Goal: Task Accomplishment & Management: Complete application form

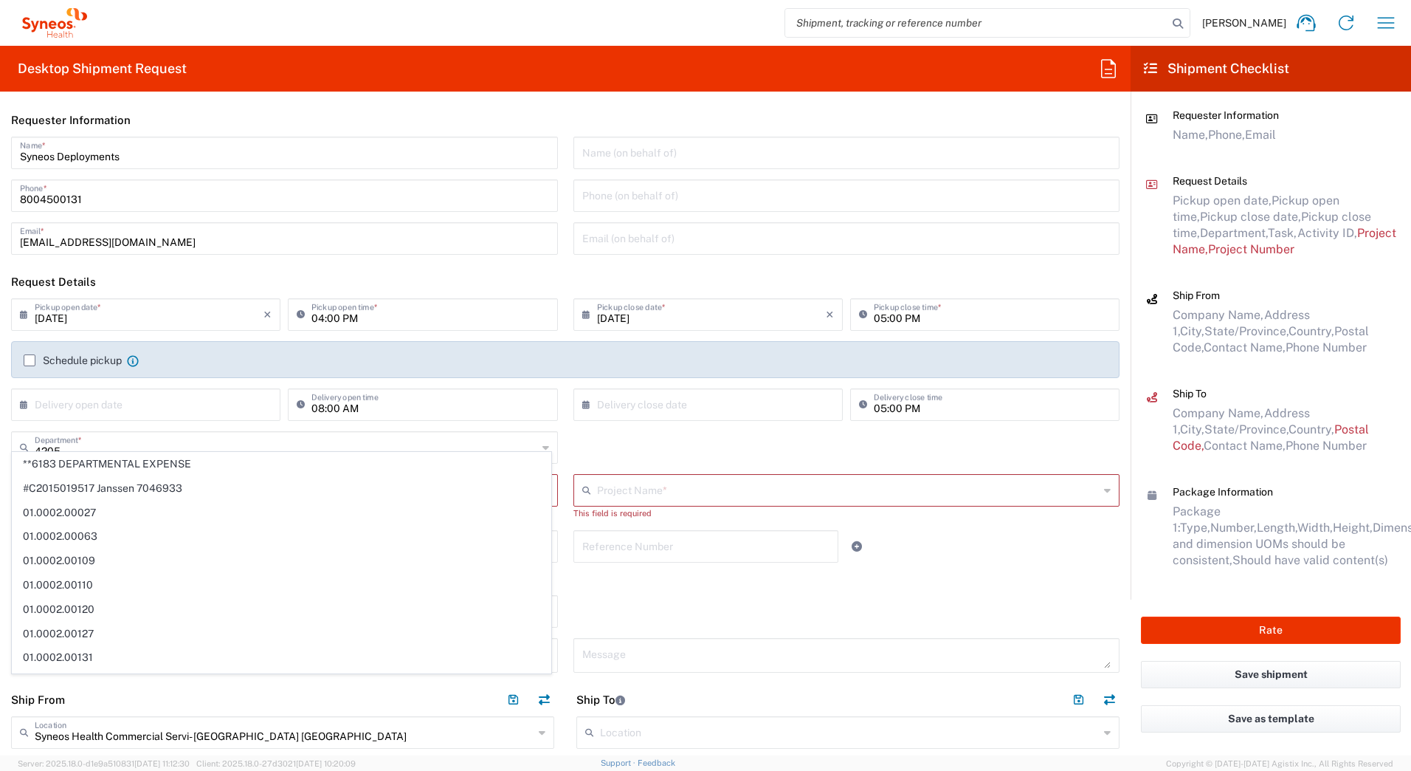
scroll to position [295, 0]
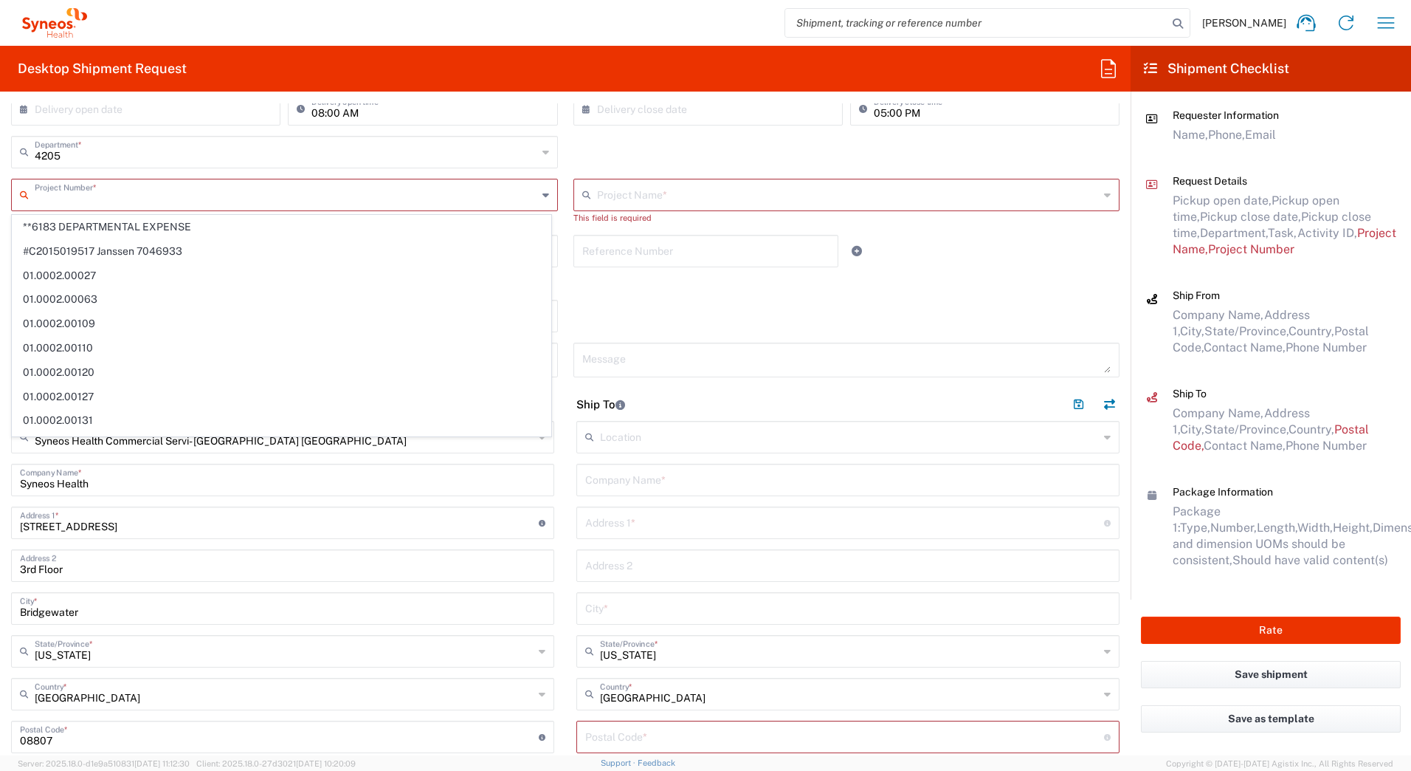
click at [203, 201] on input "text" at bounding box center [286, 194] width 503 height 26
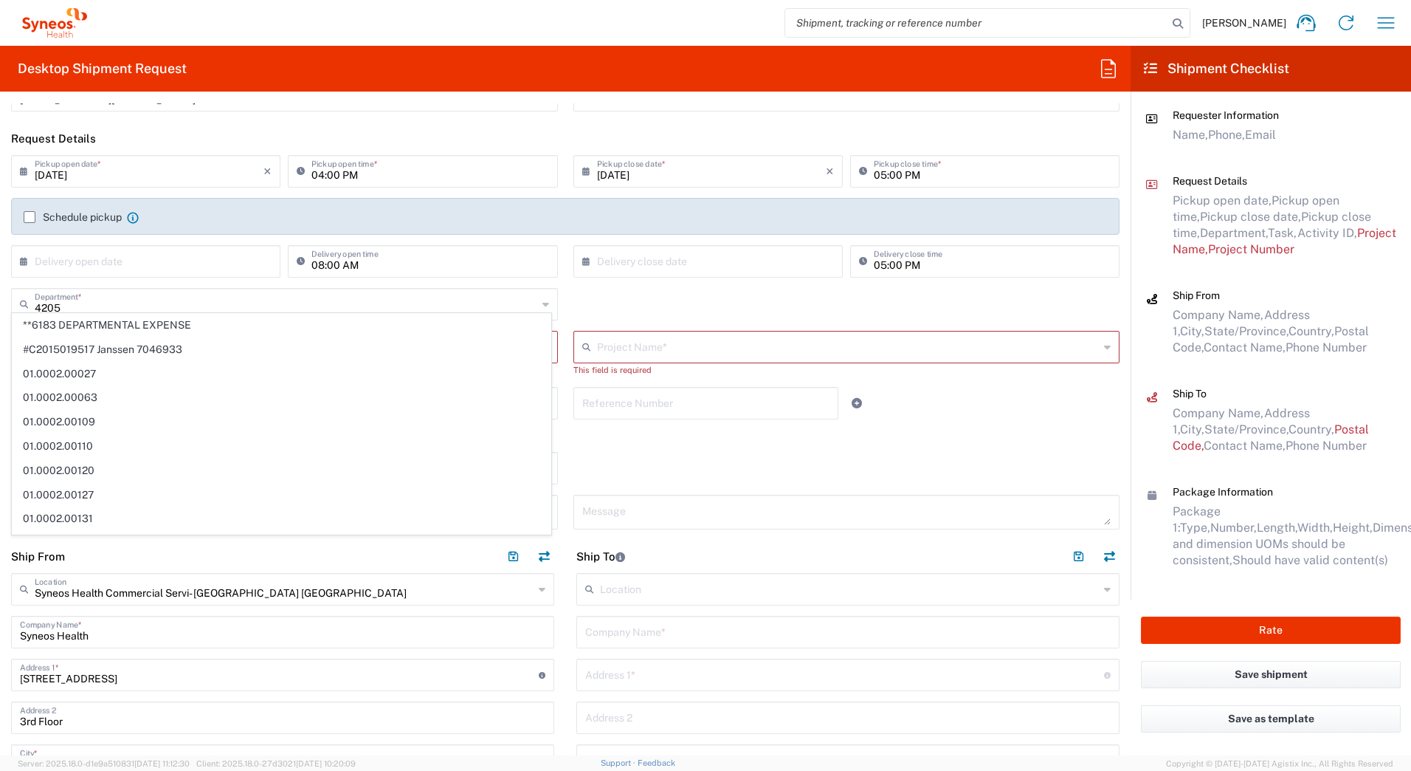
scroll to position [0, 0]
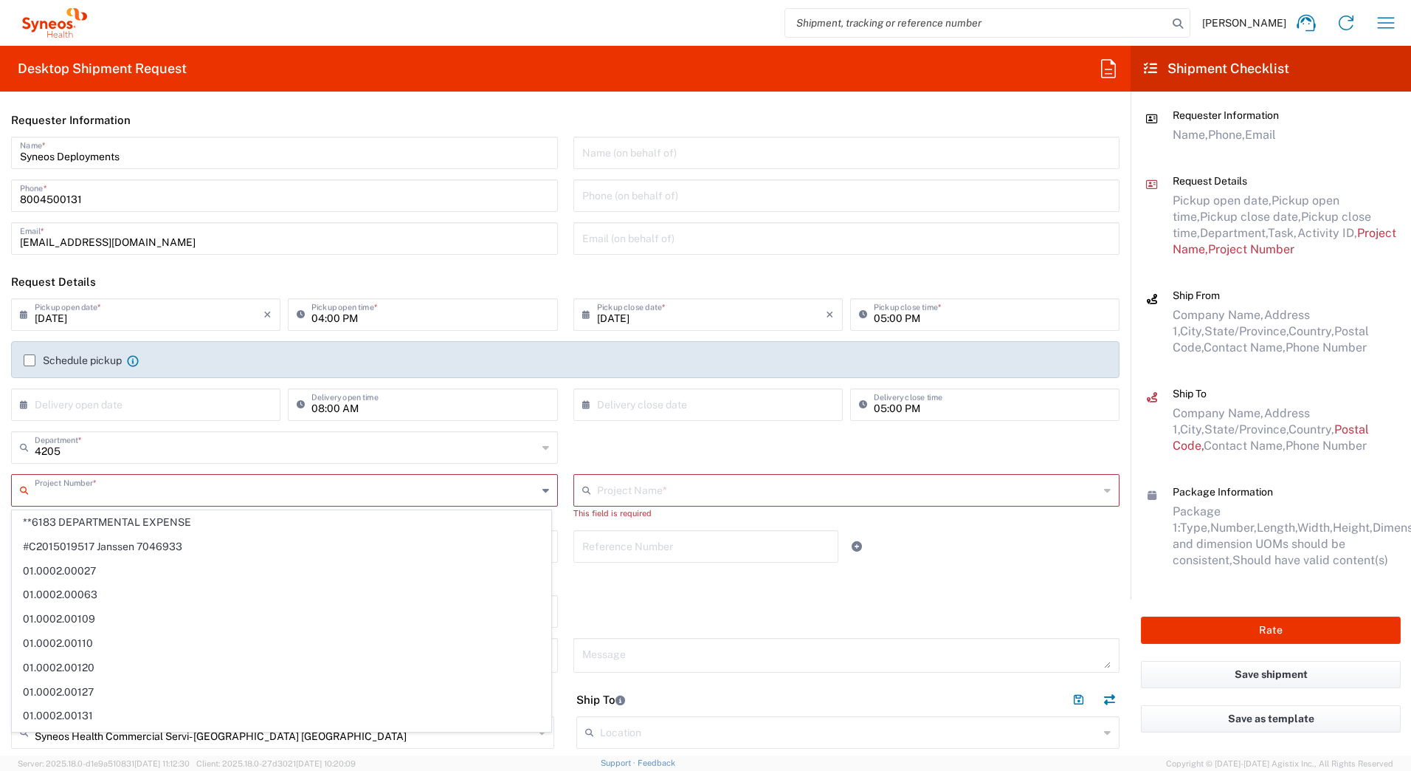
click at [57, 316] on input "09/10/2025" at bounding box center [149, 313] width 229 height 26
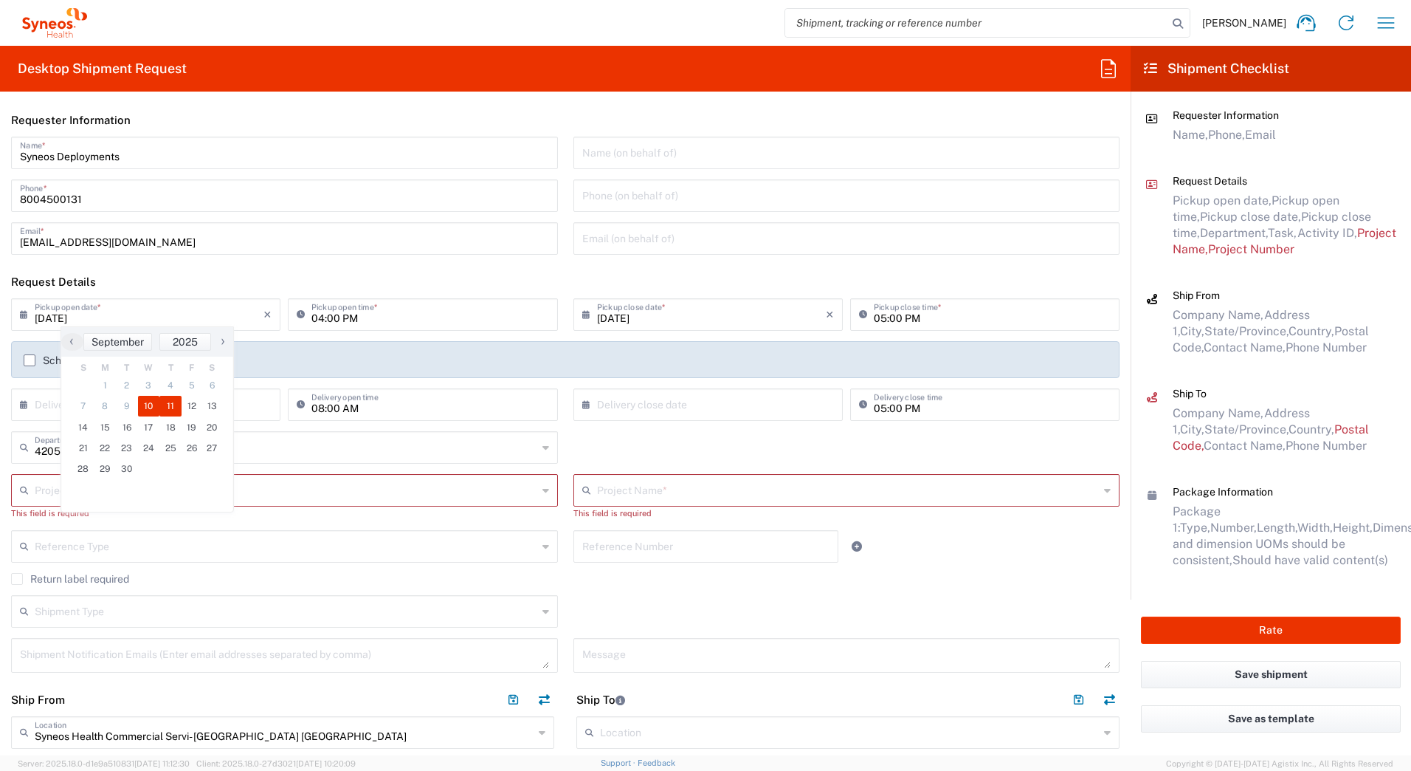
click at [167, 407] on span "11" at bounding box center [170, 406] width 22 height 21
type input "[DATE]"
click at [309, 322] on div "04:00 PM Pickup open time *" at bounding box center [422, 314] width 269 height 32
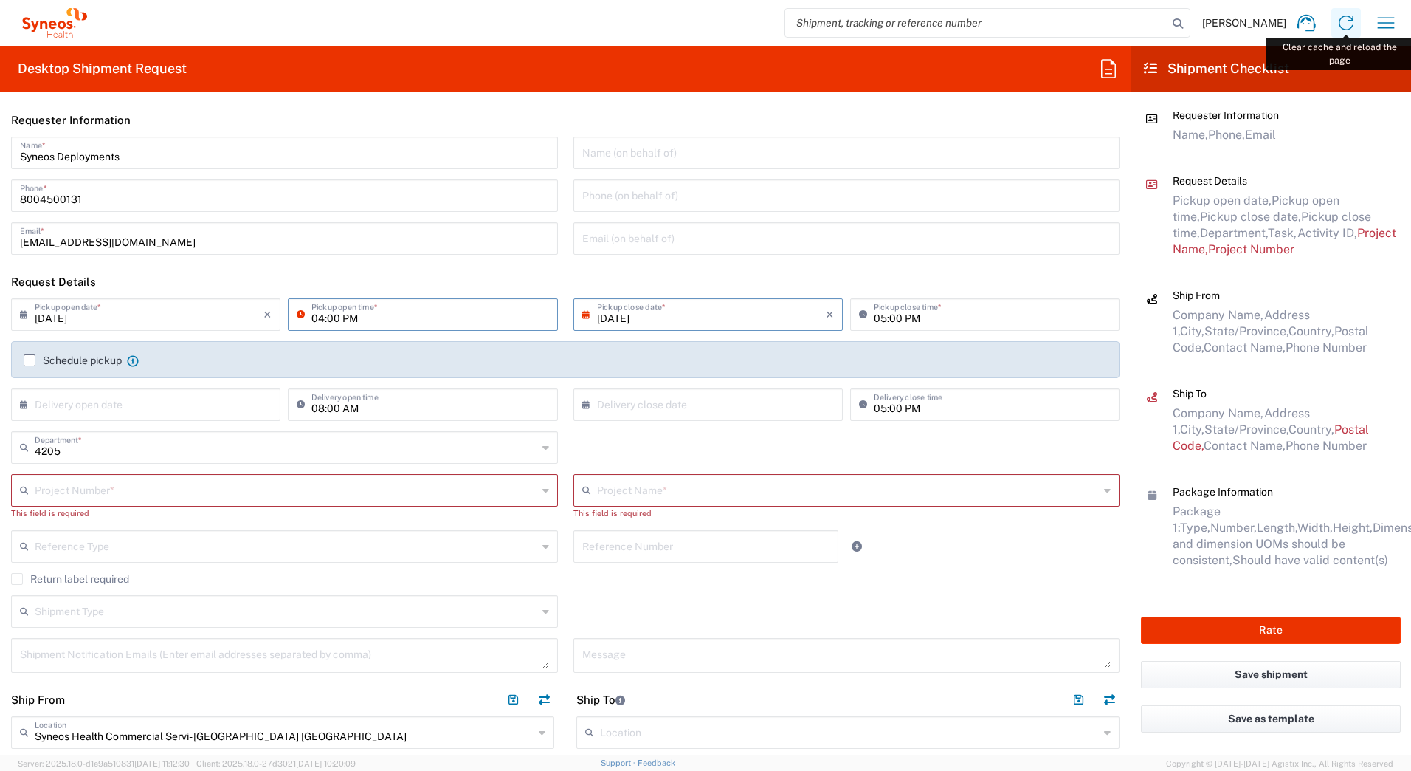
click at [1344, 20] on icon at bounding box center [1346, 23] width 24 height 24
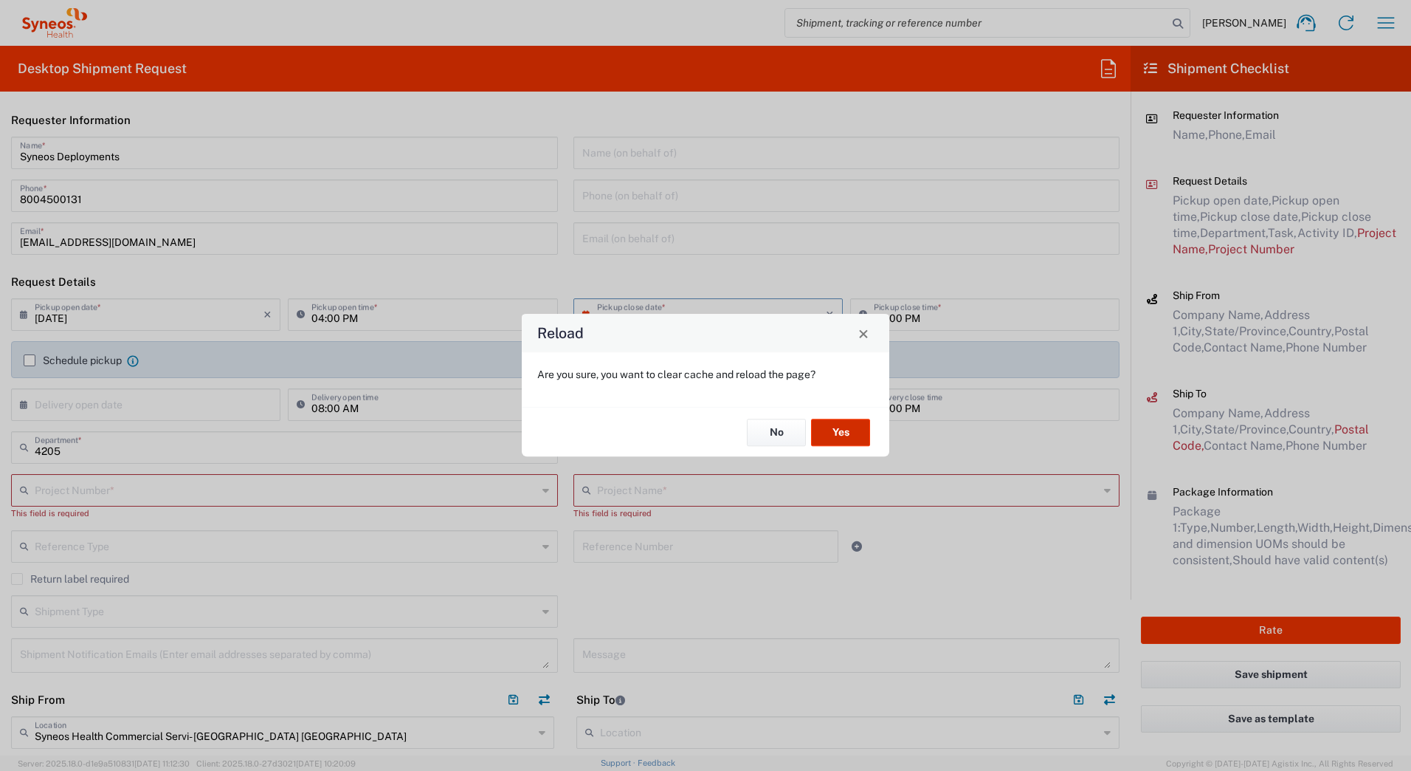
click at [832, 421] on button "Yes" at bounding box center [840, 431] width 59 height 27
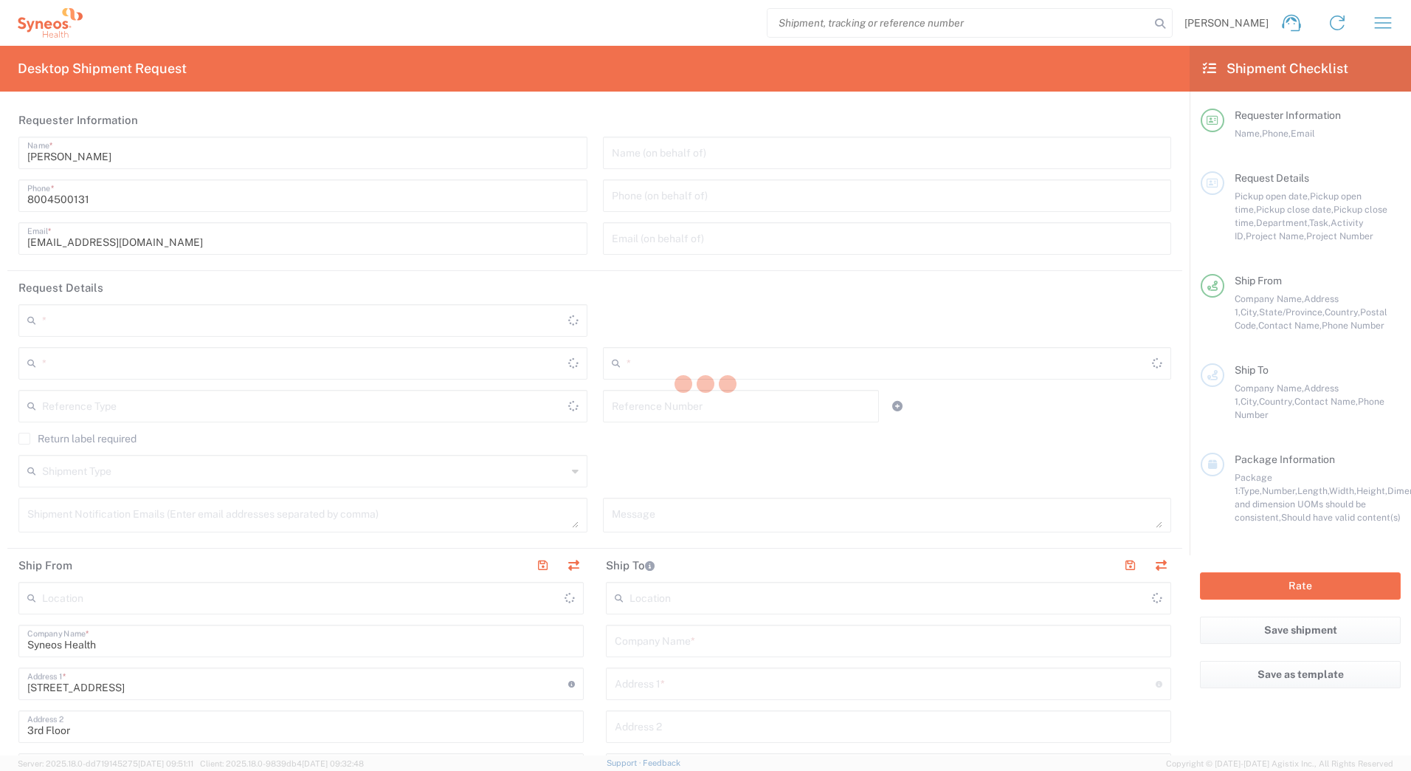
type input "[US_STATE]"
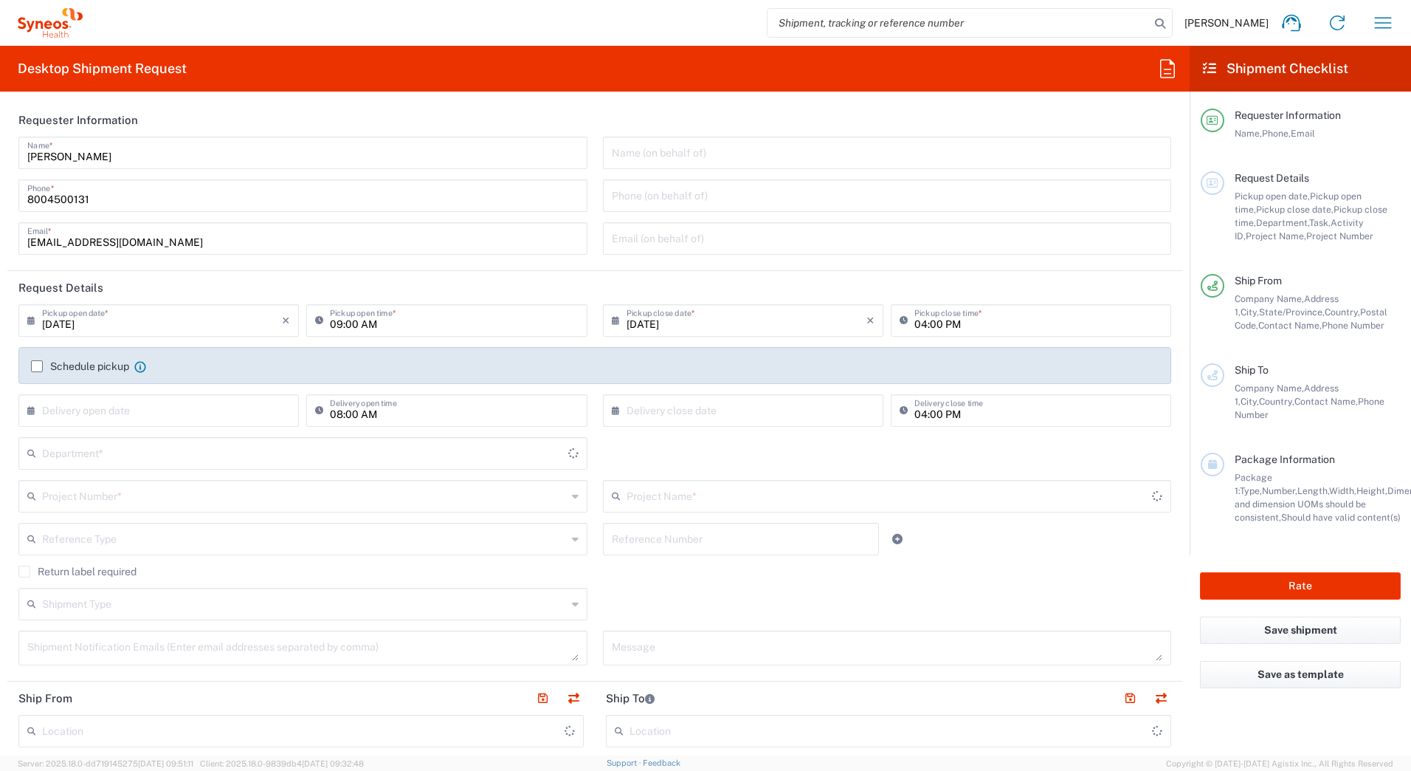
type input "[GEOGRAPHIC_DATA]"
type input "4205"
type input "Syneos Health Commercial Servi- [GEOGRAPHIC_DATA] [GEOGRAPHIC_DATA]"
click at [88, 493] on input "text" at bounding box center [304, 495] width 525 height 26
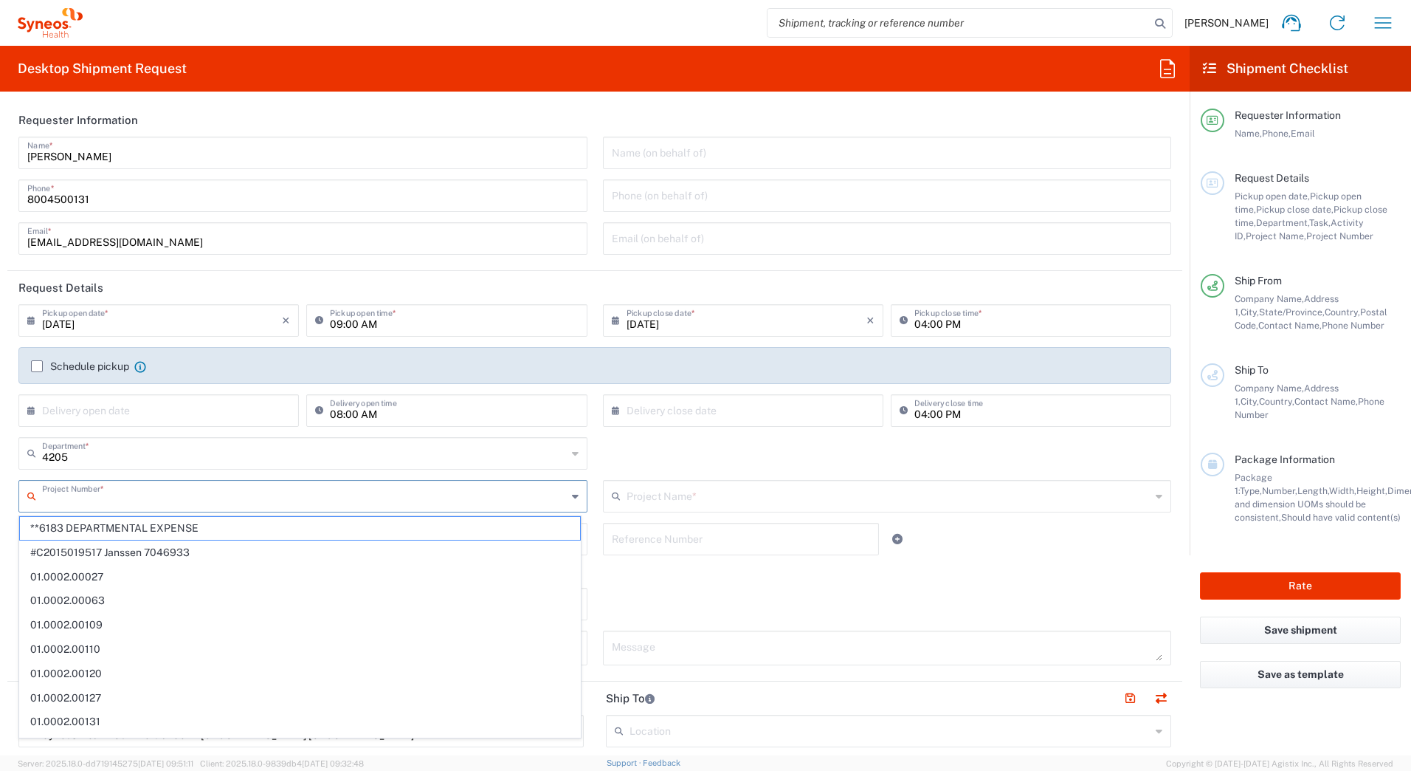
paste input "7182"
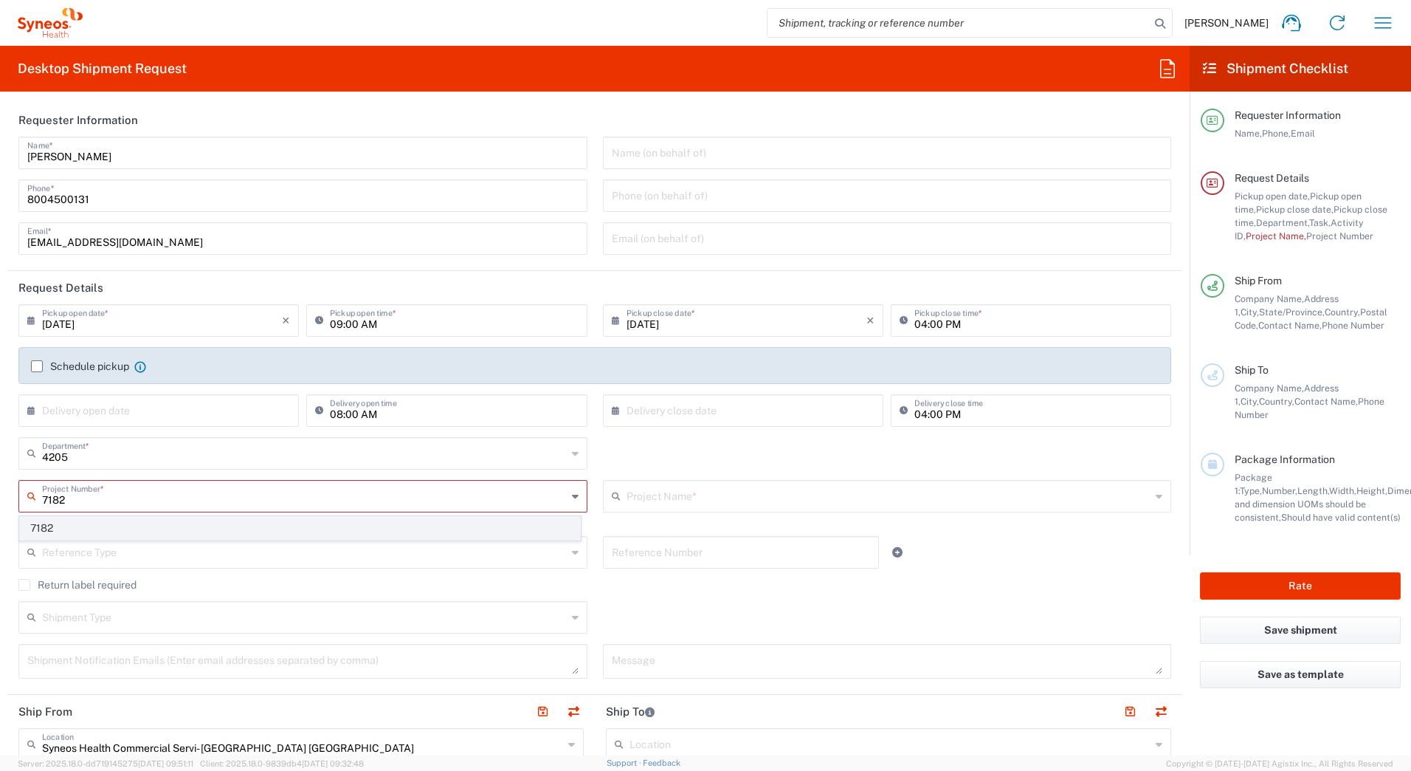
click at [63, 534] on span "7182" at bounding box center [300, 528] width 560 height 23
type input "7182"
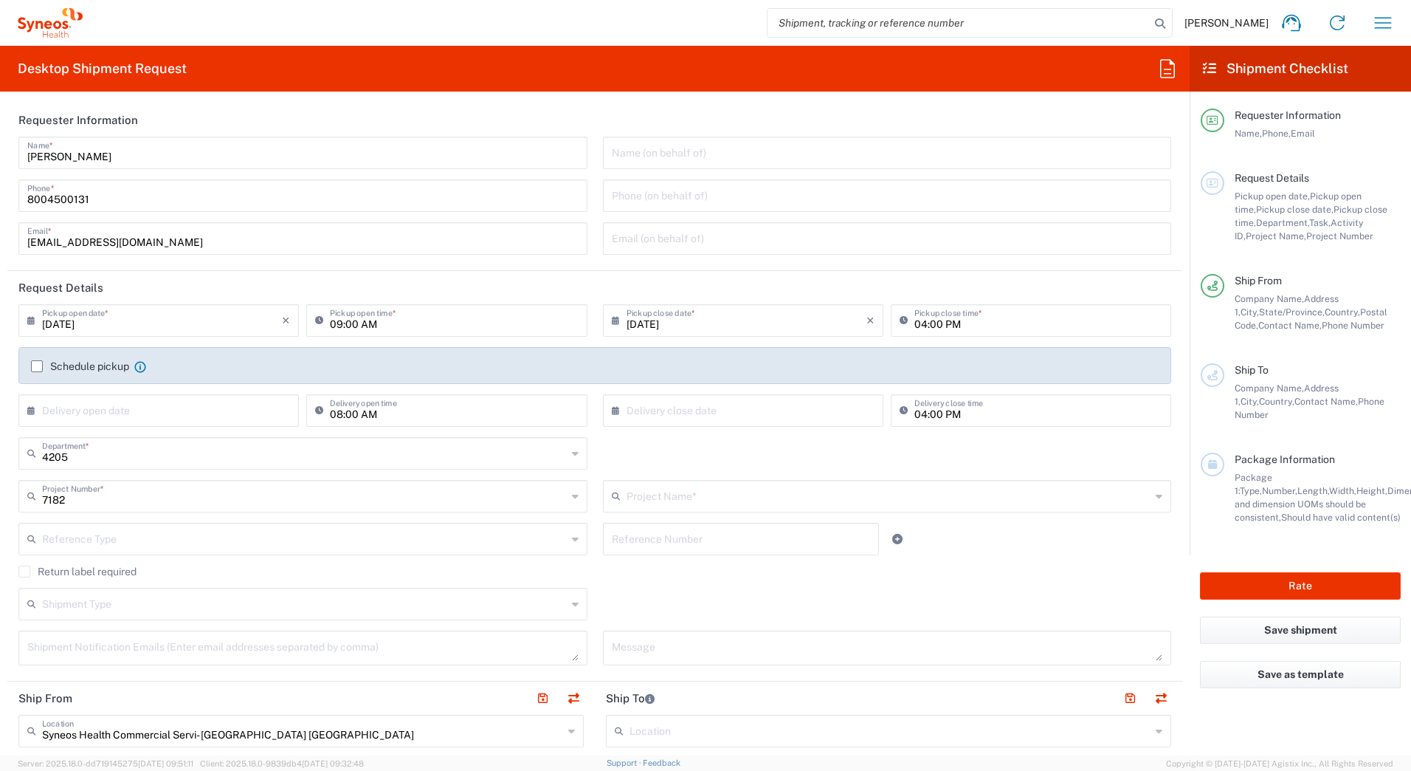
type input "ST-US_GlaxoSmithKline_Sales"
click at [31, 571] on label "Return label required" at bounding box center [77, 571] width 118 height 12
click at [24, 571] on input "Return label required" at bounding box center [24, 571] width 0 height 0
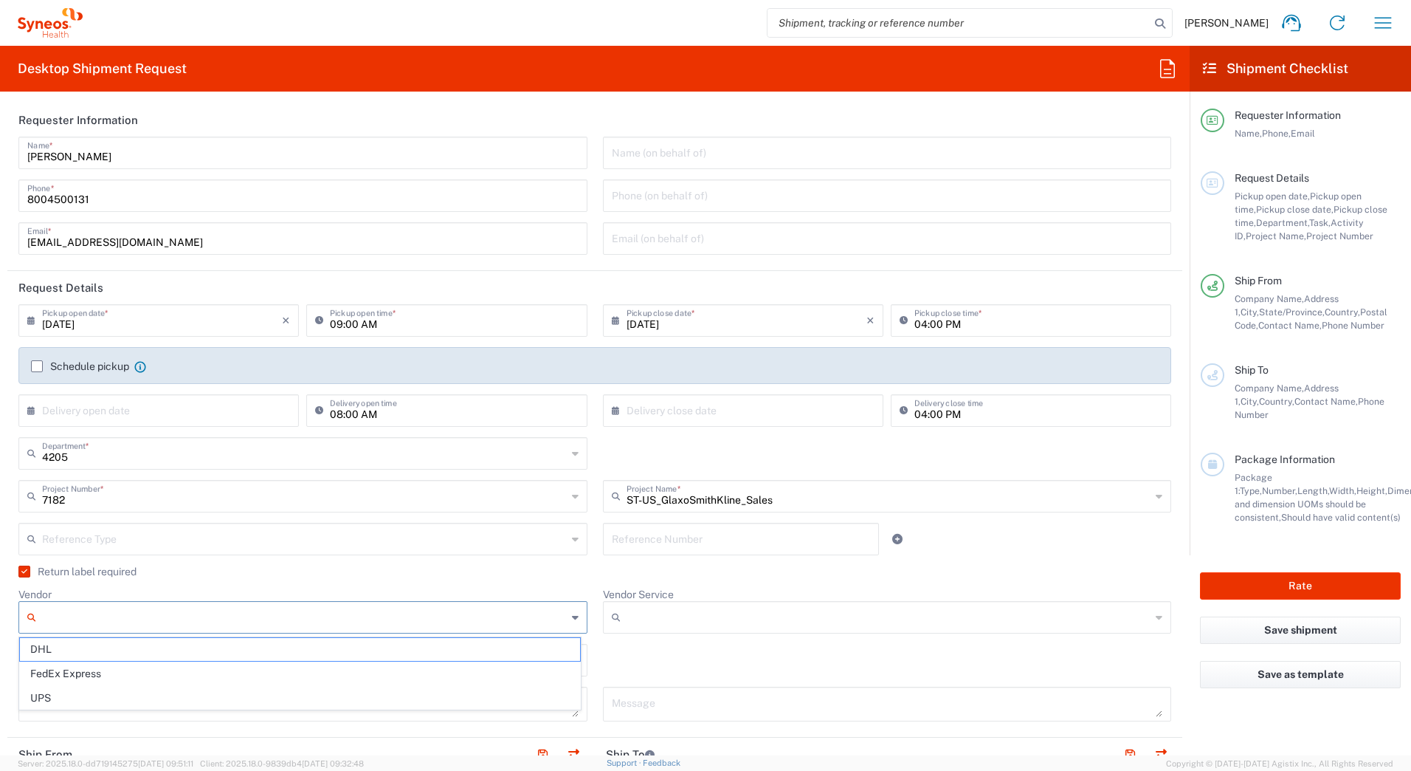
click at [269, 621] on input "Vendor" at bounding box center [304, 617] width 525 height 24
click at [60, 697] on span "UPS" at bounding box center [300, 697] width 560 height 23
type input "UPS"
click at [628, 617] on input "Vendor Service" at bounding box center [889, 617] width 525 height 24
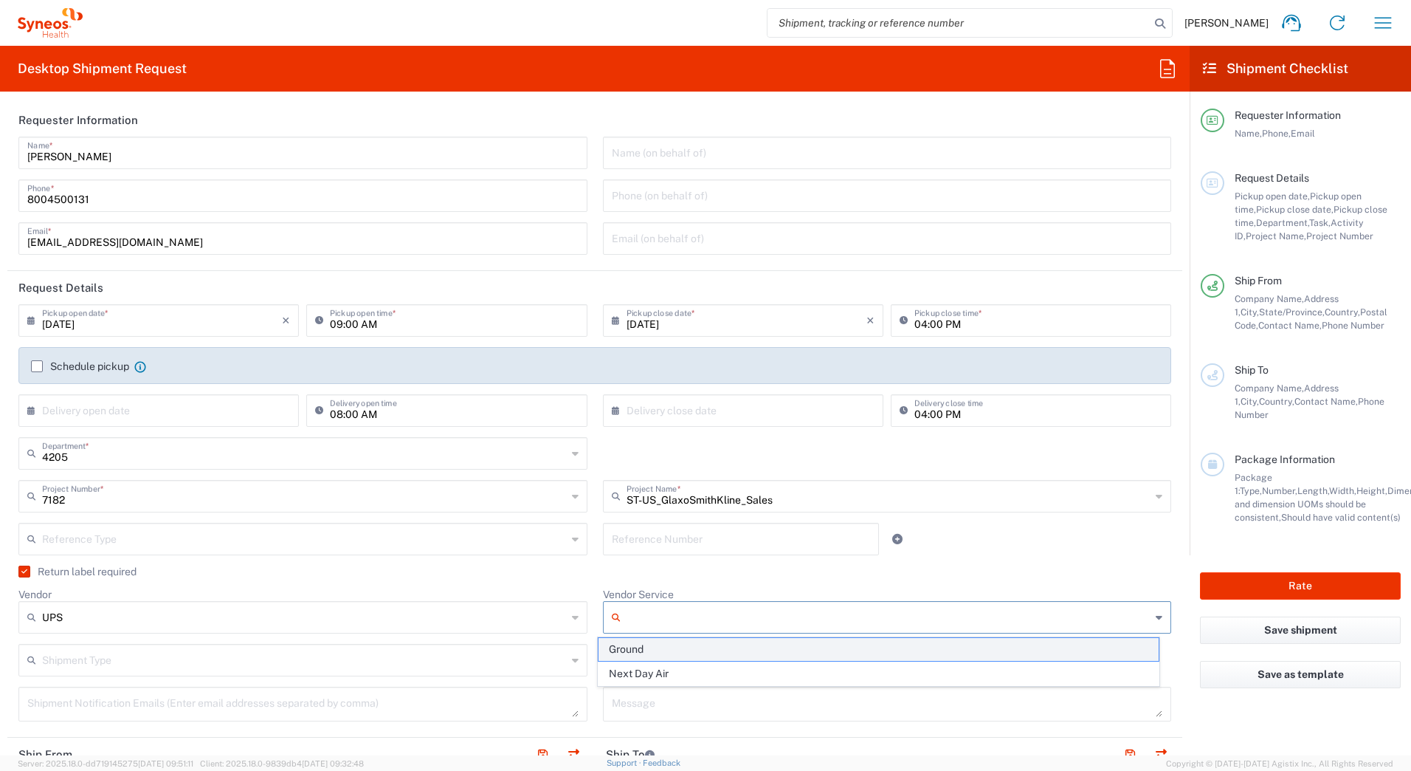
click at [624, 646] on span "Ground" at bounding box center [879, 649] width 560 height 23
type input "Ground"
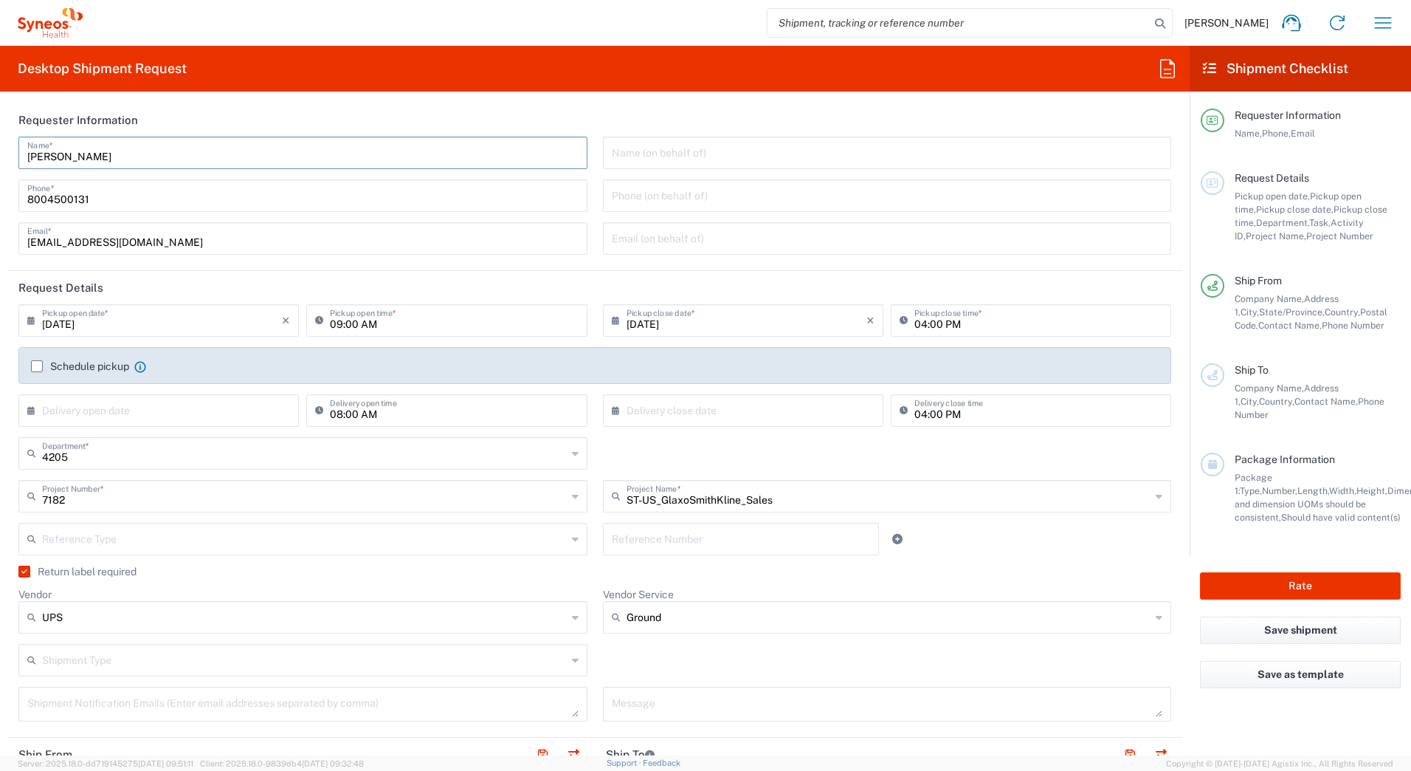
click at [121, 159] on input "[PERSON_NAME]" at bounding box center [302, 152] width 551 height 26
click at [116, 158] on input "[PERSON_NAME]" at bounding box center [302, 152] width 551 height 26
drag, startPoint x: 70, startPoint y: 158, endPoint x: -3, endPoint y: 158, distance: 73.1
click at [0, 158] on html "[PERSON_NAME] Home Shipment estimator Shipment tracking Desktop shipment reques…" at bounding box center [705, 385] width 1411 height 771
paste input "Syneos Deployments"
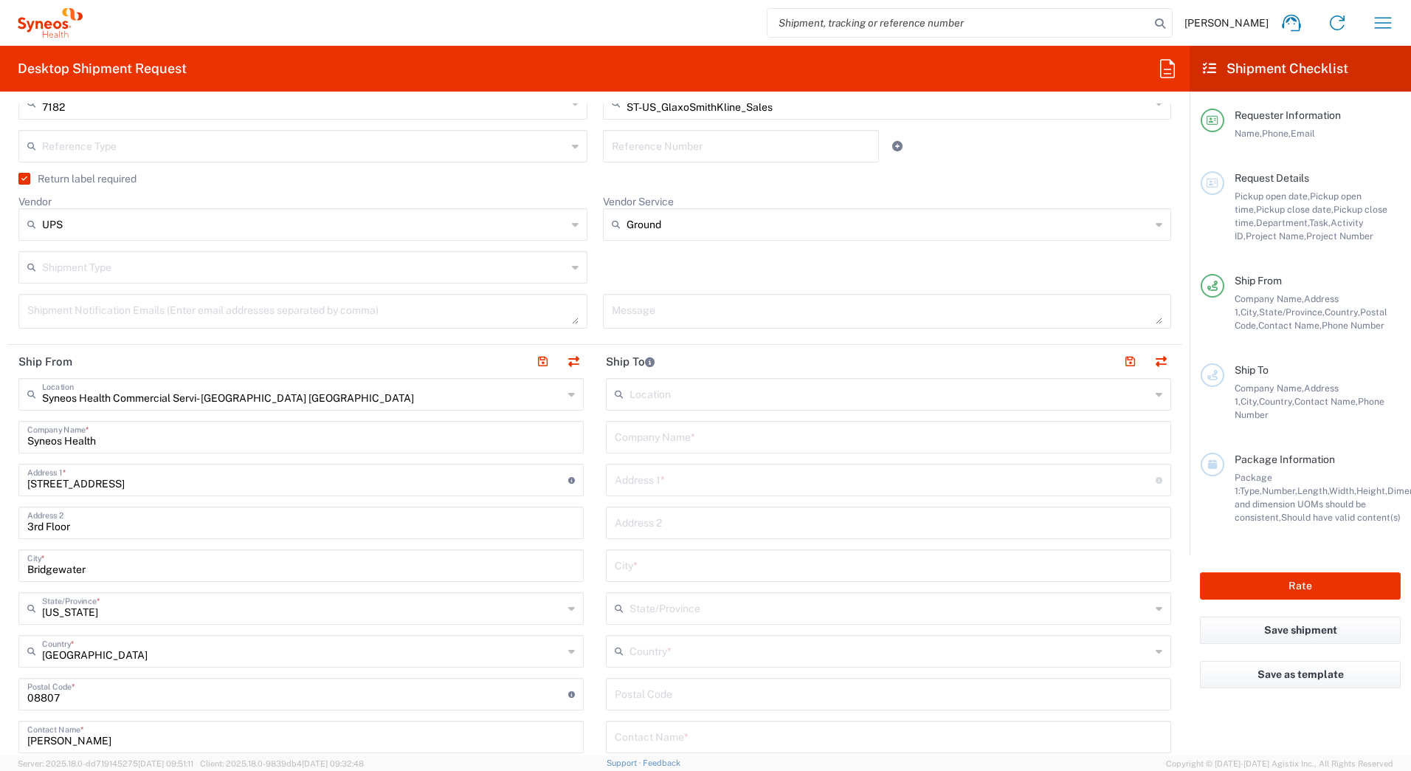
scroll to position [590, 0]
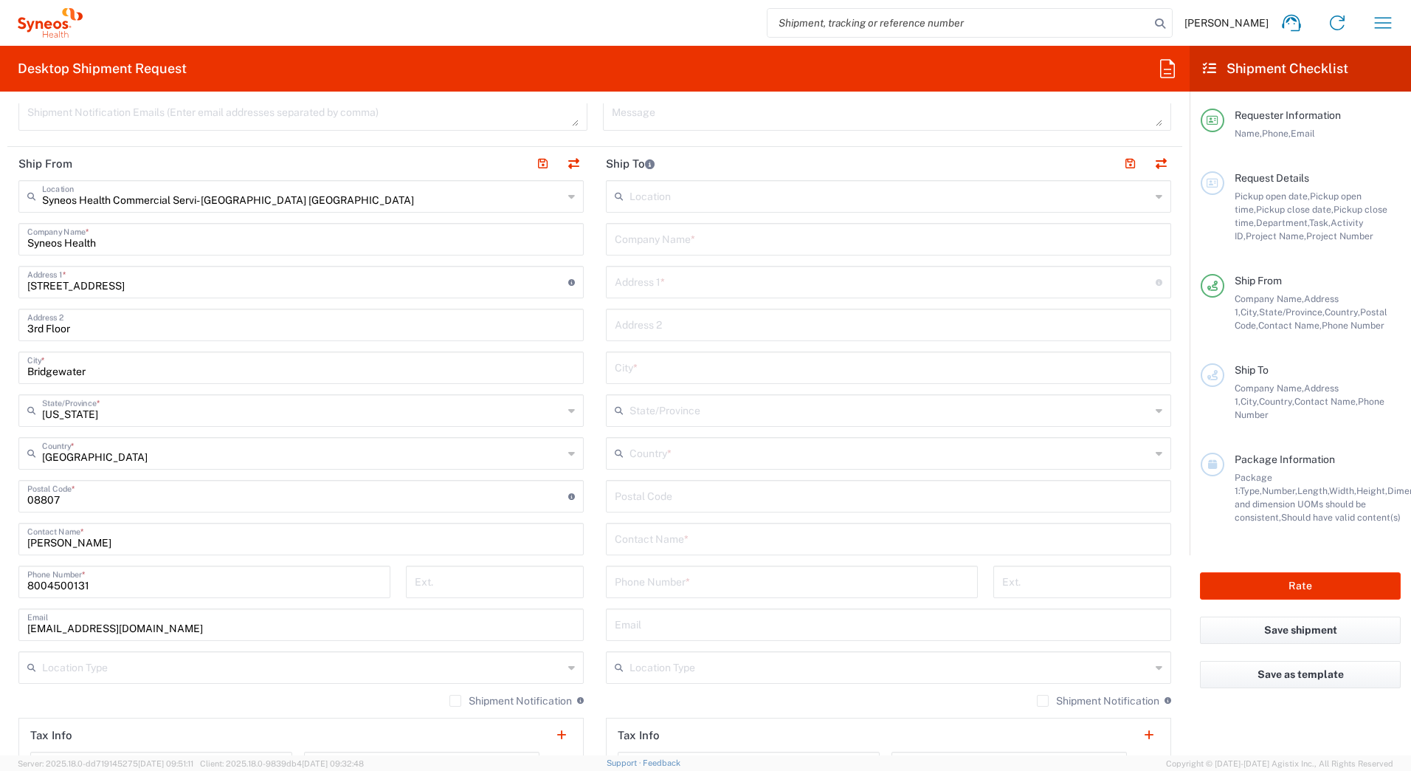
type input "Syneos Deployments"
drag, startPoint x: 99, startPoint y: 541, endPoint x: 57, endPoint y: 366, distance: 179.9
click at [0, 542] on html "[PERSON_NAME] Home Shipment estimator Shipment tracking Desktop shipment reques…" at bounding box center [705, 385] width 1411 height 771
paste input "Syneos Deployments"
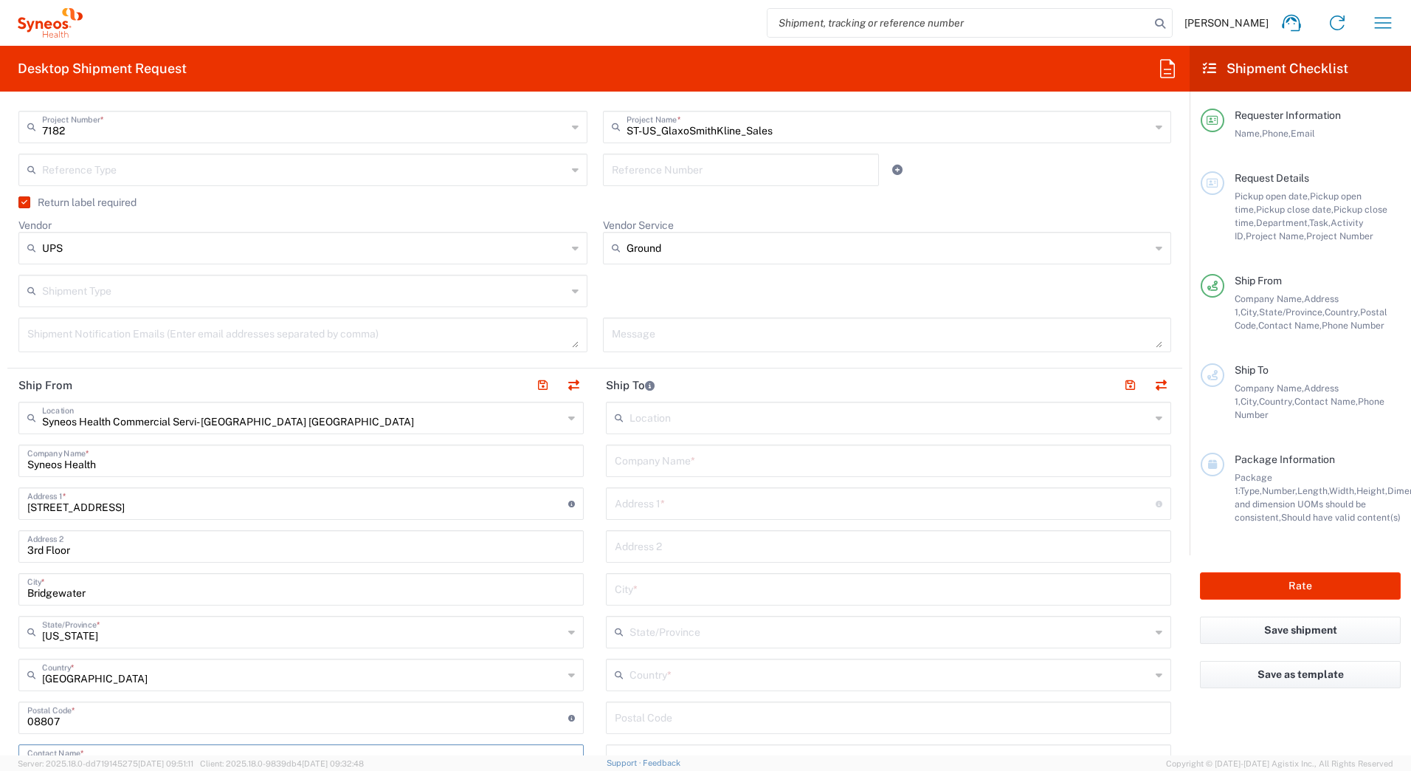
scroll to position [443, 0]
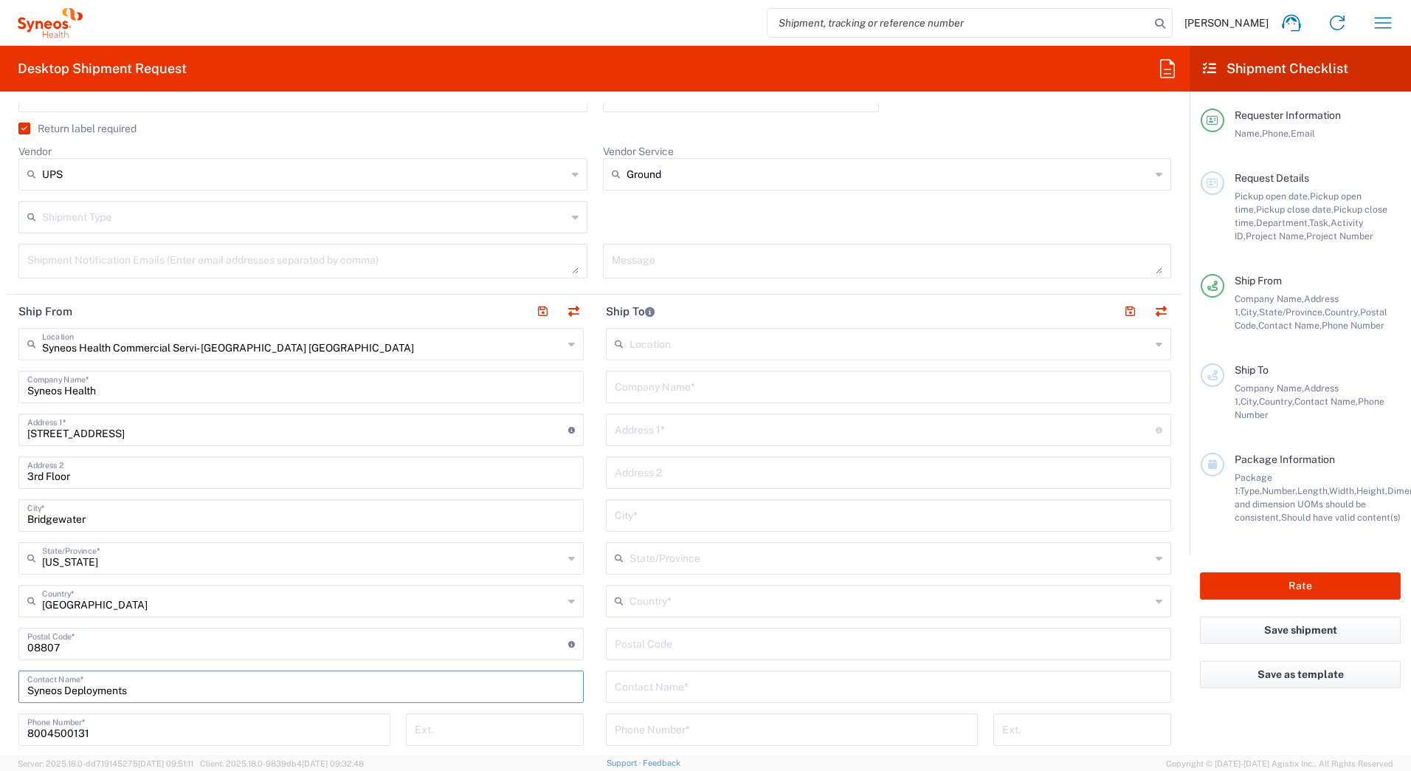
type input "Syneos Deployments"
click at [652, 393] on input "text" at bounding box center [889, 386] width 548 height 26
paste input "[PERSON_NAME]"
type input "[PERSON_NAME]"
click at [669, 599] on input "text" at bounding box center [890, 600] width 521 height 26
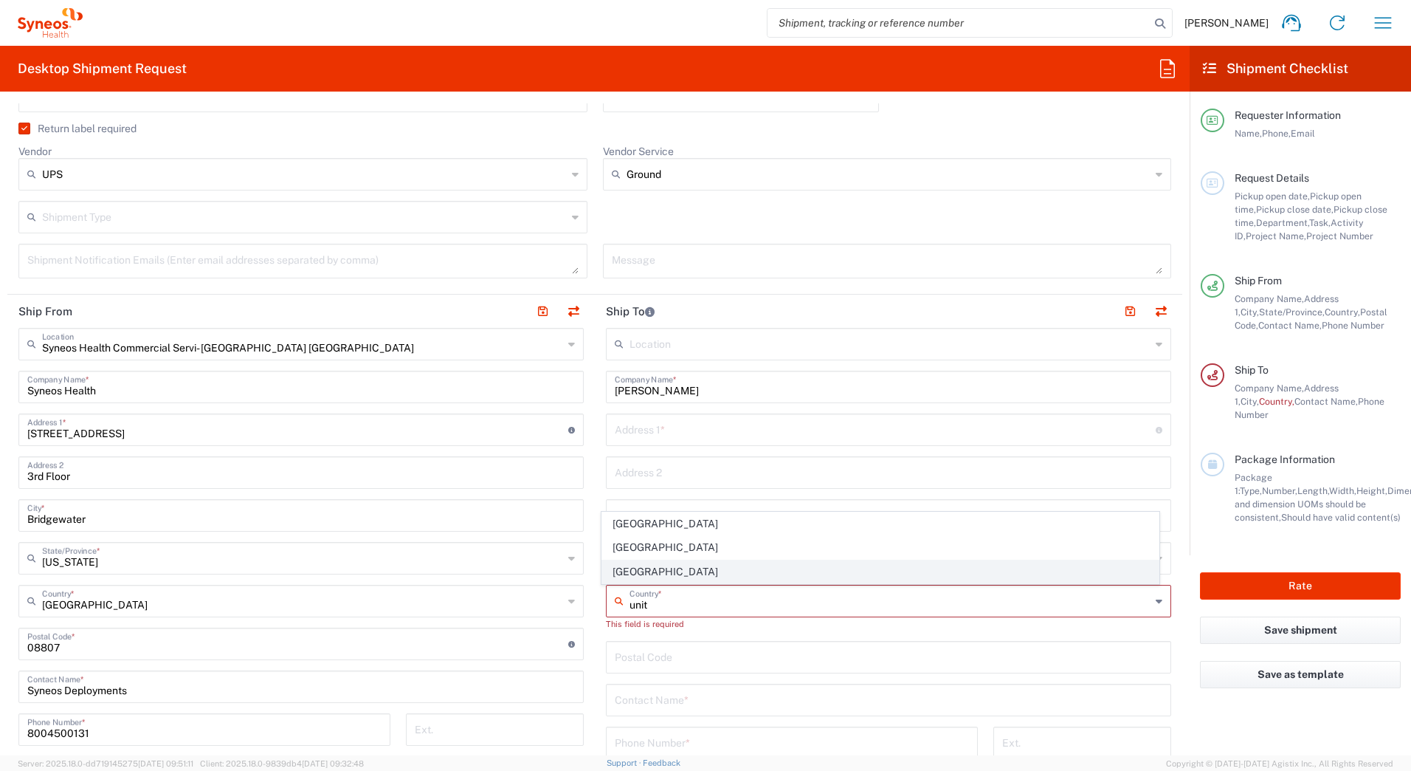
click at [631, 571] on span "[GEOGRAPHIC_DATA]" at bounding box center [880, 571] width 557 height 23
type input "[GEOGRAPHIC_DATA]"
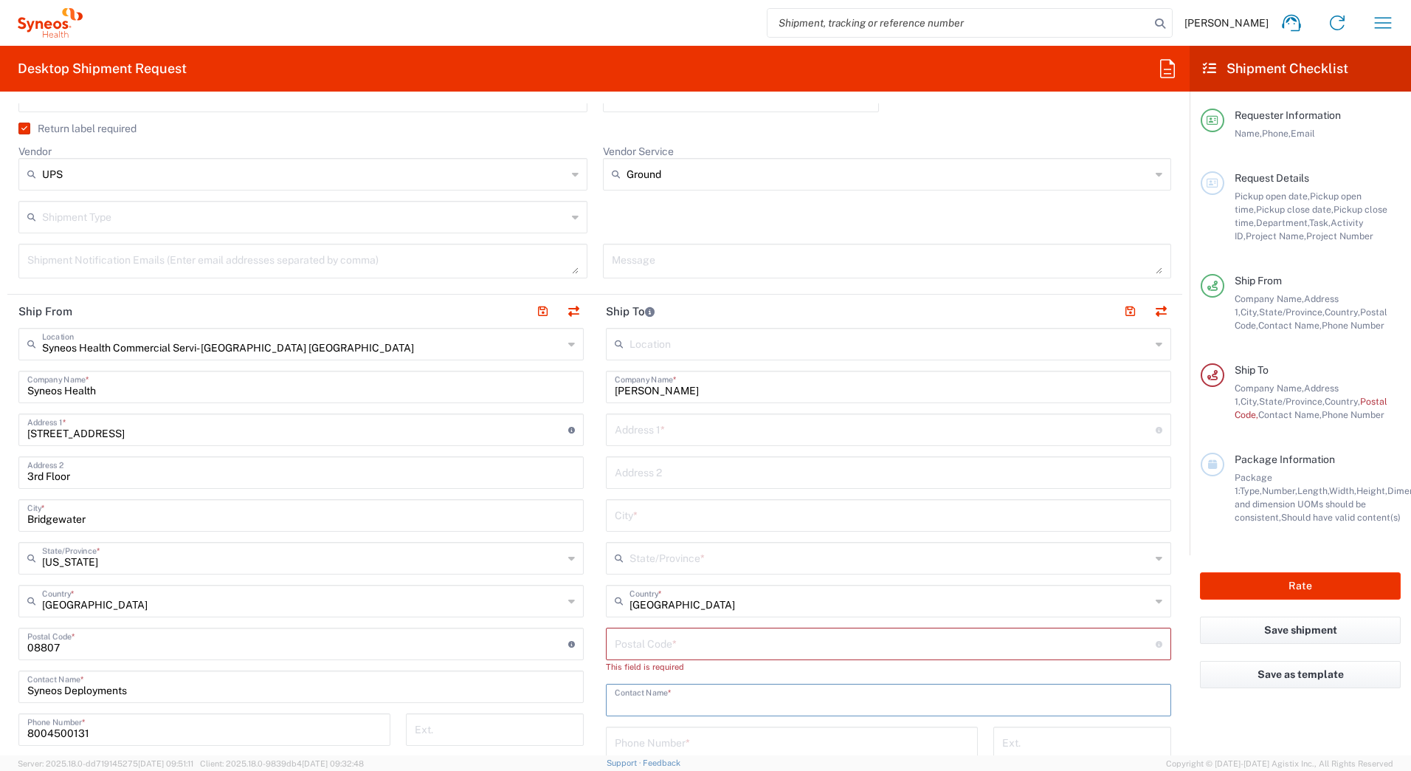
click at [654, 702] on input "text" at bounding box center [889, 699] width 548 height 26
paste input "[PERSON_NAME]"
type input "[PERSON_NAME]"
click at [639, 560] on input "text" at bounding box center [890, 557] width 521 height 26
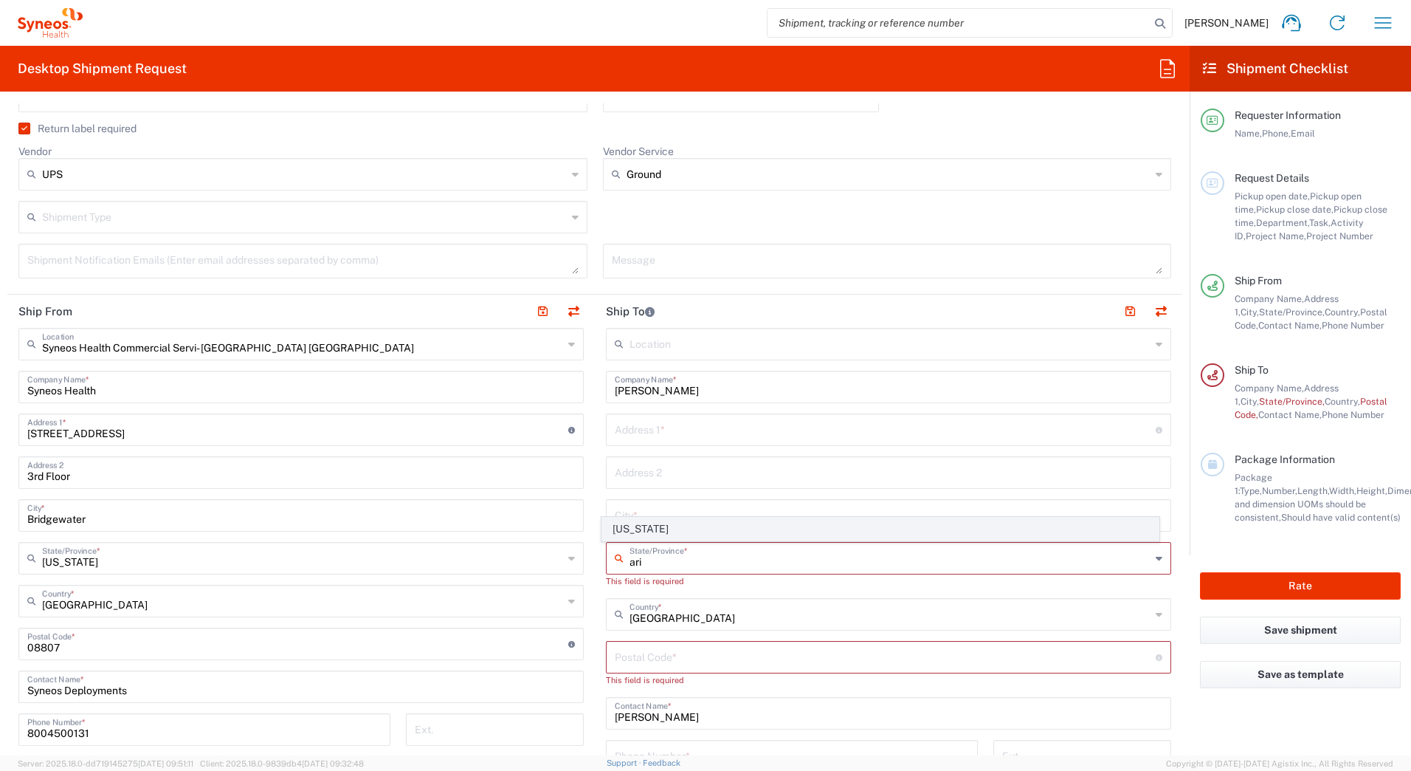
click at [630, 531] on span "[US_STATE]" at bounding box center [880, 528] width 557 height 23
type input "[US_STATE]"
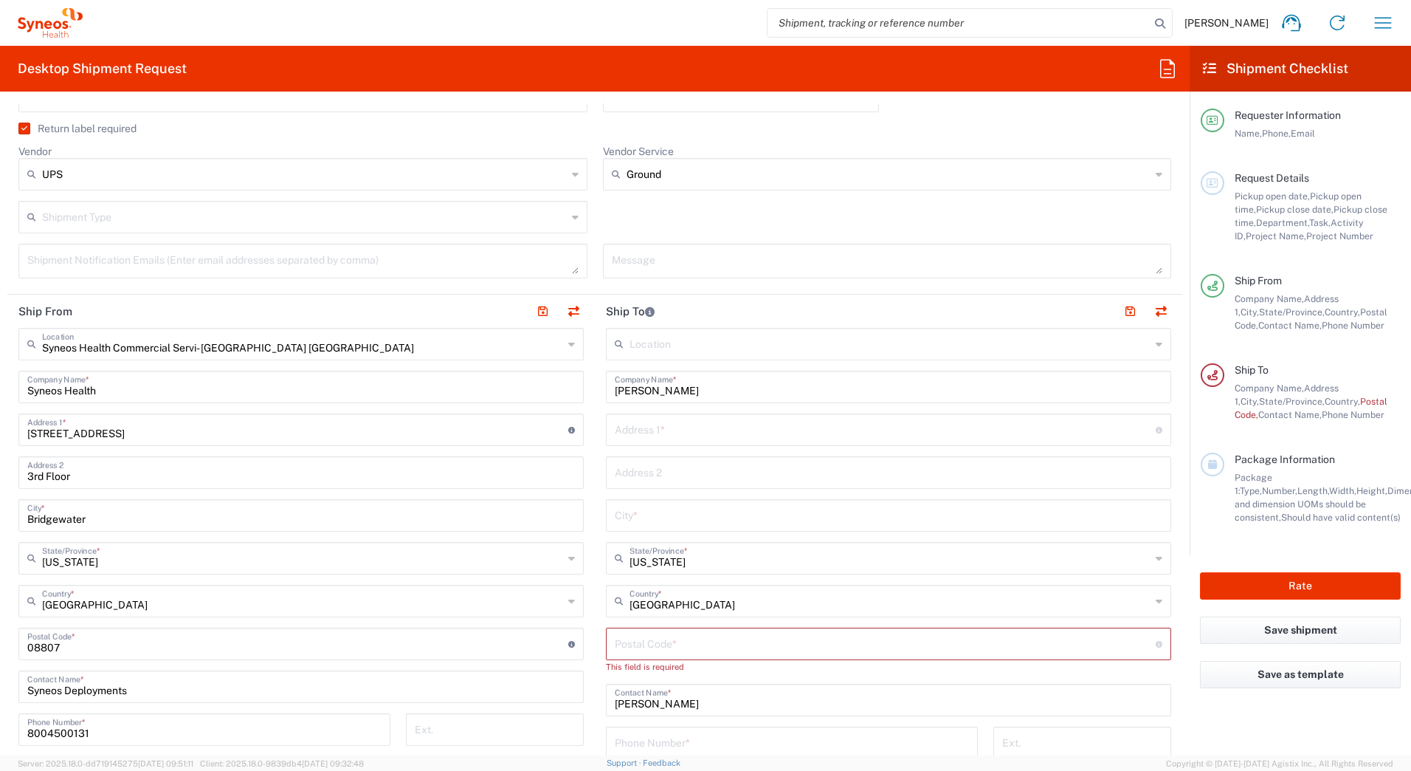
click at [630, 436] on input "text" at bounding box center [885, 429] width 541 height 26
paste input "[STREET_ADDRESS]"
type input "[STREET_ADDRESS]"
click at [697, 472] on input "text" at bounding box center [889, 471] width 548 height 26
paste input "Apt 4008"
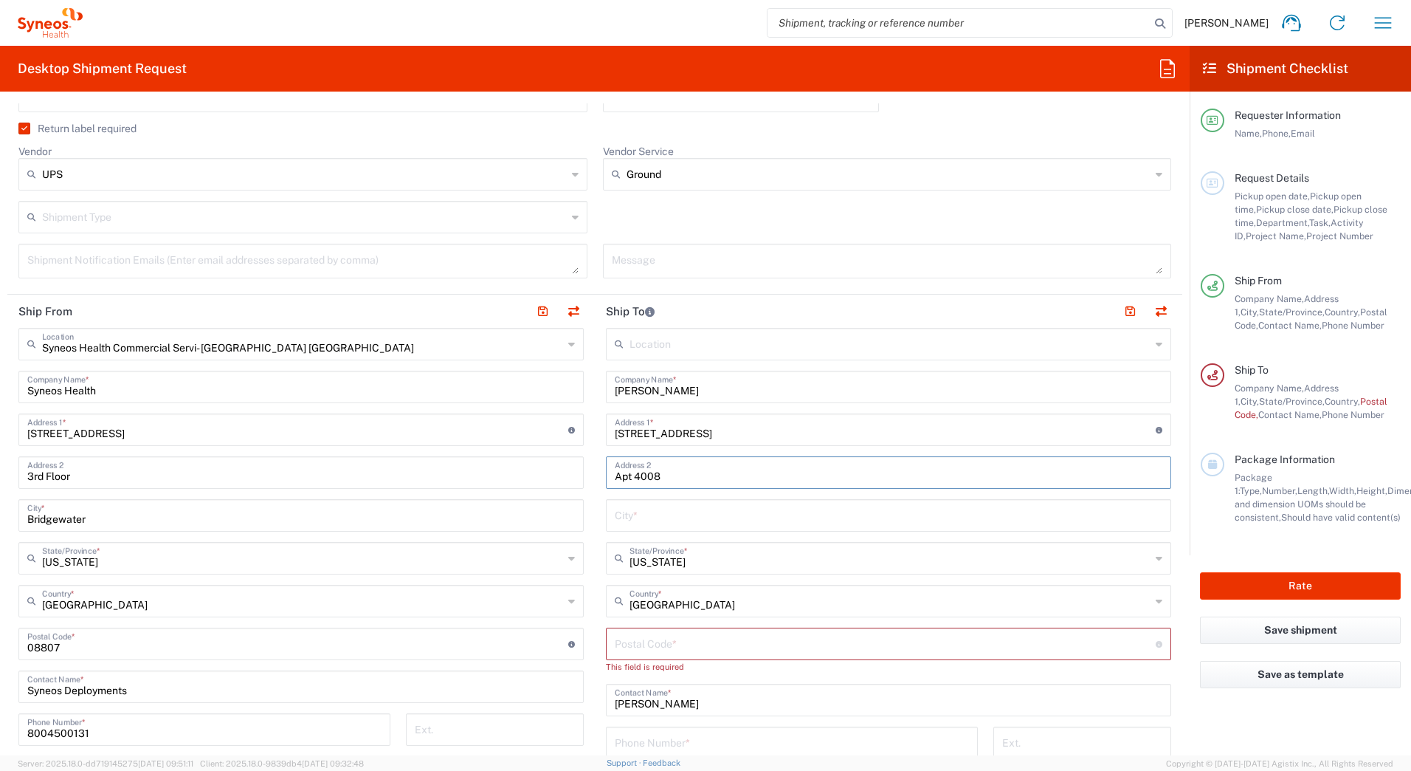
type input "Apt 4008"
click at [616, 524] on input "text" at bounding box center [889, 514] width 548 height 26
paste input "Phoenix"
type input "Phoenix"
click at [784, 640] on input "undefined" at bounding box center [885, 643] width 541 height 26
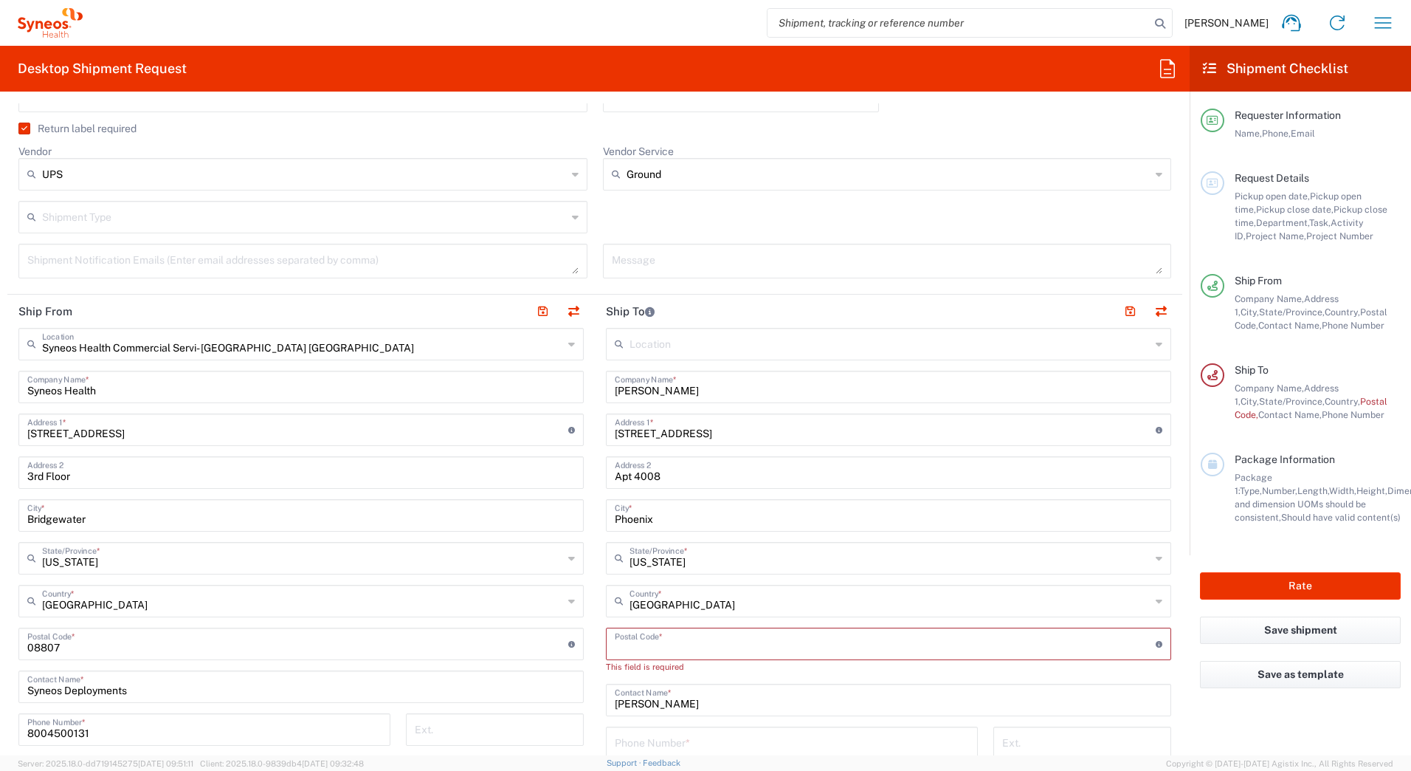
paste input "85004"
type input "85004"
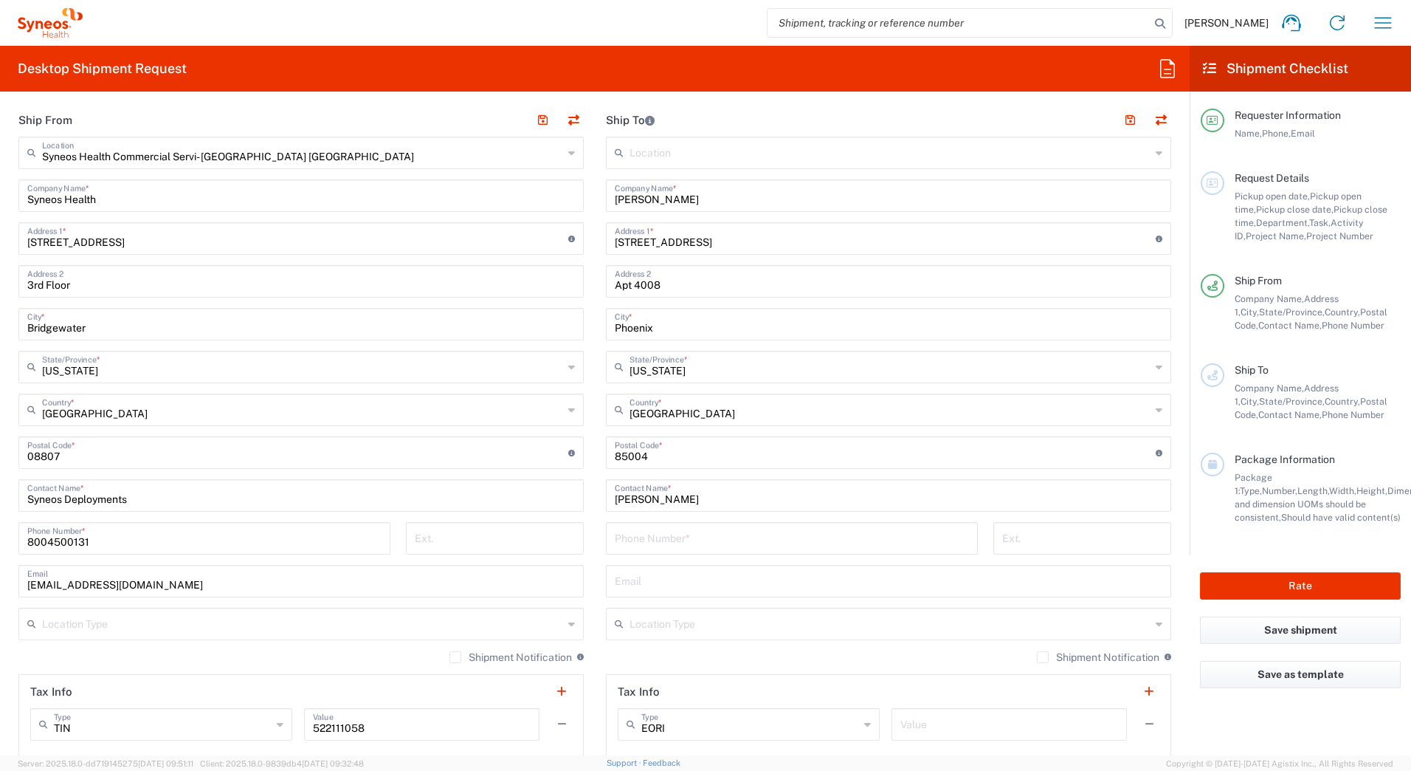
scroll to position [664, 0]
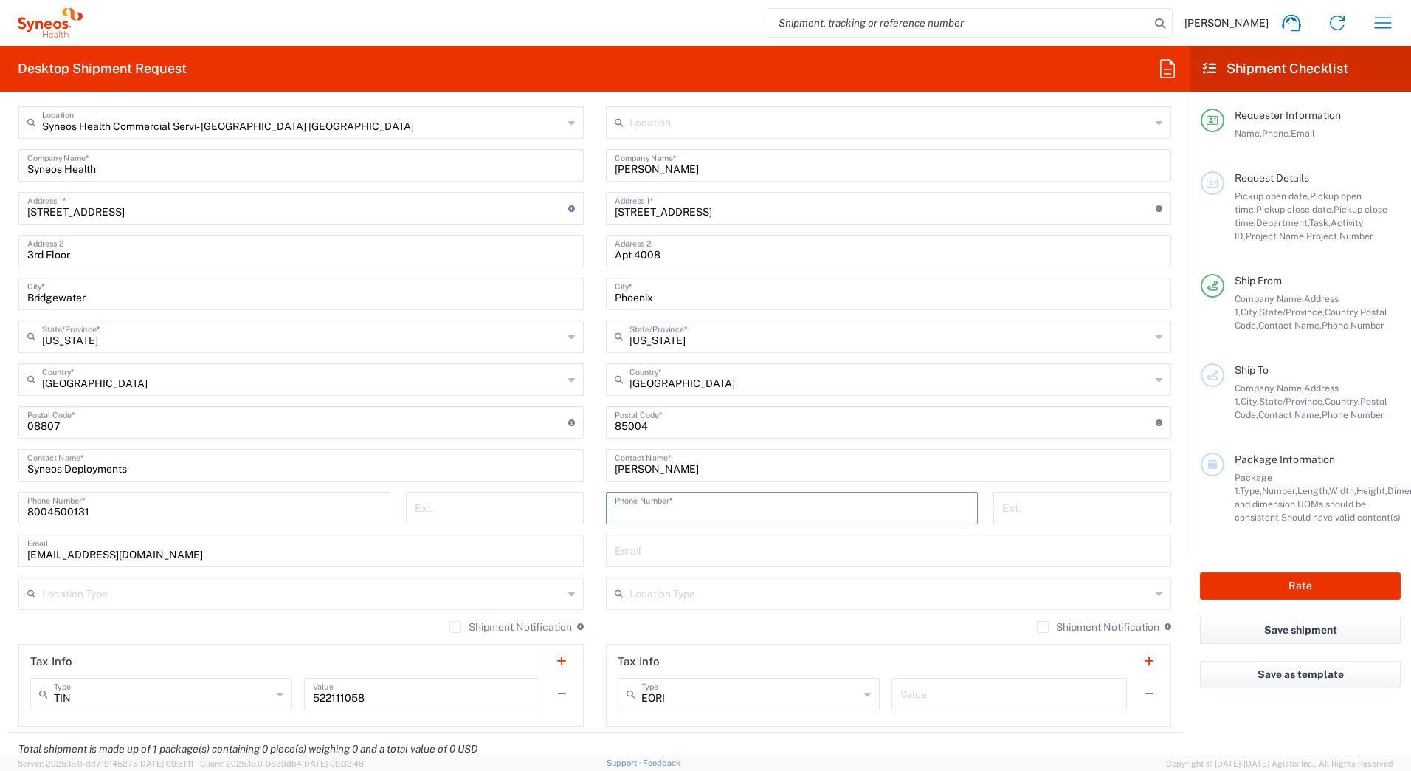
click at [632, 504] on input "tel" at bounding box center [792, 507] width 354 height 26
paste input "7864957972"
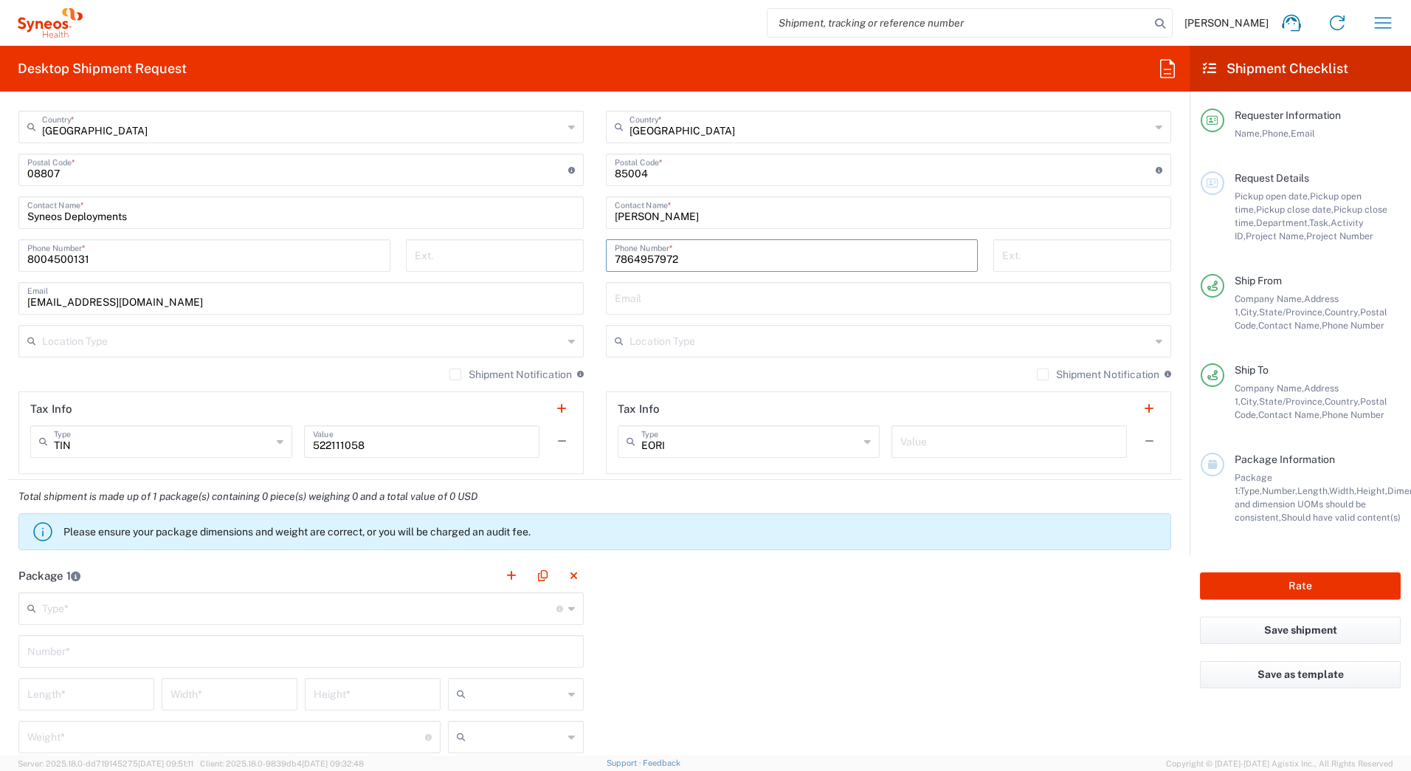
scroll to position [959, 0]
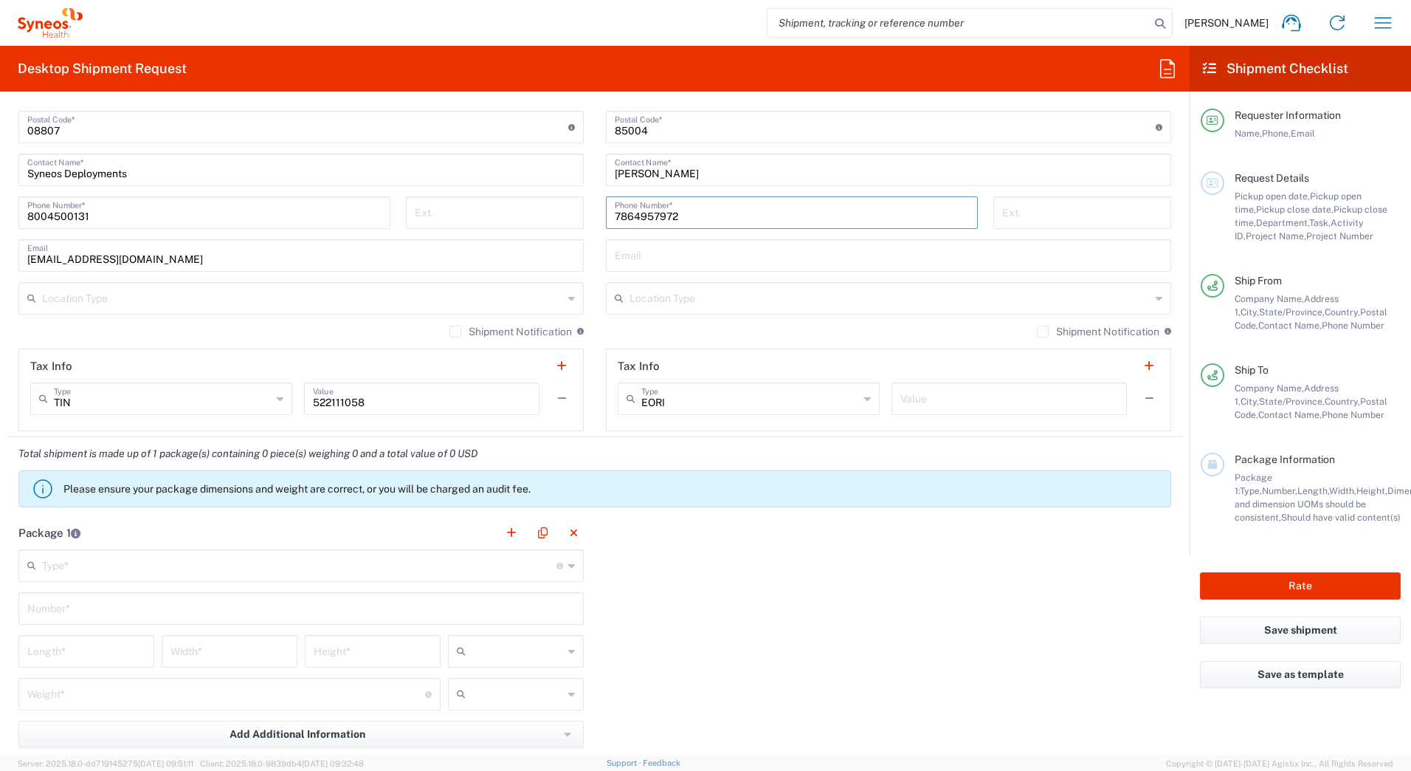
type input "7864957972"
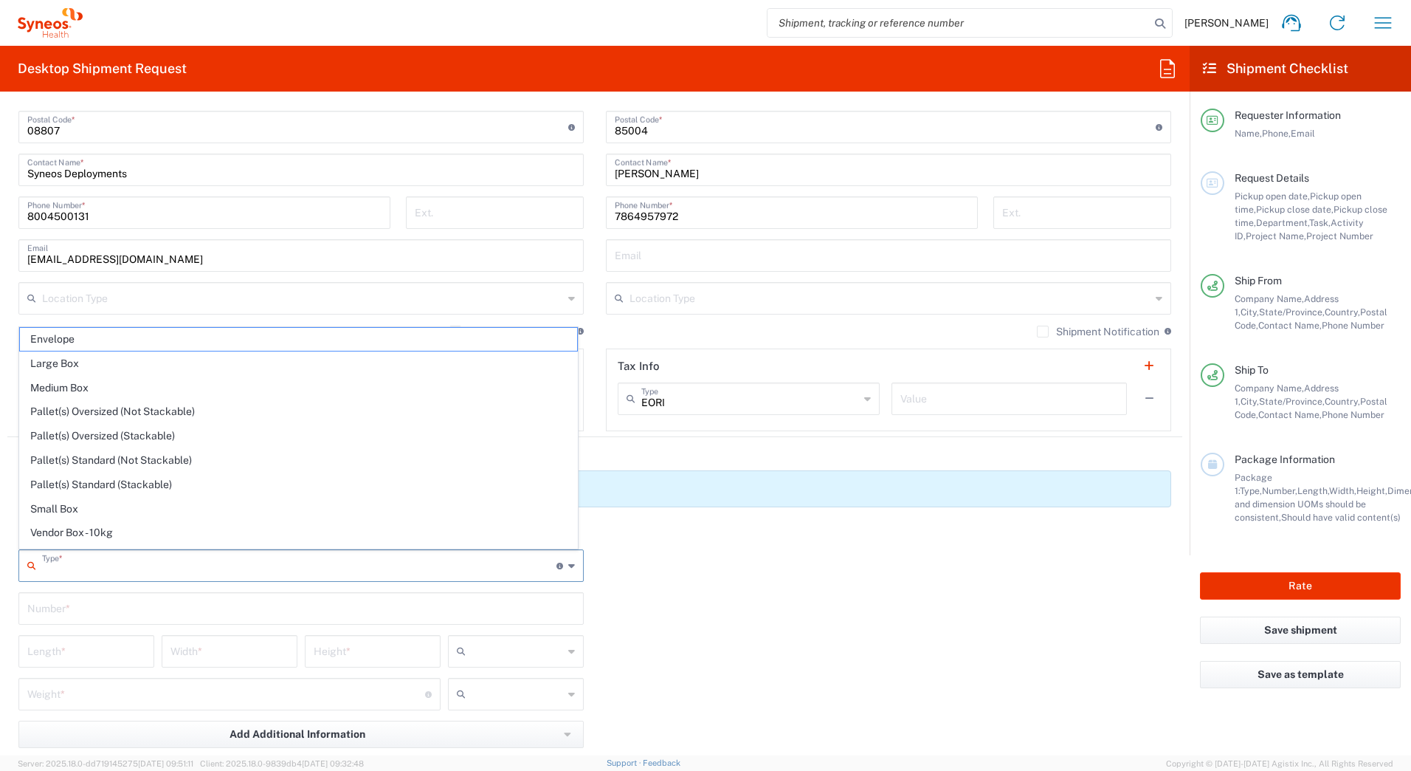
click at [92, 571] on input "text" at bounding box center [299, 564] width 514 height 26
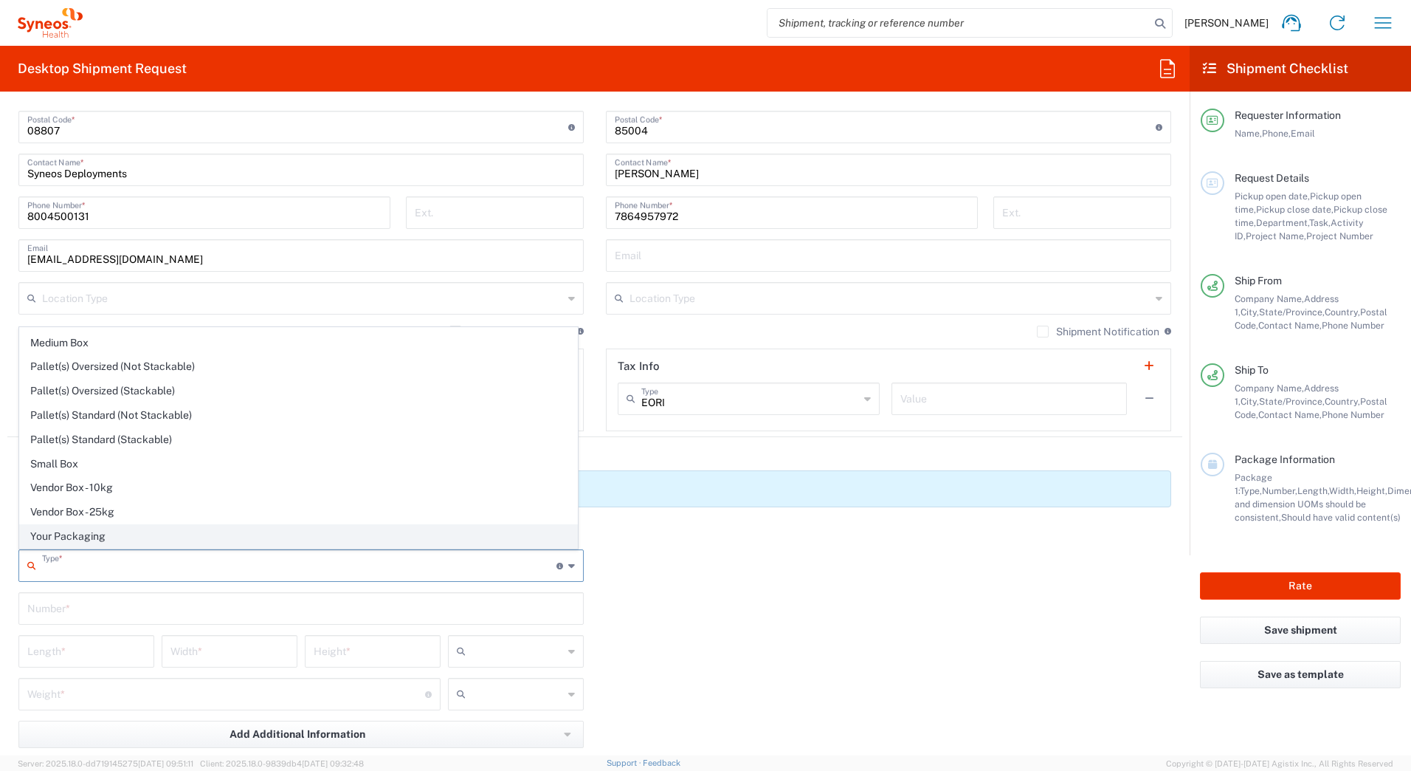
click at [94, 531] on span "Your Packaging" at bounding box center [298, 536] width 557 height 23
type input "Your Packaging"
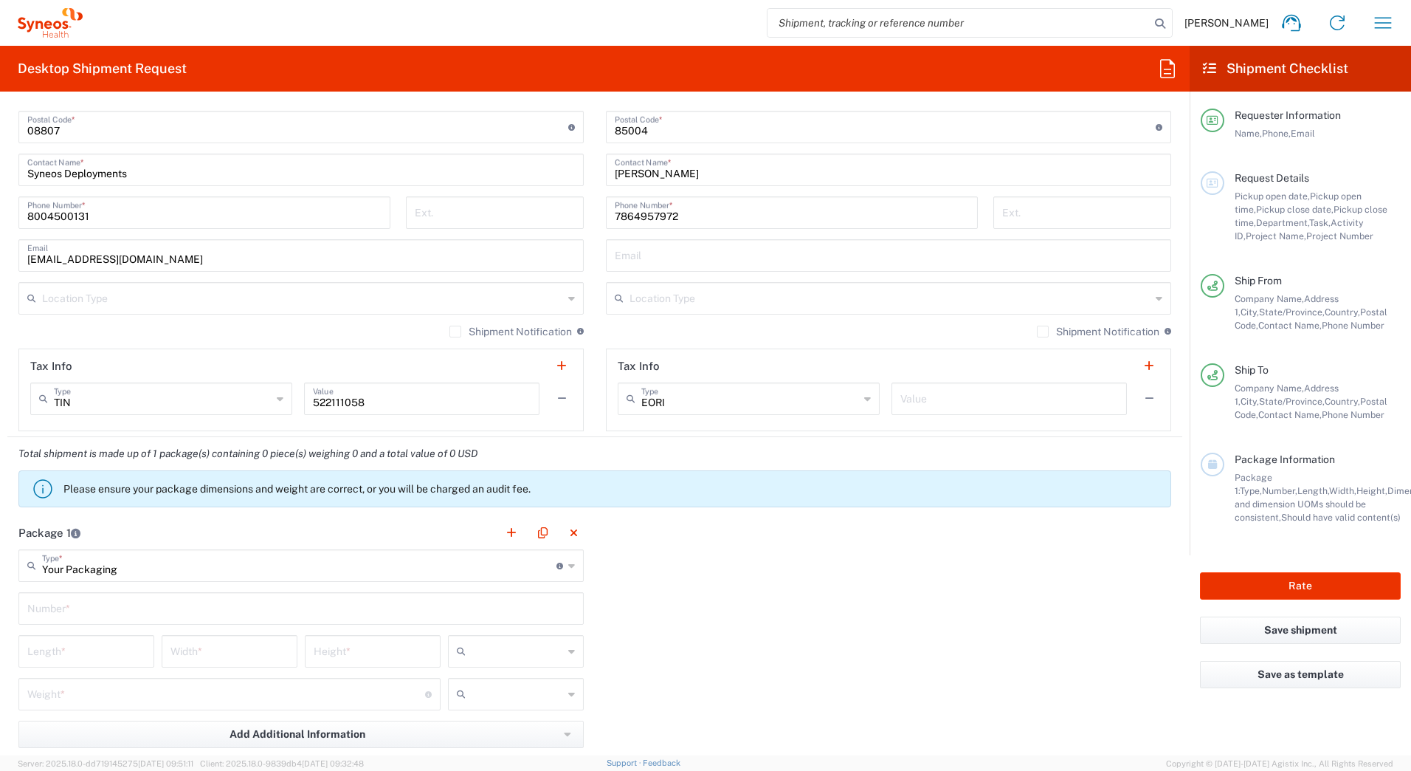
click at [43, 610] on input "text" at bounding box center [301, 607] width 548 height 26
type input "1"
click at [44, 652] on input "number" at bounding box center [86, 650] width 118 height 26
type input "20"
type input "16"
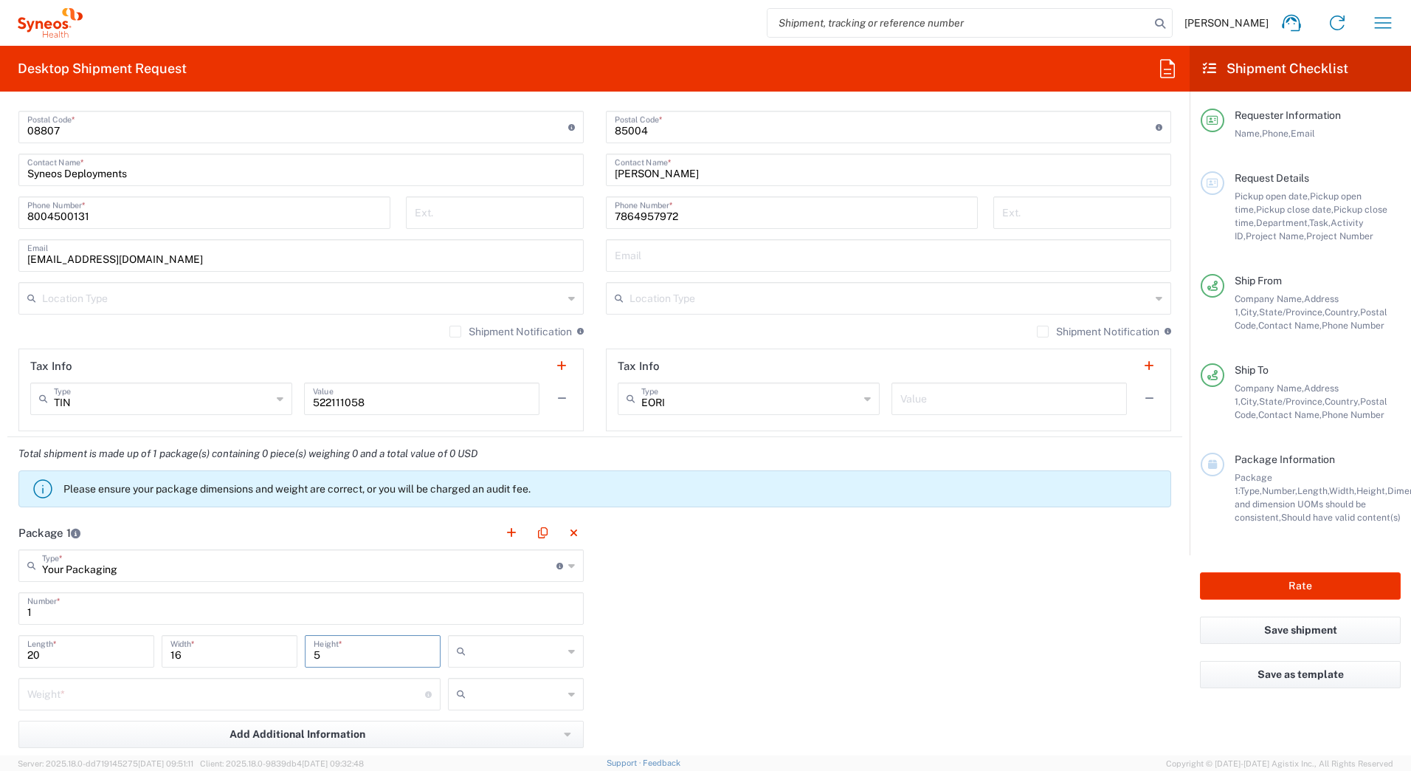
type input "5"
click at [506, 648] on input "text" at bounding box center [518, 651] width 92 height 24
click at [477, 734] on span "in" at bounding box center [510, 731] width 131 height 23
type input "in"
click at [86, 697] on input "number" at bounding box center [226, 693] width 398 height 26
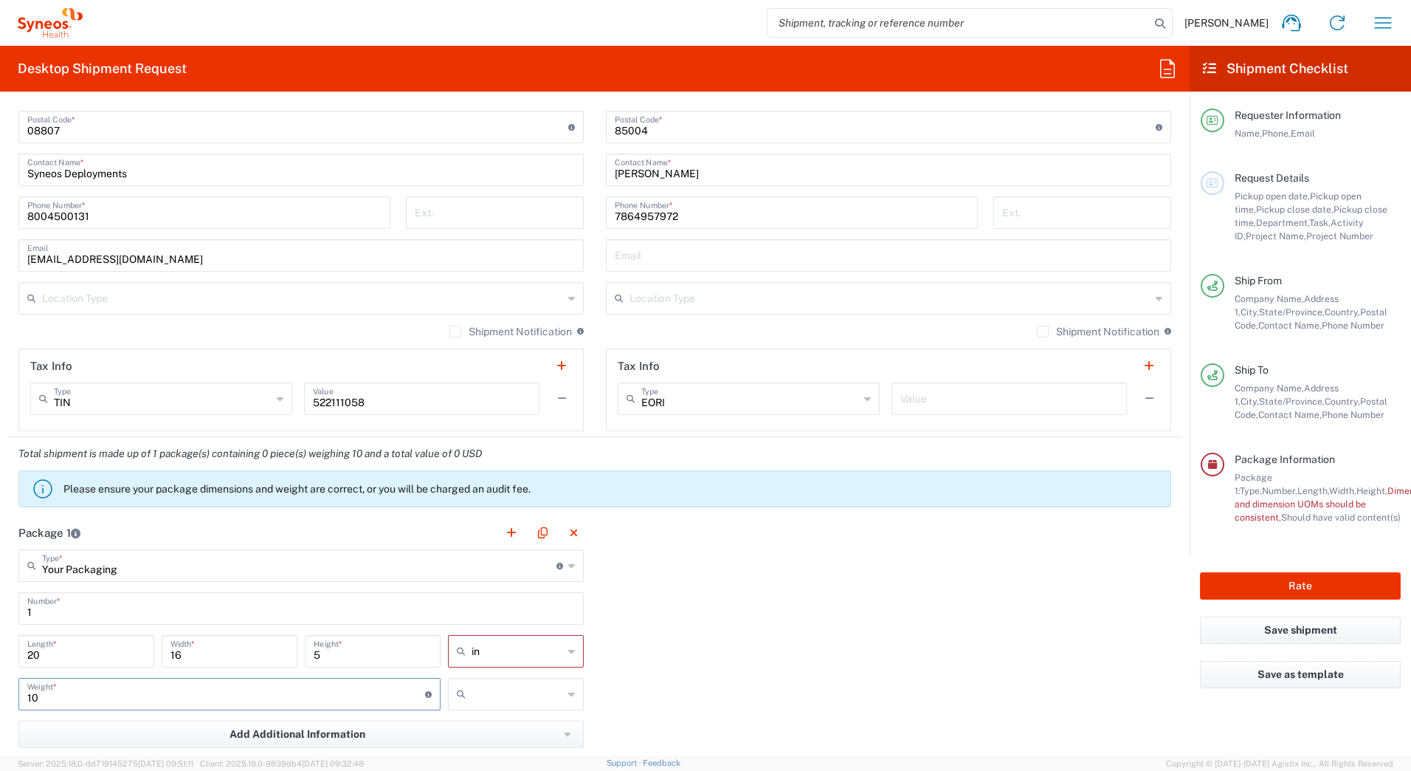
type input "10"
click at [490, 693] on input "text" at bounding box center [518, 694] width 92 height 24
click at [487, 751] on span "lbs" at bounding box center [510, 750] width 131 height 23
type input "lbs"
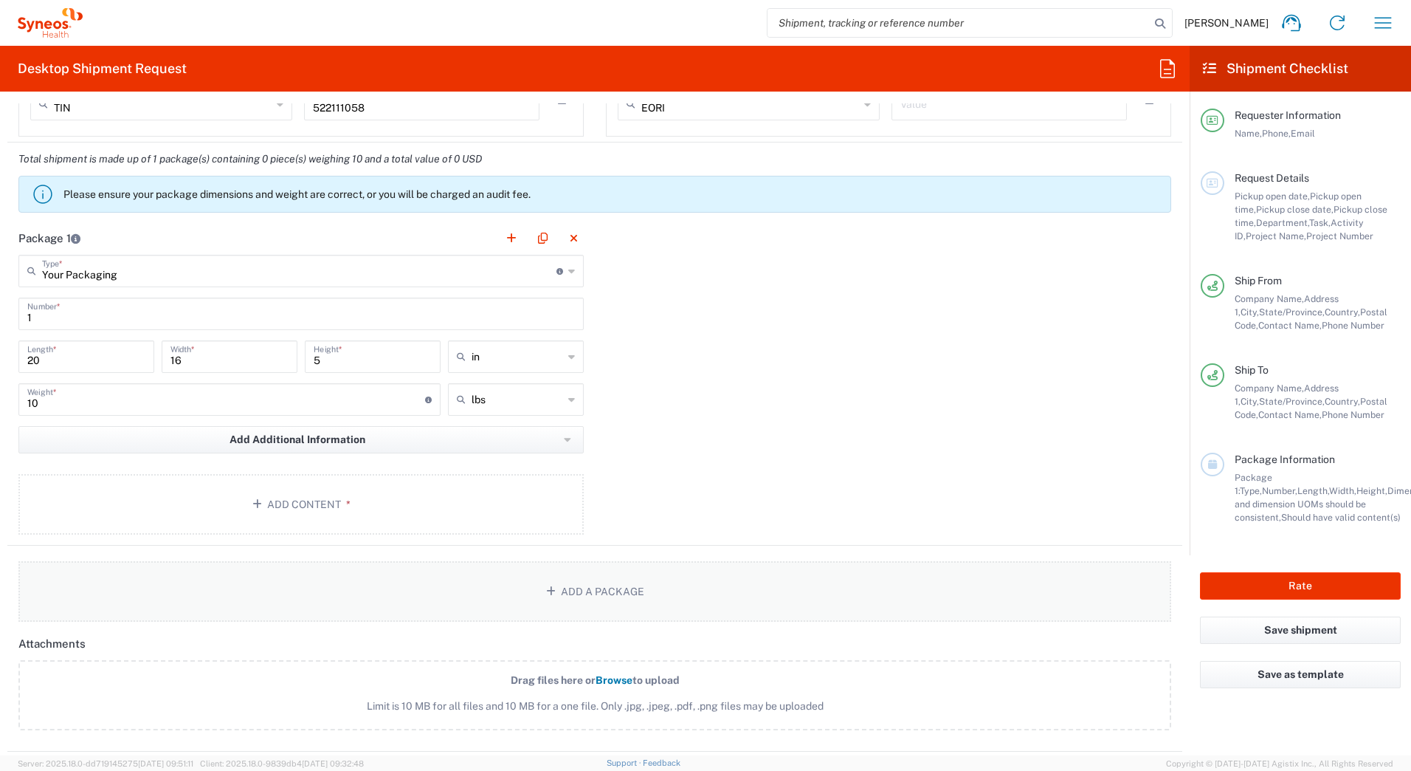
scroll to position [1255, 0]
click at [162, 514] on button "Add Content *" at bounding box center [300, 503] width 565 height 61
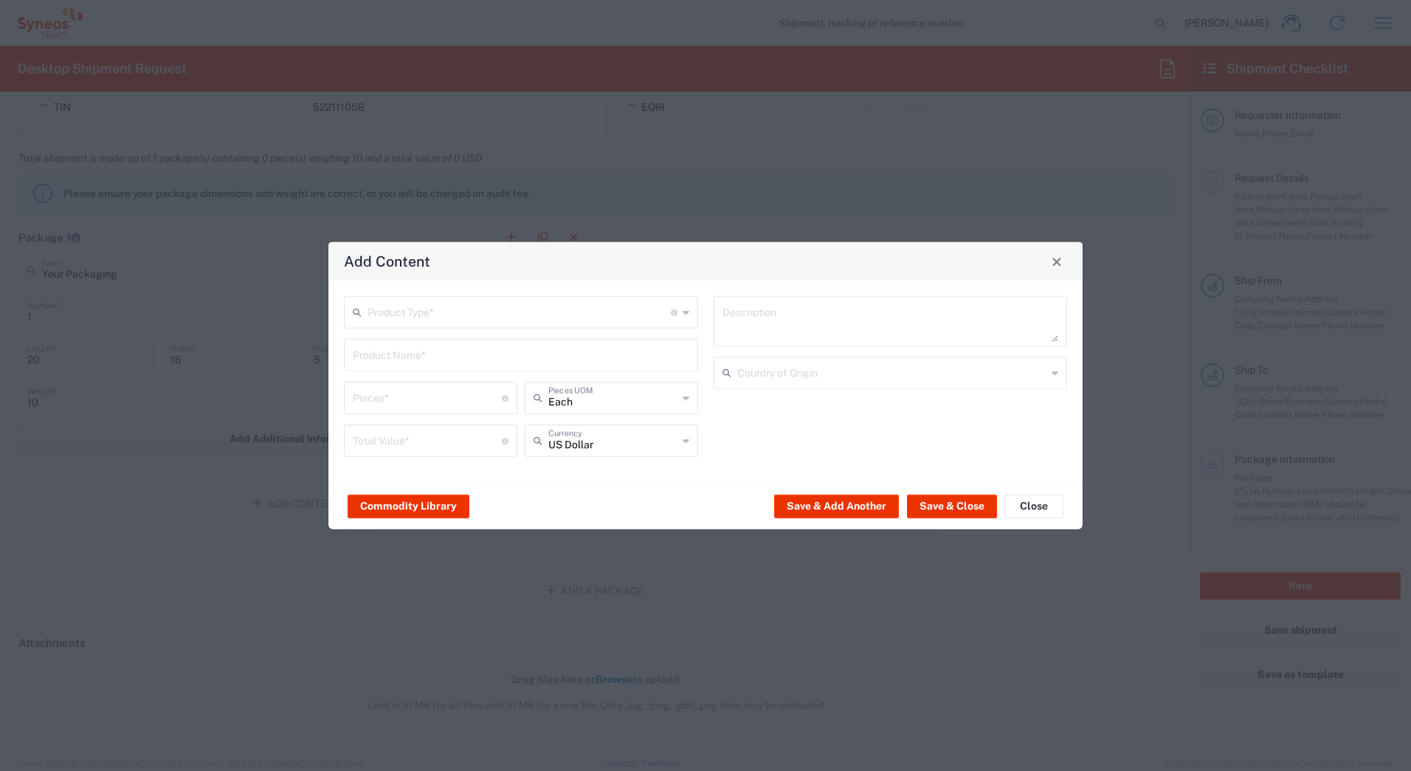
click at [396, 320] on input "text" at bounding box center [519, 311] width 303 height 26
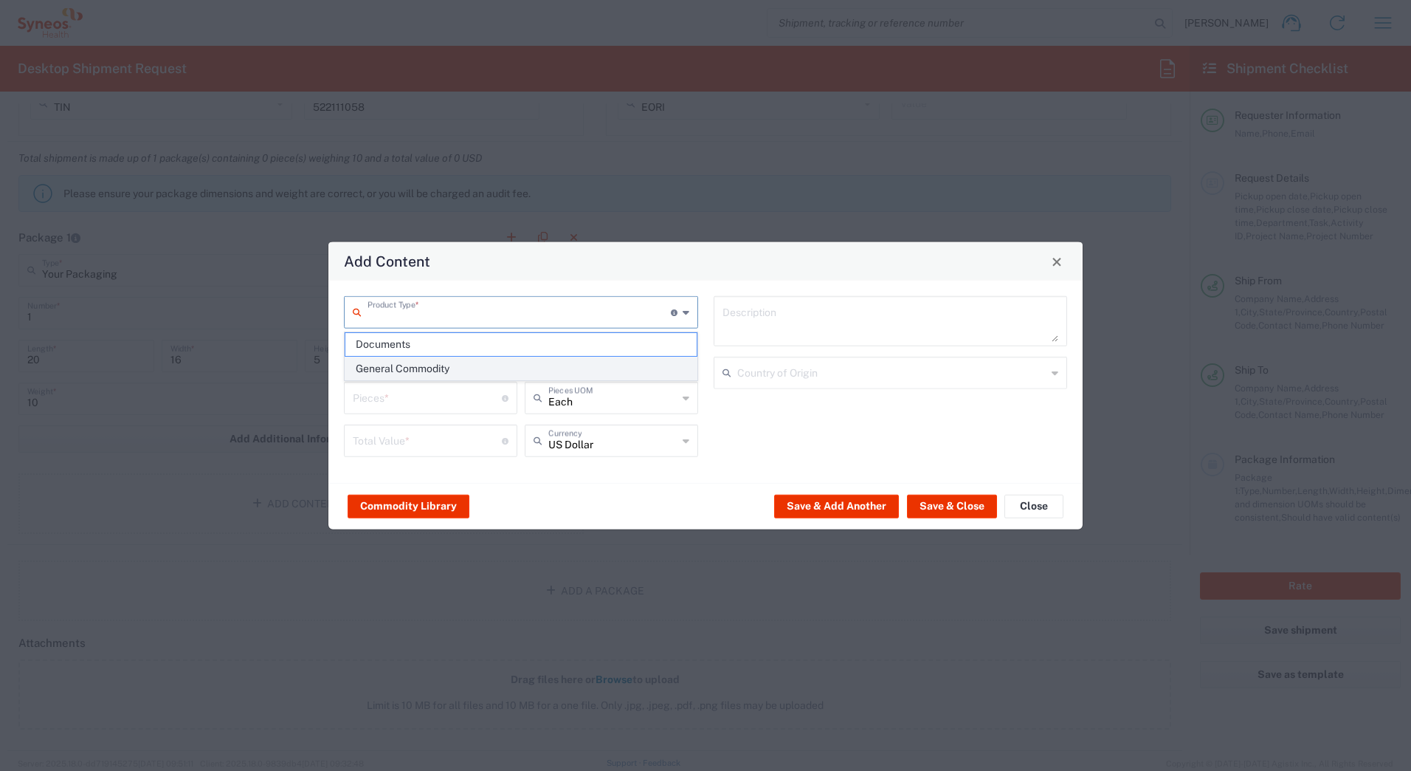
click at [394, 373] on span "General Commodity" at bounding box center [520, 368] width 351 height 23
type input "General Commodity"
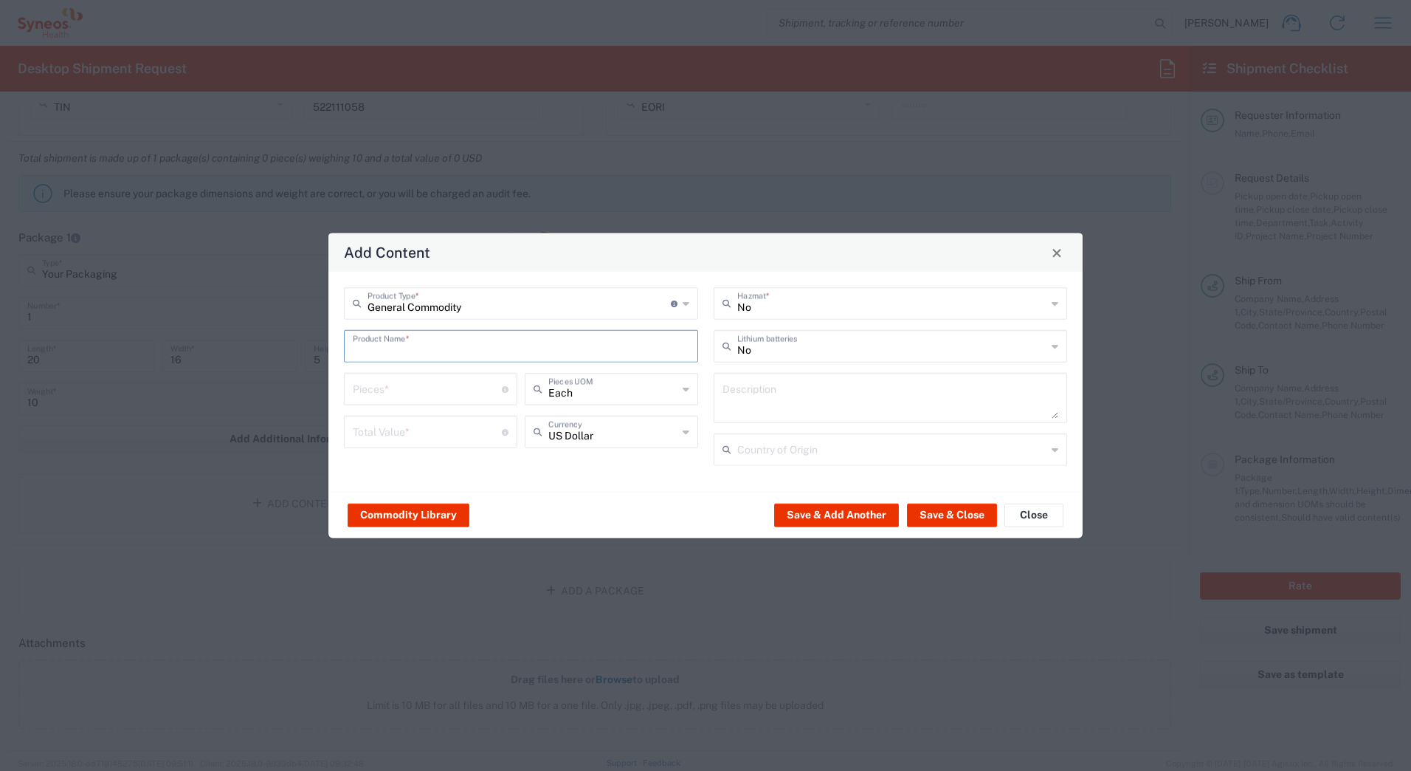
click at [385, 352] on input "text" at bounding box center [521, 345] width 337 height 26
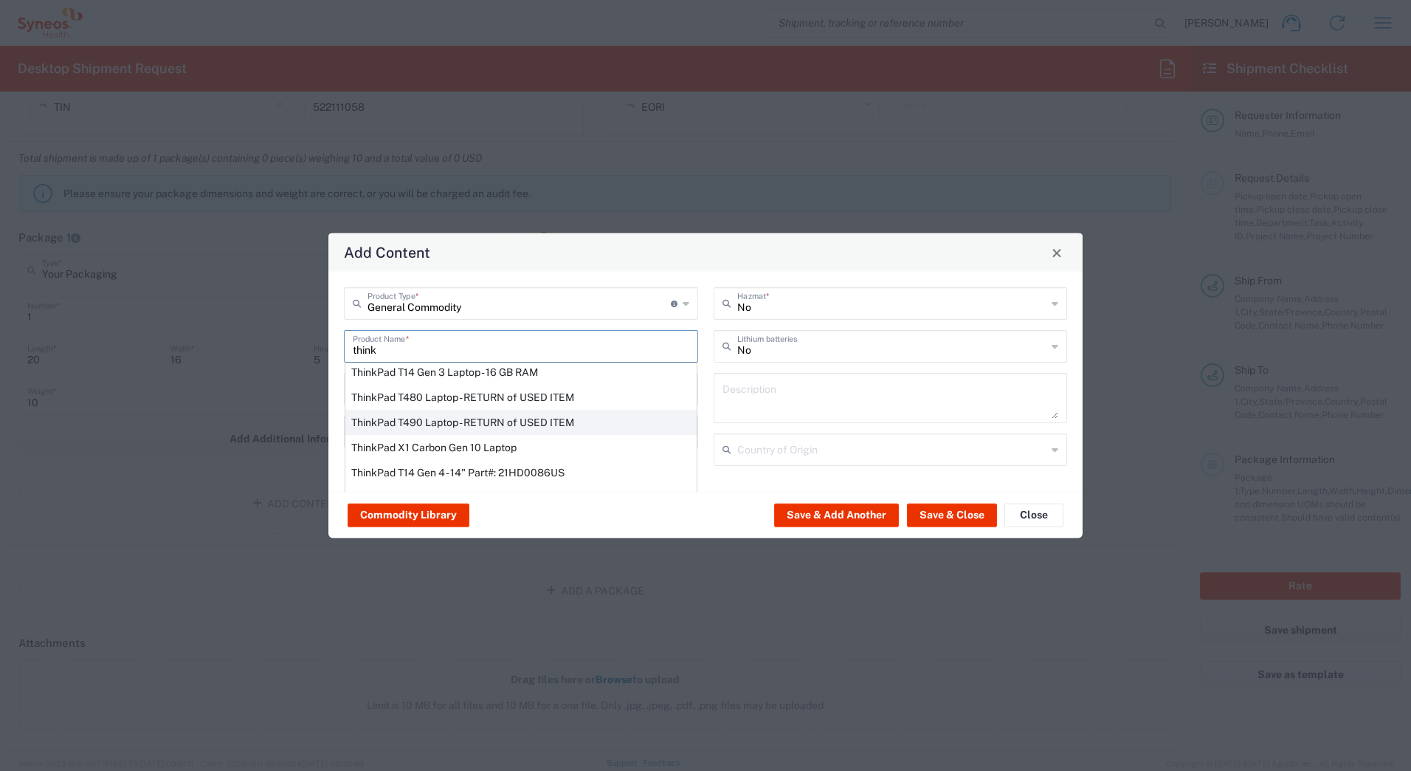
scroll to position [74, 0]
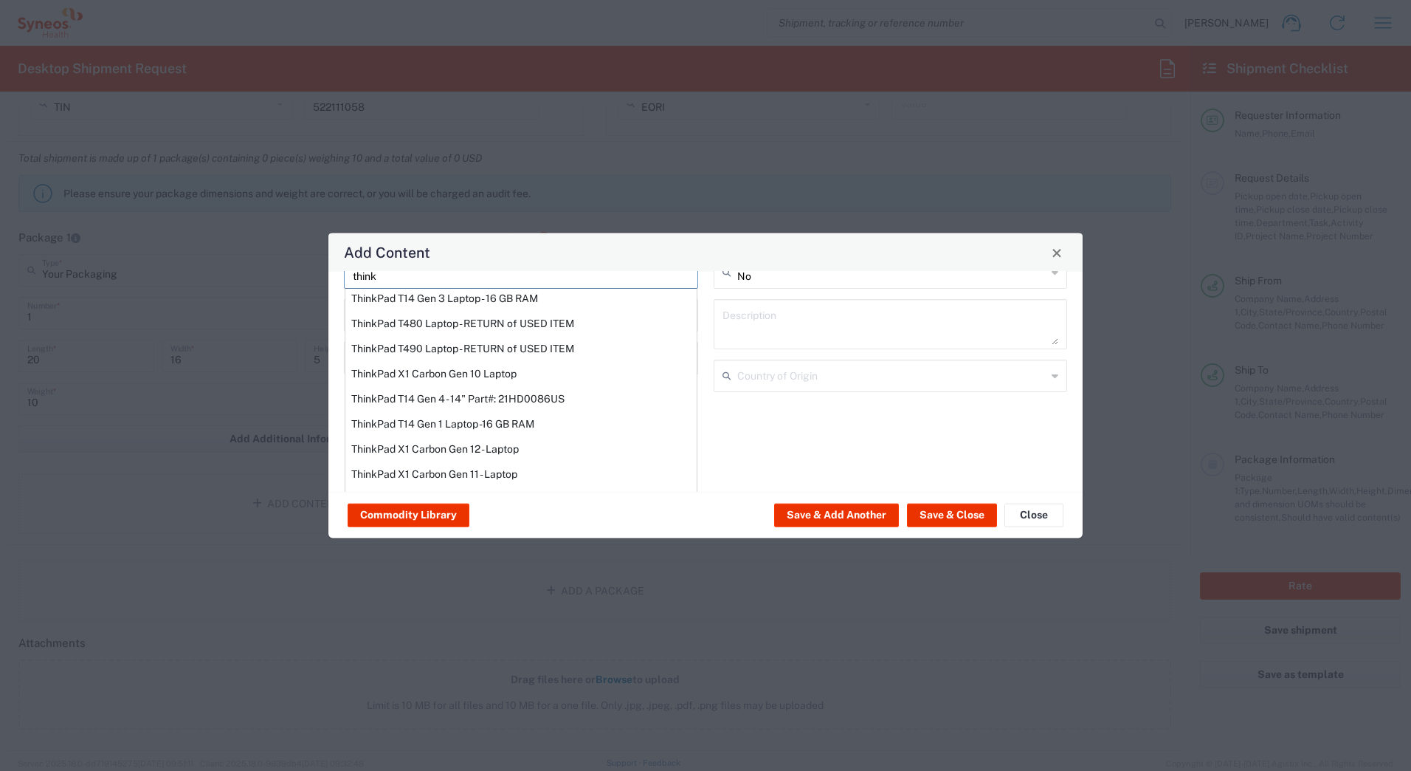
click at [387, 427] on div "ThinkPad T14 Gen 1 Laptop -16 GB RAM" at bounding box center [520, 423] width 351 height 25
type input "ThinkPad T14 Gen 1 Laptop -16 GB RAM"
type textarea "Intel Core i5-10210U- 14"- 512 GB SSD"
type input "[GEOGRAPHIC_DATA]"
type input "Yes"
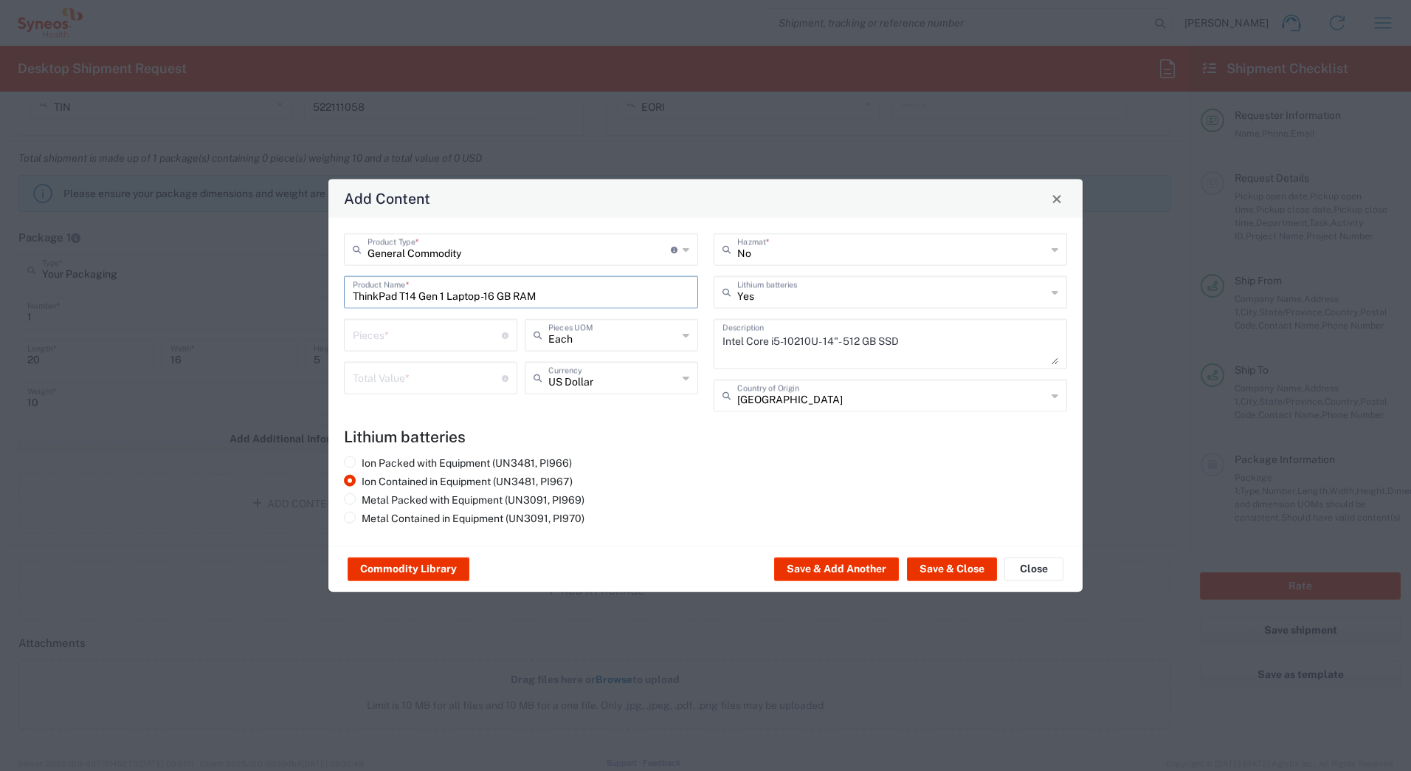
scroll to position [0, 0]
click at [372, 382] on input "number" at bounding box center [427, 377] width 149 height 26
type input "1000"
click at [936, 568] on button "Save & Close" at bounding box center [952, 569] width 90 height 24
click at [475, 344] on input "number" at bounding box center [427, 334] width 149 height 26
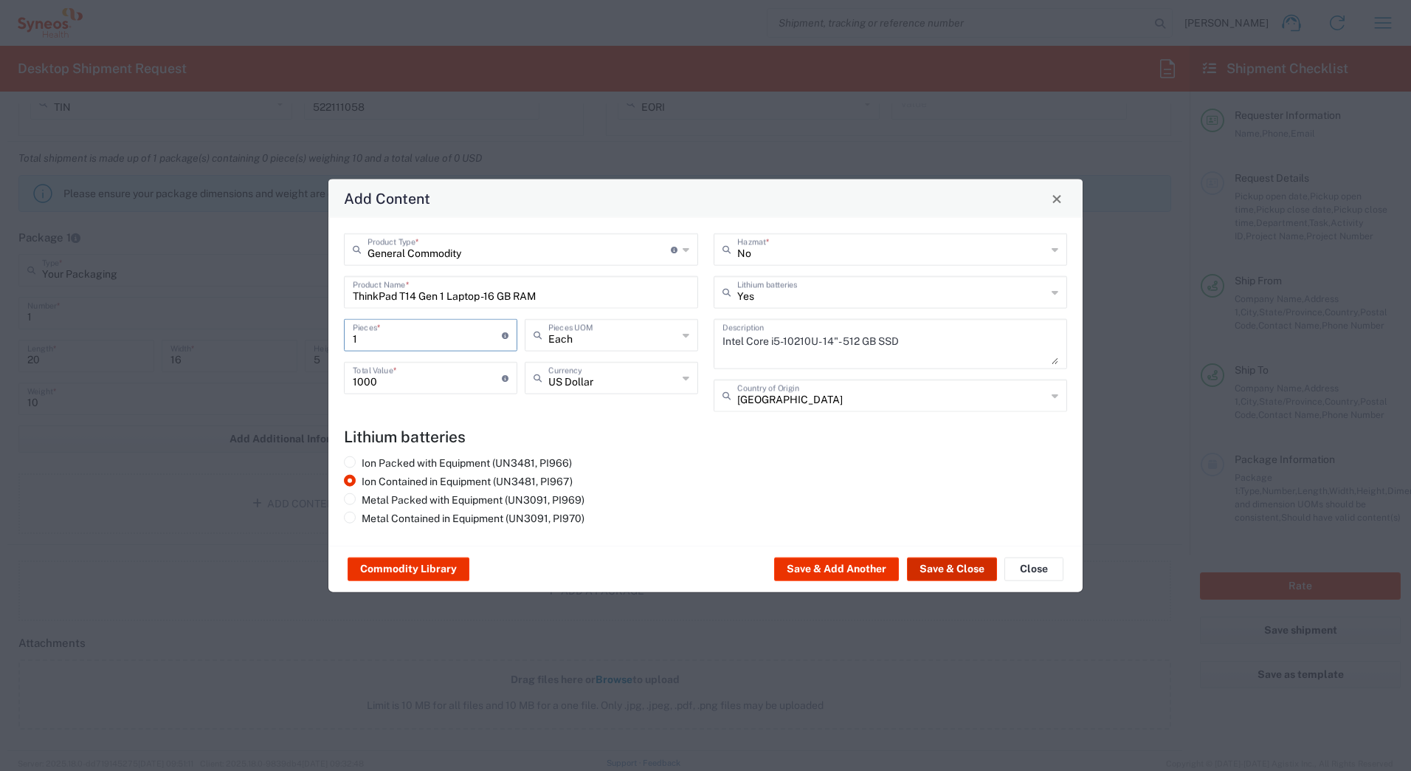
type input "1"
click at [968, 568] on button "Save & Close" at bounding box center [952, 569] width 90 height 24
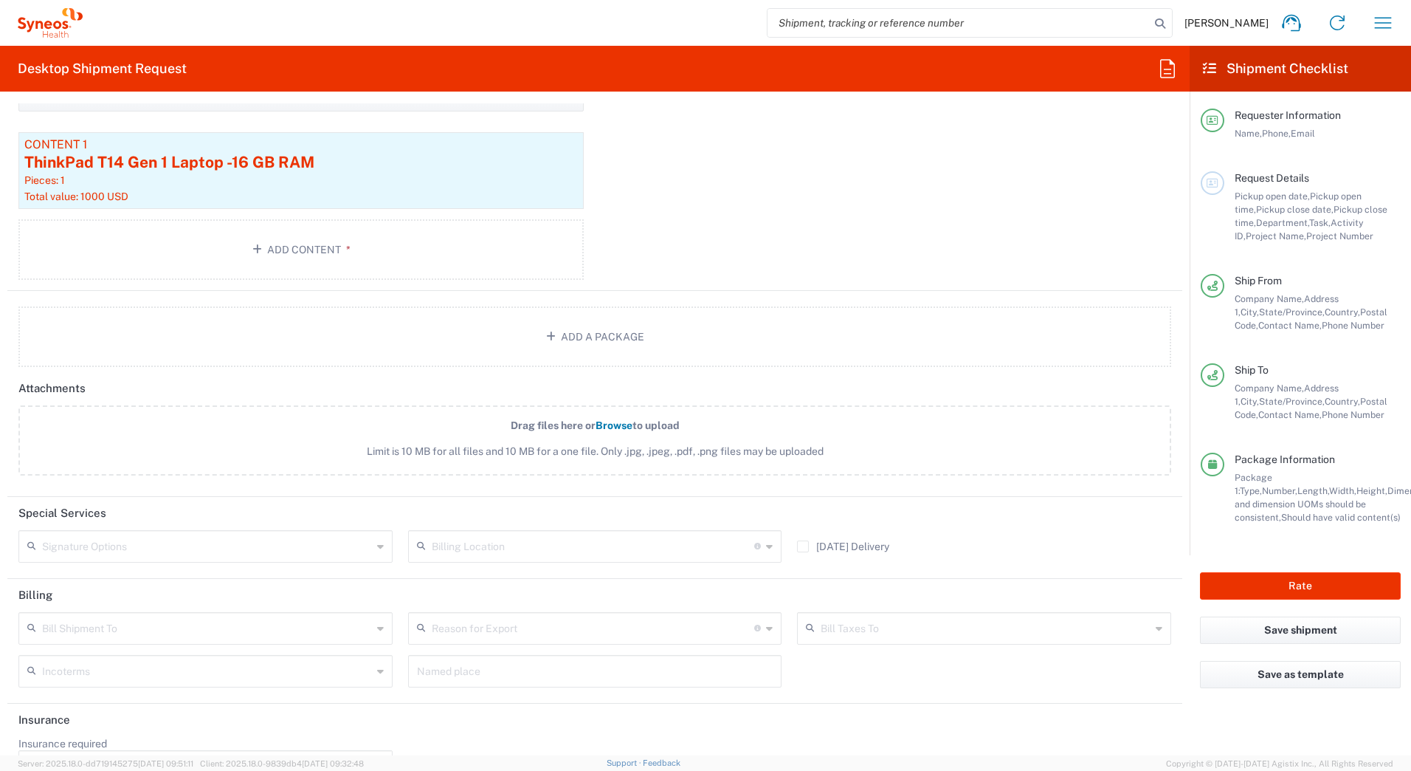
scroll to position [1639, 0]
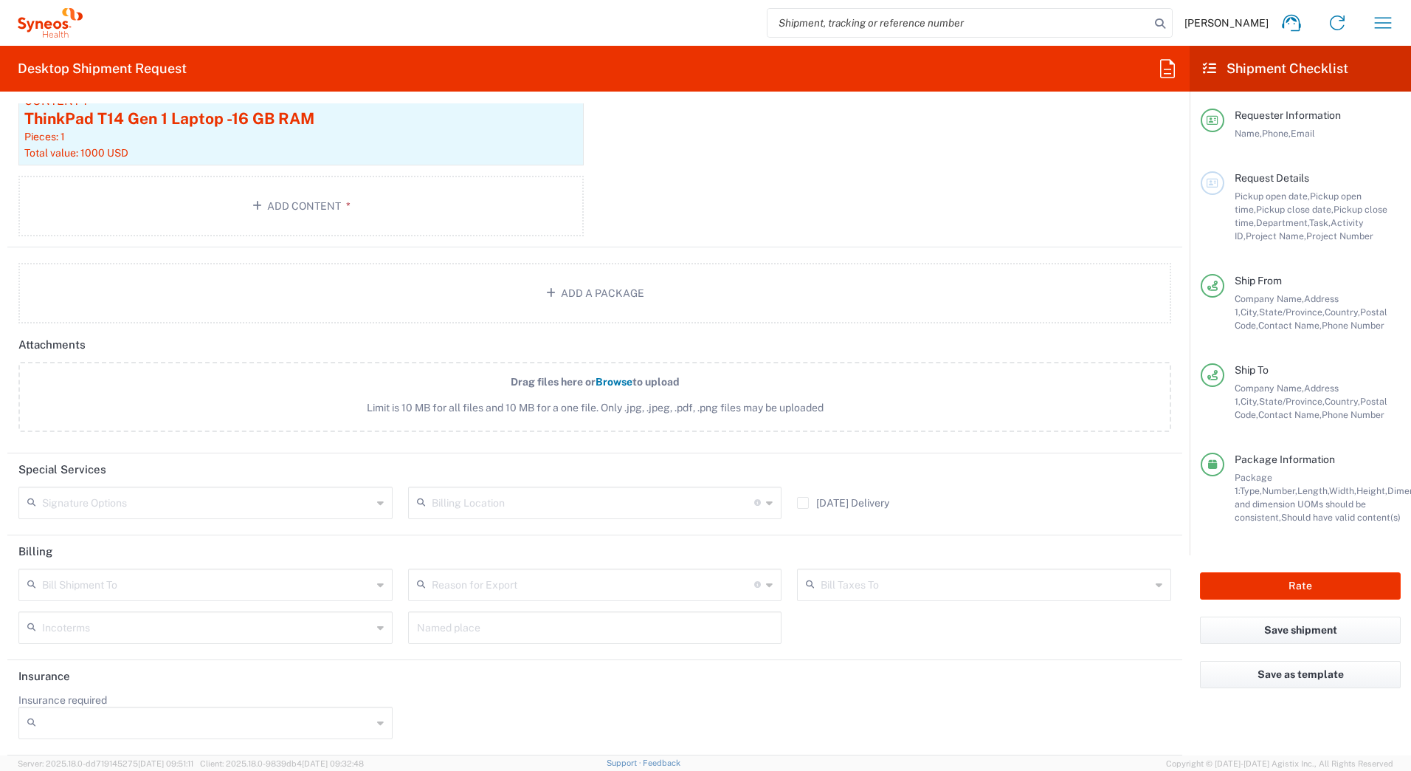
click at [84, 502] on input "text" at bounding box center [207, 502] width 330 height 26
click at [84, 540] on span "Adult Signature Required" at bounding box center [204, 534] width 368 height 23
type input "Adult Signature Required"
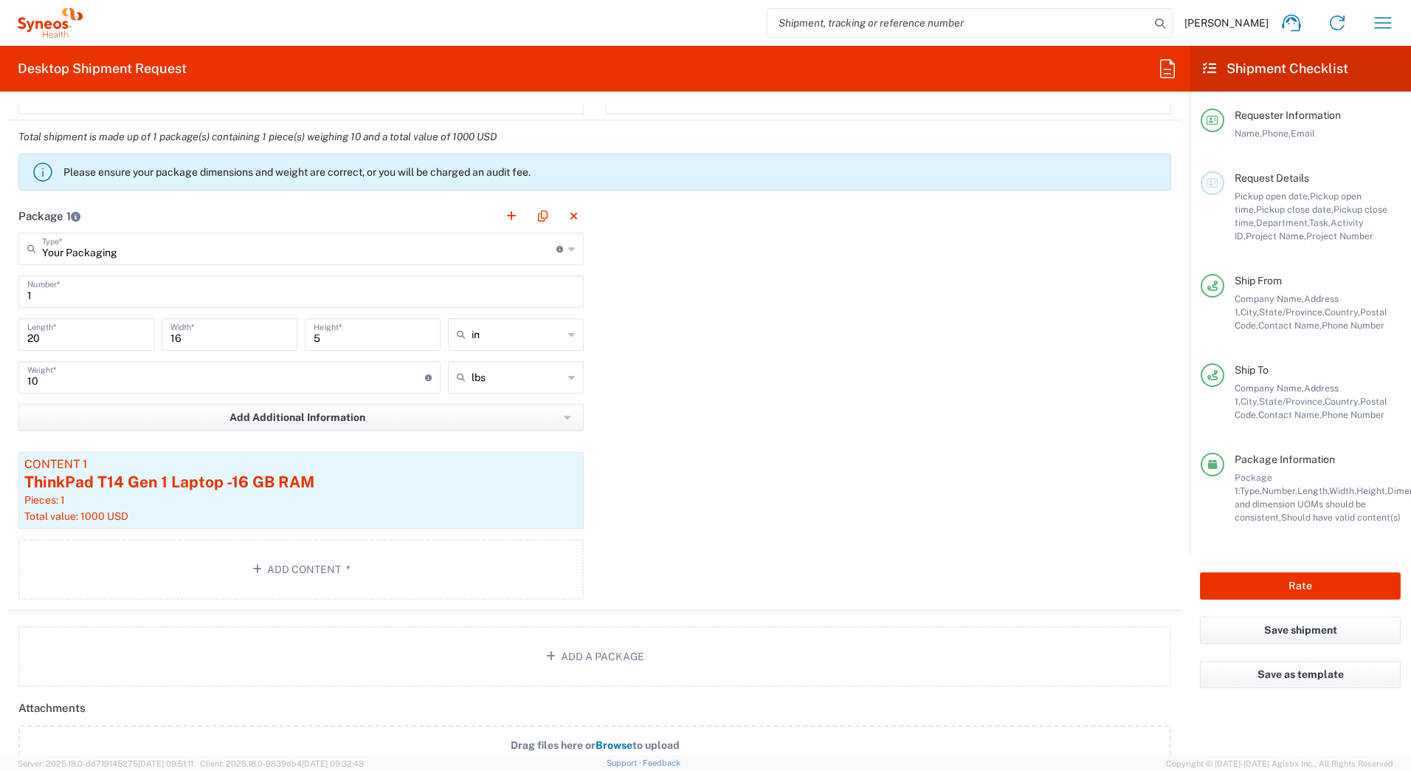
scroll to position [1270, 0]
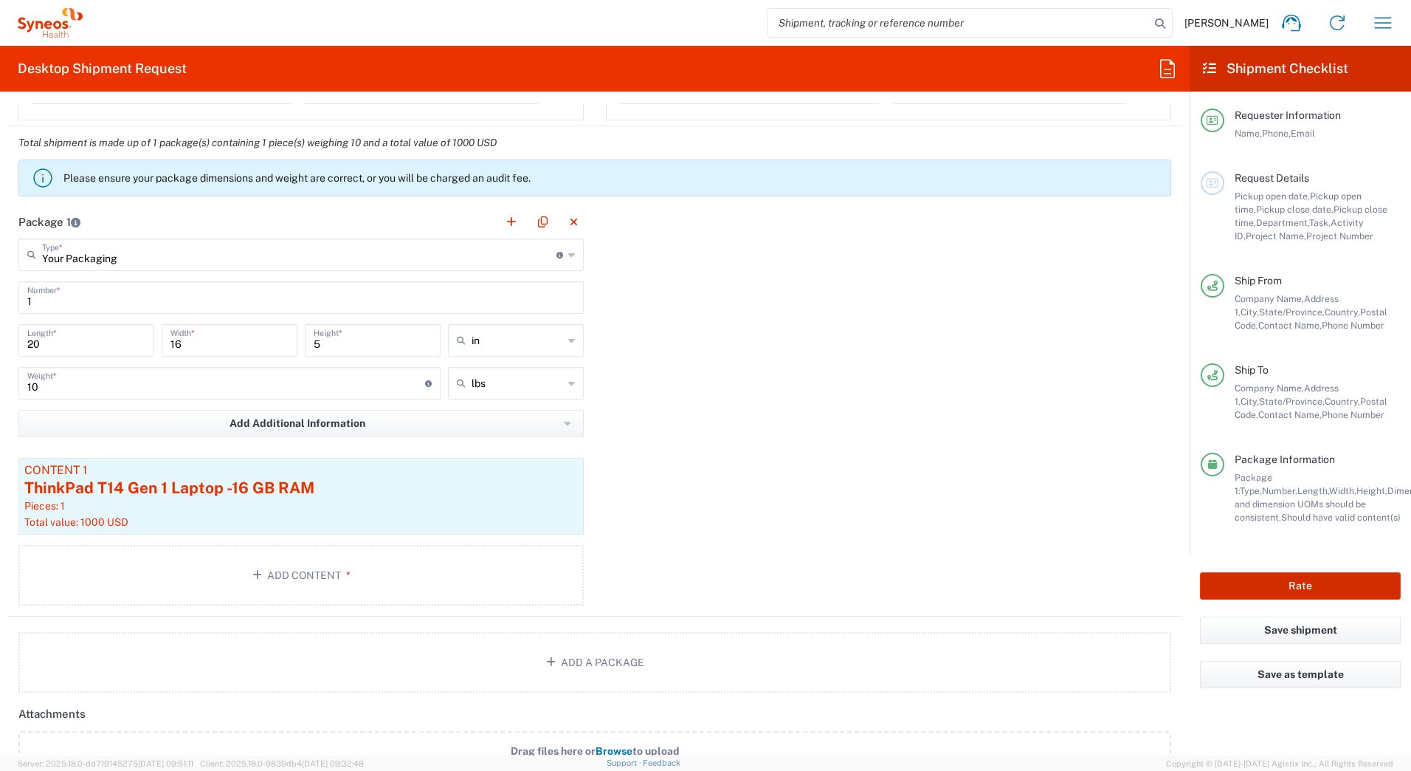
click at [1242, 587] on button "Rate" at bounding box center [1300, 585] width 201 height 27
type input "7182"
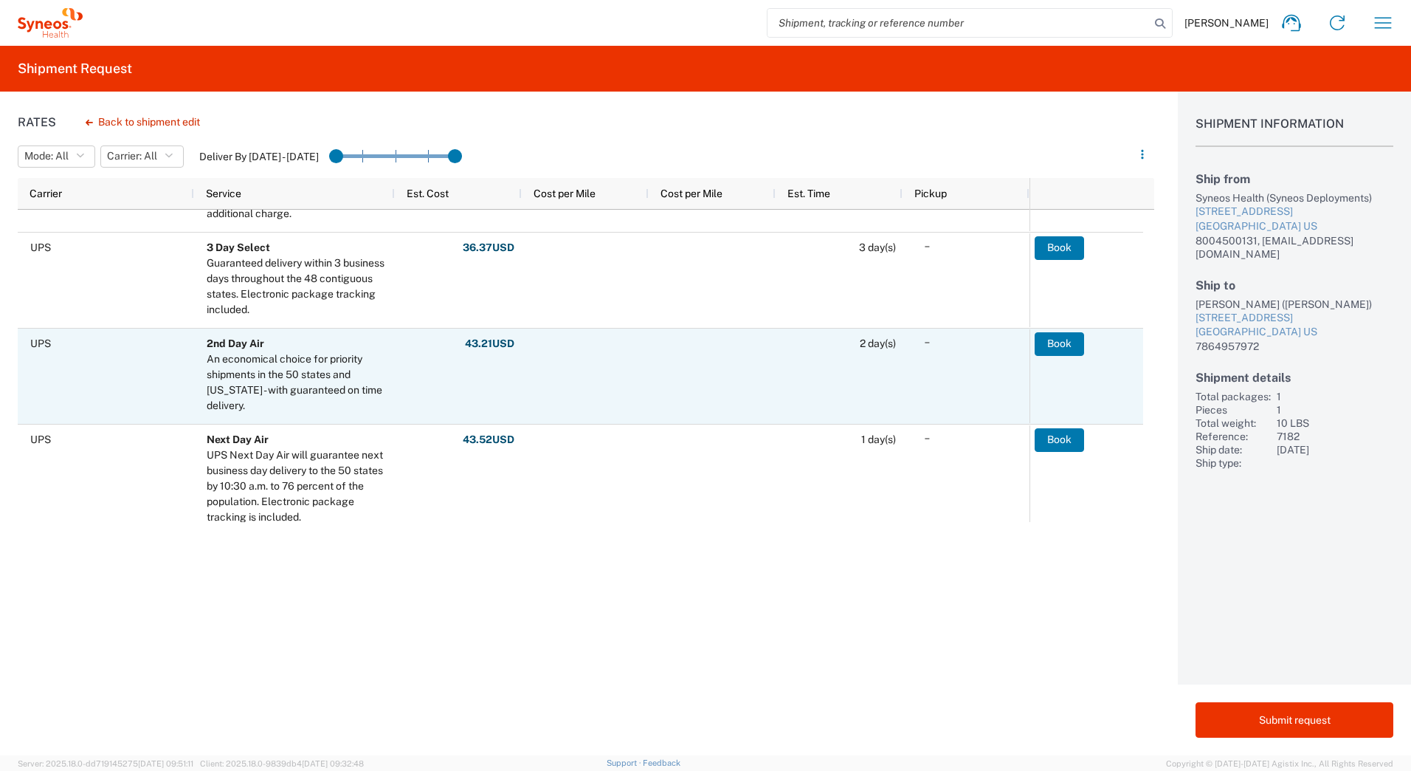
scroll to position [74, 0]
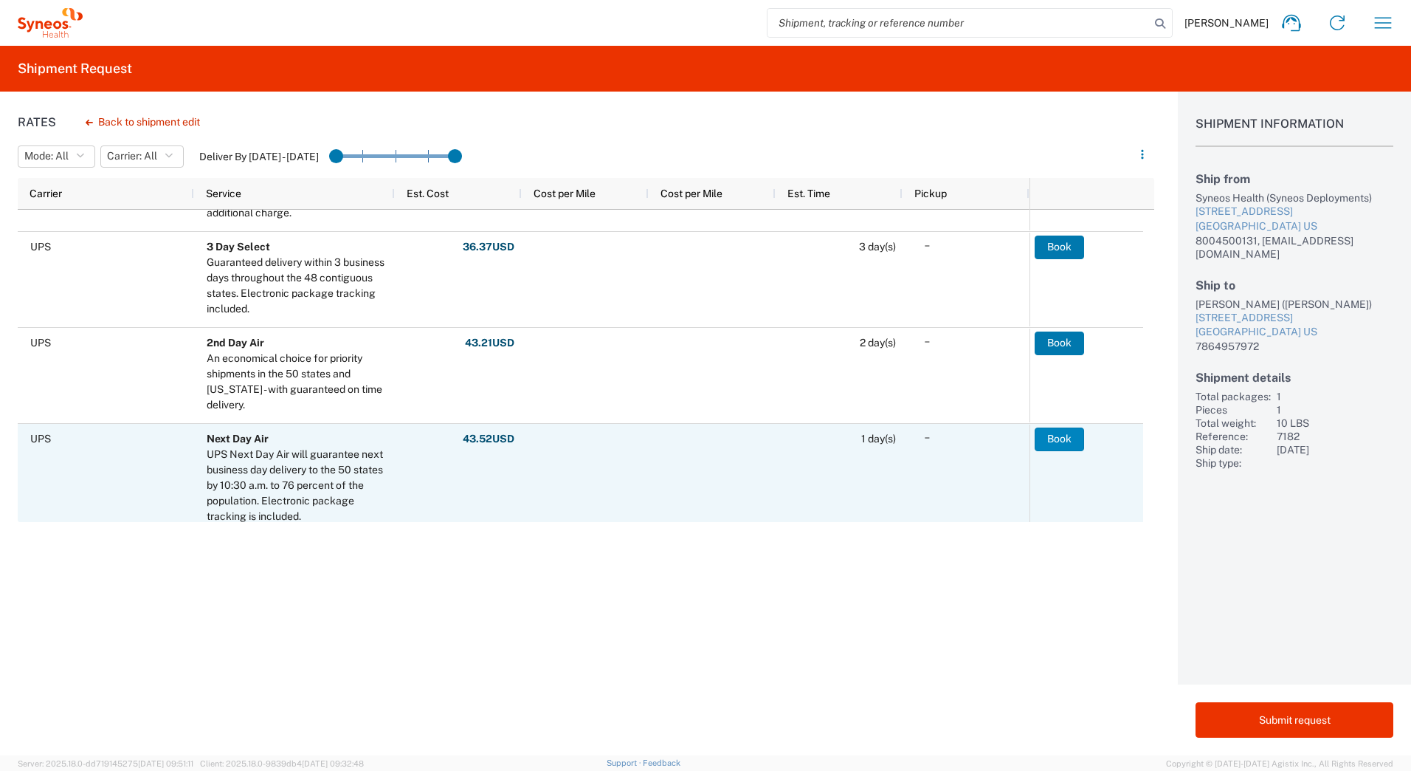
click at [1063, 444] on button "Book" at bounding box center [1059, 439] width 49 height 24
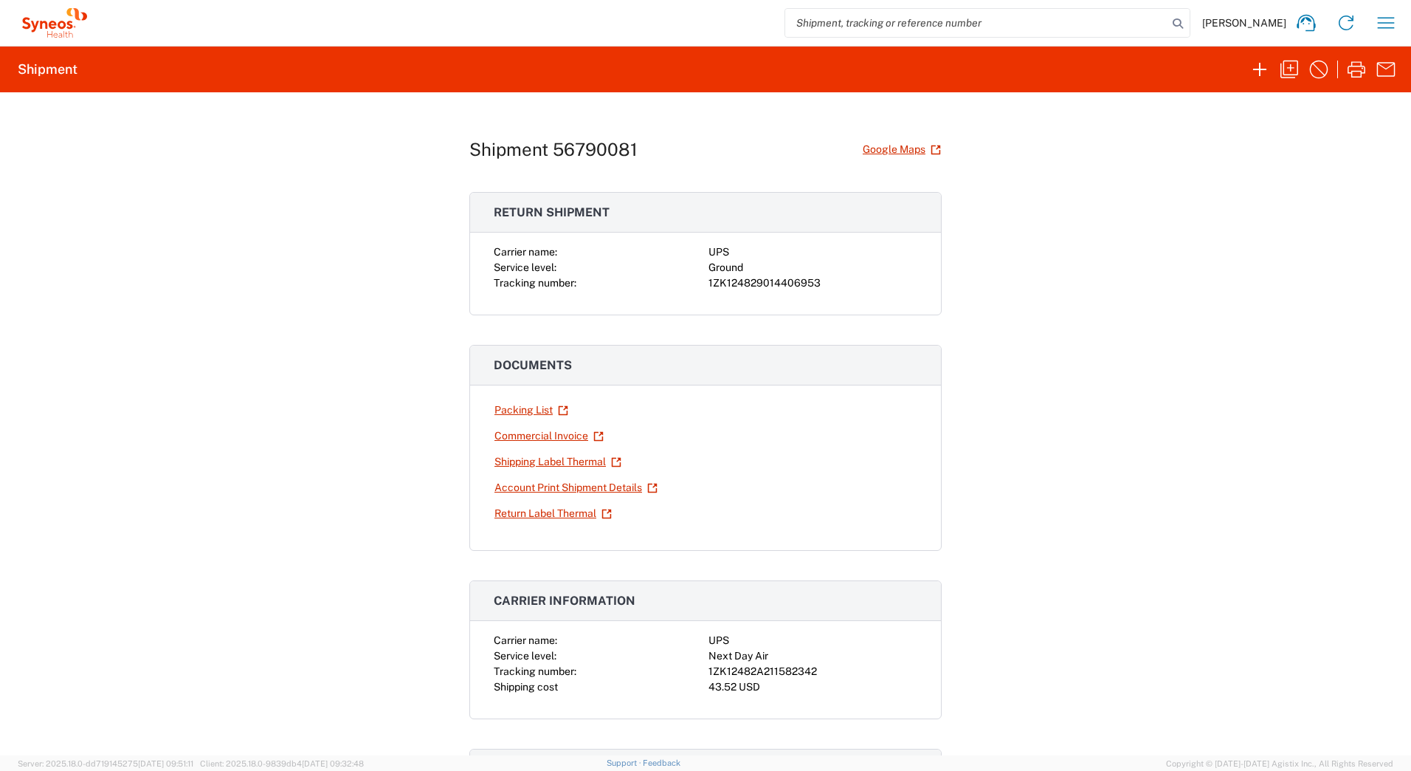
click at [504, 285] on span "Tracking number:" at bounding box center [535, 283] width 83 height 12
click at [747, 279] on div "1ZK124829014406953" at bounding box center [813, 282] width 209 height 15
copy div "1ZK124829014406953"
click at [777, 674] on div "1ZK12482A211582342" at bounding box center [813, 671] width 209 height 15
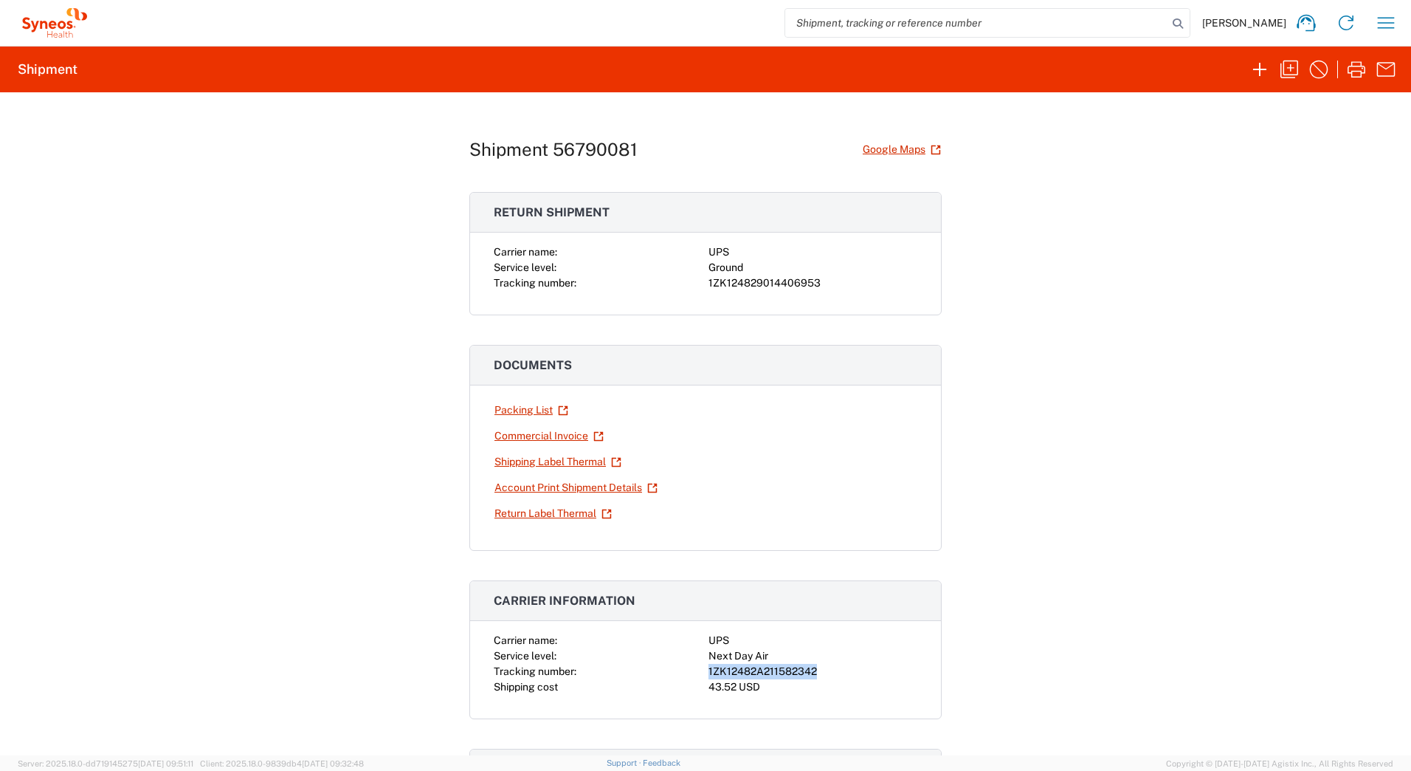
click at [777, 674] on div "1ZK12482A211582342" at bounding box center [813, 671] width 209 height 15
copy div "1ZK12482A211582342"
click at [509, 462] on link "Shipping Label Thermal" at bounding box center [558, 462] width 128 height 26
click at [527, 511] on link "Return Label Thermal" at bounding box center [553, 513] width 119 height 26
click at [1252, 69] on icon "button" at bounding box center [1260, 70] width 24 height 24
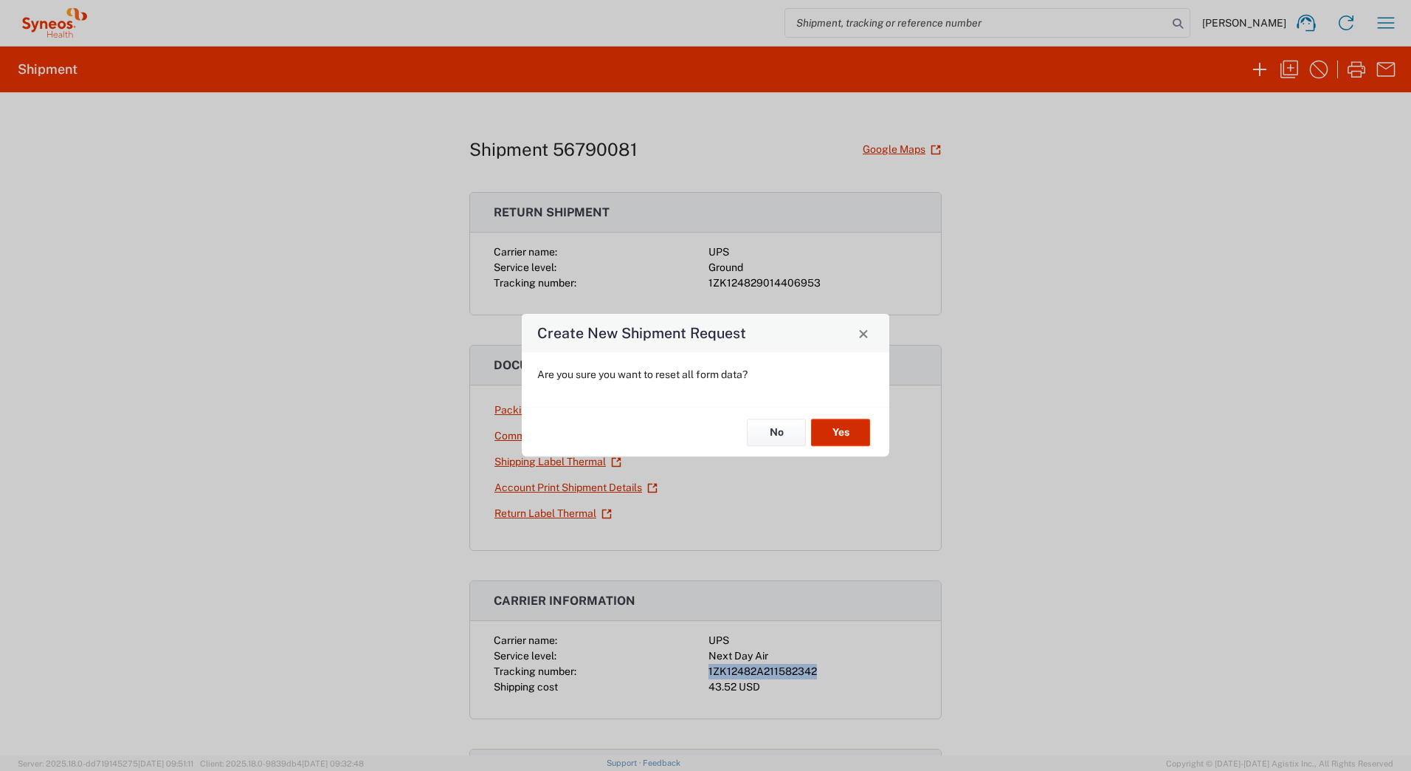
click at [830, 443] on button "Yes" at bounding box center [840, 431] width 59 height 27
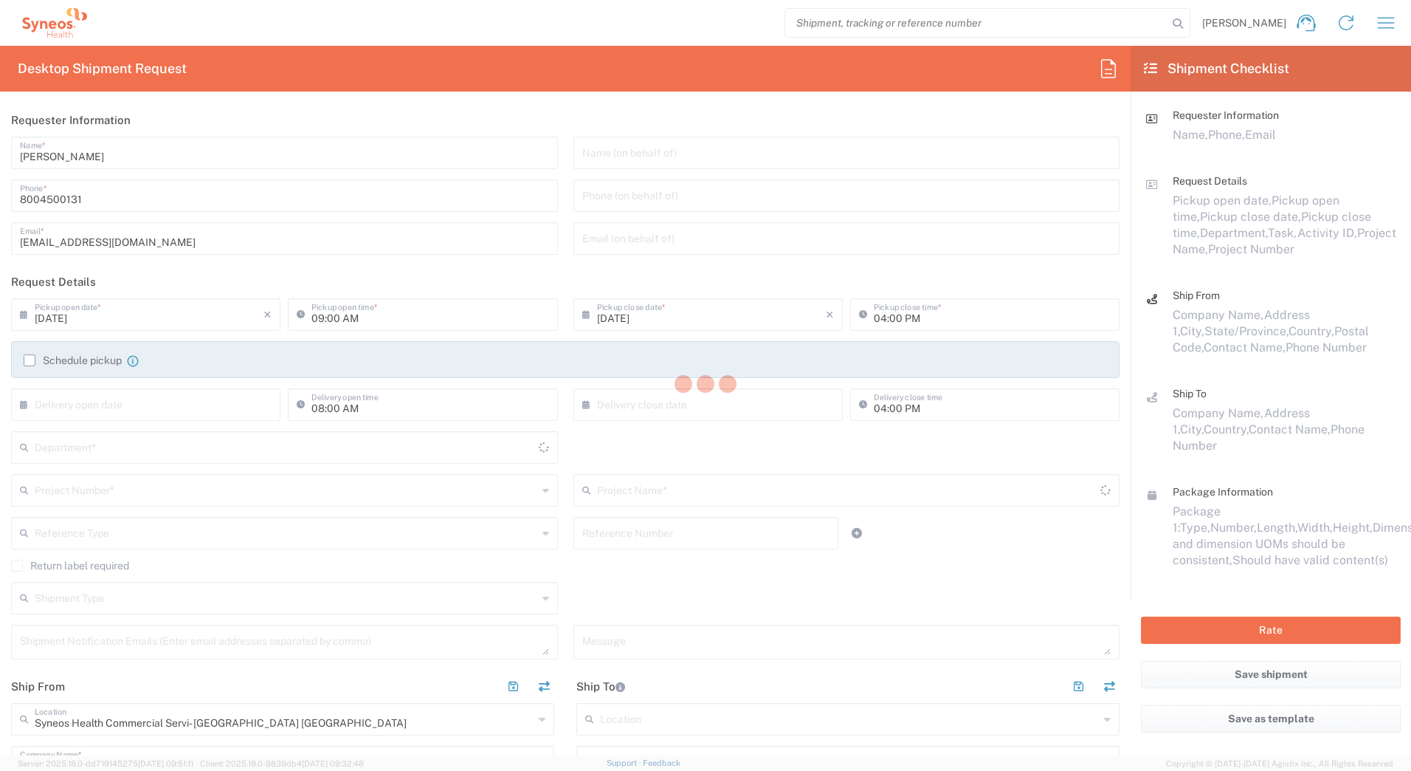
type input "4205"
type input "[US_STATE]"
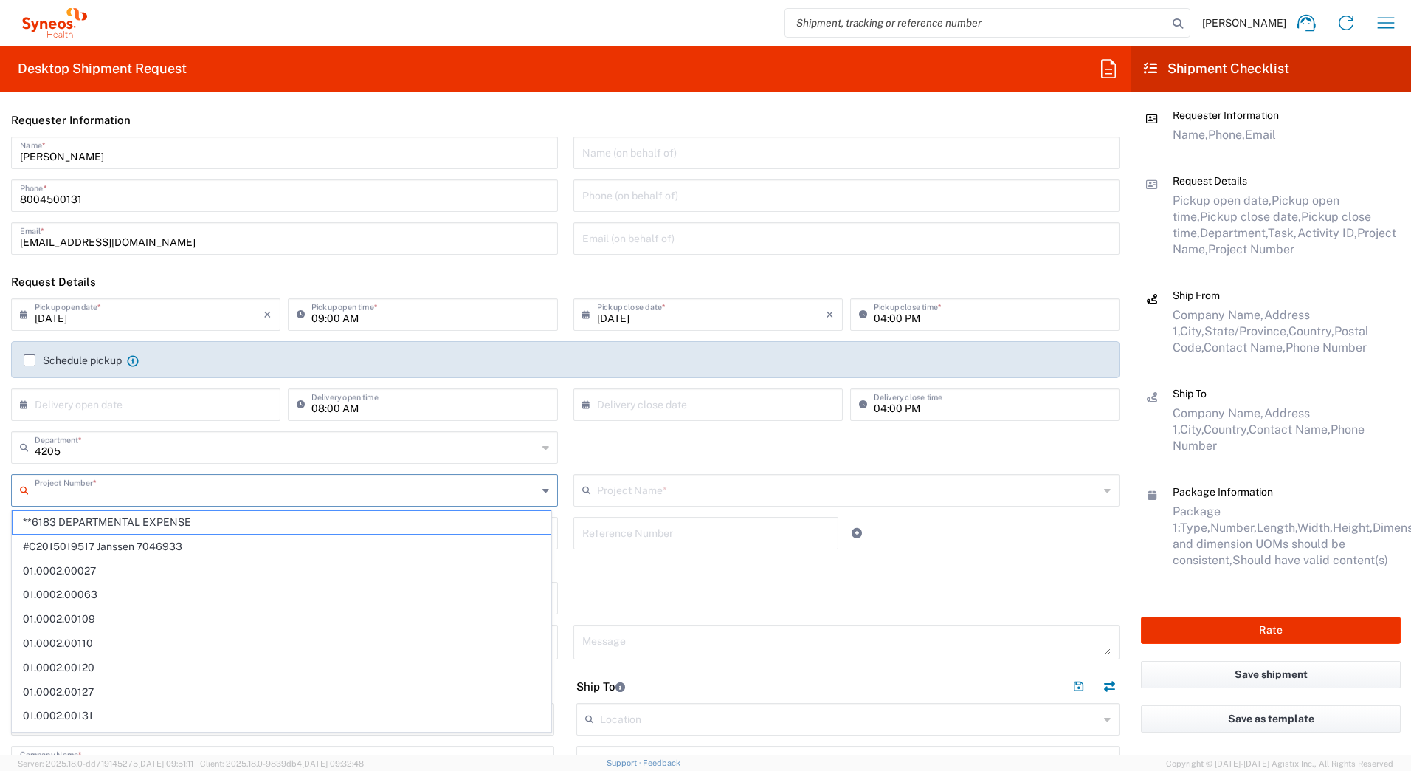
click at [99, 495] on input "text" at bounding box center [286, 489] width 503 height 26
paste input "5151"
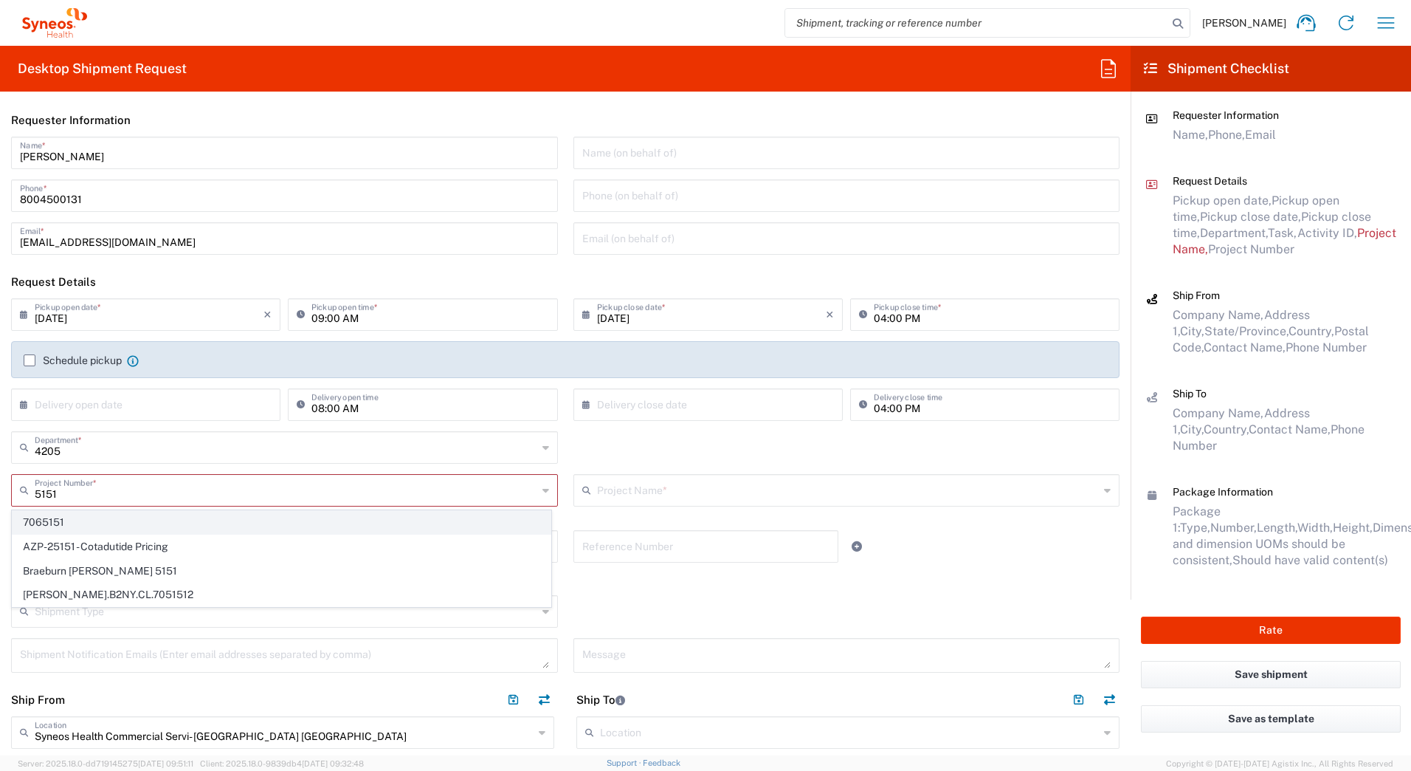
click at [72, 520] on span "7065151" at bounding box center [282, 522] width 538 height 23
type input "7065151"
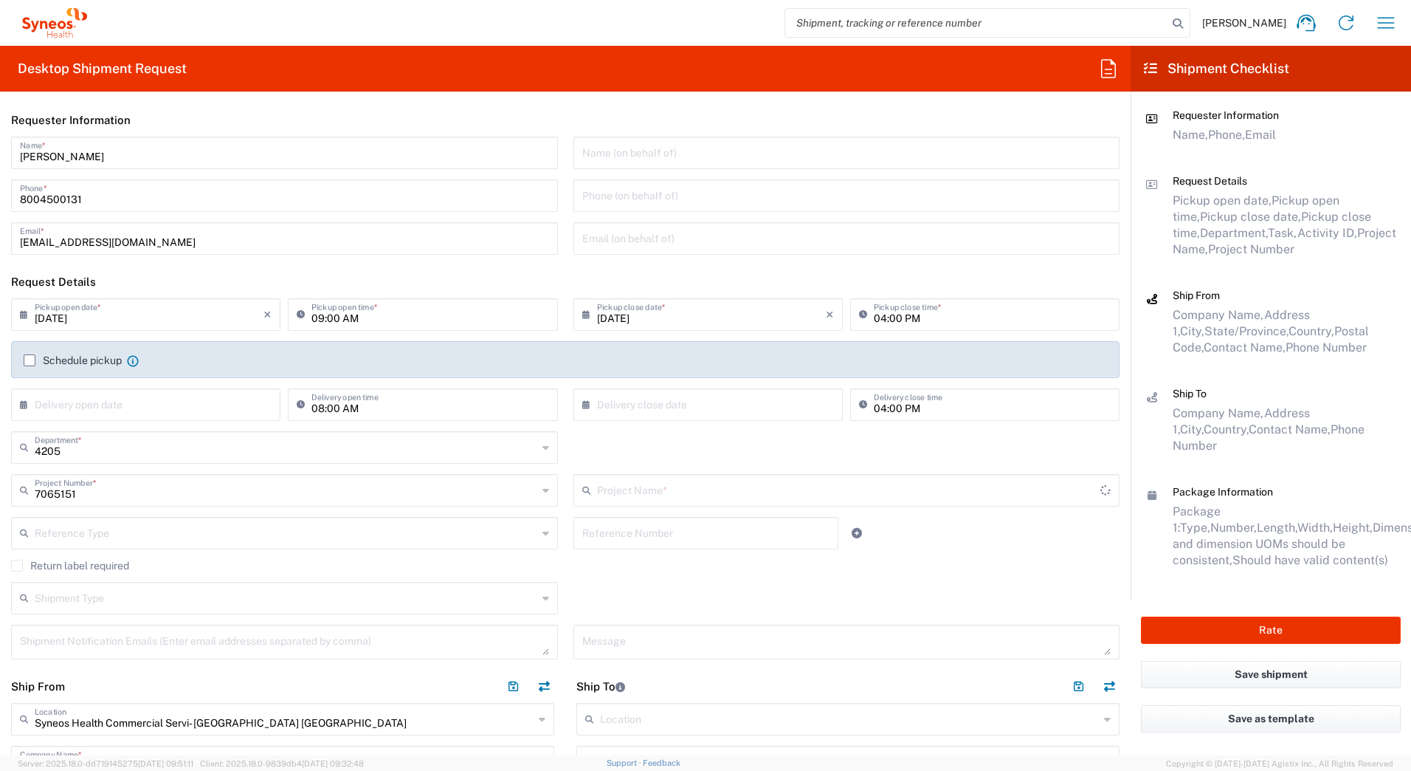
type input "ICON 7065151"
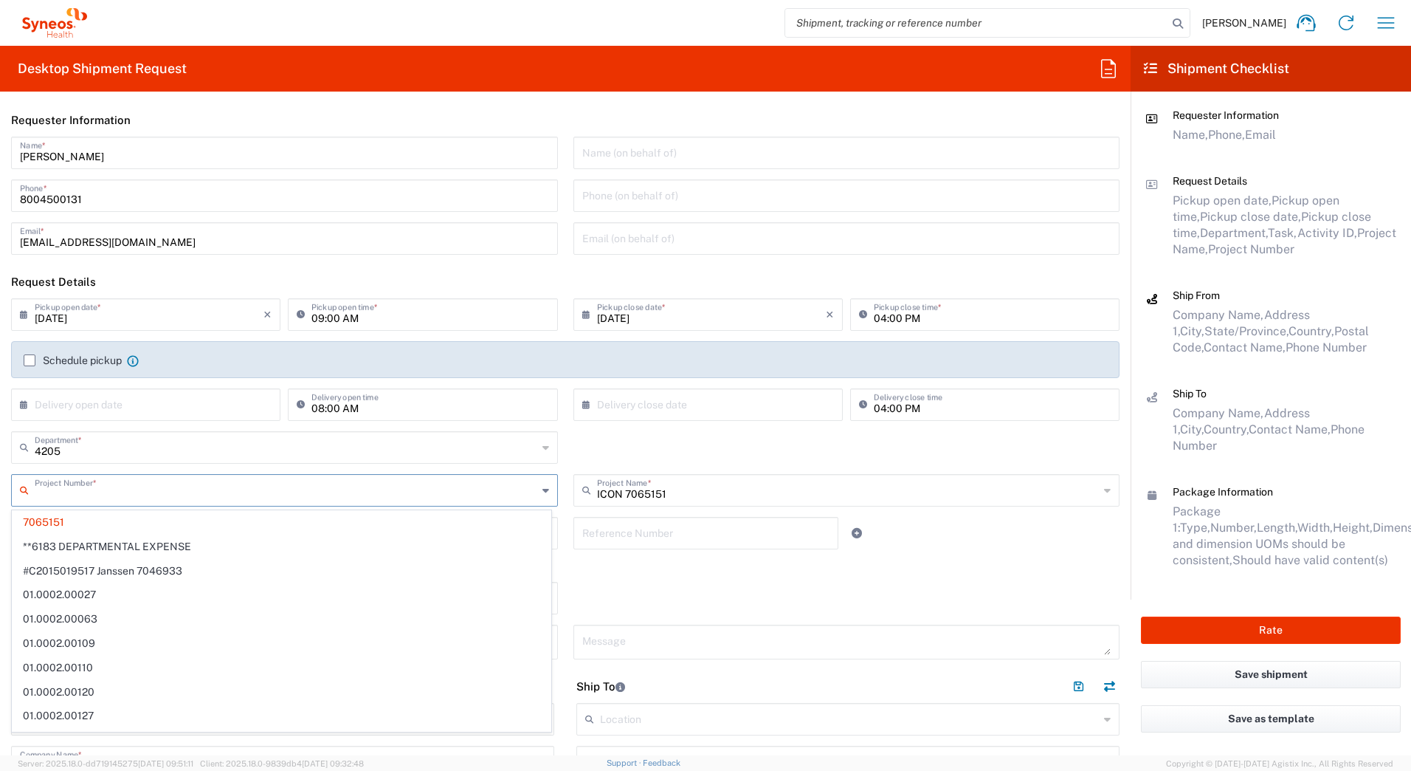
drag, startPoint x: 119, startPoint y: 485, endPoint x: -3, endPoint y: 492, distance: 122.0
click at [0, 492] on html "[PERSON_NAME] Home Shipment estimator Shipment tracking Desktop shipment reques…" at bounding box center [705, 385] width 1411 height 771
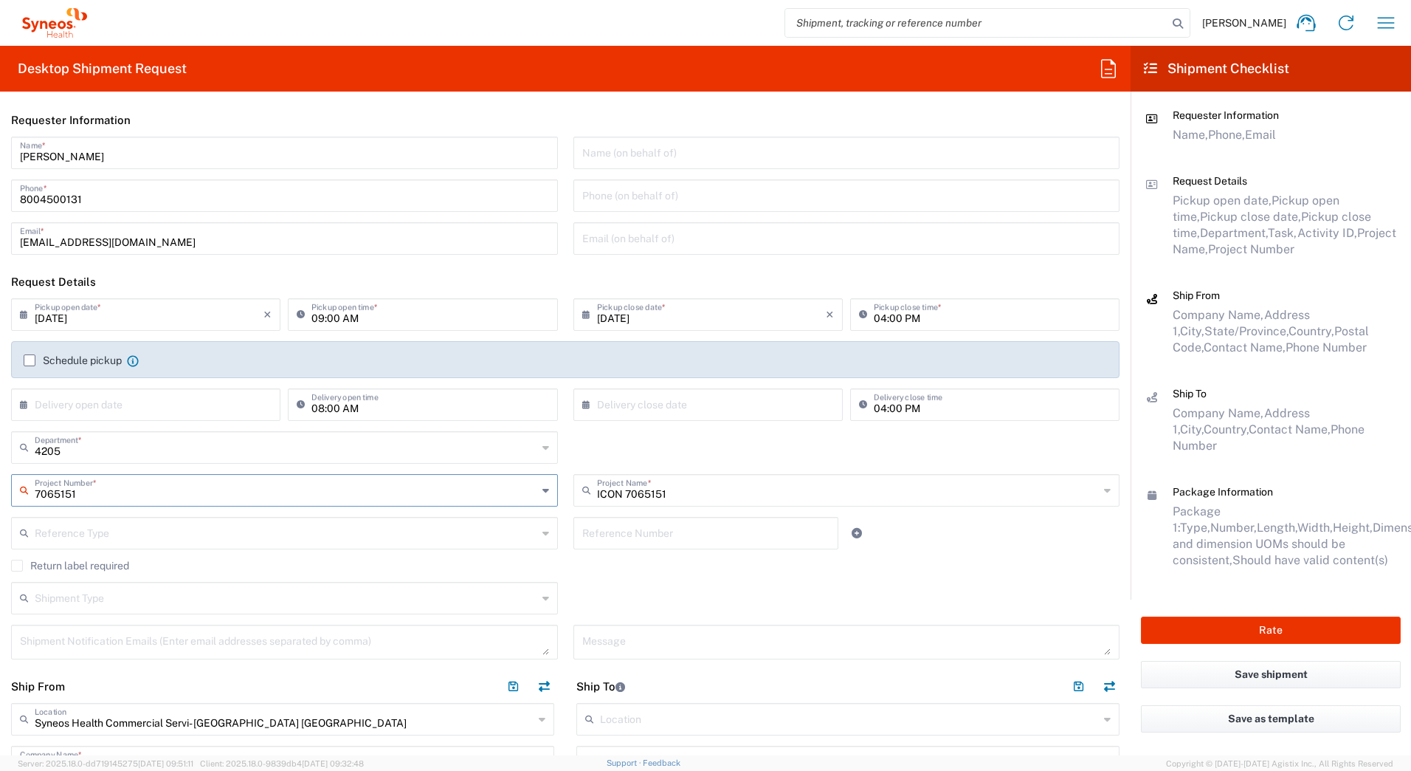
click at [66, 491] on input "7065151" at bounding box center [286, 489] width 503 height 26
click at [106, 493] on input "7065151" at bounding box center [286, 489] width 503 height 26
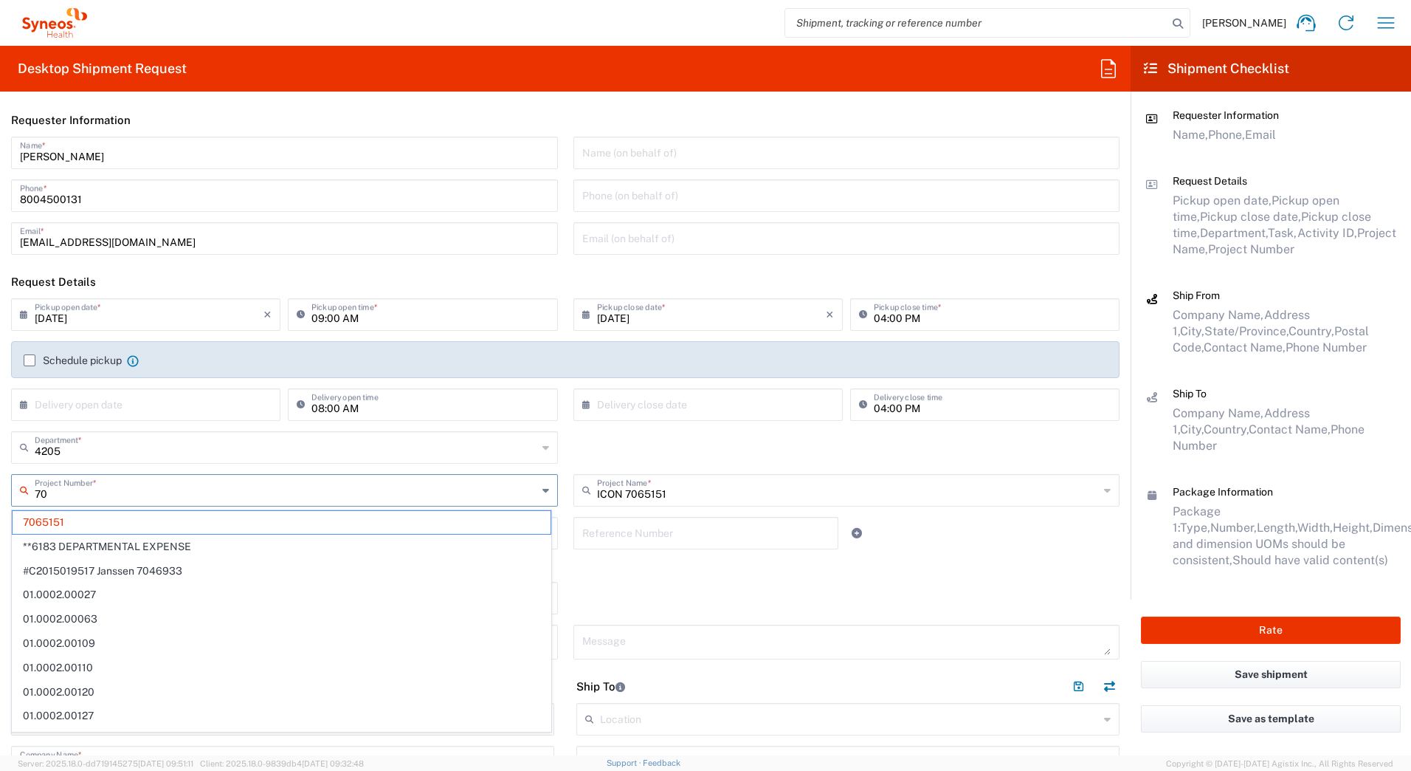
type input "7"
click at [54, 520] on span "7065151" at bounding box center [282, 522] width 538 height 23
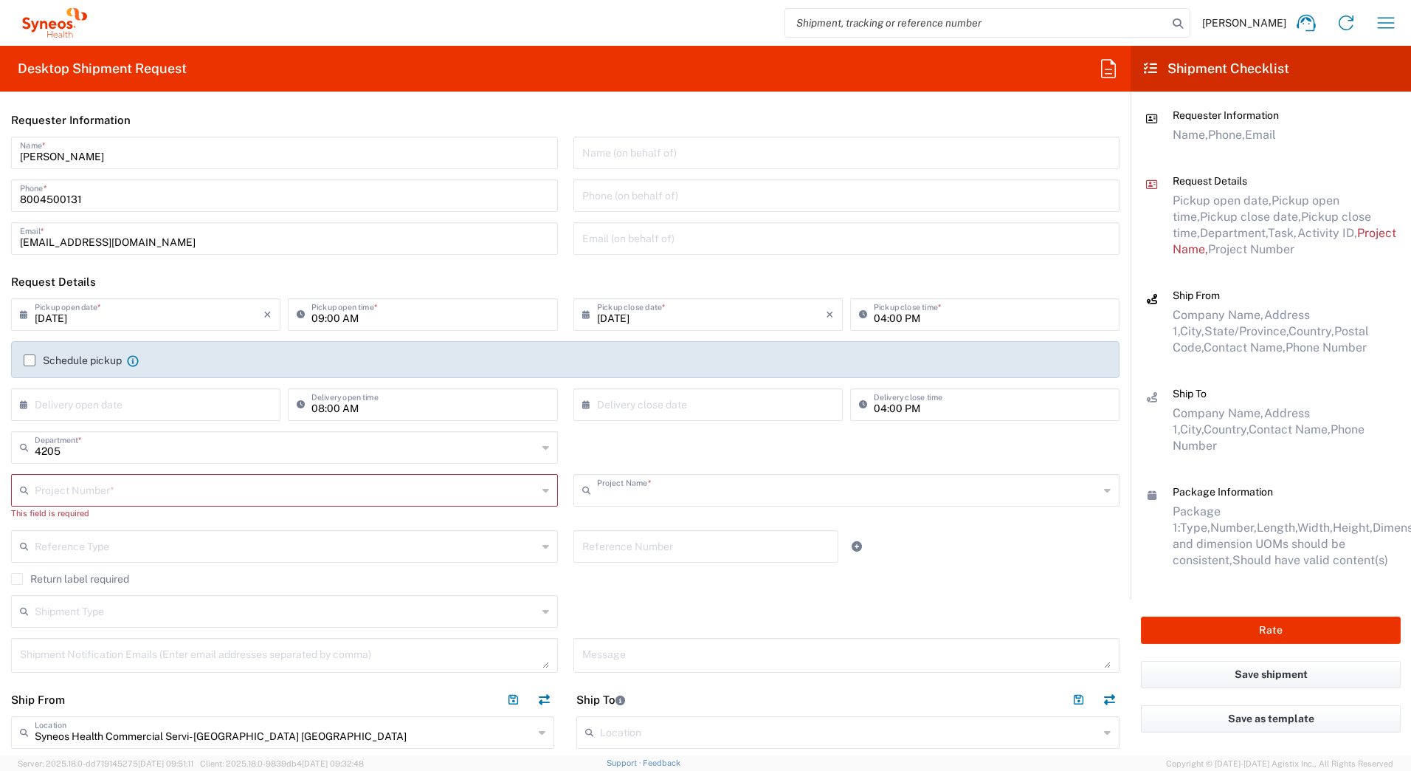
click at [681, 495] on input "text" at bounding box center [848, 489] width 503 height 26
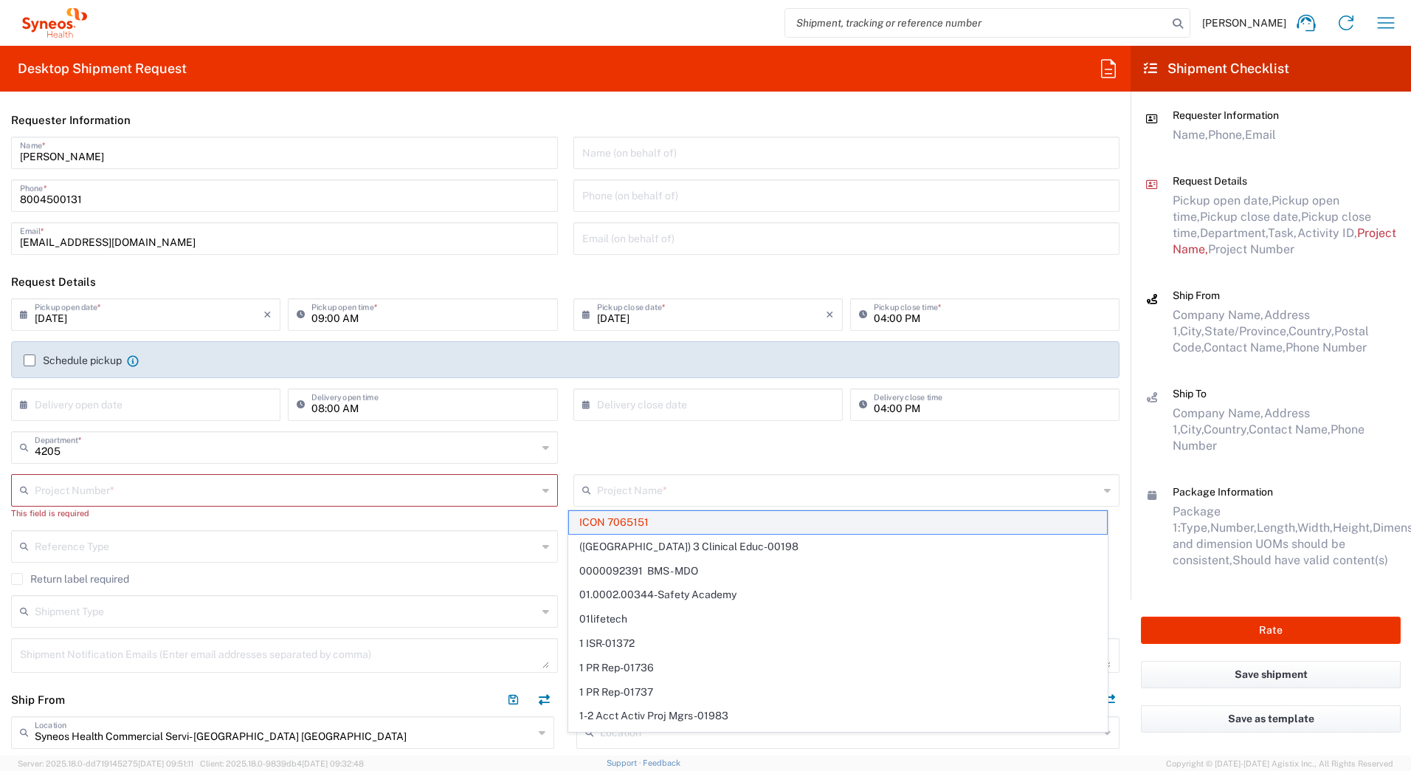
click at [626, 520] on span "ICON 7065151" at bounding box center [838, 522] width 538 height 23
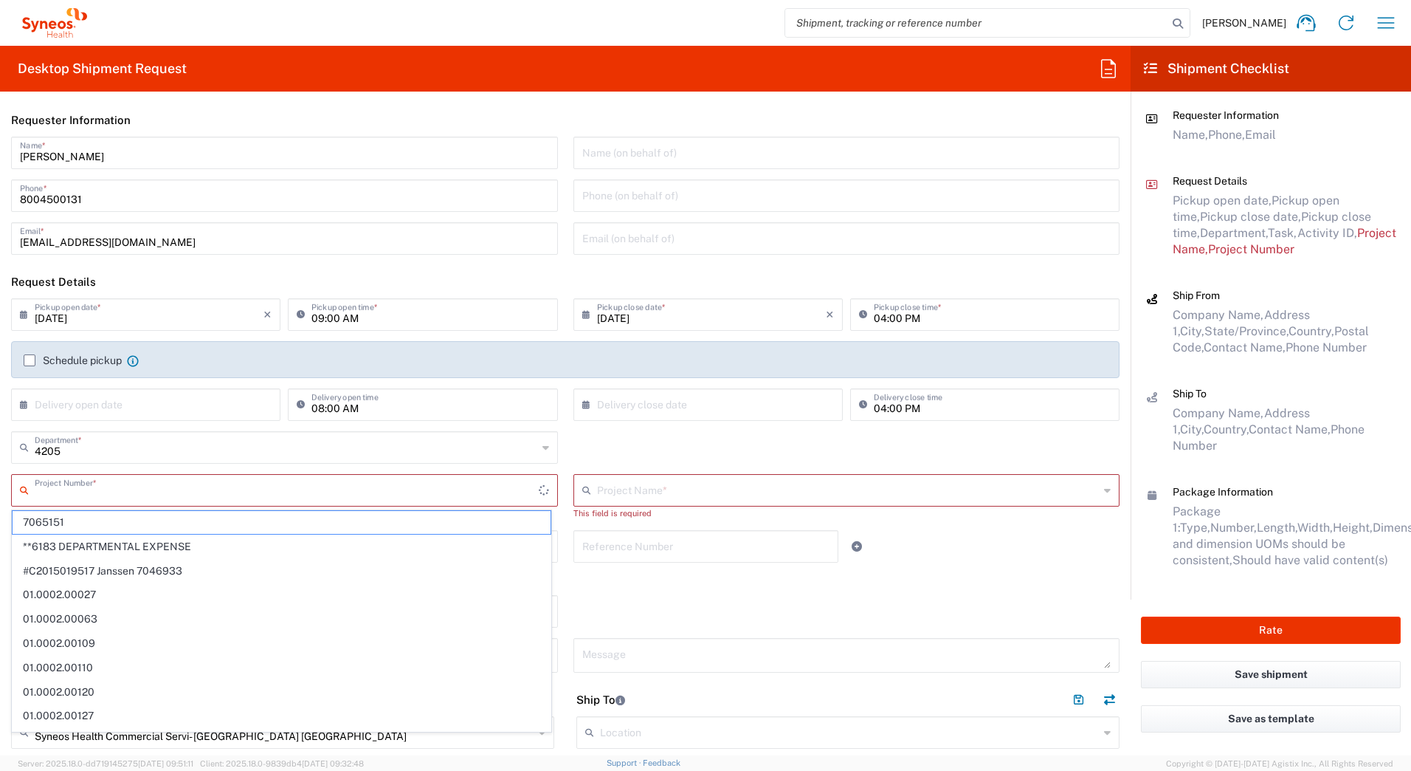
click at [77, 497] on input "text" at bounding box center [287, 489] width 504 height 26
paste input "5151 EC-US-Braeburn-REMS"
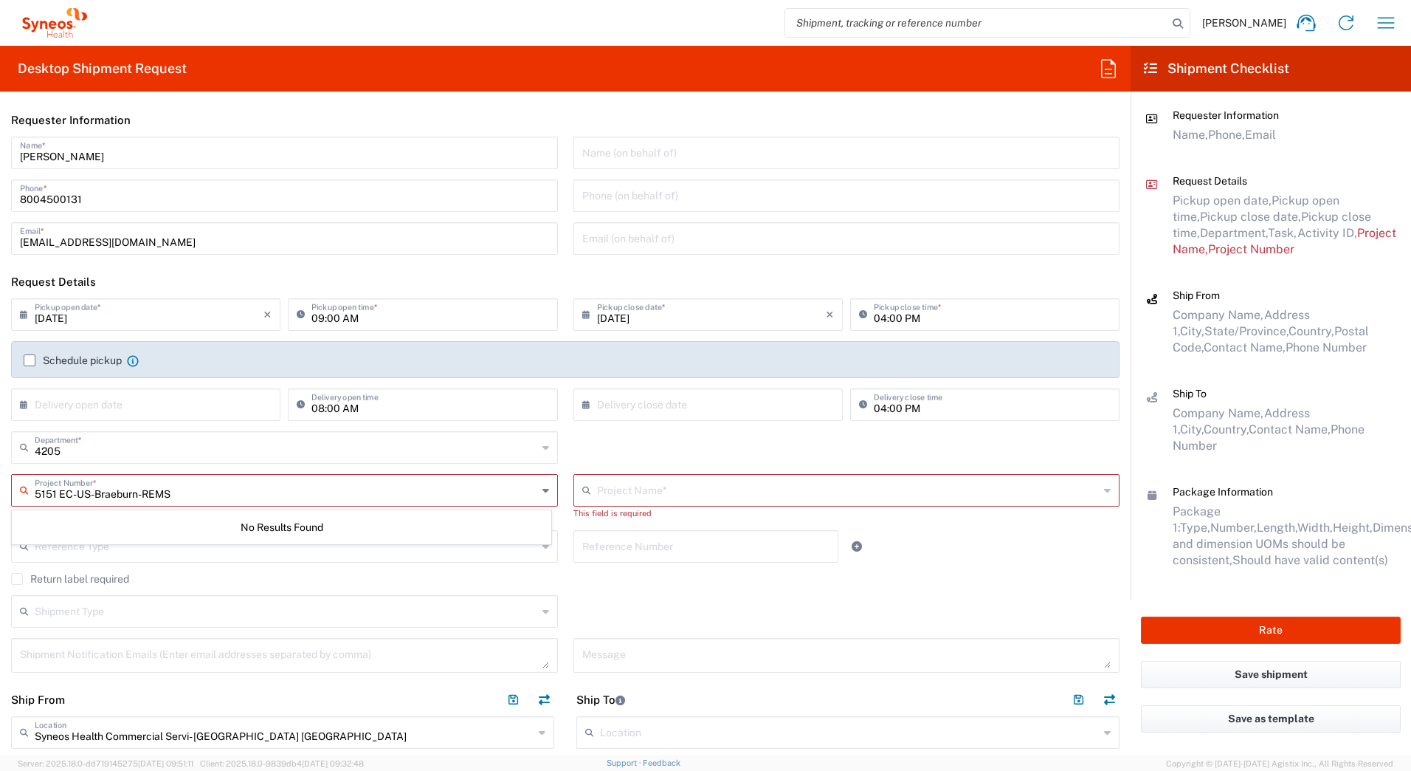
type input "5151 EC-US-Braeburn-REMS"
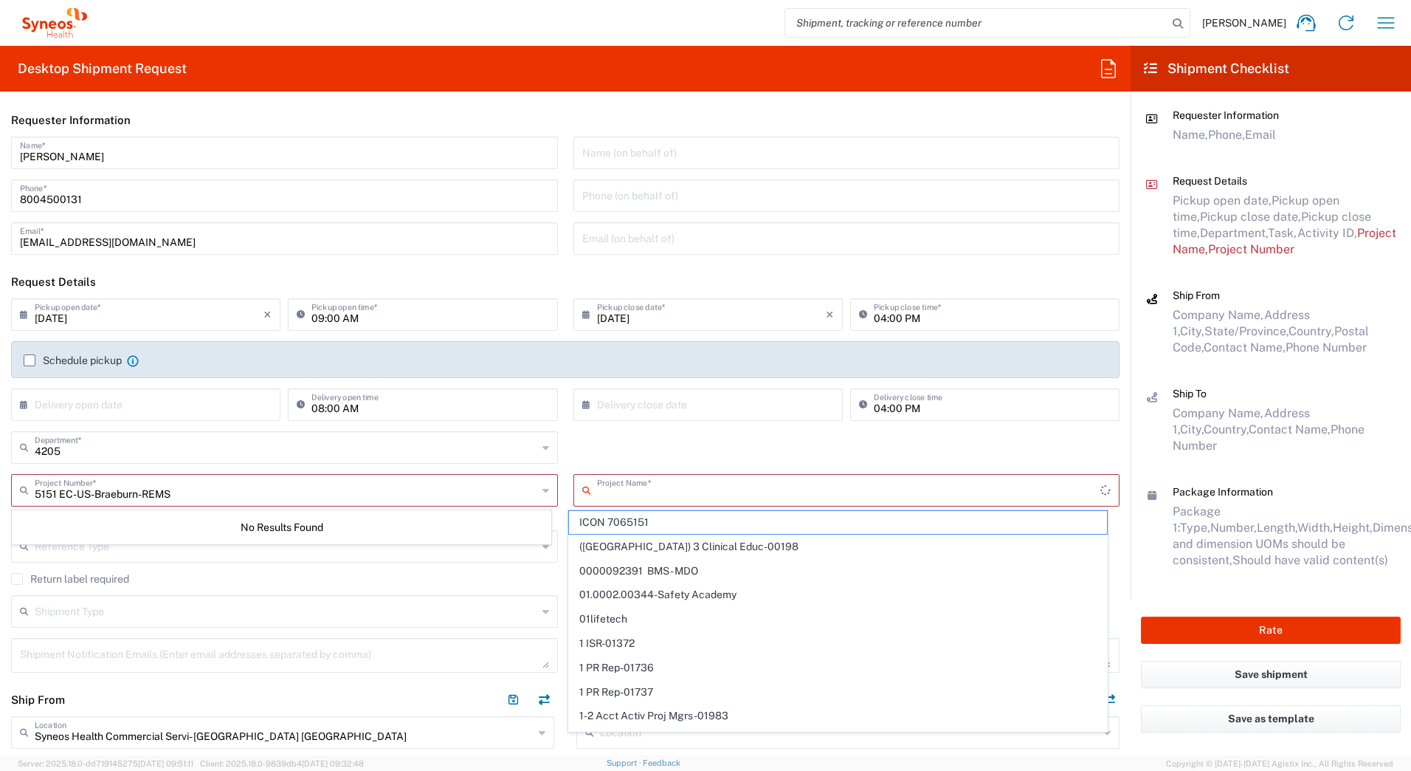
click at [703, 484] on input "text" at bounding box center [849, 489] width 504 height 26
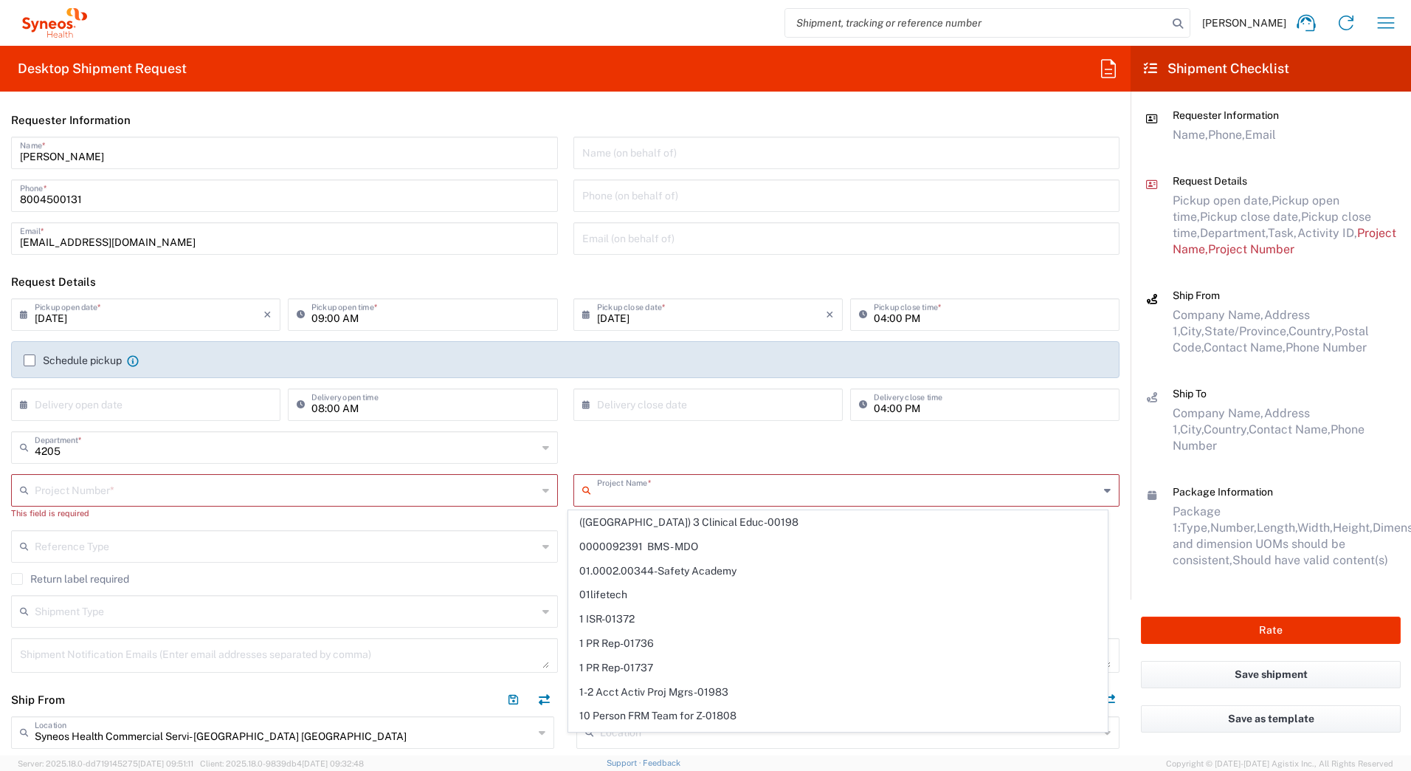
paste input "5151 EC-US-Braeburn-REMS"
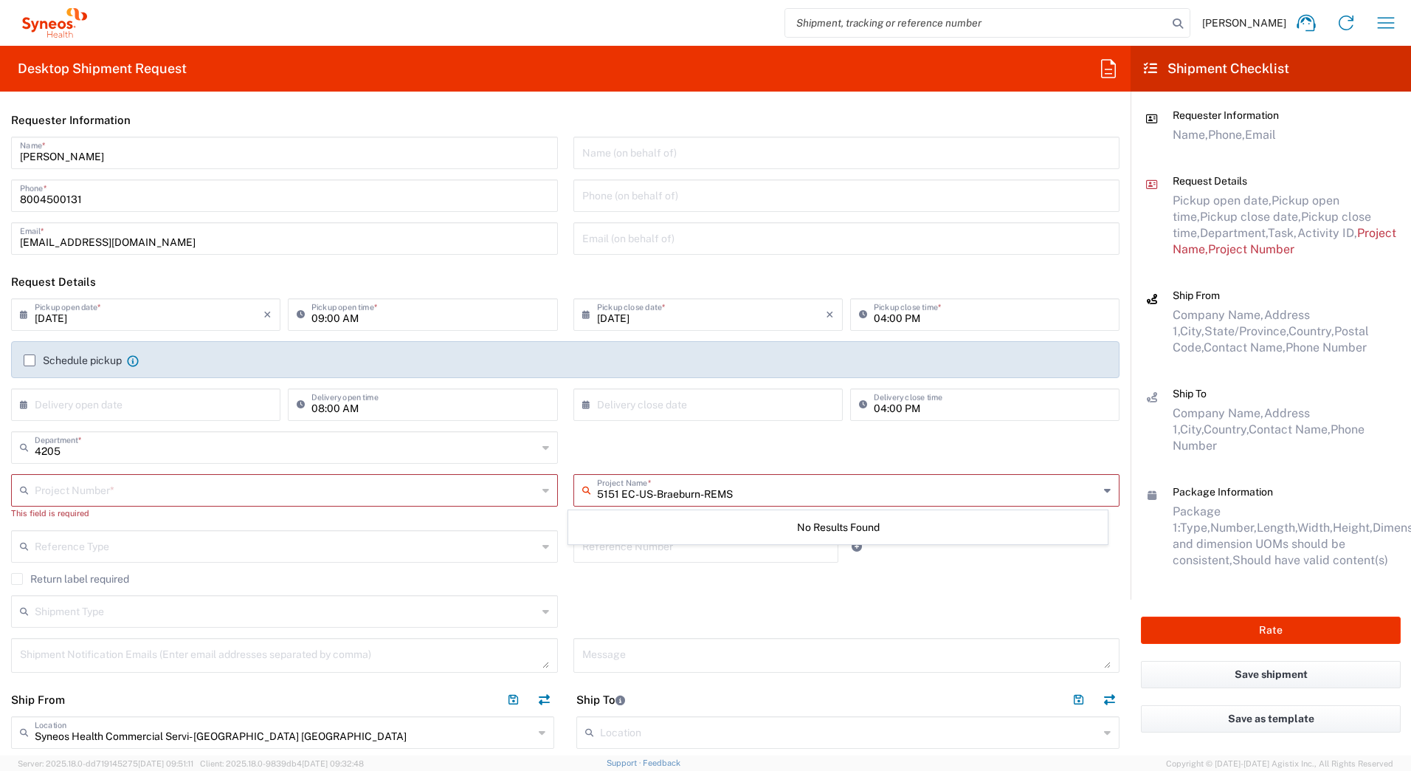
type input "5151 EC-US-Braeburn-REMS"
click at [207, 476] on div "Project Number *" at bounding box center [284, 490] width 547 height 32
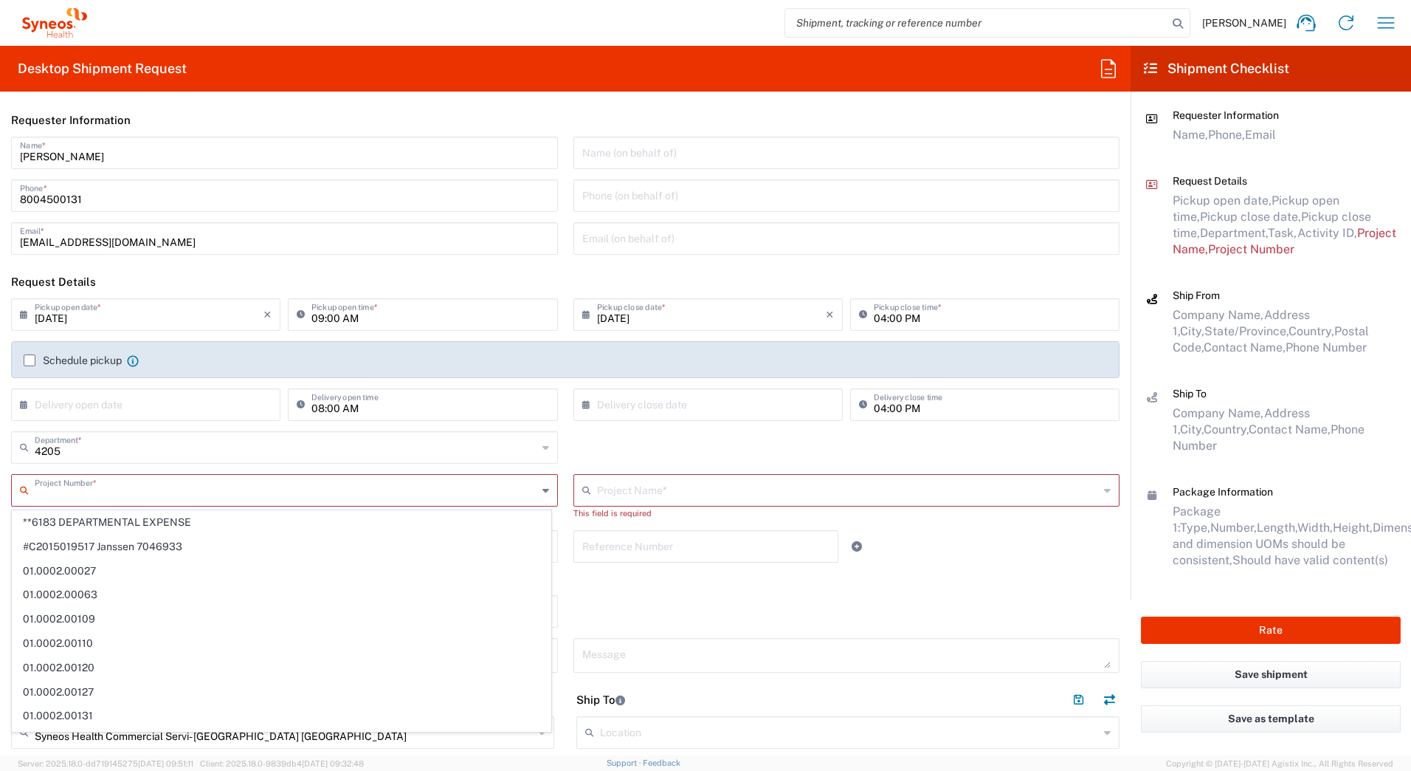
paste input "5151 EC-US-Braeburn-REMS"
type input "5151 EC-US-Braeburn-REMS"
drag, startPoint x: 96, startPoint y: 494, endPoint x: -3, endPoint y: 494, distance: 98.9
click at [0, 494] on html "[PERSON_NAME] Home Shipment estimator Shipment tracking Desktop shipment reques…" at bounding box center [705, 385] width 1411 height 771
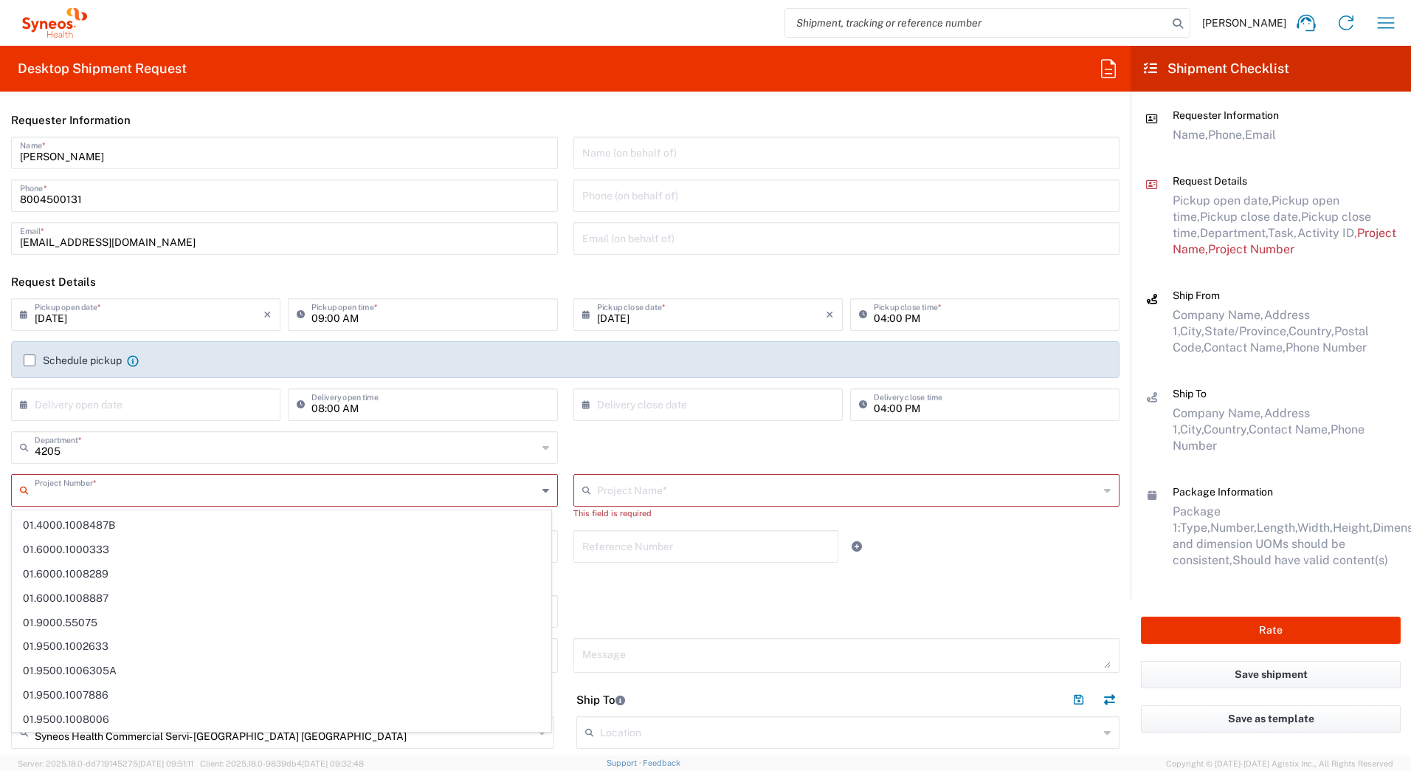
scroll to position [0, 0]
click at [252, 495] on input "text" at bounding box center [286, 489] width 503 height 26
click at [62, 495] on input "text" at bounding box center [286, 489] width 503 height 26
paste input "Braeburn-REMS"
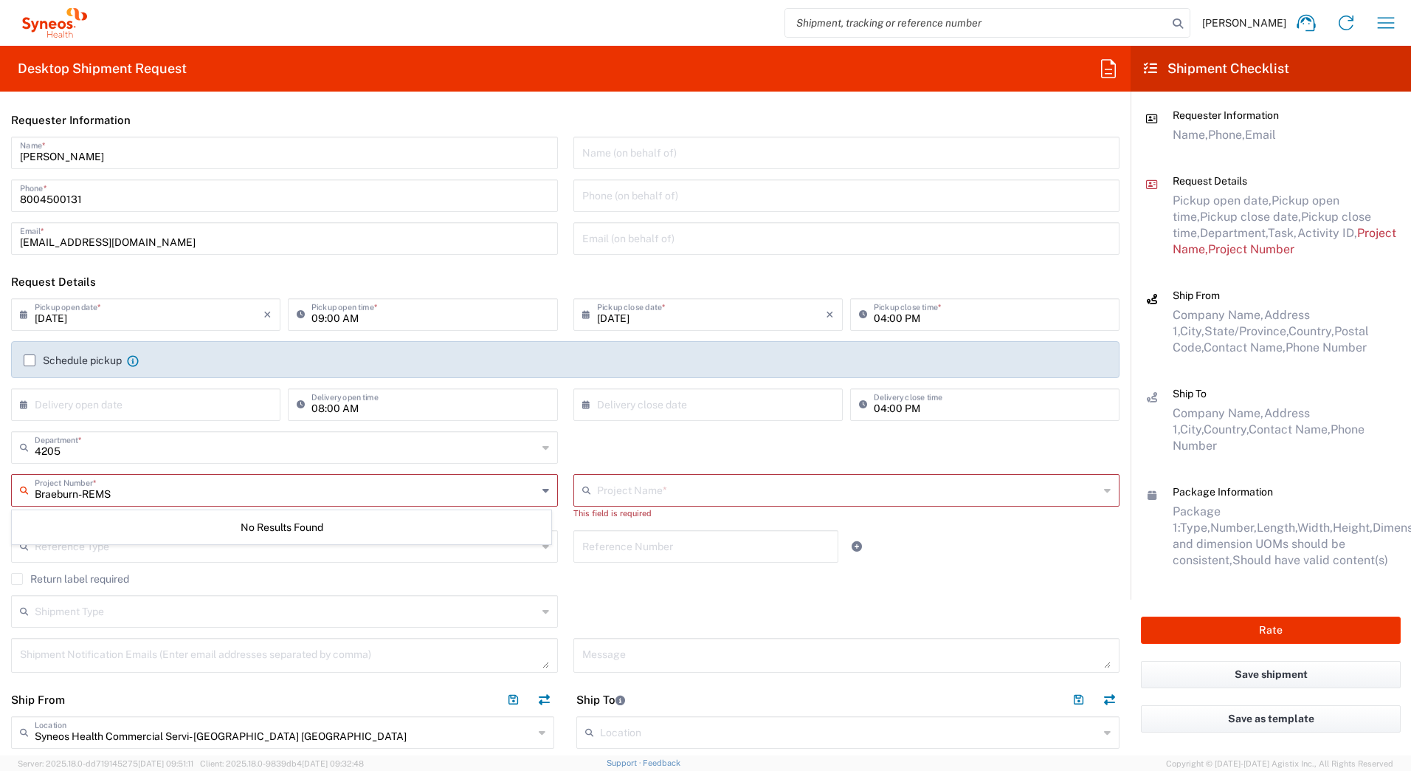
type input "Braeburn-REMS"
click at [613, 496] on input "text" at bounding box center [849, 489] width 504 height 26
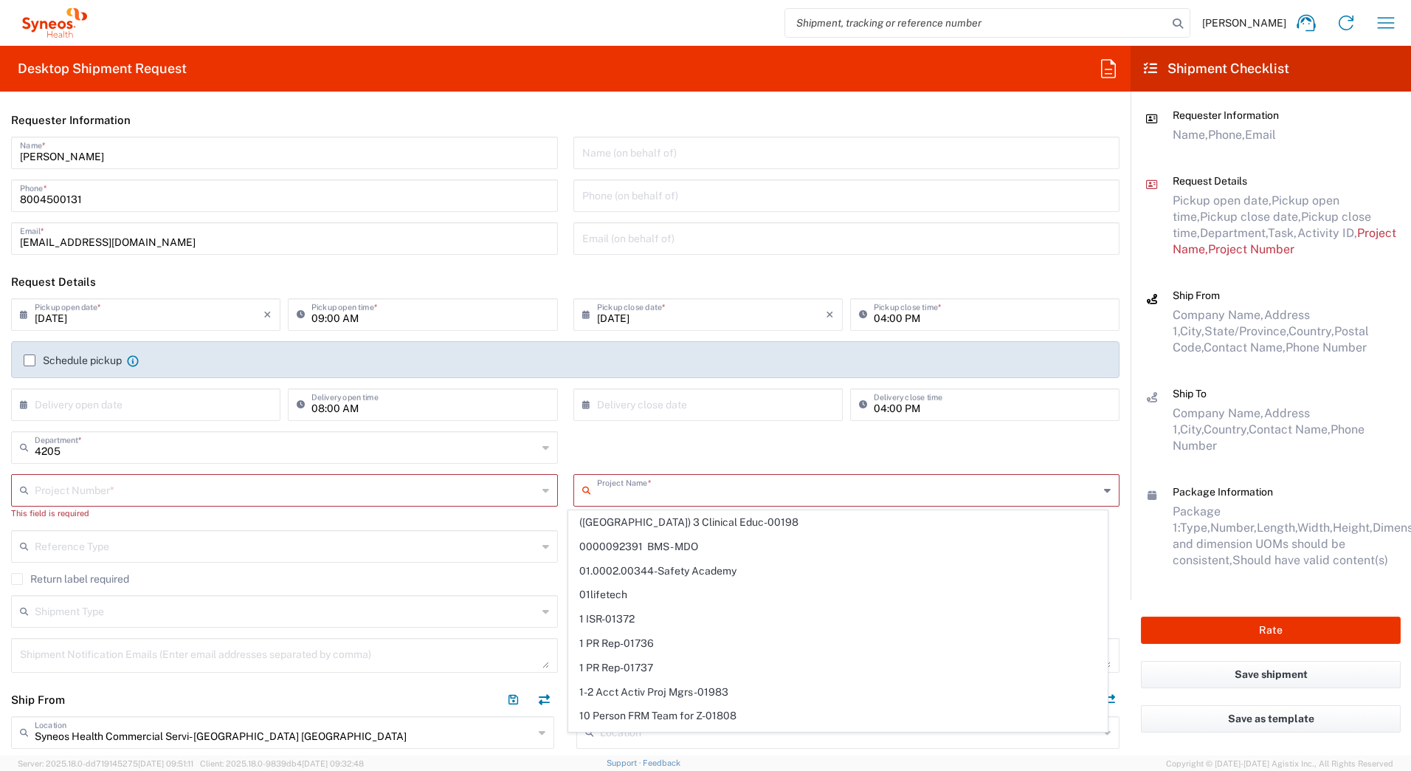
paste input "Braeburn-REMS"
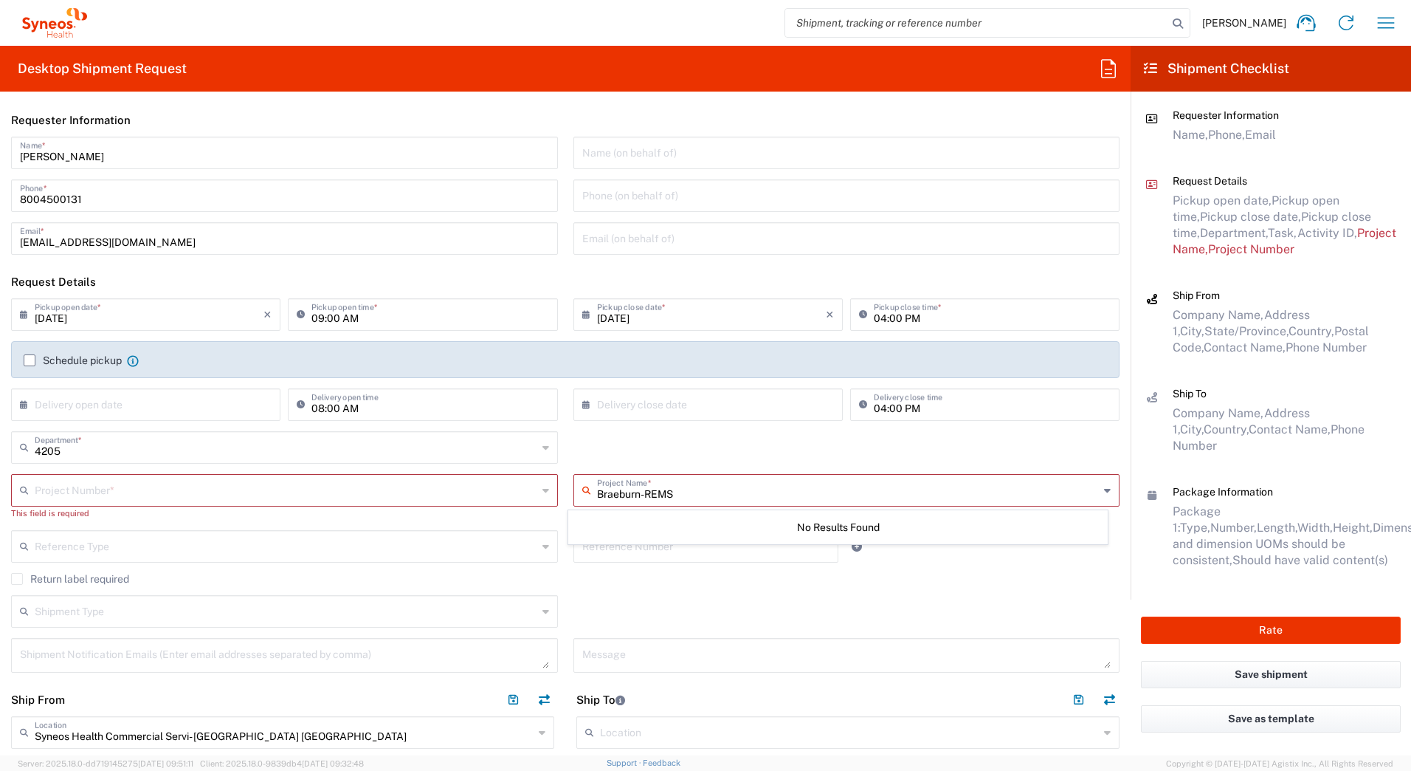
type input "Braeburn-REMS"
click at [73, 486] on input "text" at bounding box center [286, 489] width 503 height 26
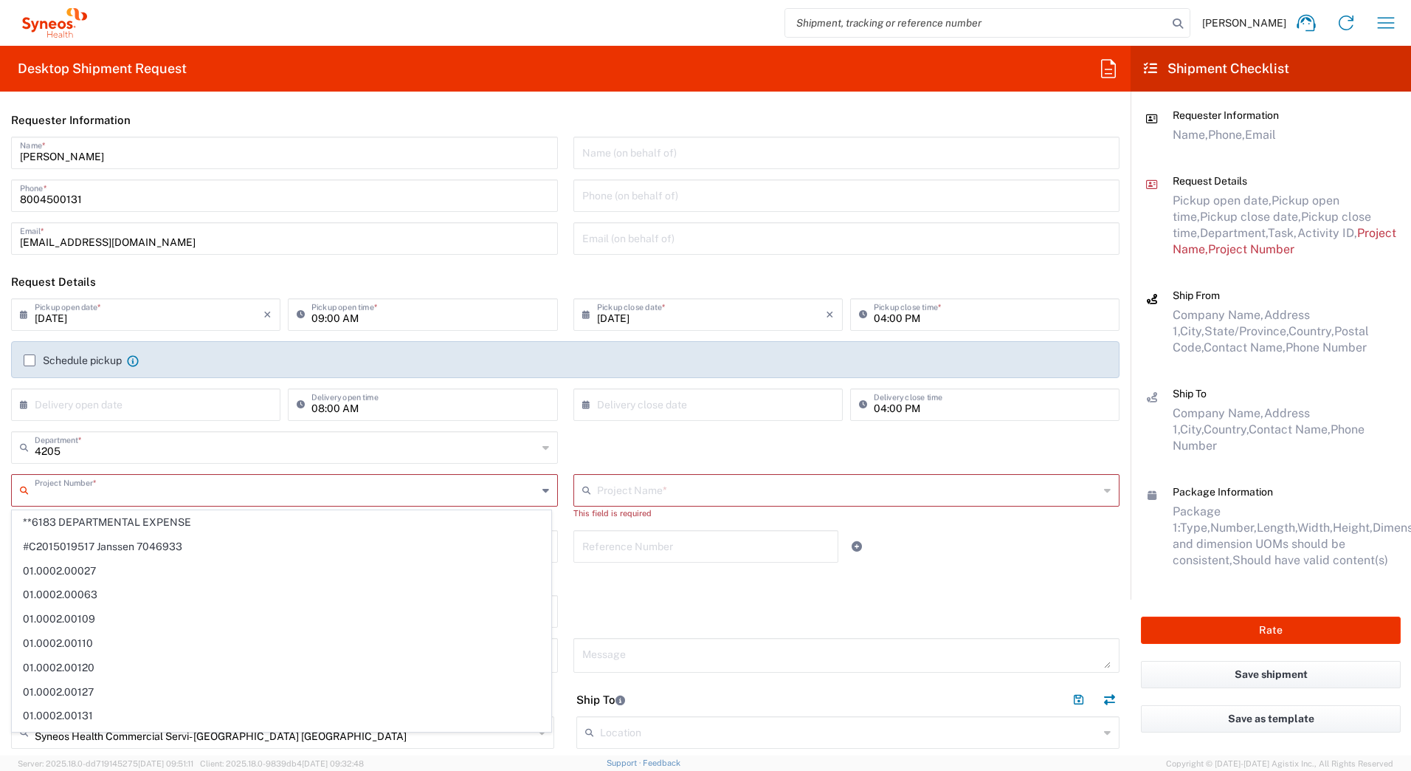
paste input "Braeburn [PERSON_NAME] 5151"
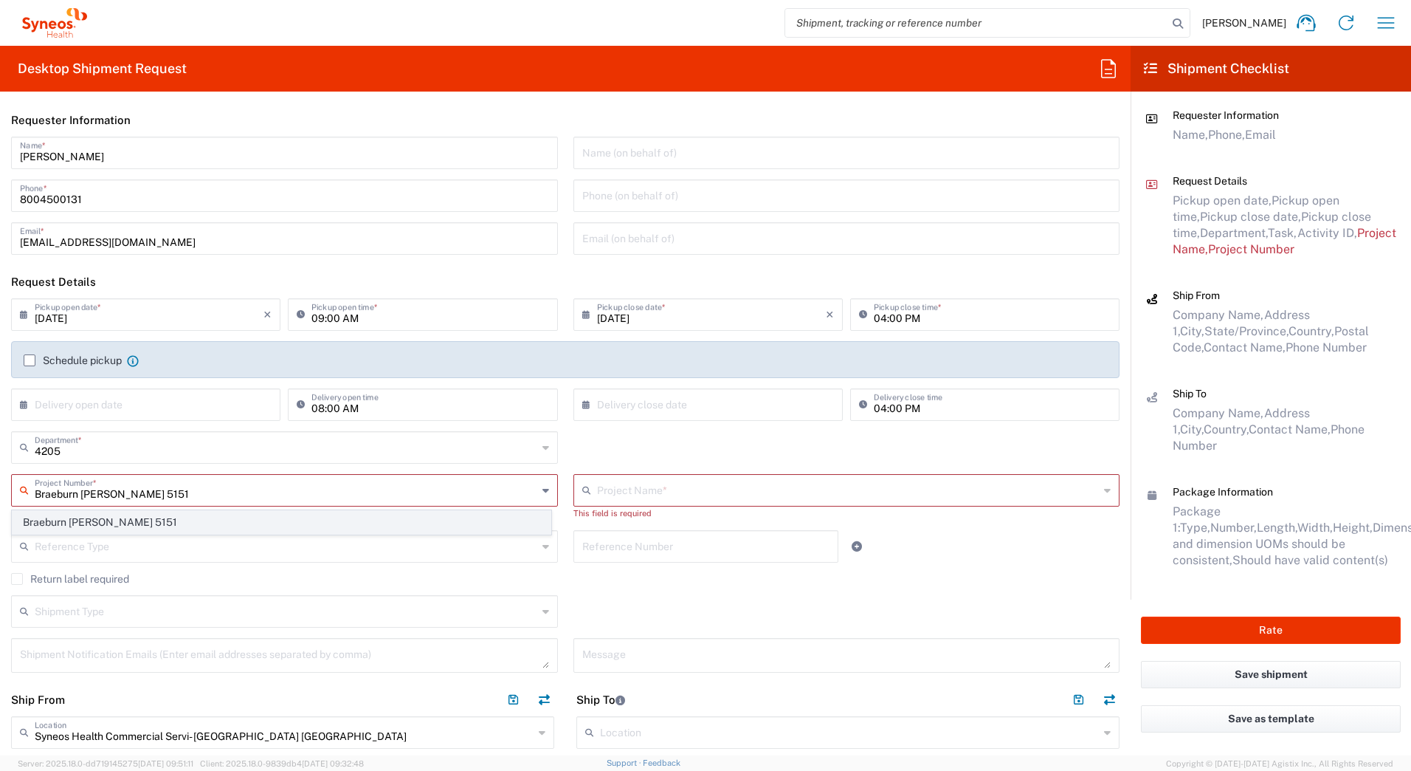
type input "Braeburn [PERSON_NAME] 5151"
click at [75, 520] on span "Braeburn [PERSON_NAME] 5151" at bounding box center [282, 522] width 538 height 23
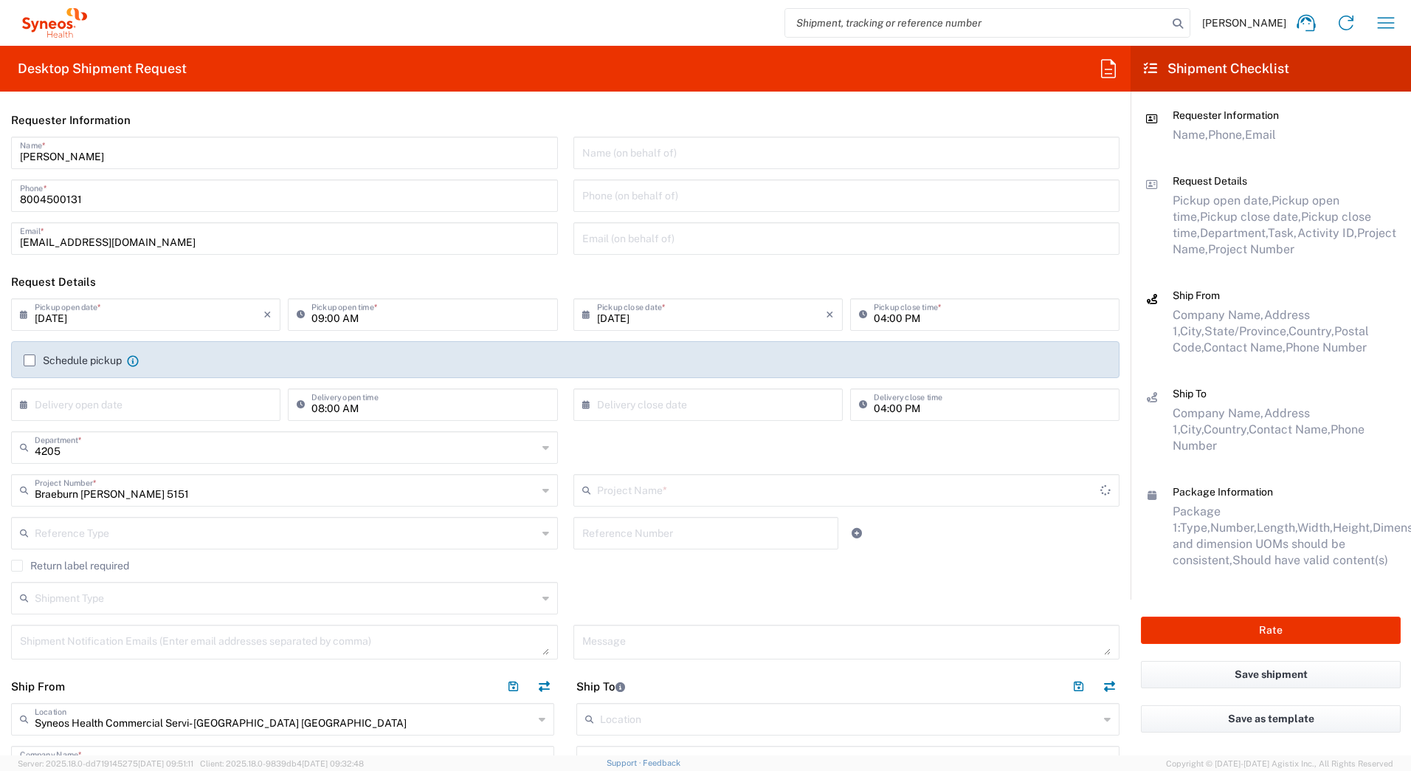
type input "Braeburn [PERSON_NAME] 5151"
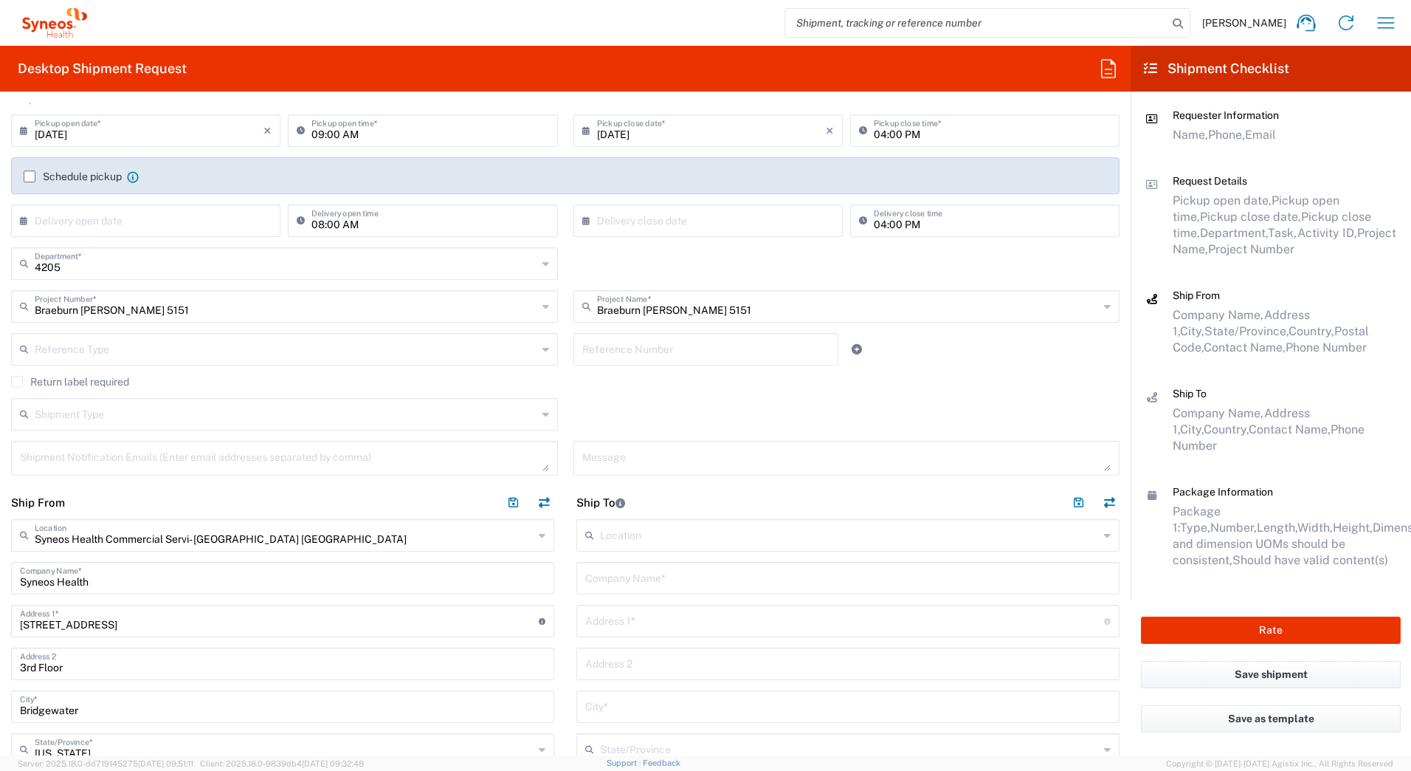
scroll to position [221, 0]
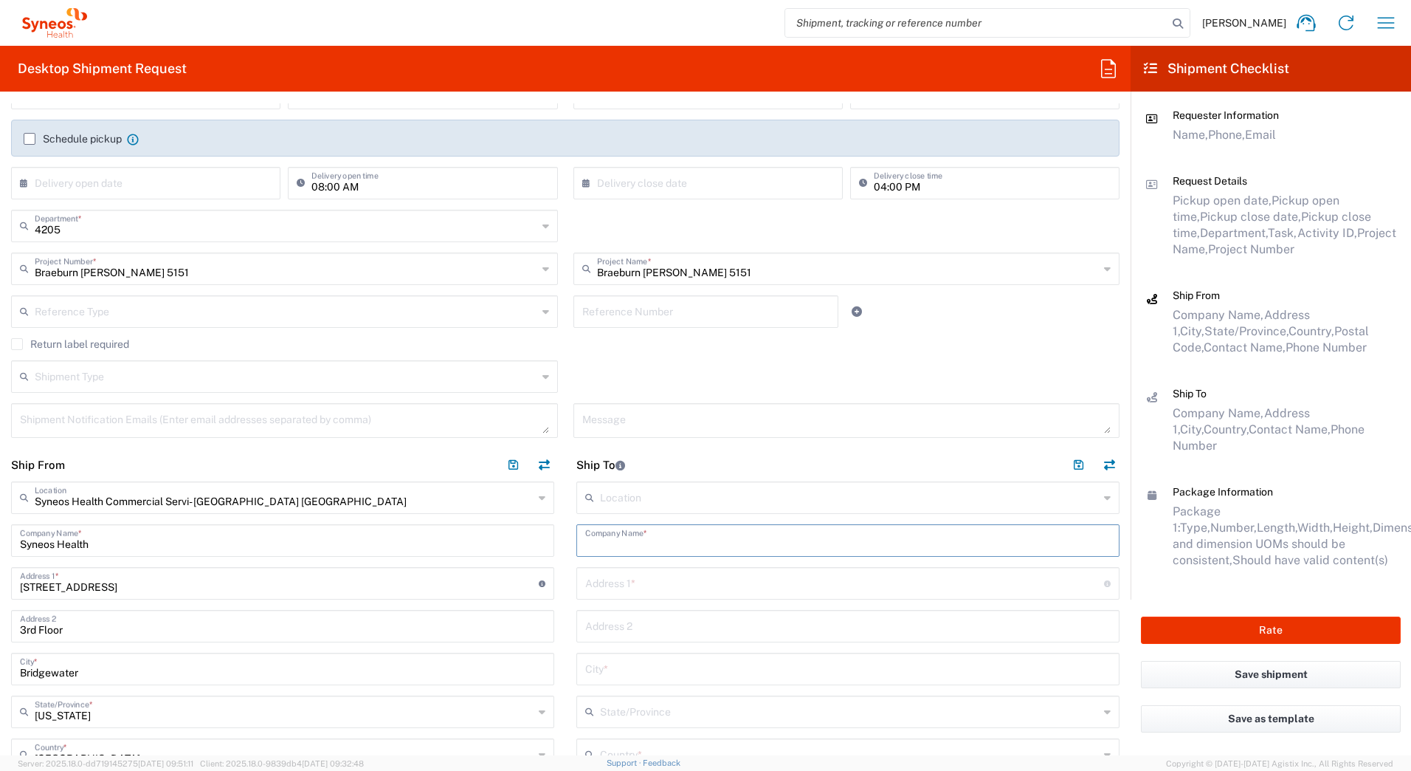
click at [634, 546] on input "text" at bounding box center [848, 539] width 526 height 26
paste input "[PERSON_NAME]"
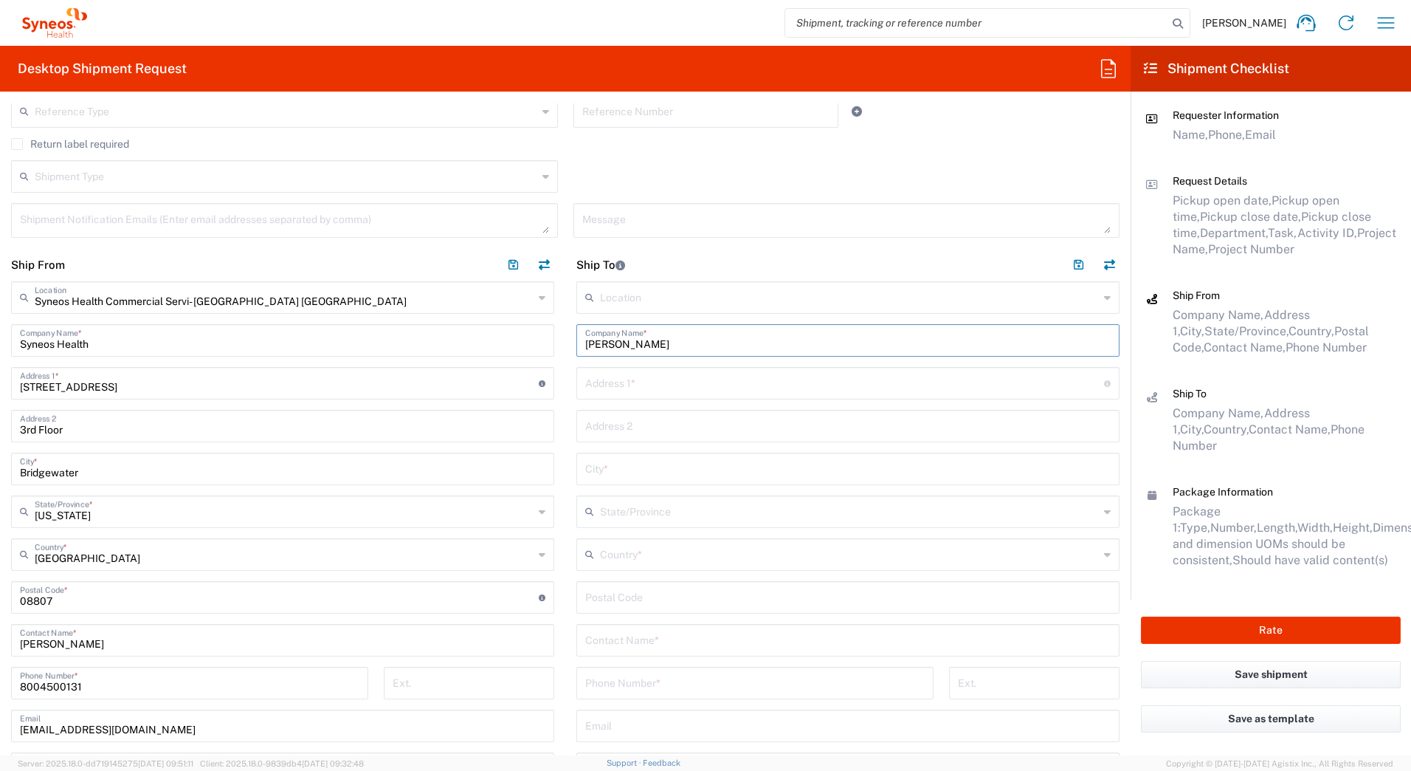
scroll to position [517, 0]
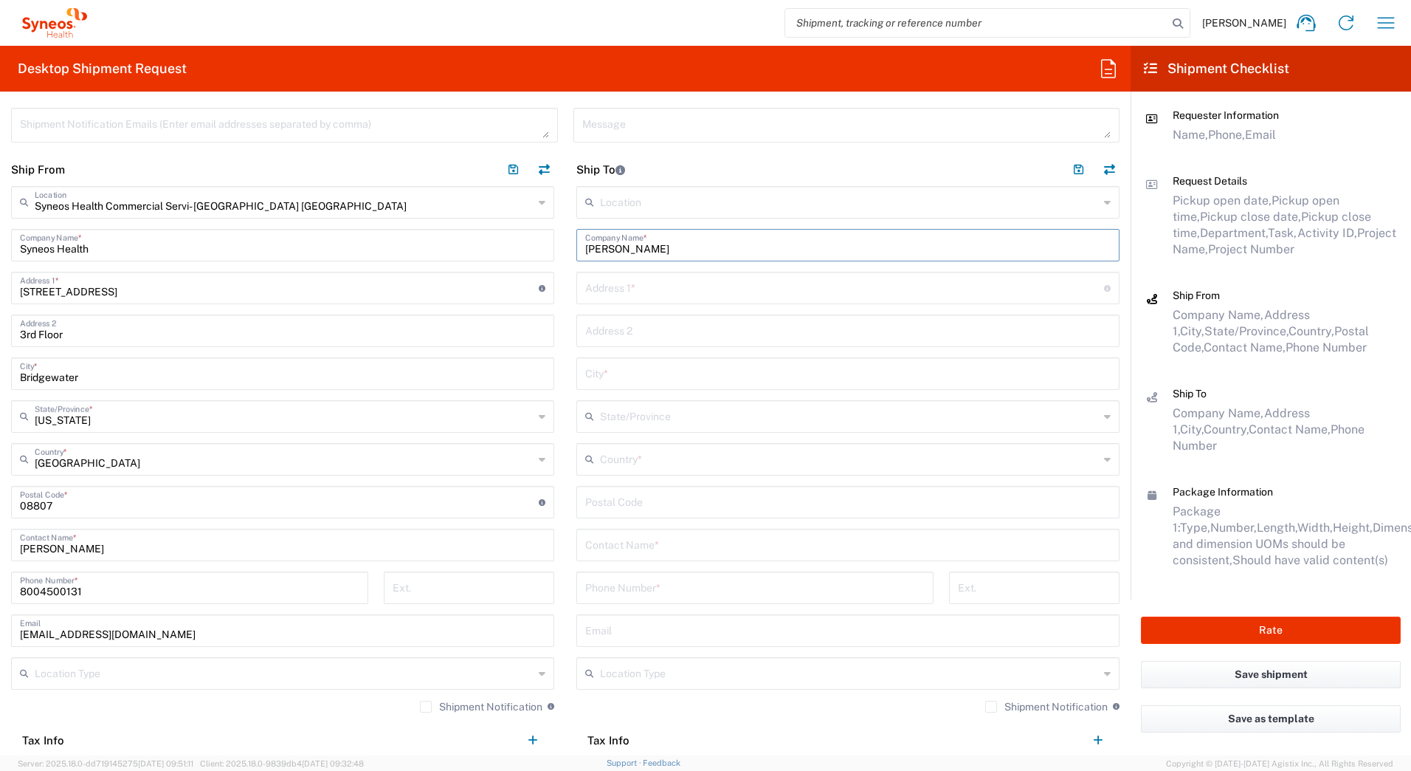
type input "[PERSON_NAME]"
click at [615, 547] on input "text" at bounding box center [848, 544] width 526 height 26
paste input "[PERSON_NAME]"
type input "[PERSON_NAME]"
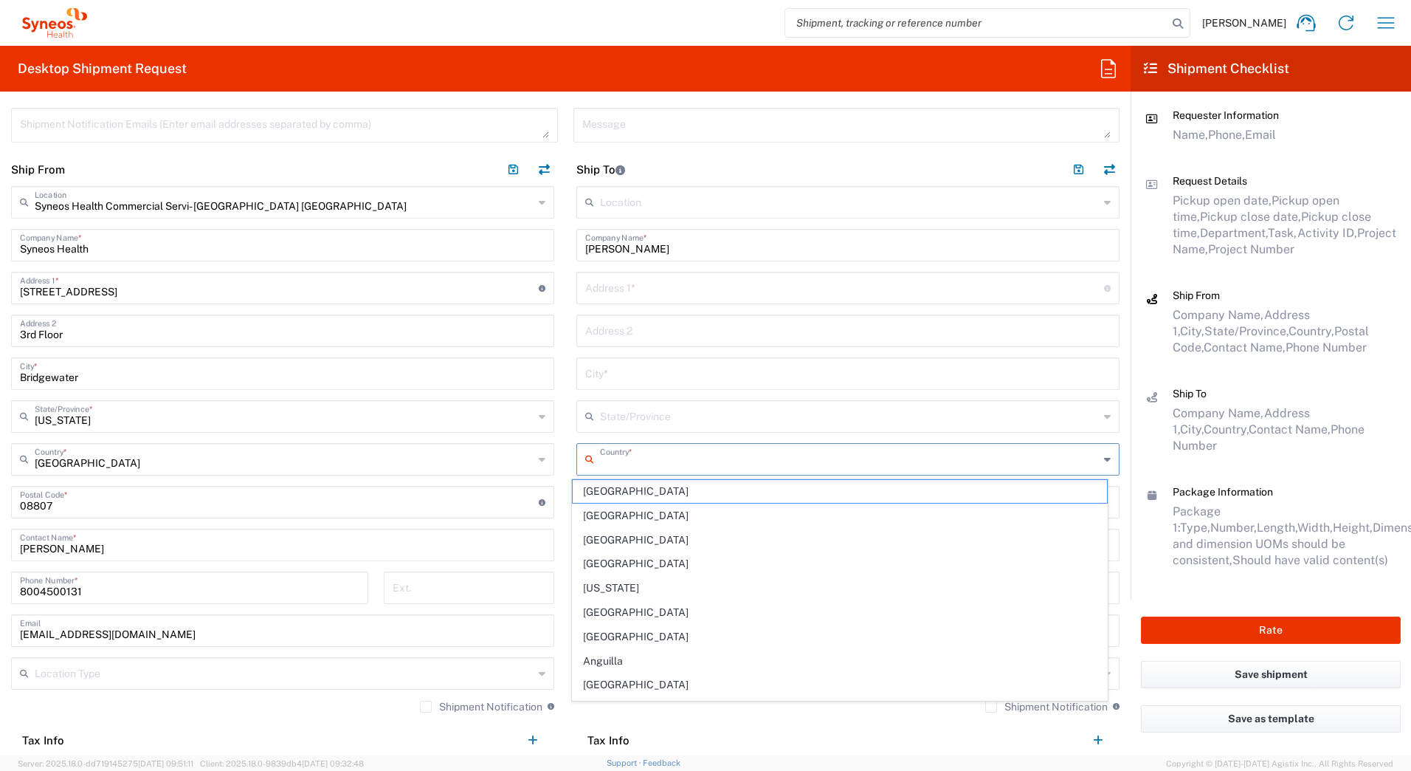
click at [619, 461] on input "text" at bounding box center [849, 458] width 499 height 26
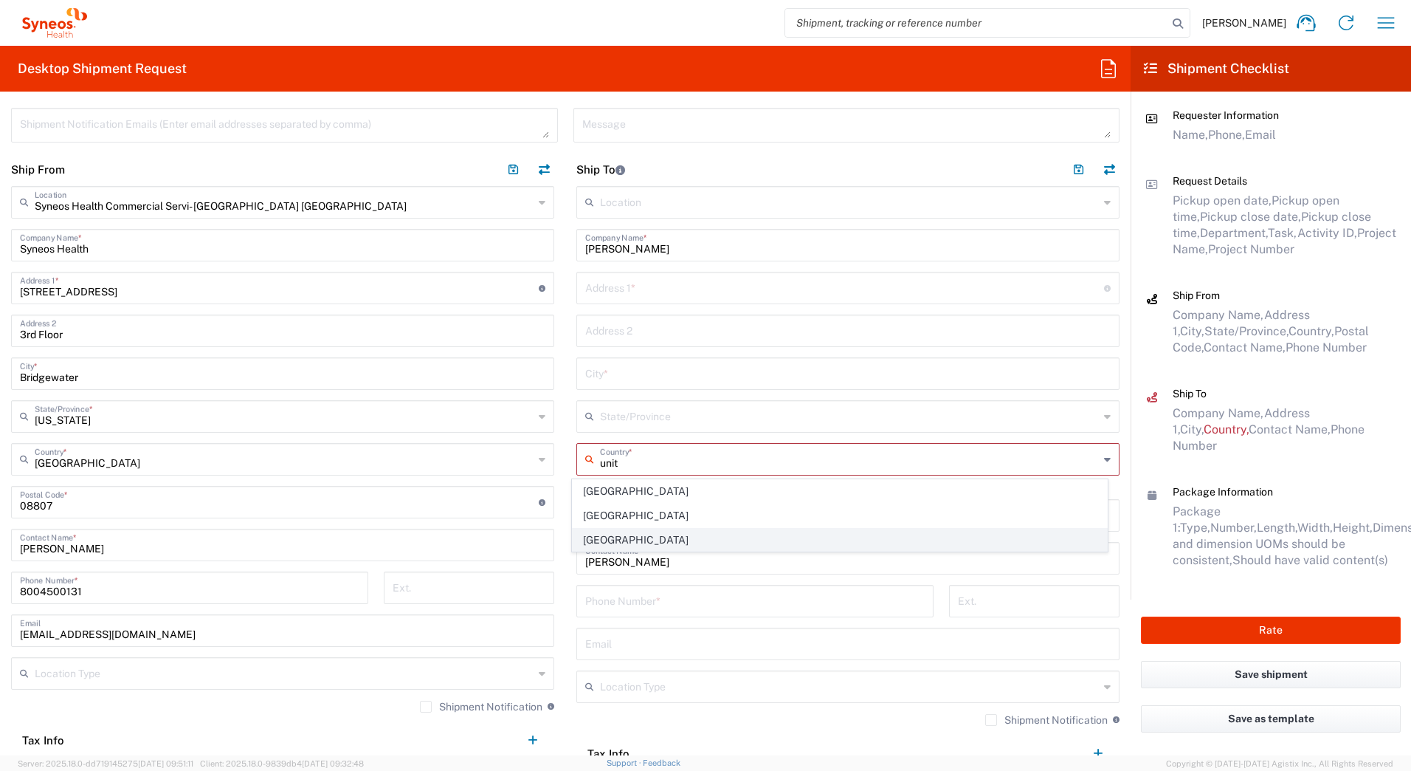
click at [605, 546] on span "[GEOGRAPHIC_DATA]" at bounding box center [840, 539] width 535 height 23
type input "[GEOGRAPHIC_DATA]"
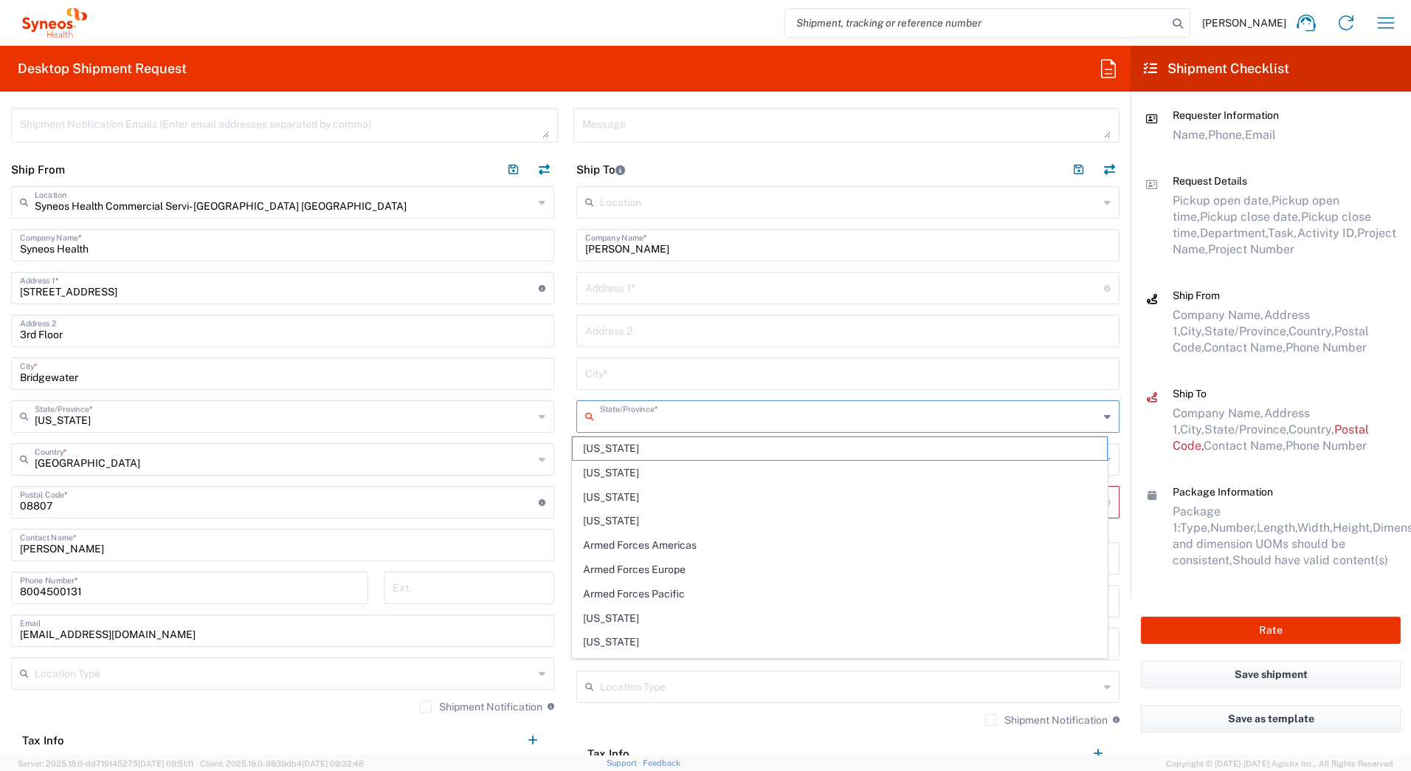
click at [606, 421] on input "text" at bounding box center [849, 415] width 499 height 26
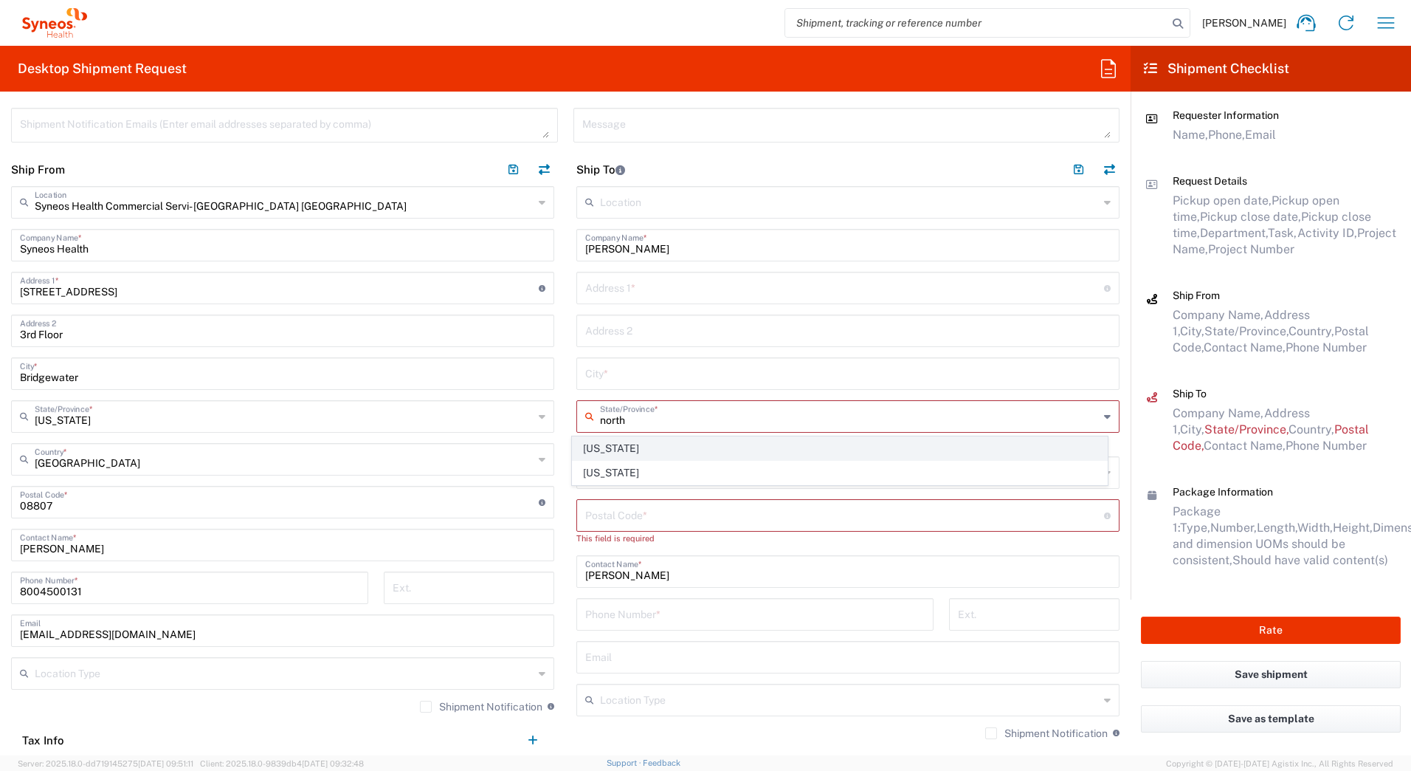
click at [594, 451] on span "[US_STATE]" at bounding box center [840, 448] width 535 height 23
type input "[US_STATE]"
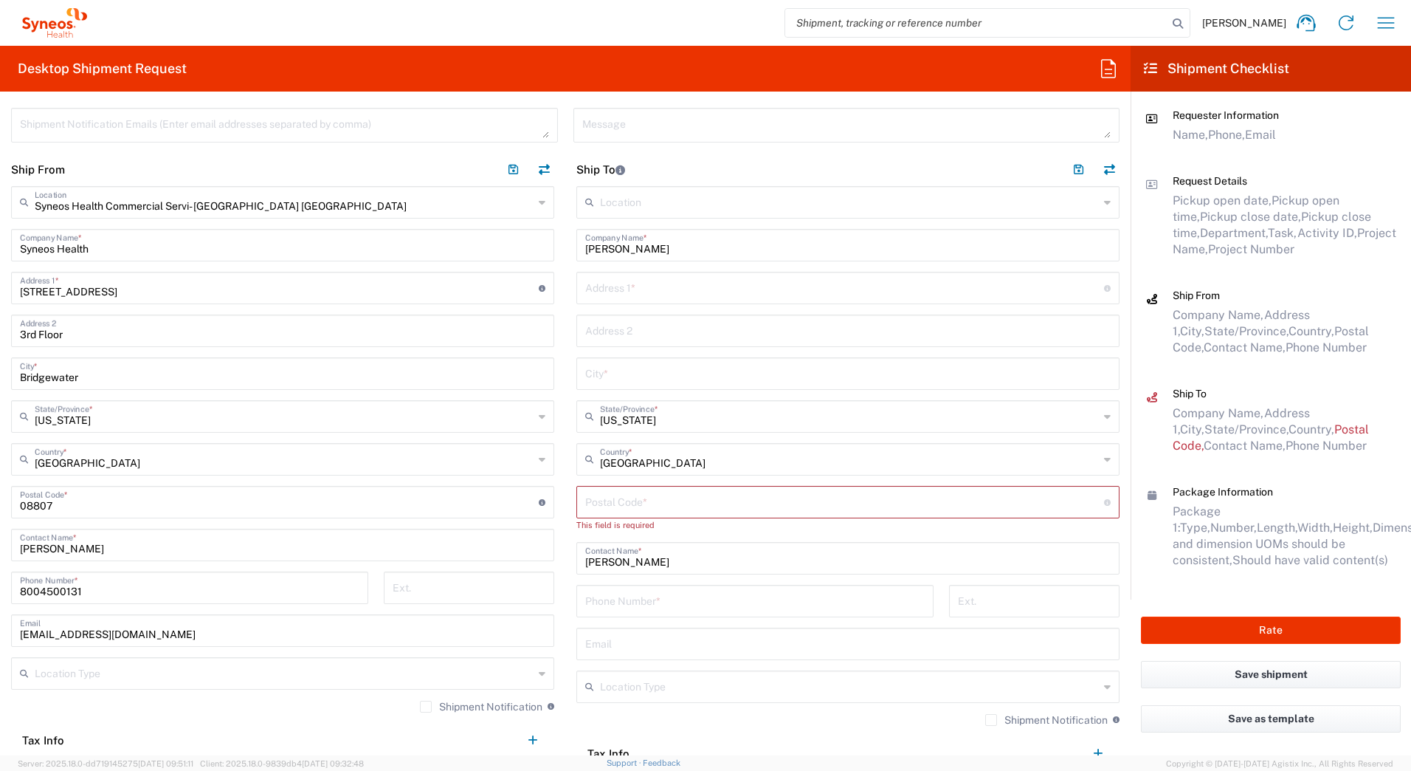
click at [606, 294] on input "text" at bounding box center [844, 287] width 519 height 26
paste input "[STREET_ADDRESS][PERSON_NAME]"
type input "[STREET_ADDRESS][PERSON_NAME]"
click at [626, 332] on input "text" at bounding box center [848, 330] width 526 height 26
click at [585, 372] on input "text" at bounding box center [848, 372] width 526 height 26
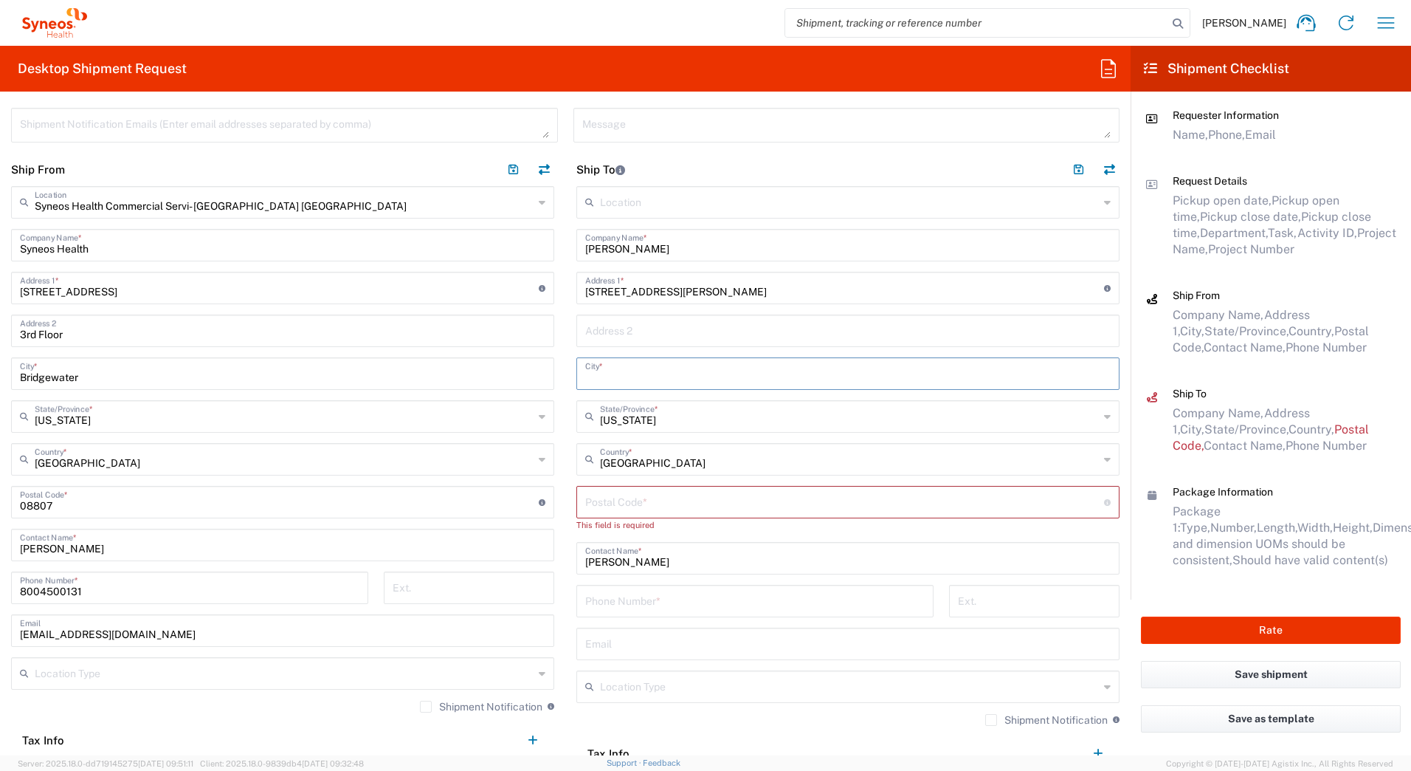
paste input "[GEOGRAPHIC_DATA]"
type input "[GEOGRAPHIC_DATA]"
click at [602, 504] on input "undefined" at bounding box center [844, 501] width 519 height 26
paste input "28677"
type input "28677"
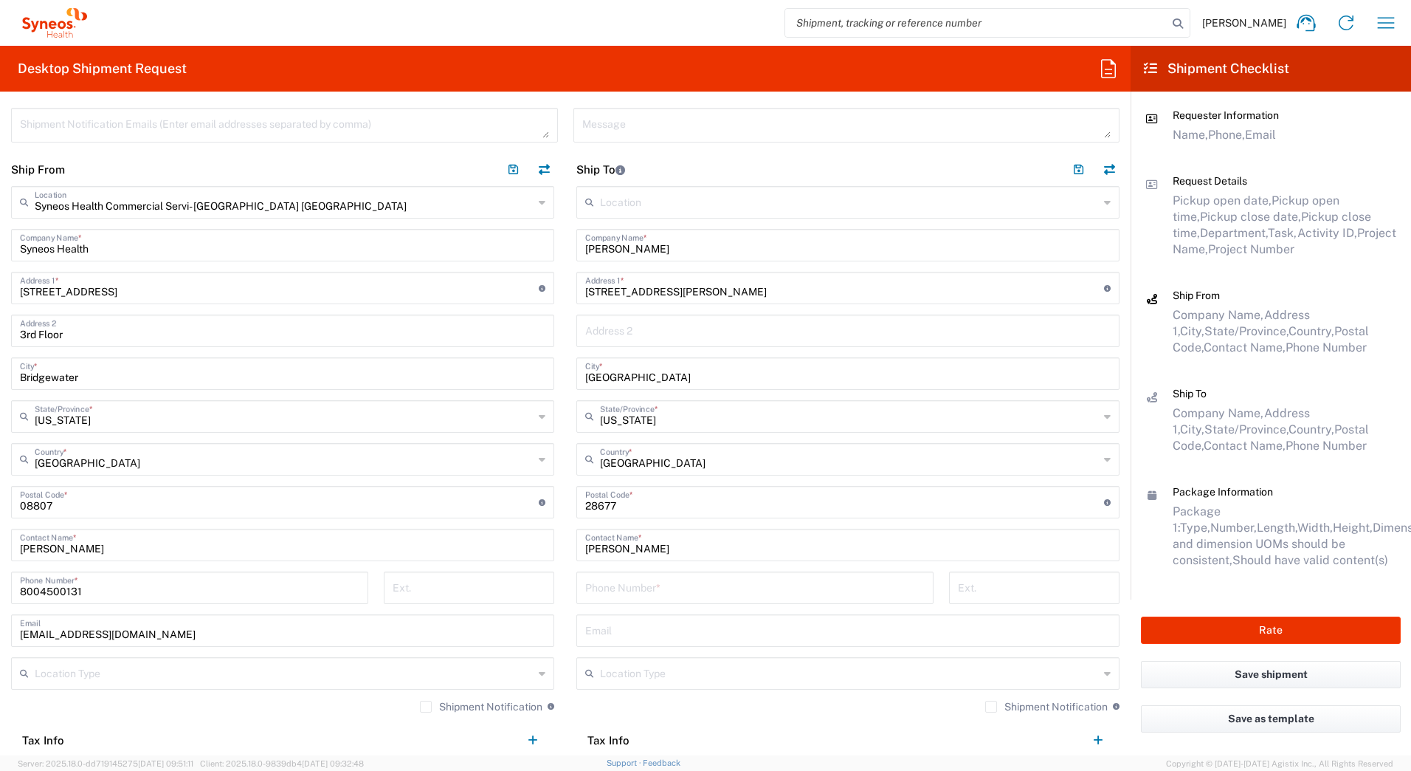
click at [615, 592] on input "tel" at bounding box center [755, 586] width 340 height 26
paste input "[PHONE_NUMBER]"
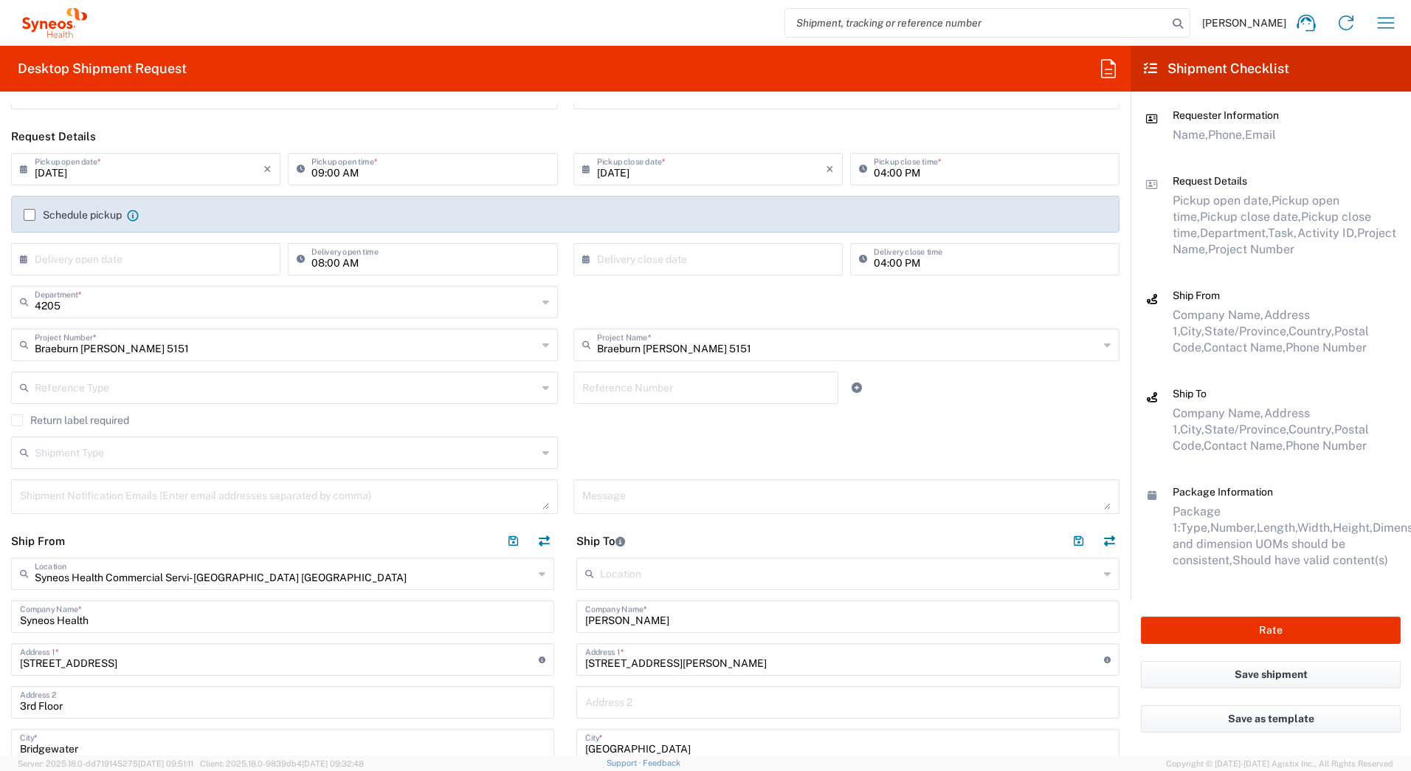
scroll to position [0, 0]
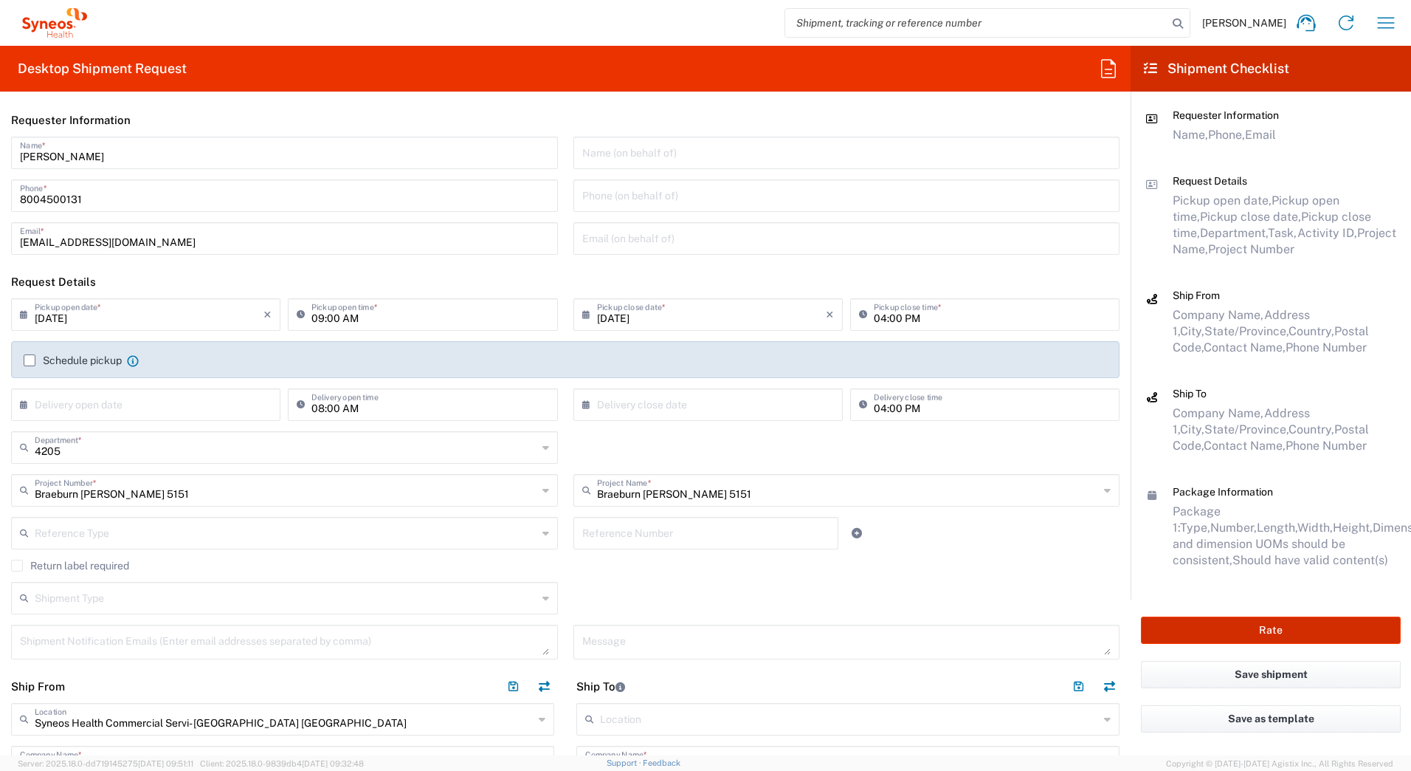
type input "[PHONE_NUMBER]"
drag, startPoint x: 79, startPoint y: 154, endPoint x: 41, endPoint y: 142, distance: 39.7
click at [4, 145] on div "[PERSON_NAME] Name * [PHONE_NUMBER] Phone * [EMAIL_ADDRESS][DOMAIN_NAME] Email *" at bounding box center [285, 201] width 562 height 128
paste input "Syneos Deployments"
type input "Syneos Deployments"
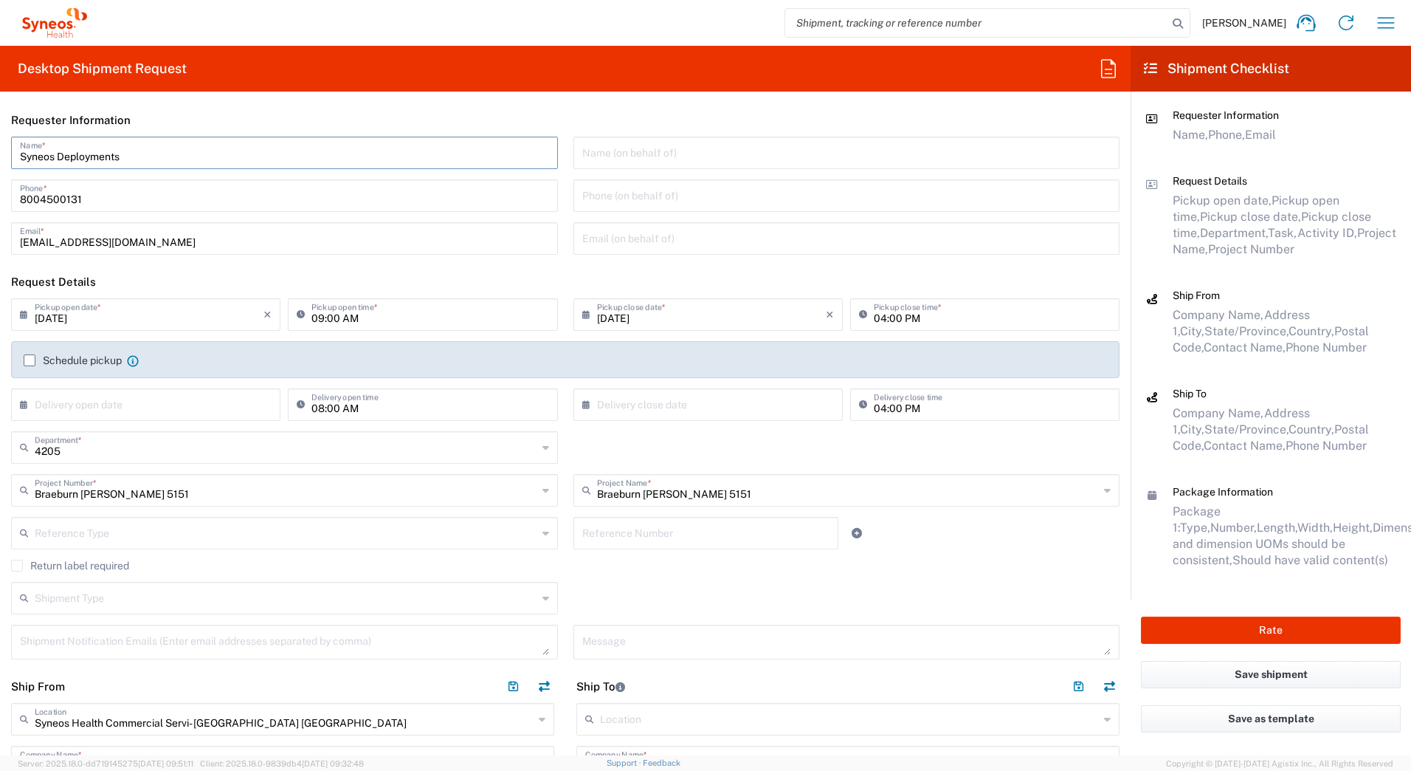
drag, startPoint x: 497, startPoint y: 114, endPoint x: 474, endPoint y: 120, distance: 24.5
click at [495, 110] on header "Requester Information" at bounding box center [565, 119] width 1131 height 33
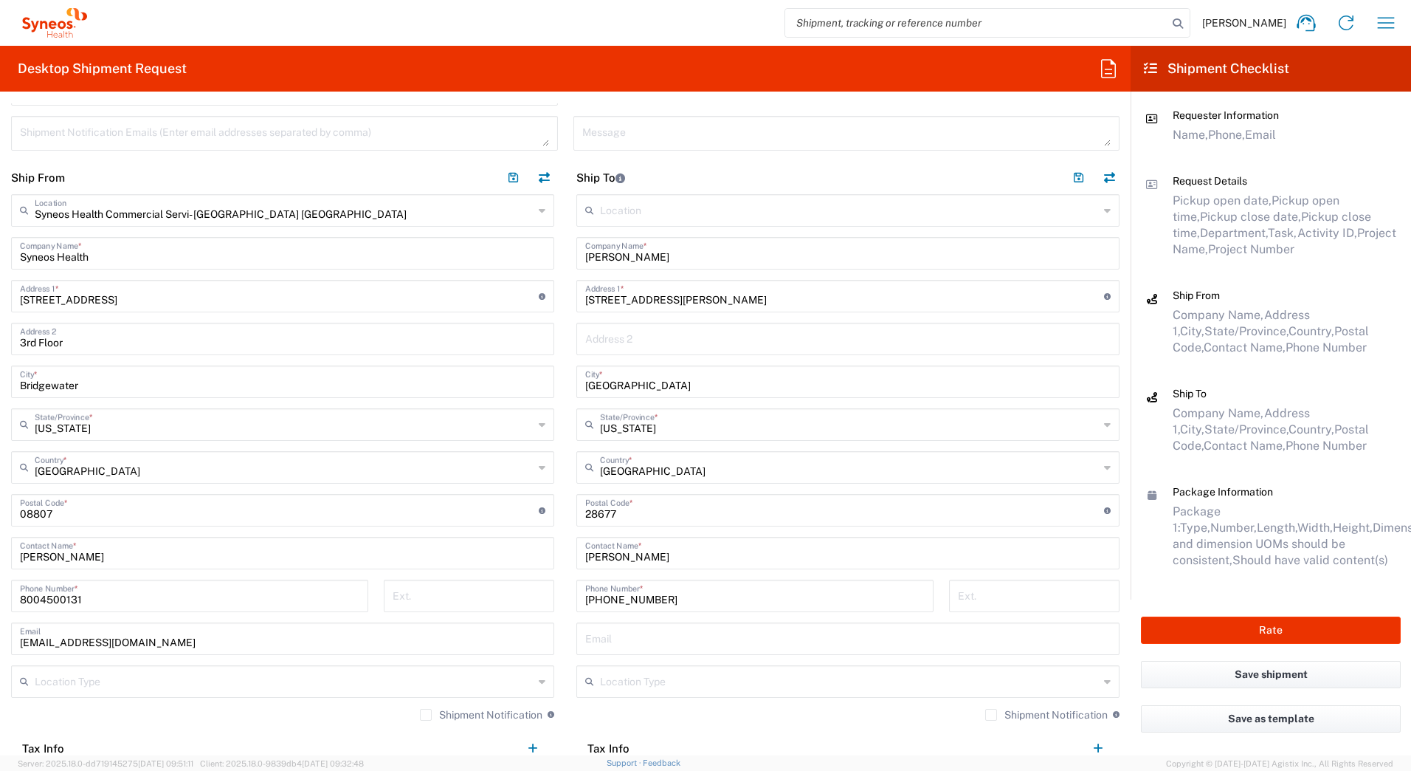
scroll to position [664, 0]
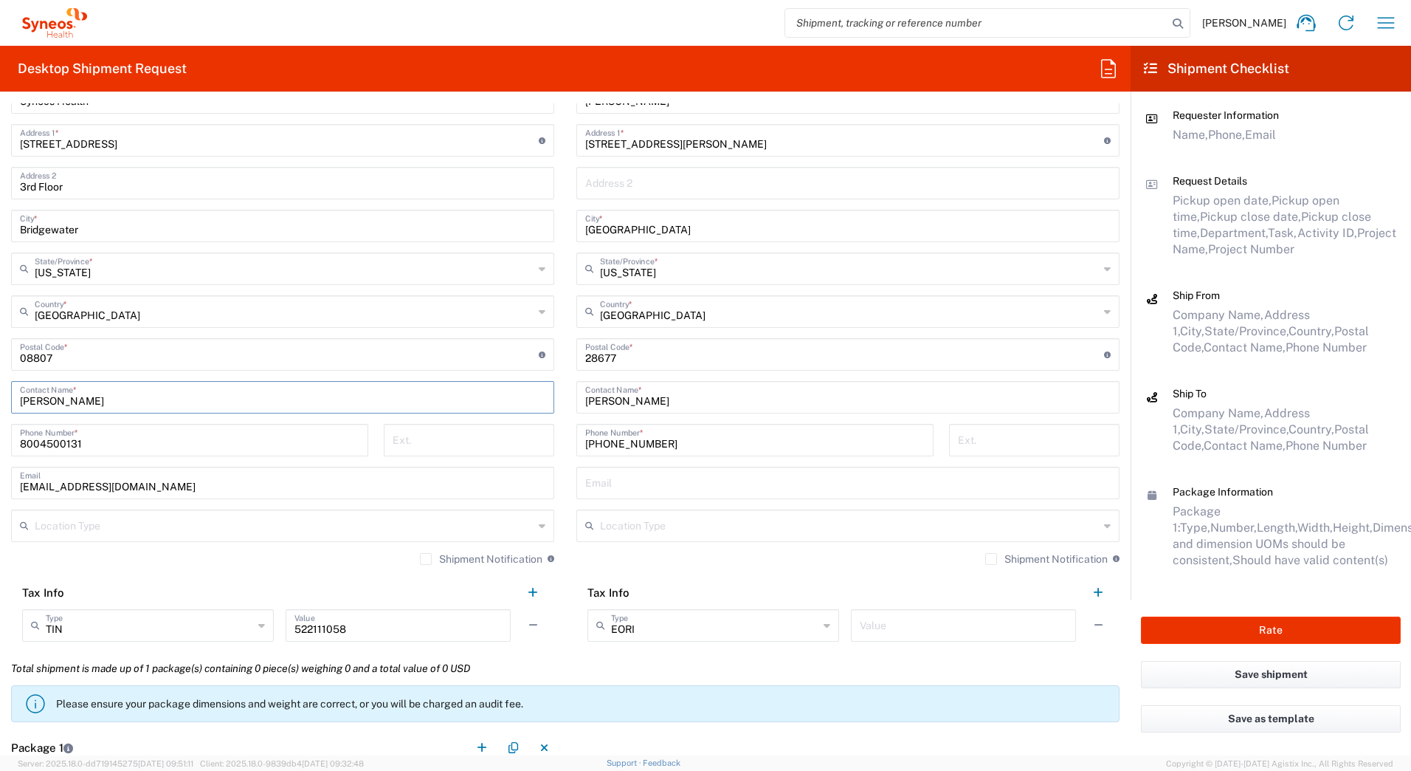
drag, startPoint x: 103, startPoint y: 399, endPoint x: -3, endPoint y: 395, distance: 105.6
click at [0, 395] on html "[PERSON_NAME] Home Shipment estimator Shipment tracking Desktop shipment reques…" at bounding box center [705, 385] width 1411 height 771
paste input "Syneos Deployments"
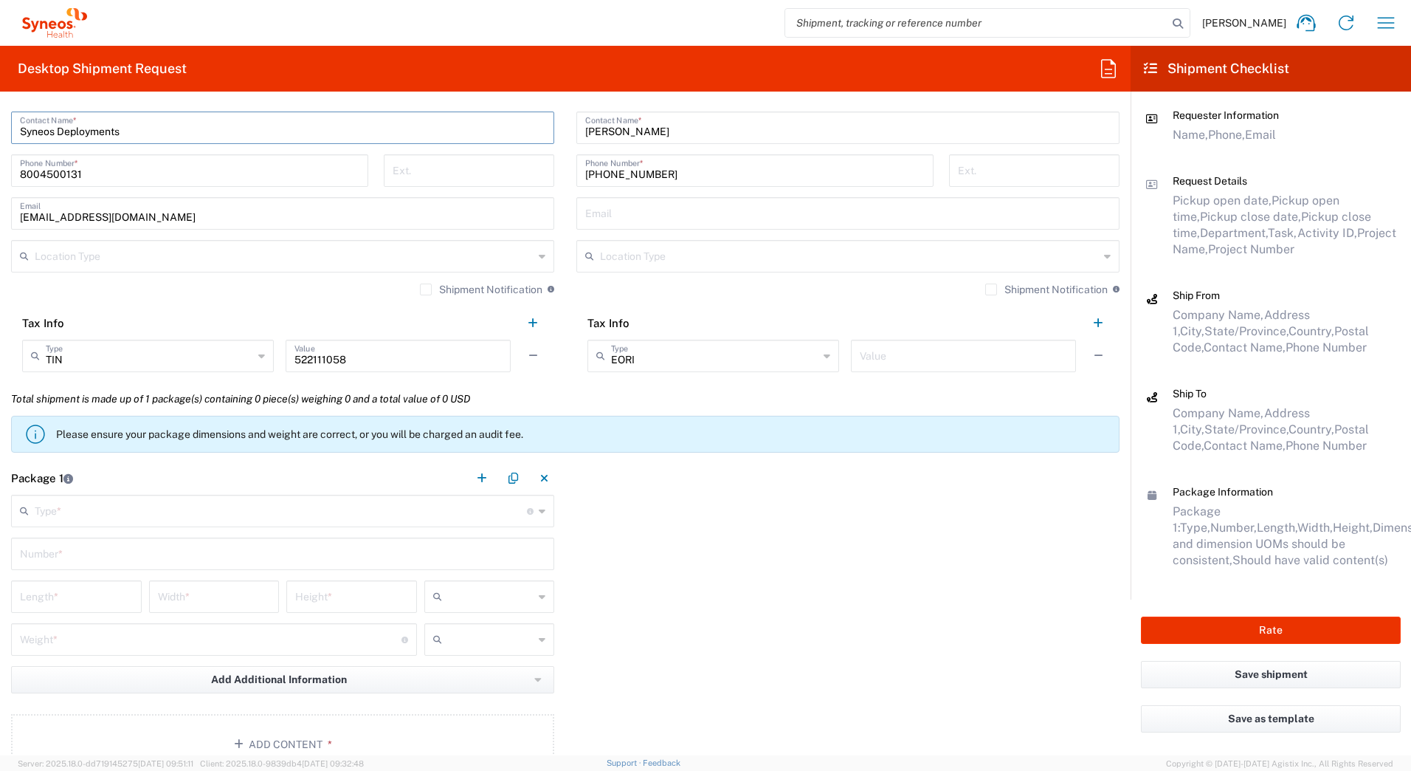
scroll to position [959, 0]
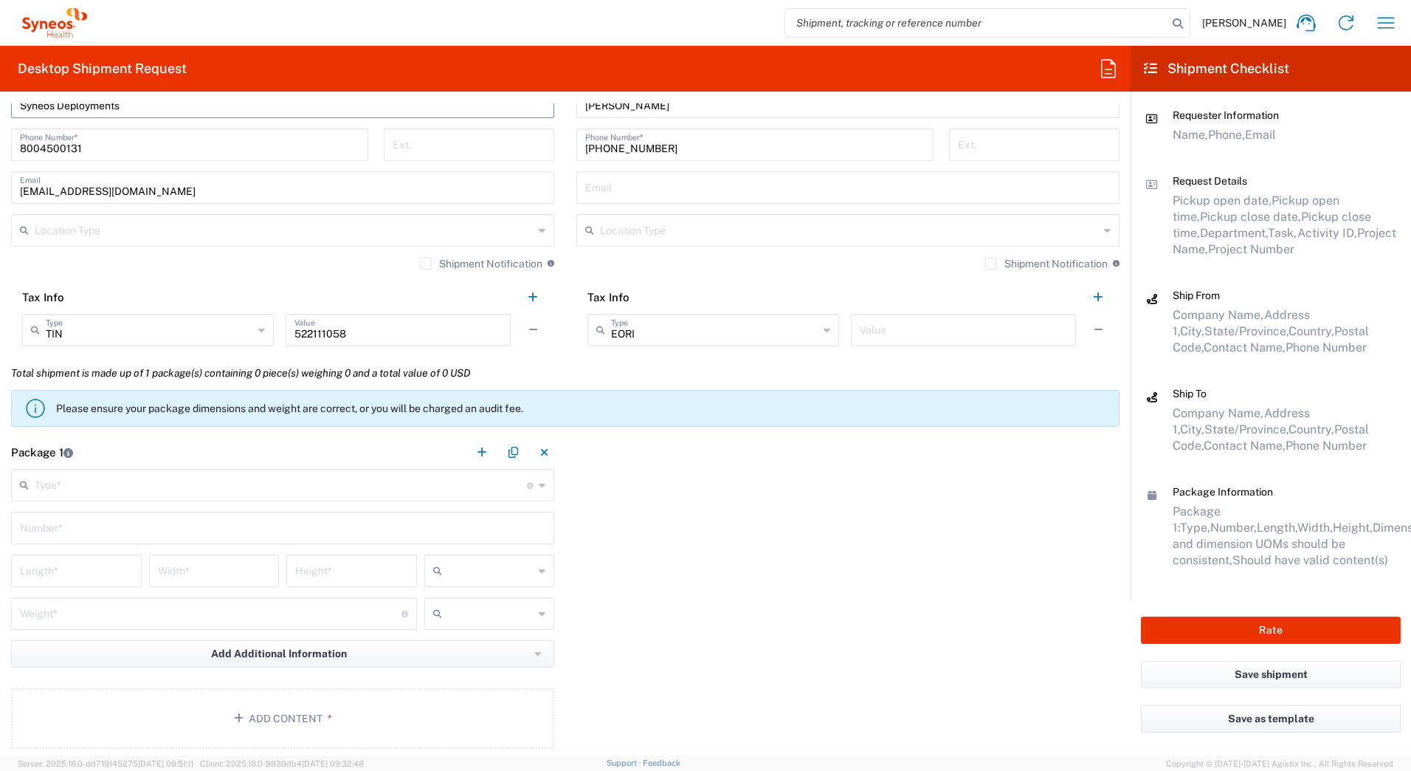
type input "Syneos Deployments"
click at [183, 484] on input "text" at bounding box center [281, 484] width 492 height 26
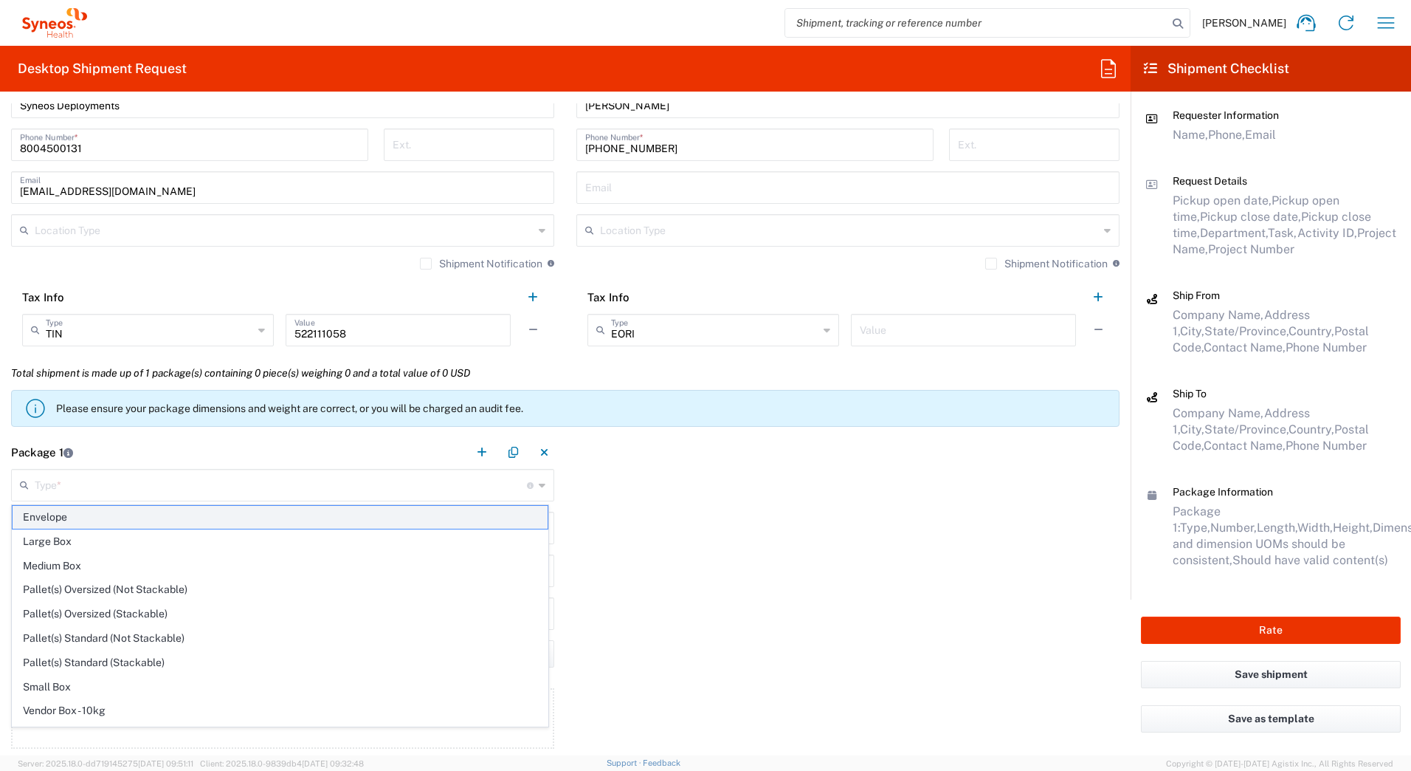
click at [100, 518] on span "Envelope" at bounding box center [280, 517] width 535 height 23
type input "Envelope"
type input "1"
type input "9.5"
type input "12.5"
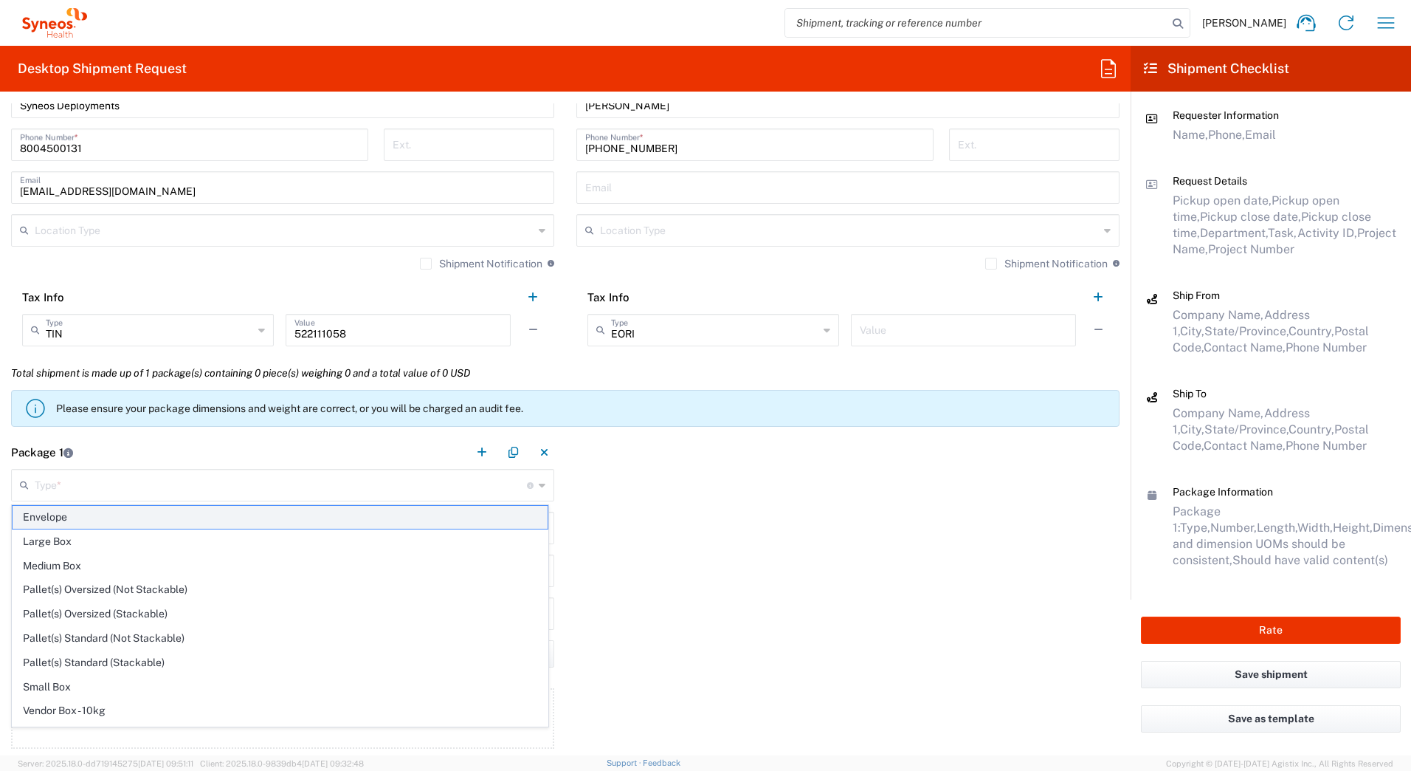
type input "0.25"
type input "in"
type input "0.45"
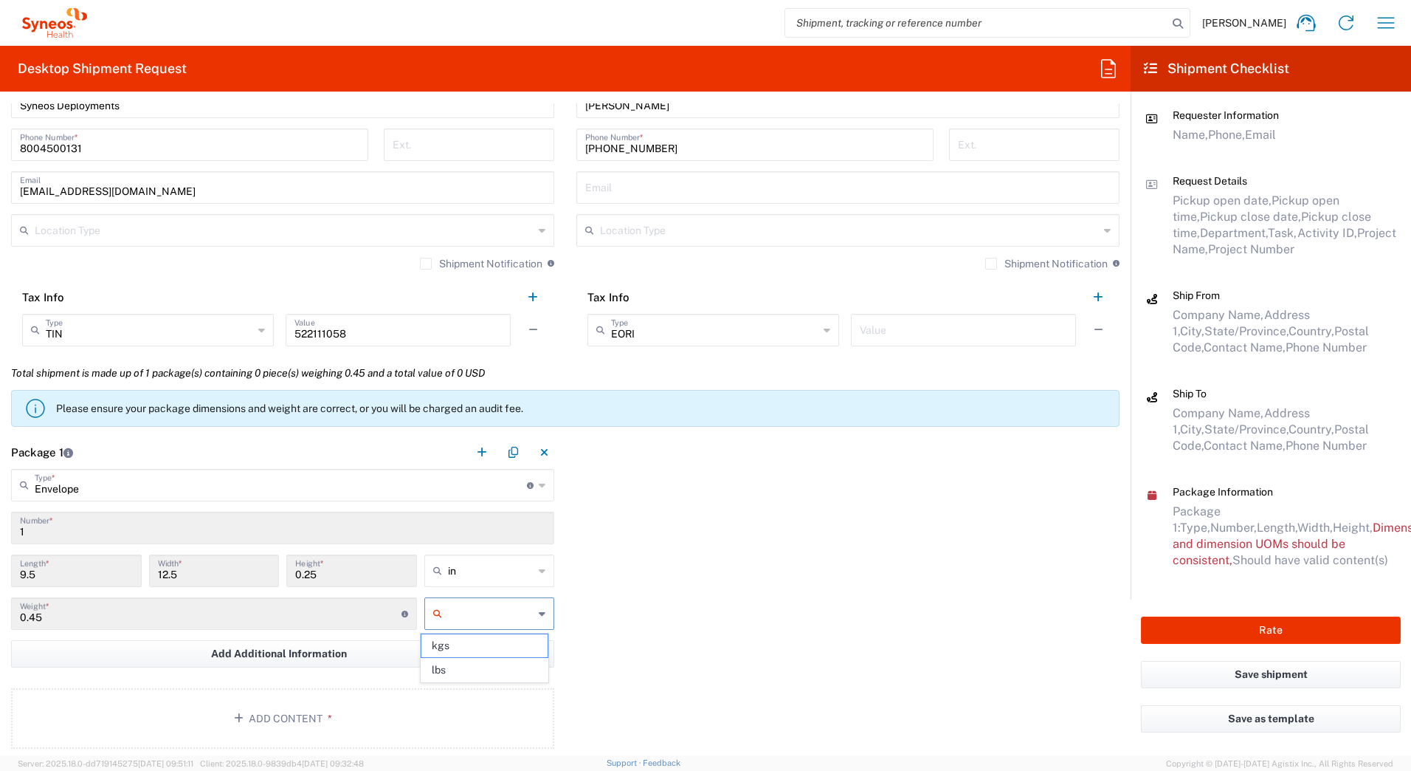
click at [480, 616] on input "text" at bounding box center [491, 614] width 86 height 24
click at [454, 670] on span "lbs" at bounding box center [484, 669] width 126 height 23
type input "lbs"
click at [321, 709] on button "Add Content *" at bounding box center [282, 718] width 543 height 61
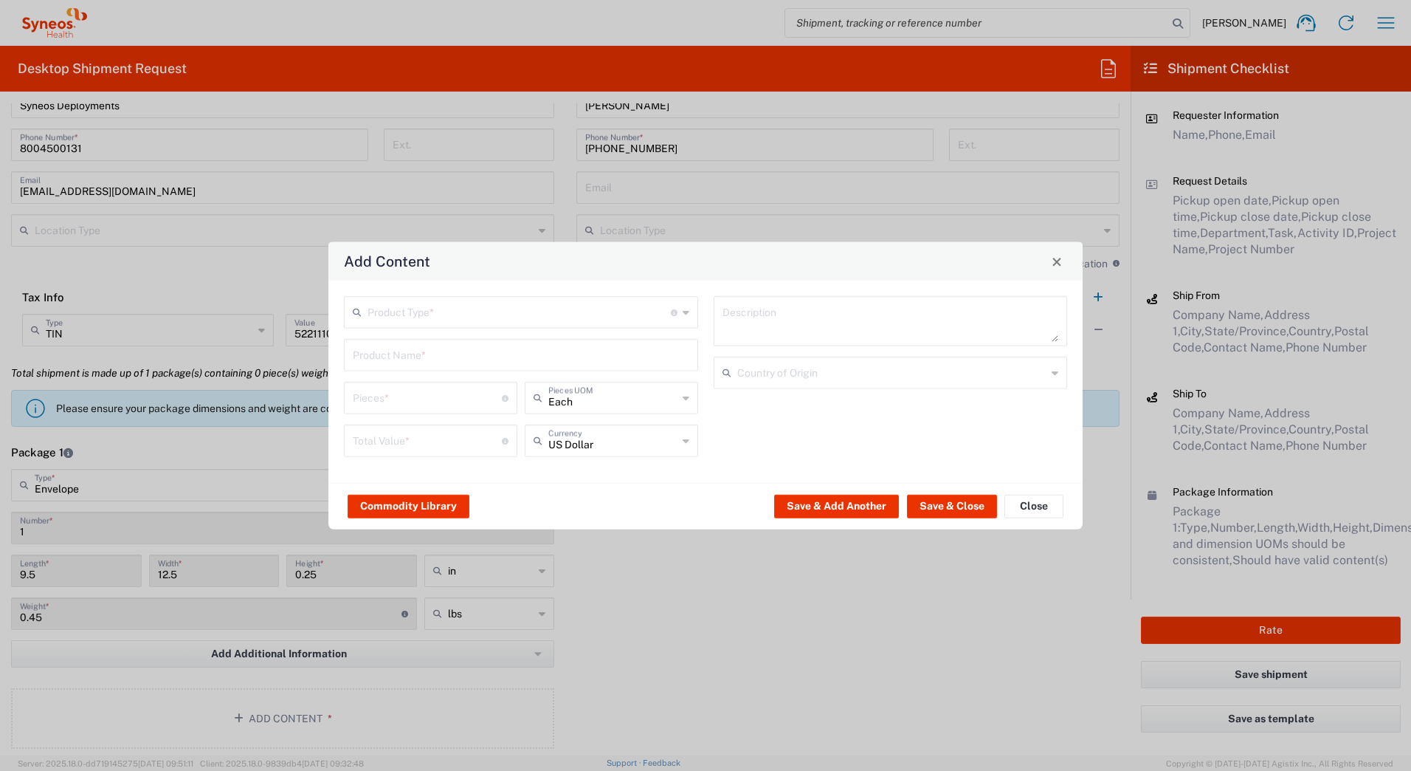
click at [374, 311] on input "text" at bounding box center [519, 311] width 303 height 26
click at [373, 370] on span "General Commodity" at bounding box center [520, 368] width 351 height 23
type input "General Commodity"
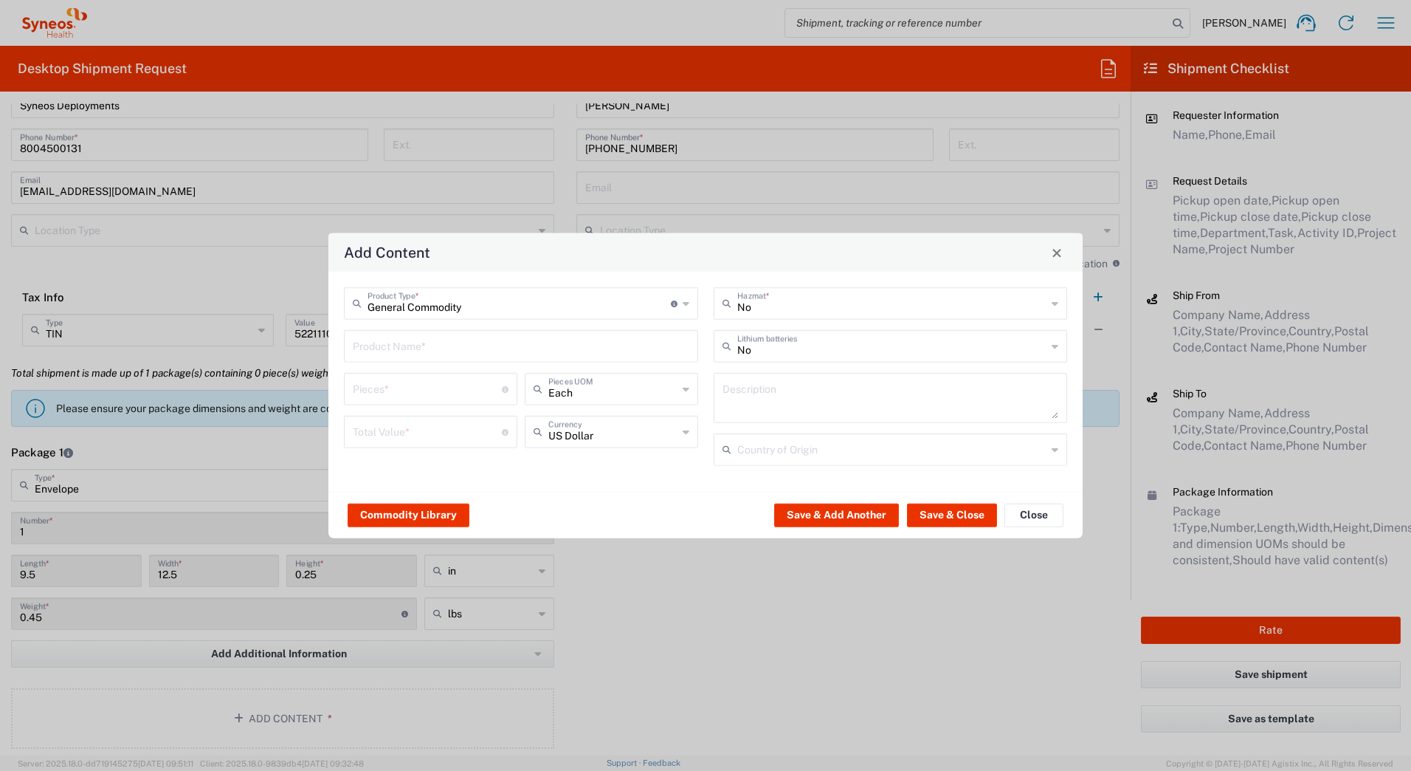
click at [375, 345] on input "text" at bounding box center [521, 345] width 337 height 26
click at [386, 381] on div "iPad Charge Cable" at bounding box center [520, 380] width 351 height 25
type input "iPad Charge Cable"
type input "1"
type textarea "iPad Charge Cable"
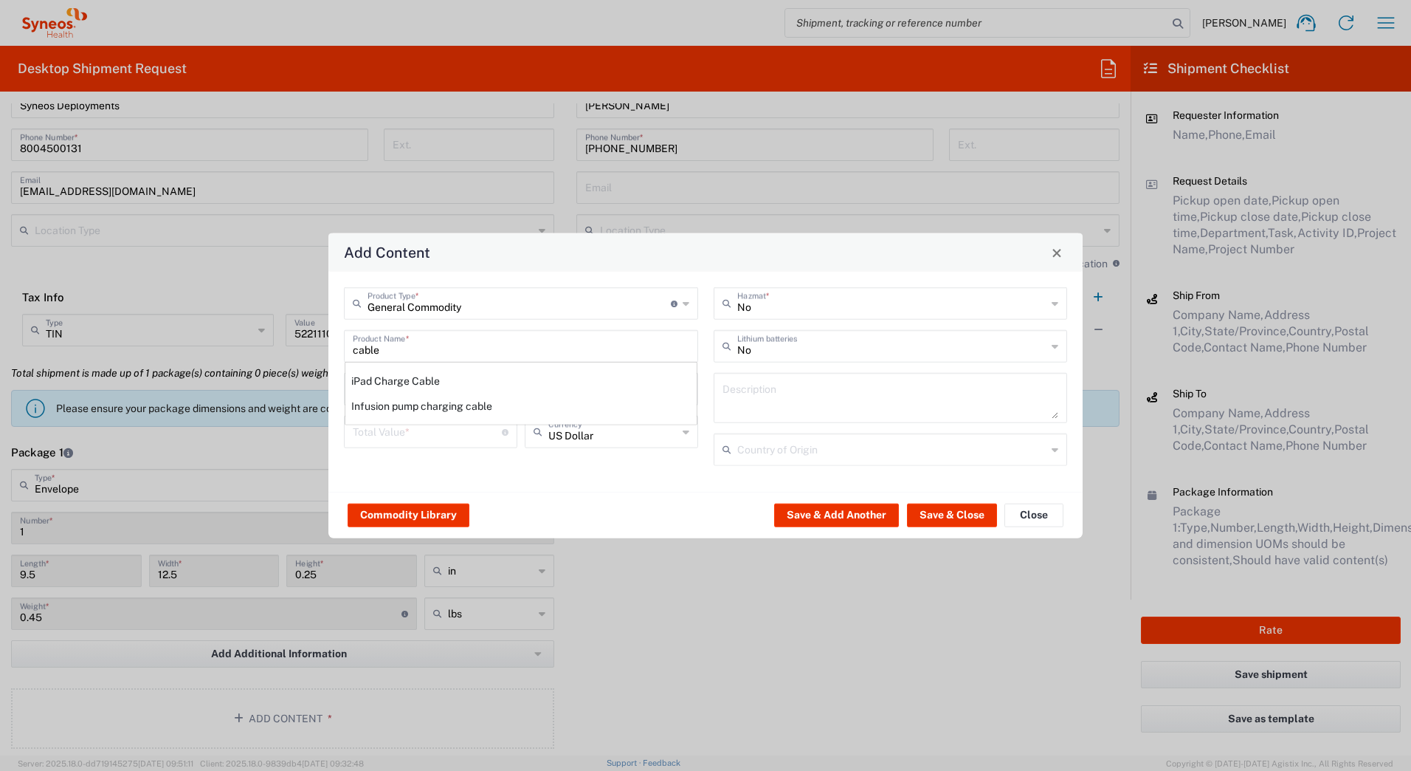
type input "[GEOGRAPHIC_DATA]"
click at [394, 437] on input "number" at bounding box center [427, 431] width 149 height 26
type input "25"
click at [923, 517] on button "Save & Close" at bounding box center [952, 515] width 90 height 24
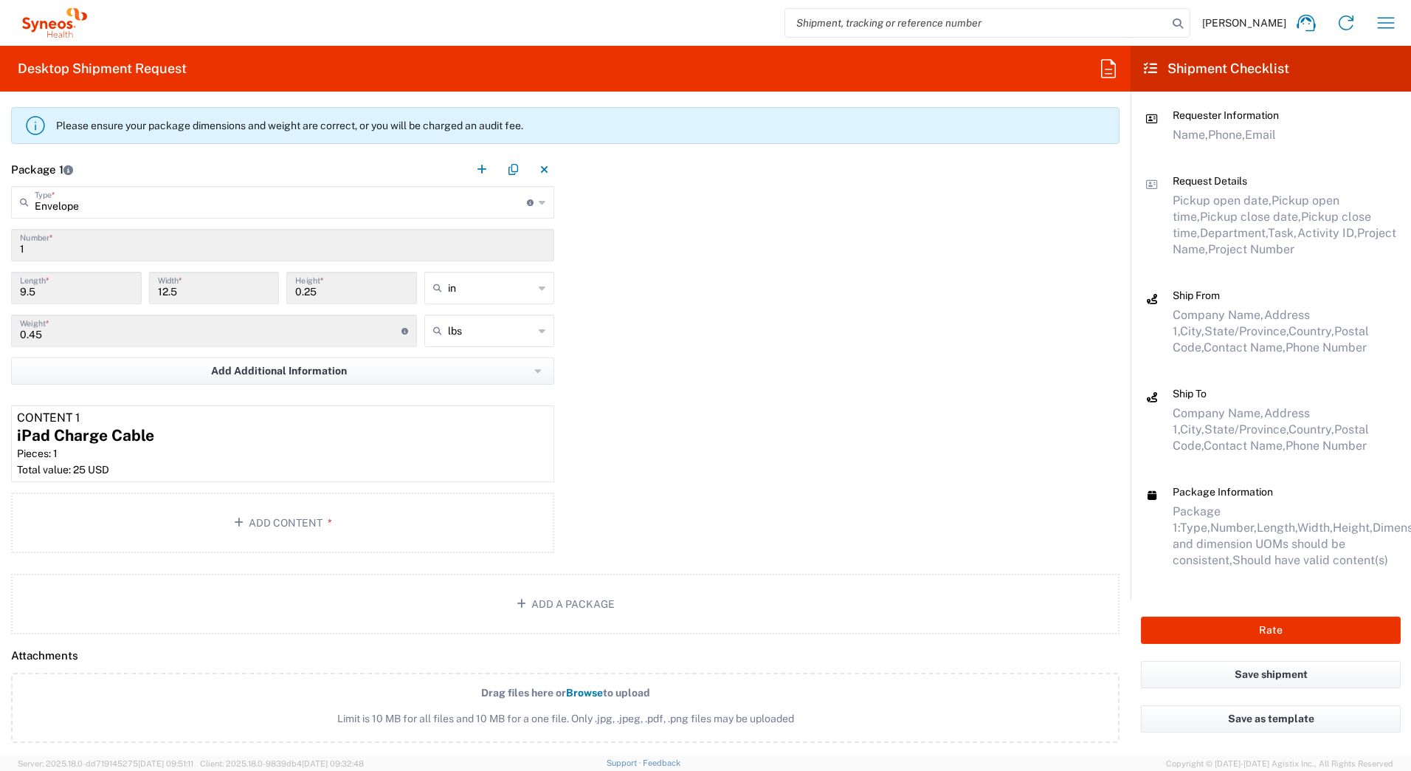
scroll to position [1033, 0]
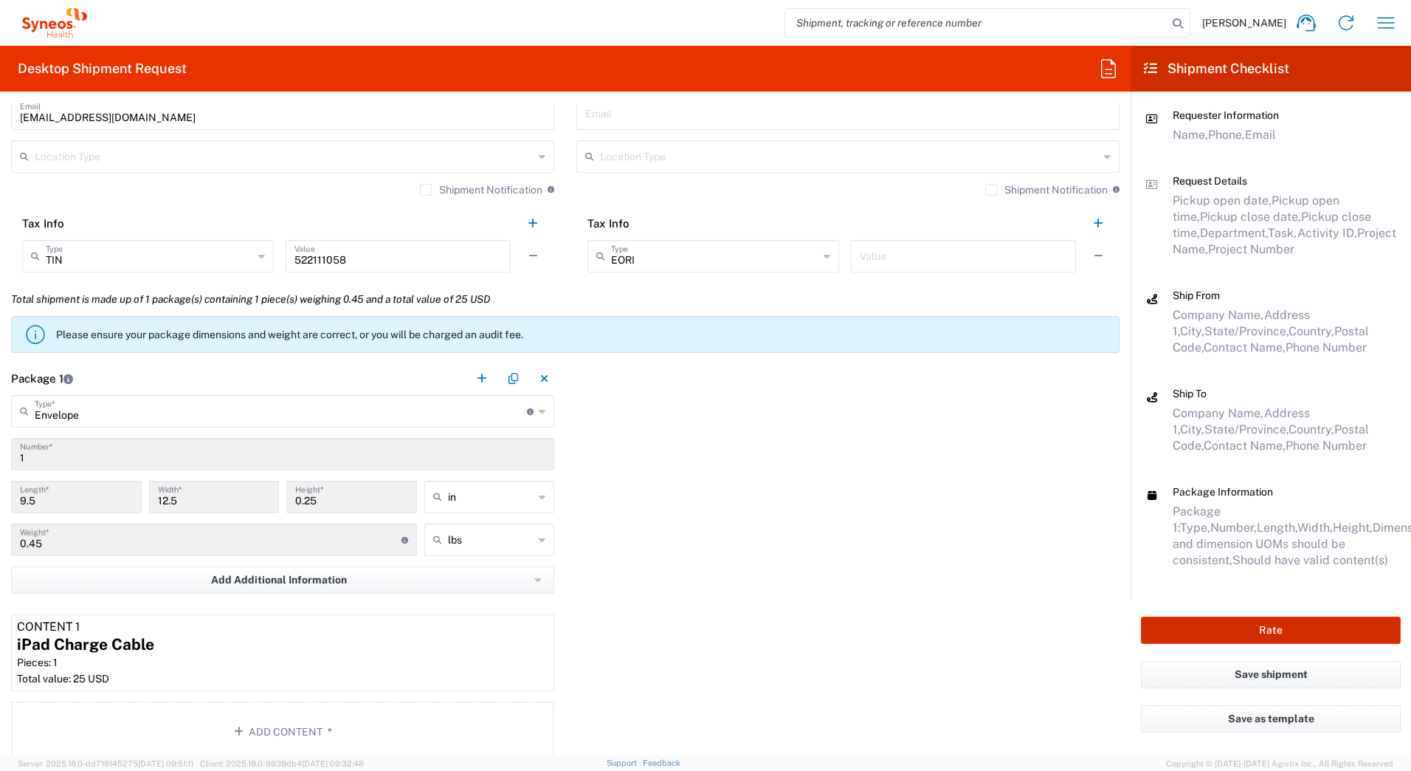
click at [1258, 638] on button "Rate" at bounding box center [1271, 629] width 260 height 27
type input "Braeburn [PERSON_NAME] 5151"
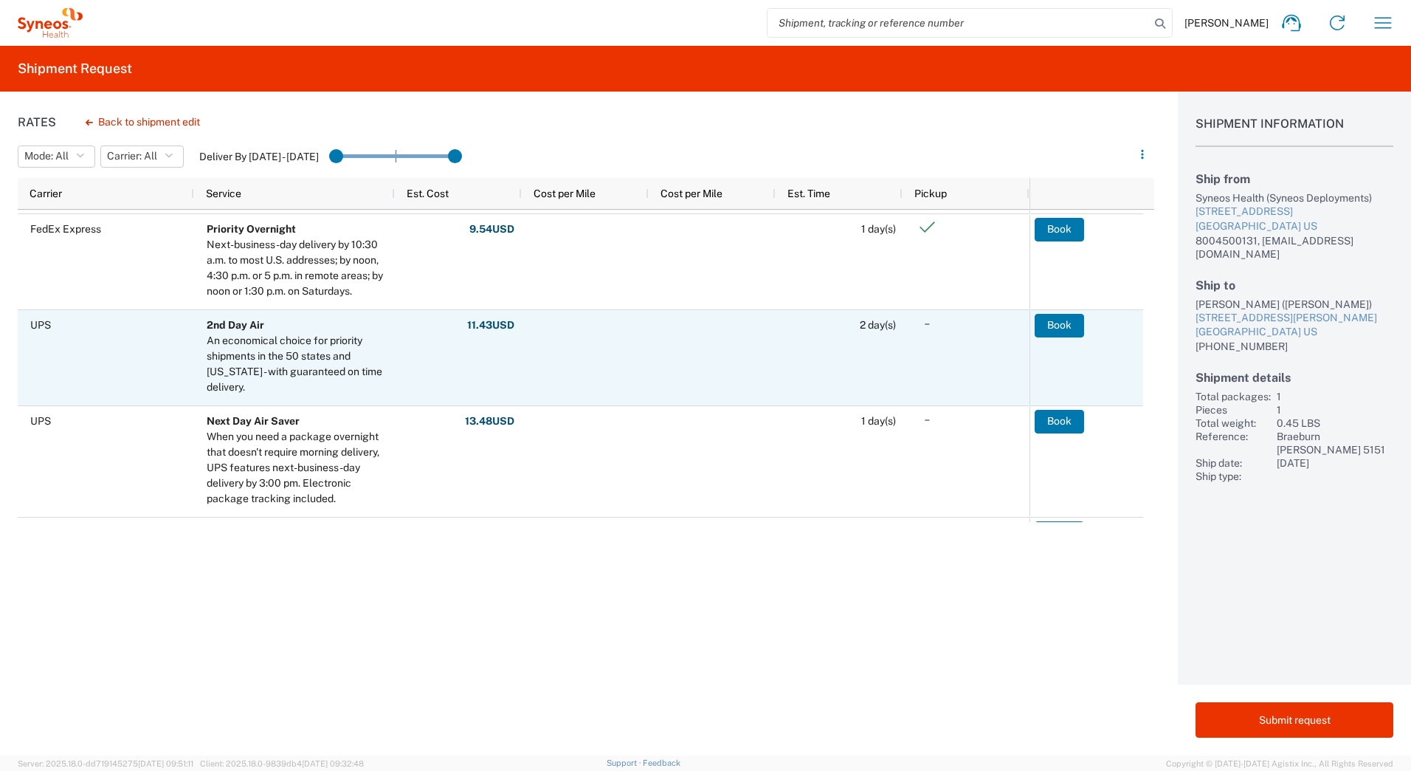
scroll to position [369, 0]
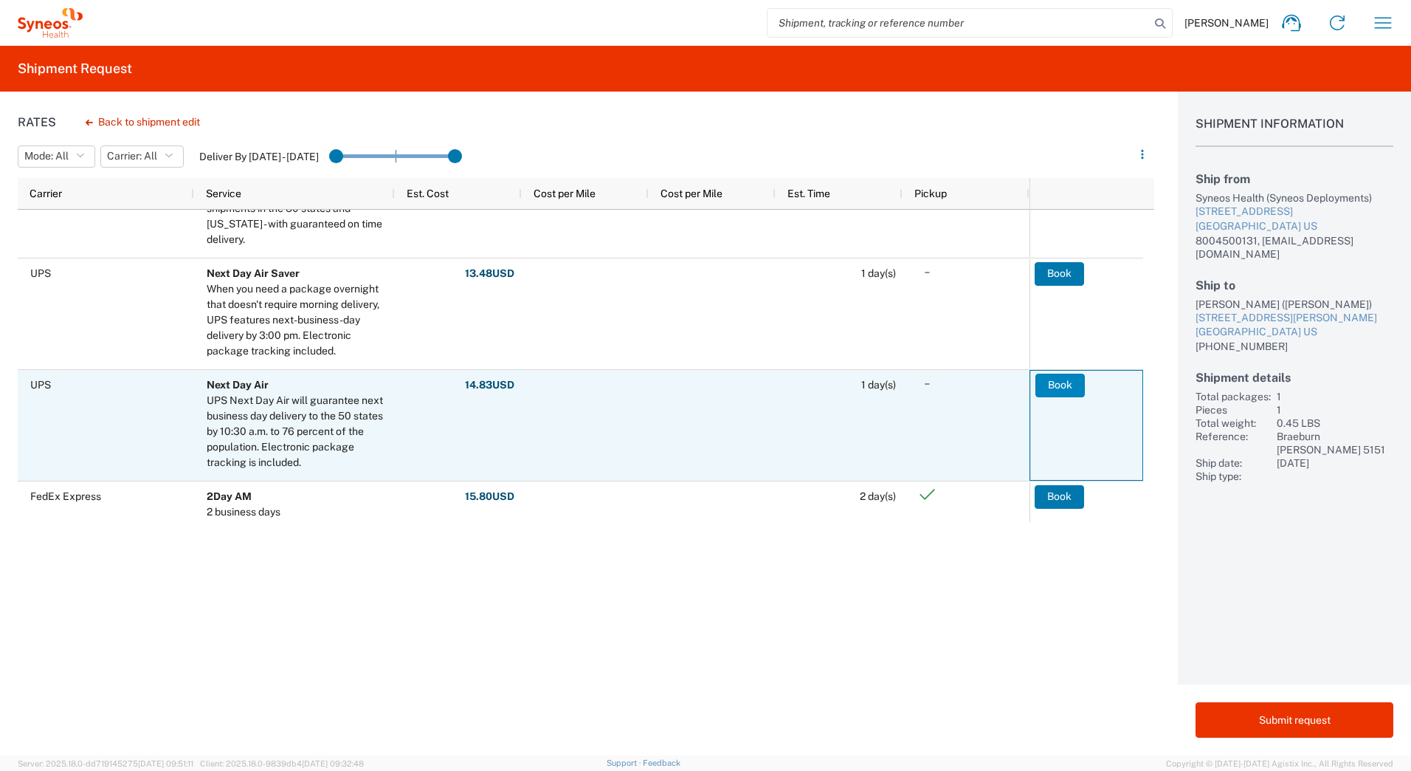
click at [1046, 385] on button "Book" at bounding box center [1060, 385] width 49 height 24
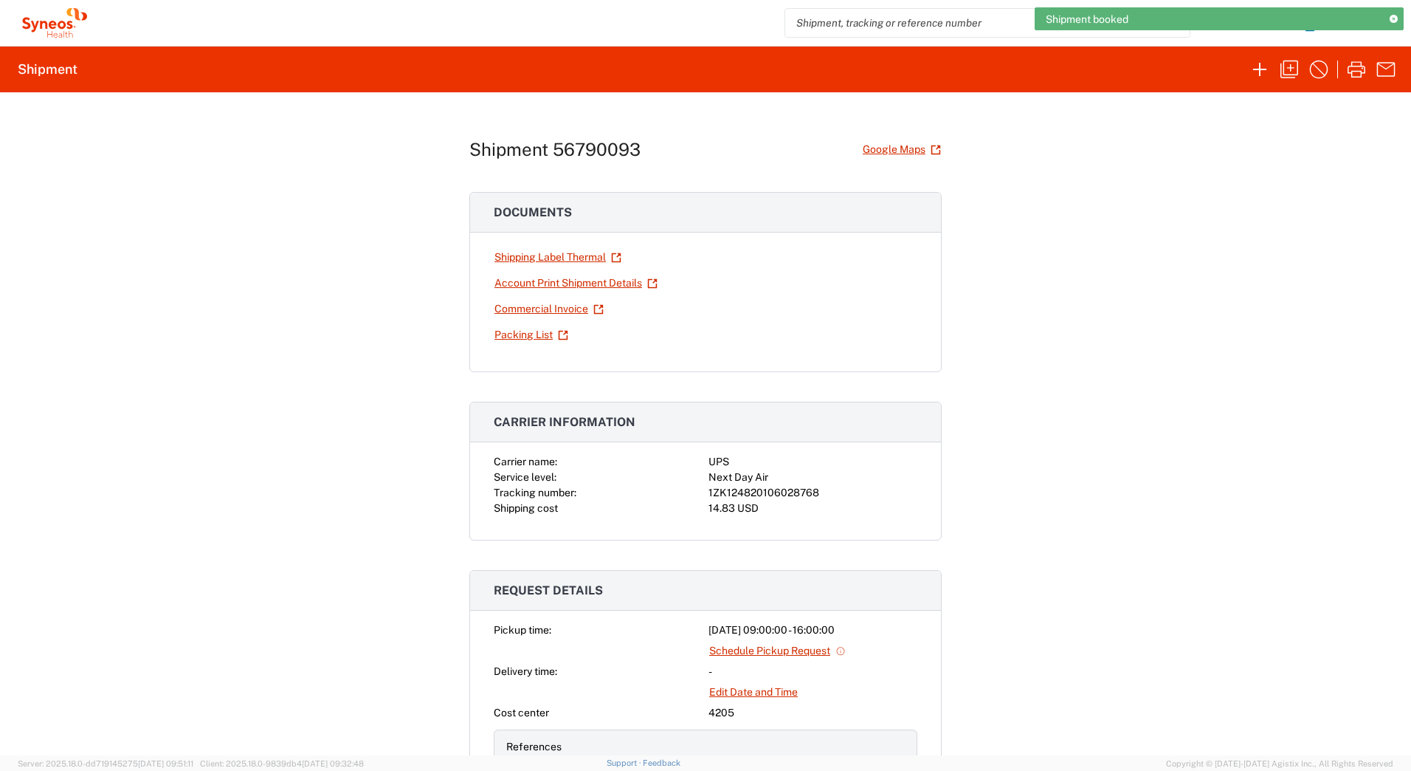
click at [799, 491] on div "1ZK124820106028768" at bounding box center [813, 492] width 209 height 15
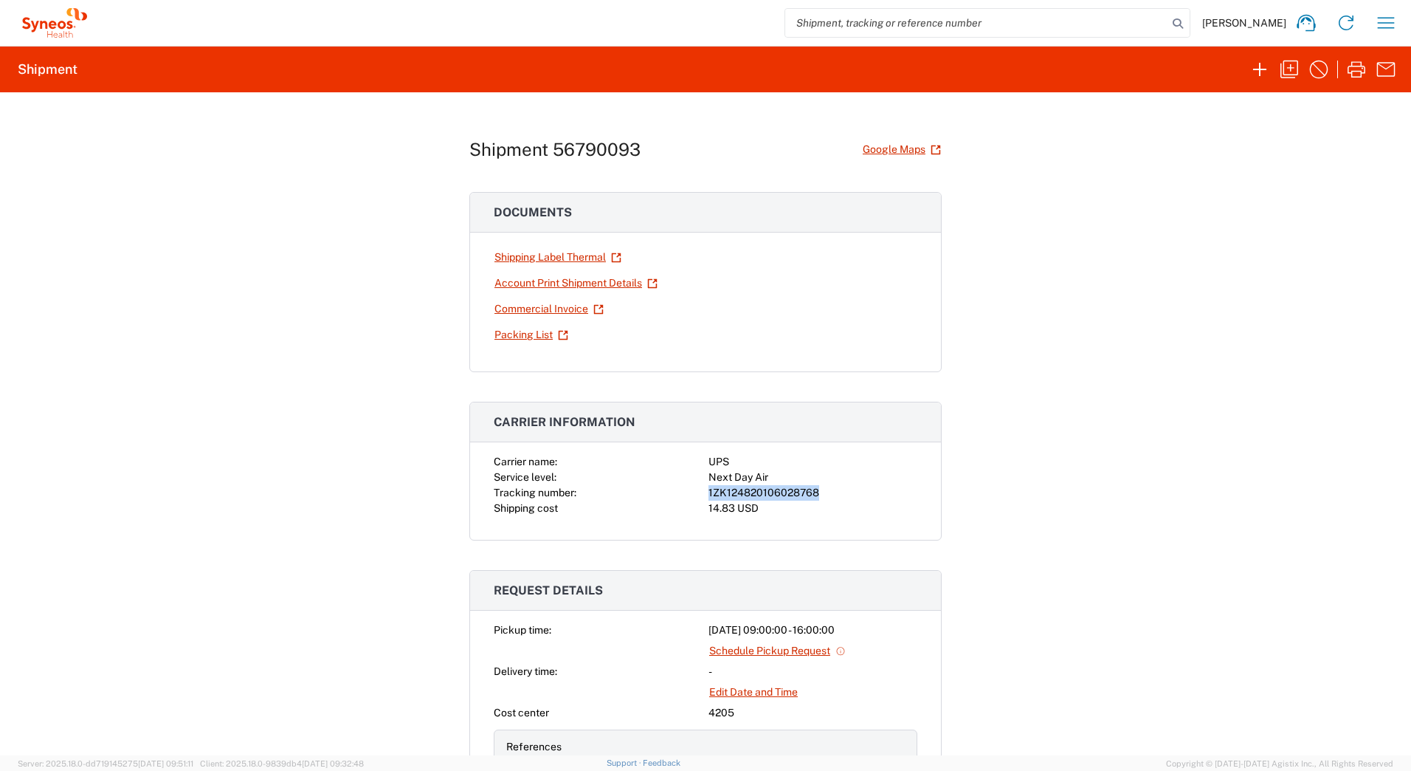
copy div "1ZK124820106028768"
click at [517, 261] on link "Shipping Label Thermal" at bounding box center [558, 257] width 128 height 26
click at [1259, 71] on icon "button" at bounding box center [1260, 70] width 24 height 24
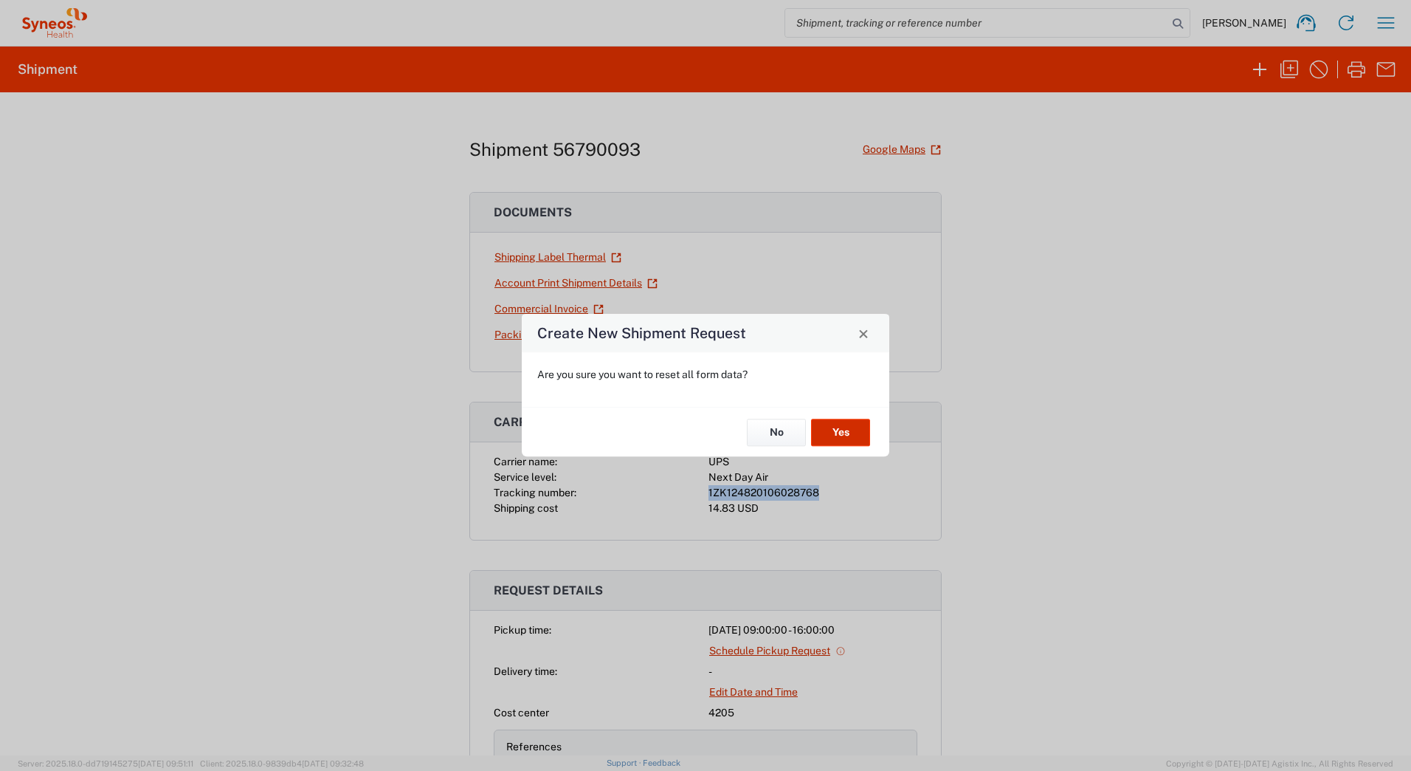
click at [830, 430] on button "Yes" at bounding box center [840, 431] width 59 height 27
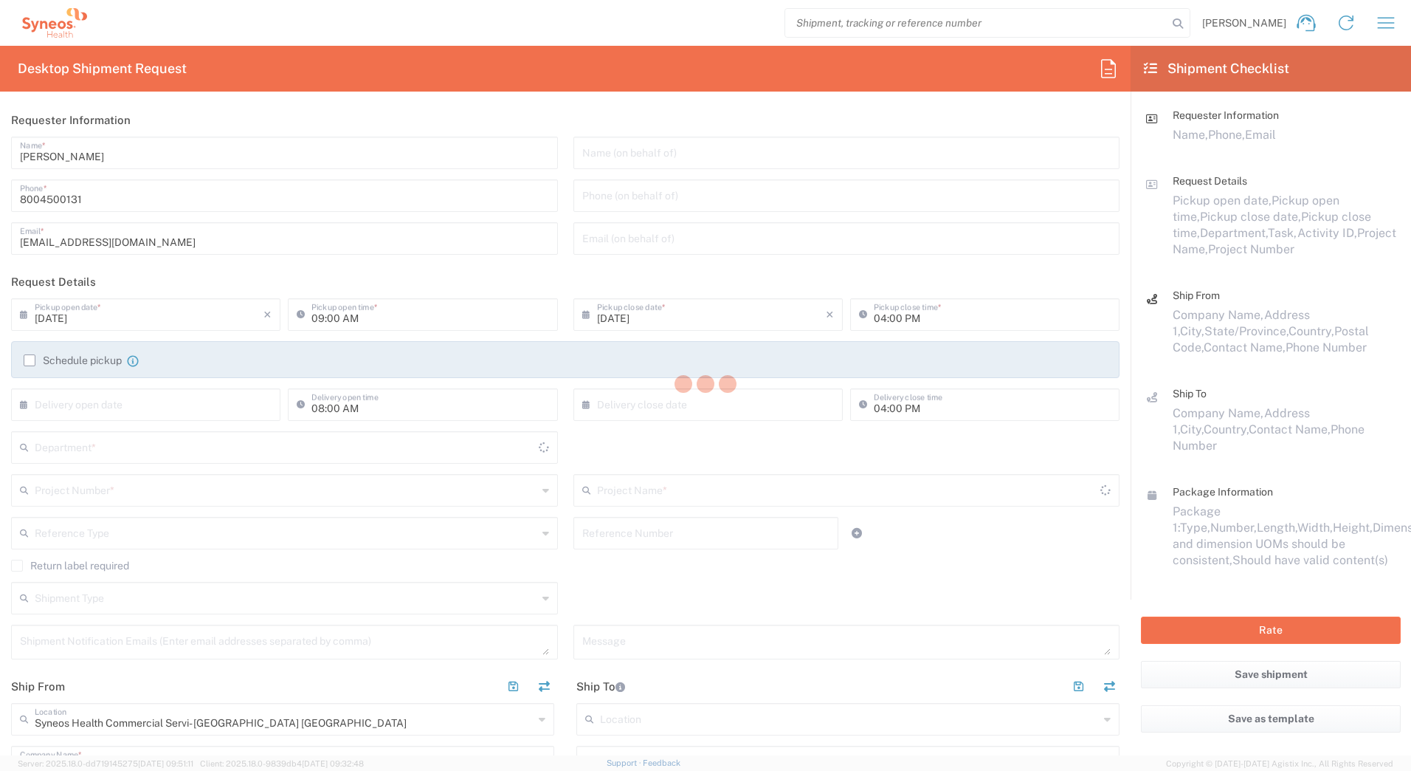
type input "4205"
type input "[US_STATE]"
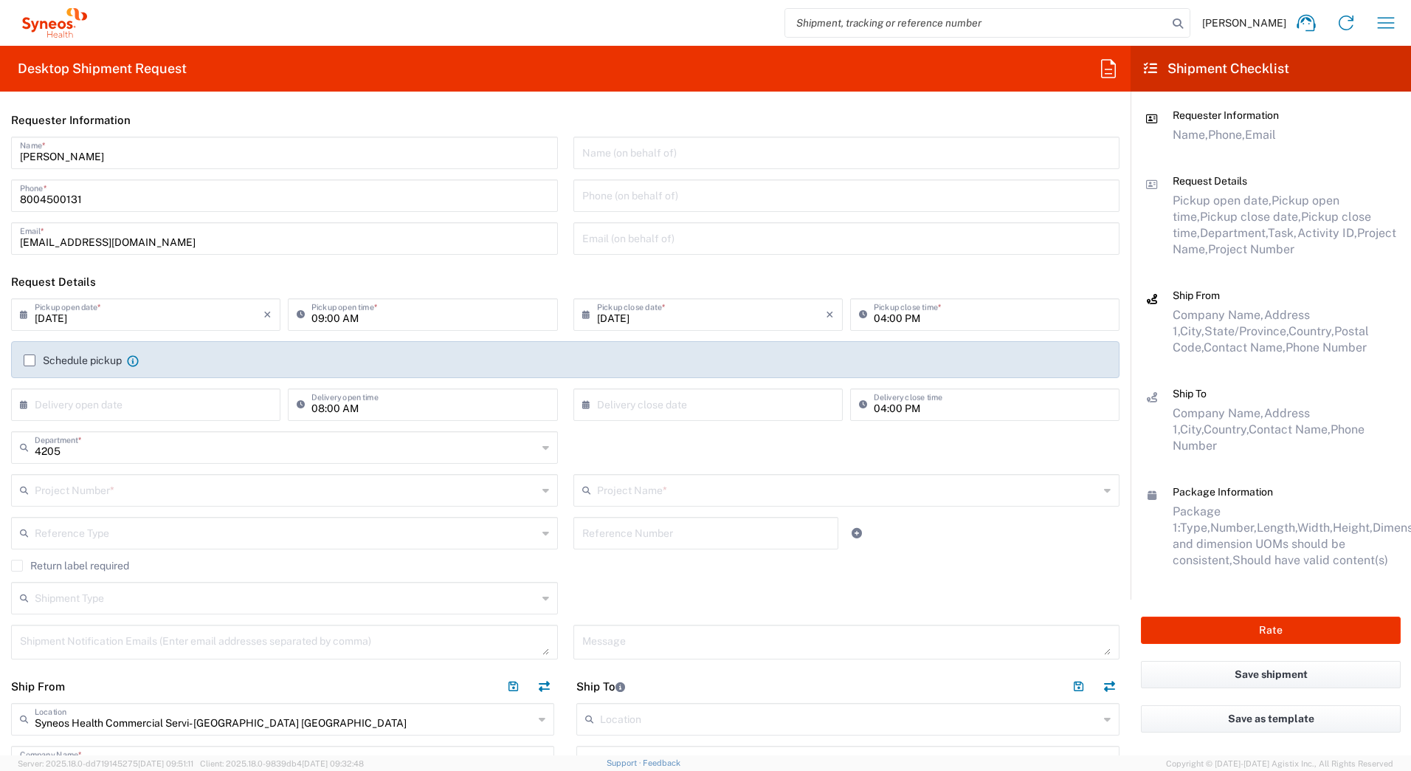
click at [118, 492] on input "text" at bounding box center [286, 489] width 503 height 26
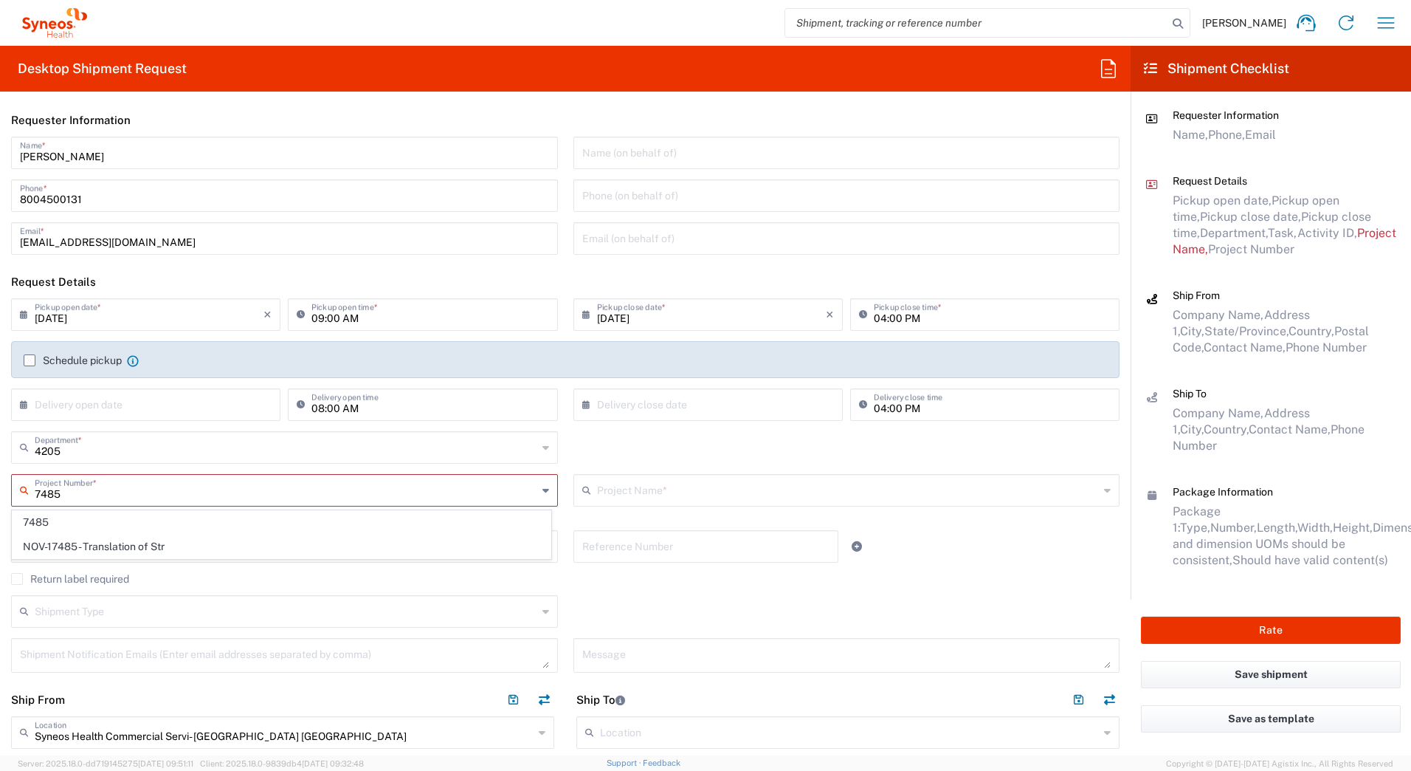
click at [114, 492] on input "7485" at bounding box center [286, 489] width 503 height 26
type input "7485"
click at [65, 515] on span "7485" at bounding box center [282, 522] width 538 height 23
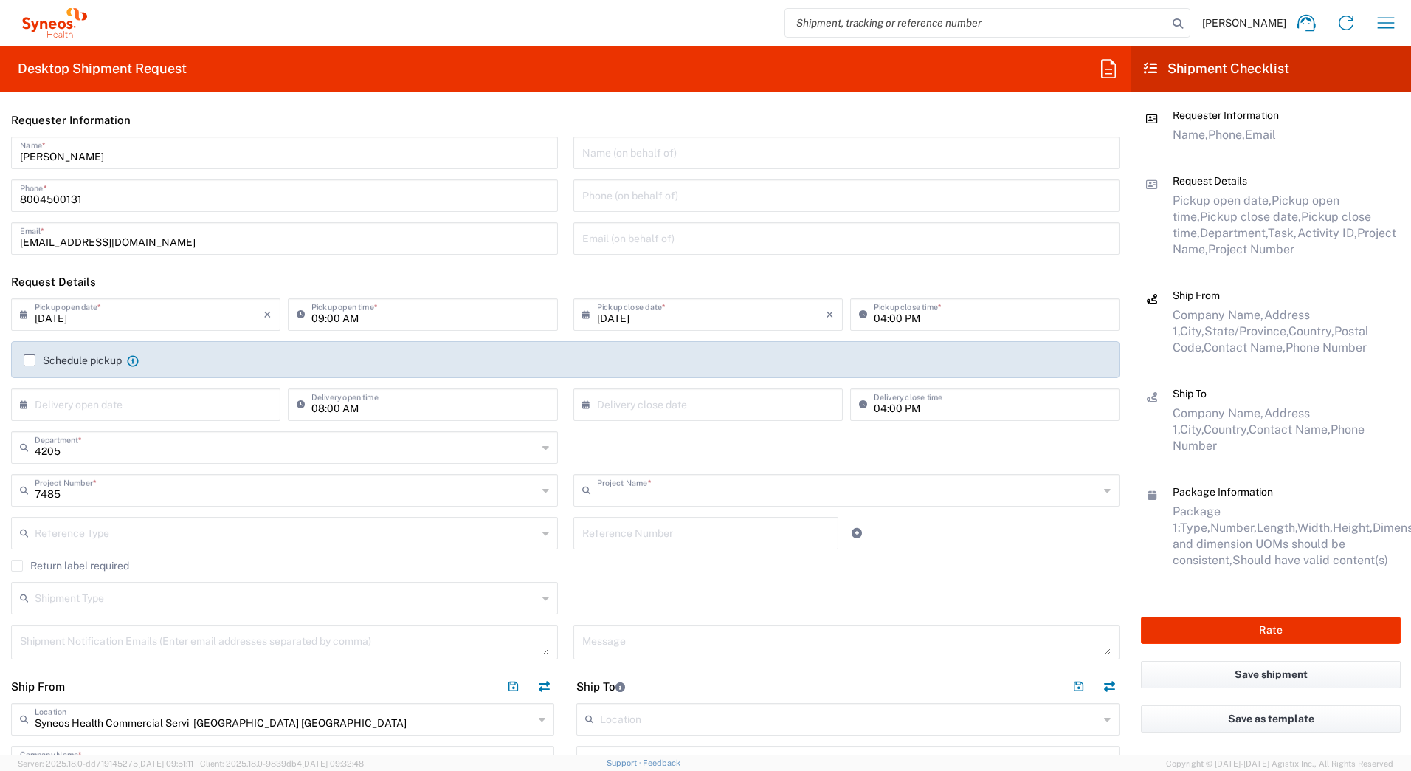
type input "EC-US-Novo Nordisk Tele Tm"
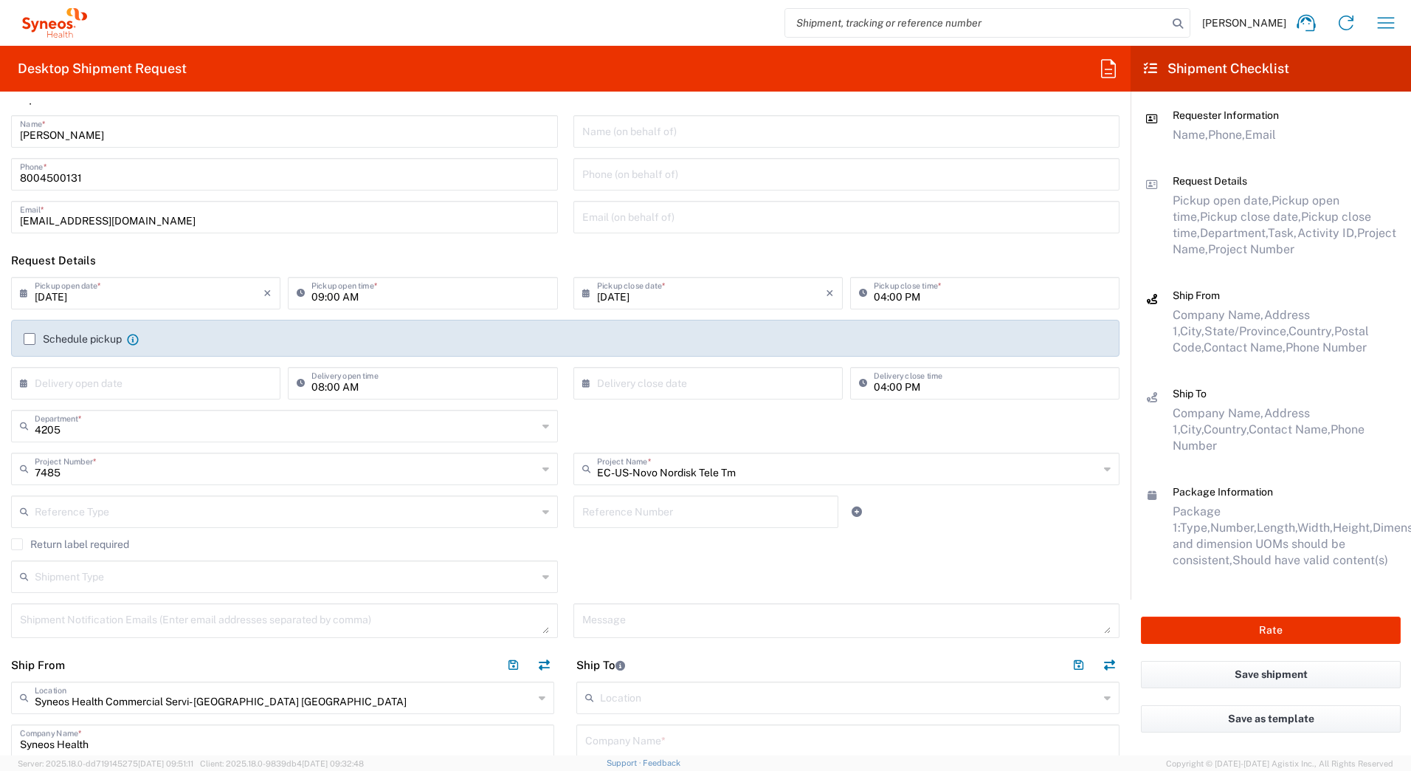
scroll to position [221, 0]
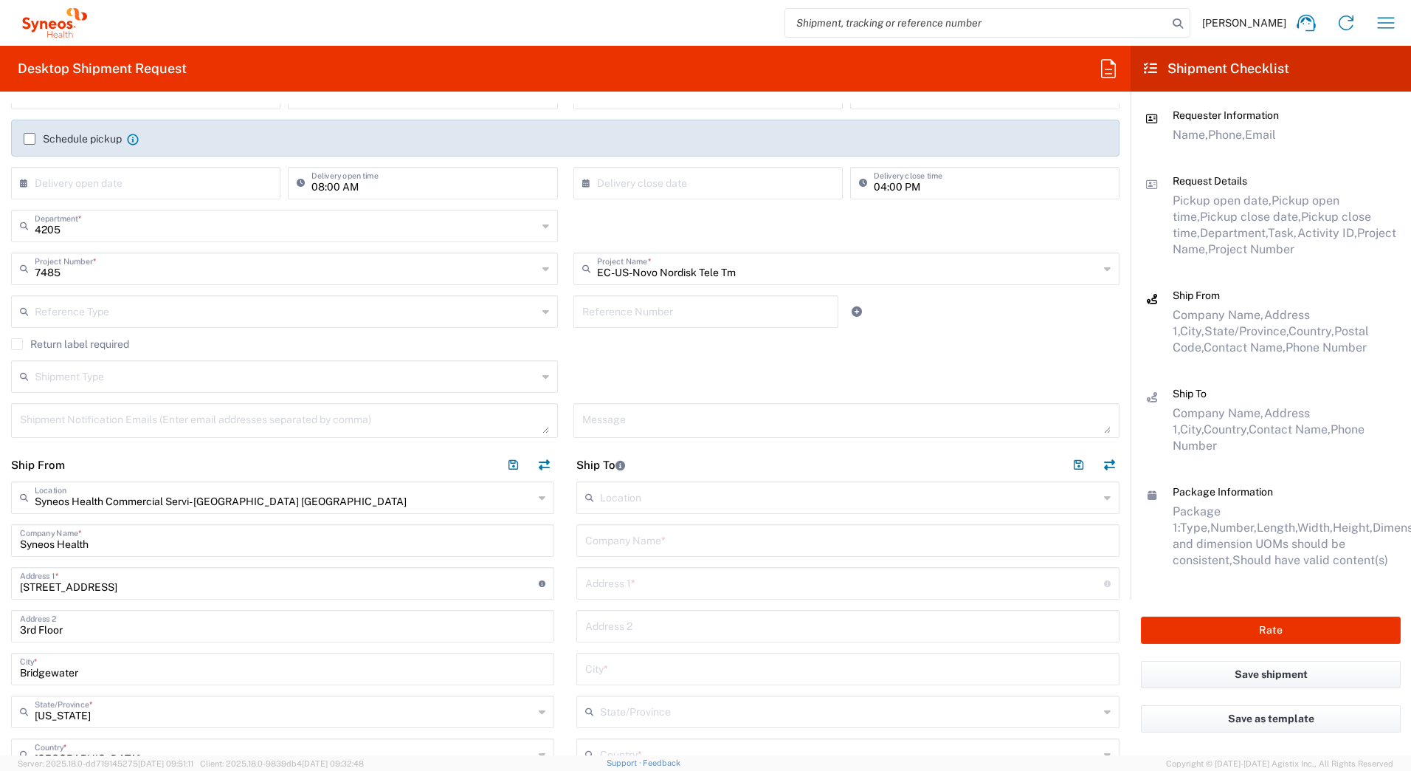
click at [637, 542] on input "text" at bounding box center [848, 539] width 526 height 26
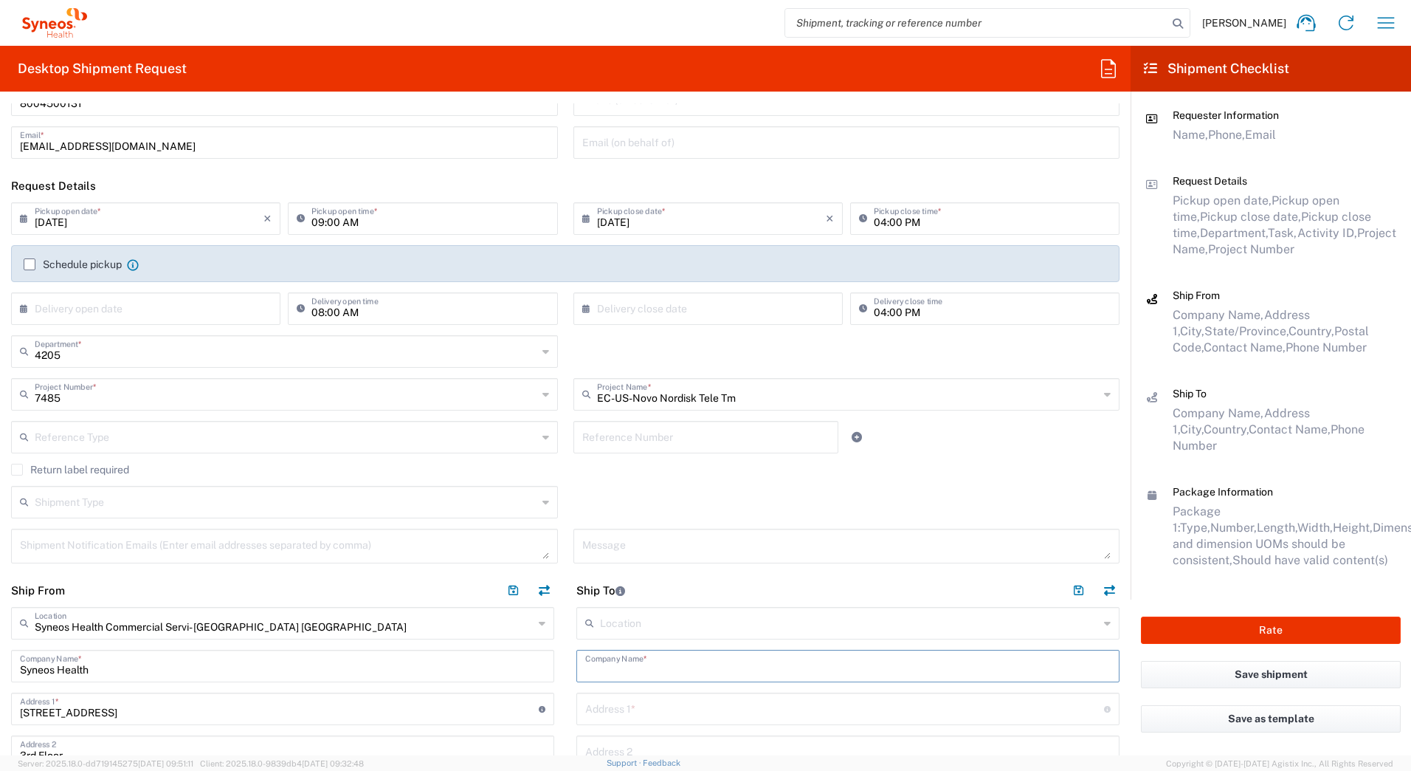
scroll to position [0, 0]
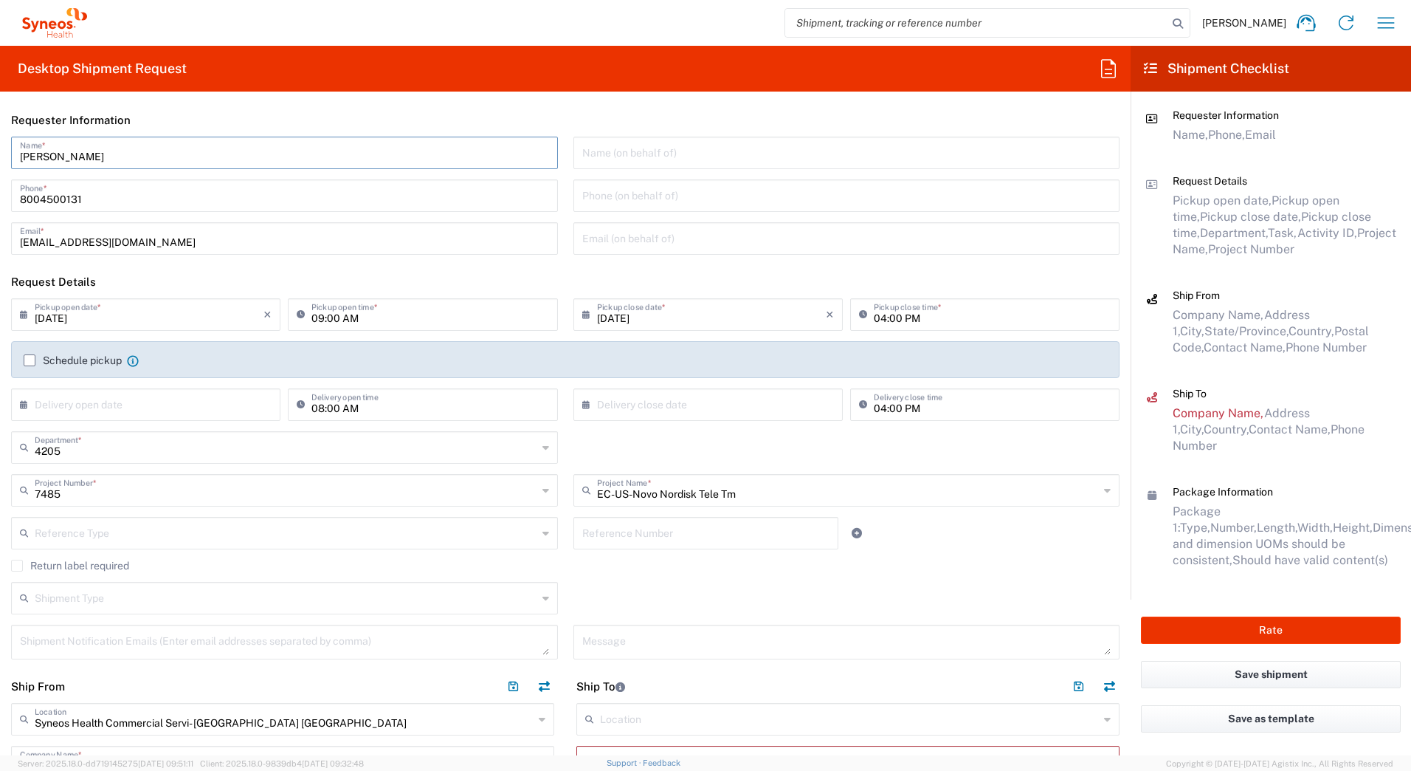
drag, startPoint x: 111, startPoint y: 152, endPoint x: -3, endPoint y: 154, distance: 113.7
click at [0, 154] on html "[PERSON_NAME] Home Shipment estimator Shipment tracking Desktop shipment reques…" at bounding box center [705, 385] width 1411 height 771
paste input "Syneos Deployments"
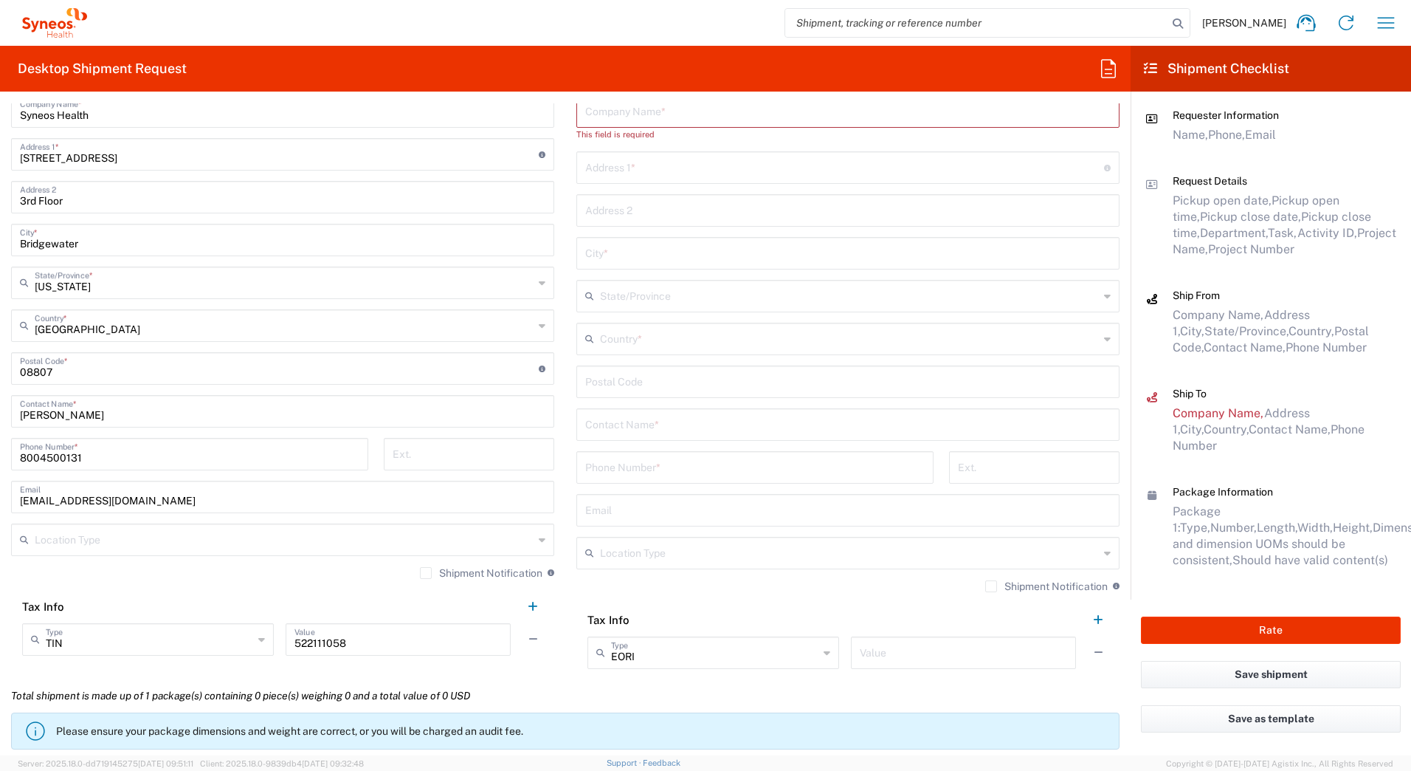
scroll to position [664, 0]
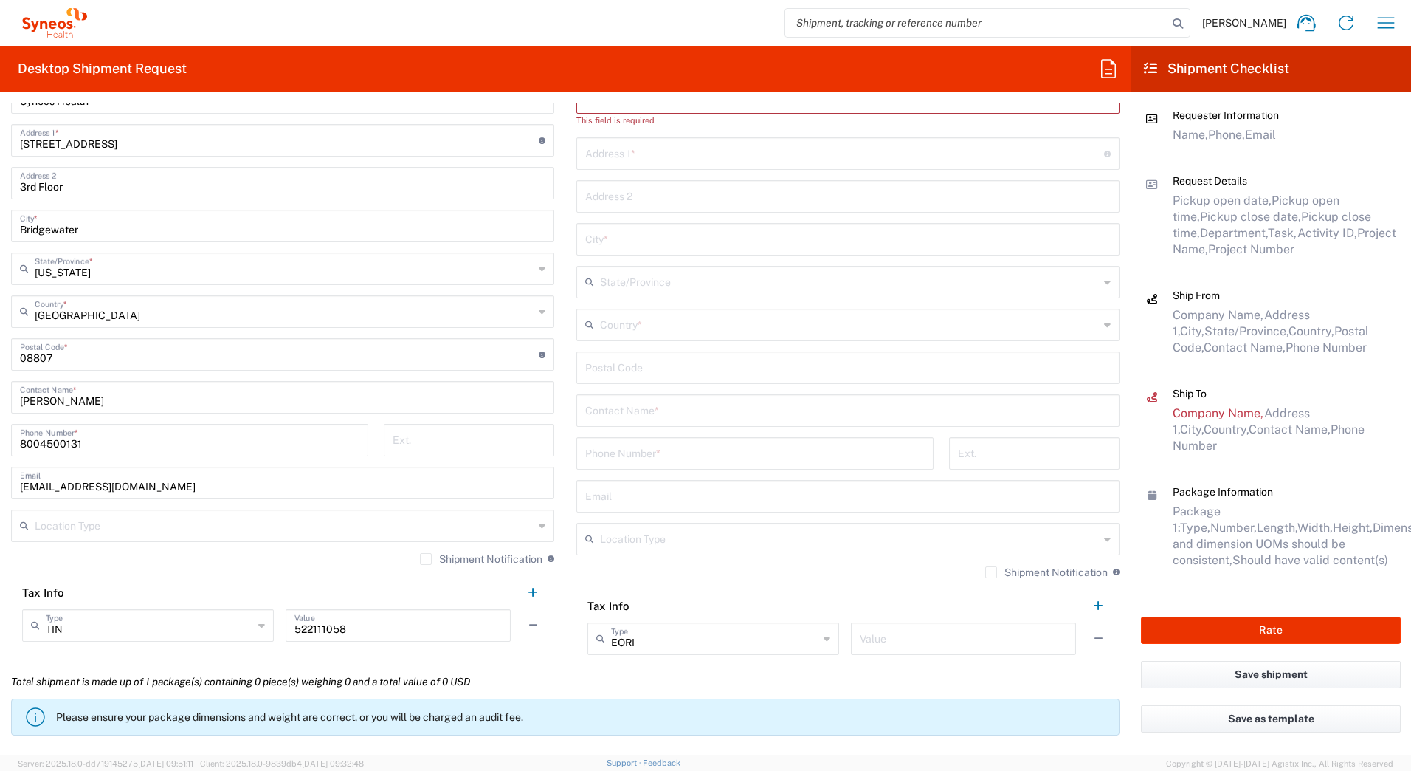
type input "Syneos Deployments"
drag, startPoint x: 106, startPoint y: 399, endPoint x: 0, endPoint y: 399, distance: 105.5
click at [0, 399] on html "[PERSON_NAME] Home Shipment estimator Shipment tracking Desktop shipment reques…" at bounding box center [705, 385] width 1411 height 771
paste input "Syneos Deployments"
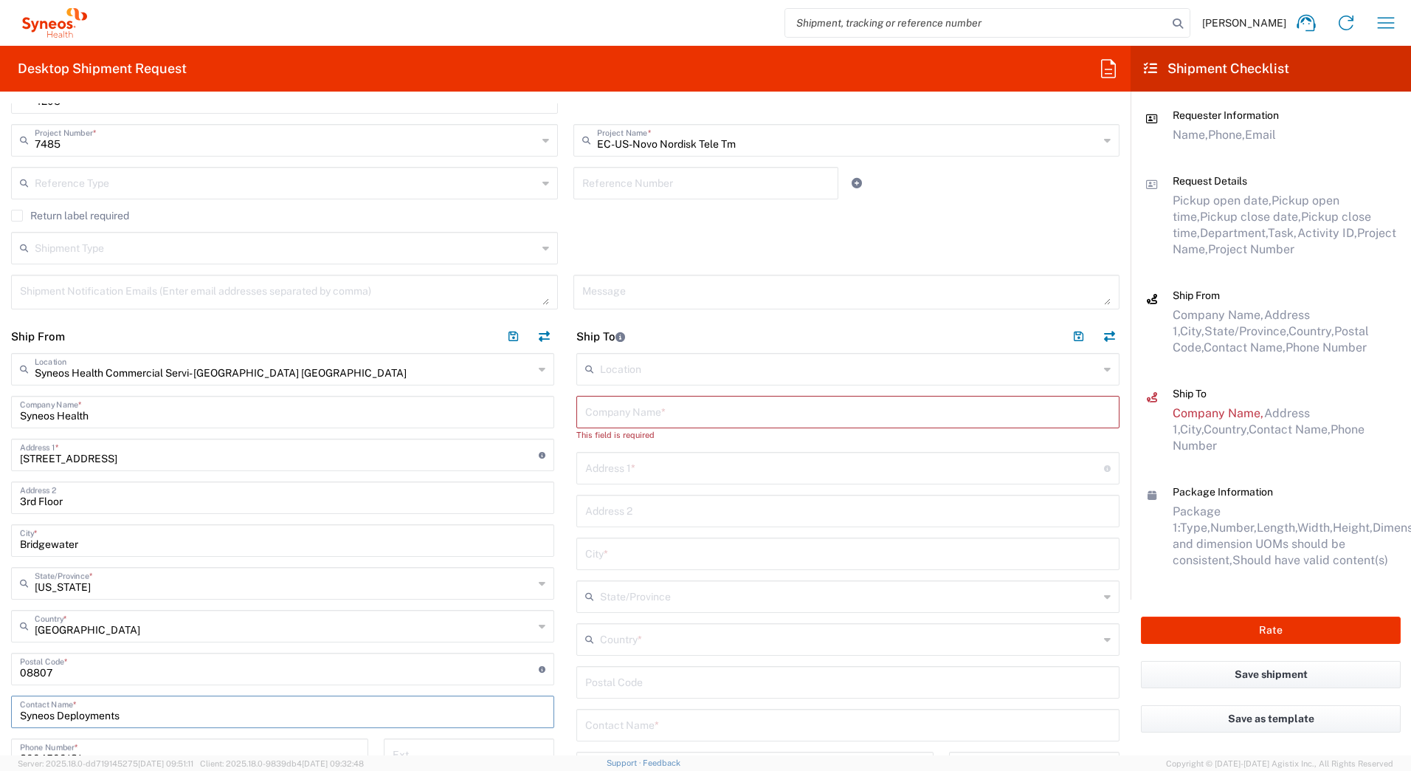
scroll to position [369, 0]
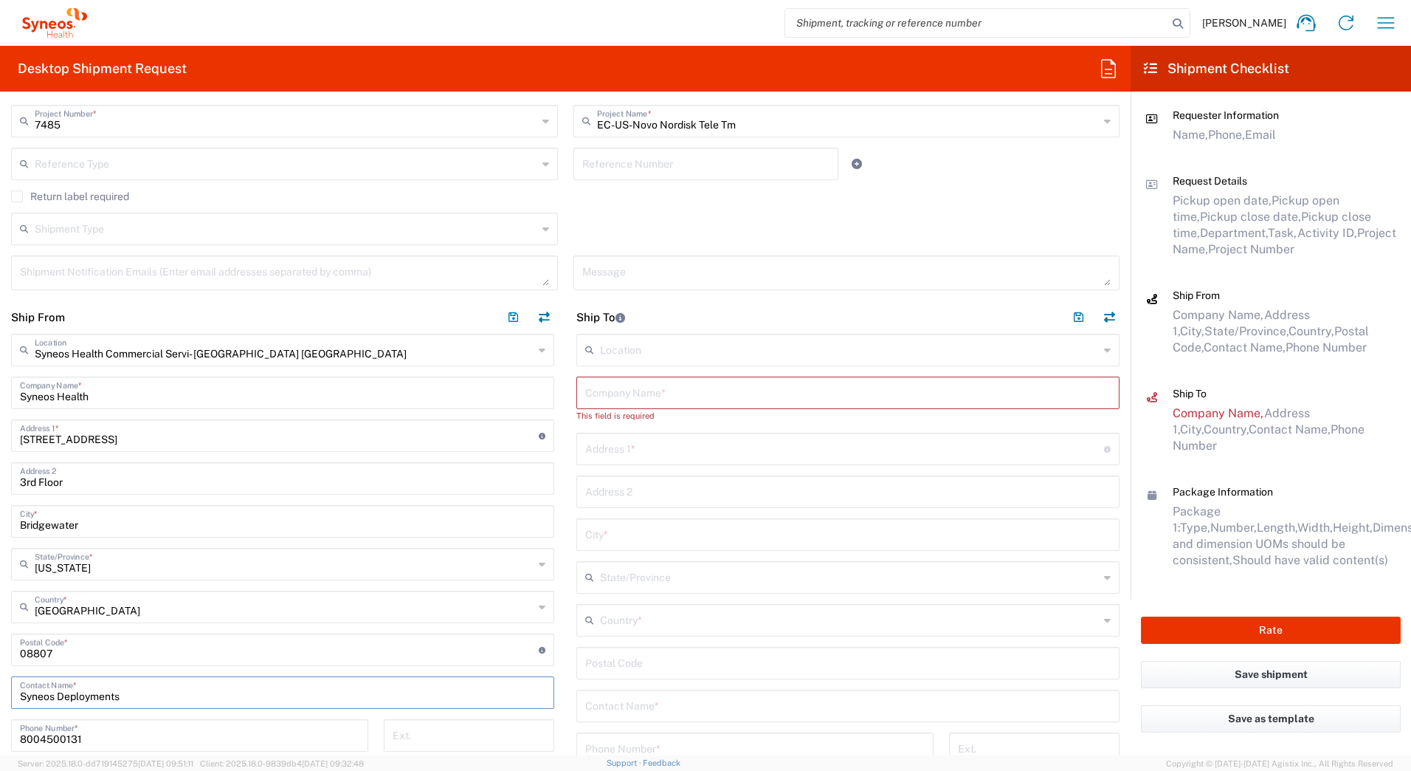
type input "Syneos Deployments"
click at [674, 393] on input "text" at bounding box center [848, 392] width 526 height 26
paste input "[PERSON_NAME]"
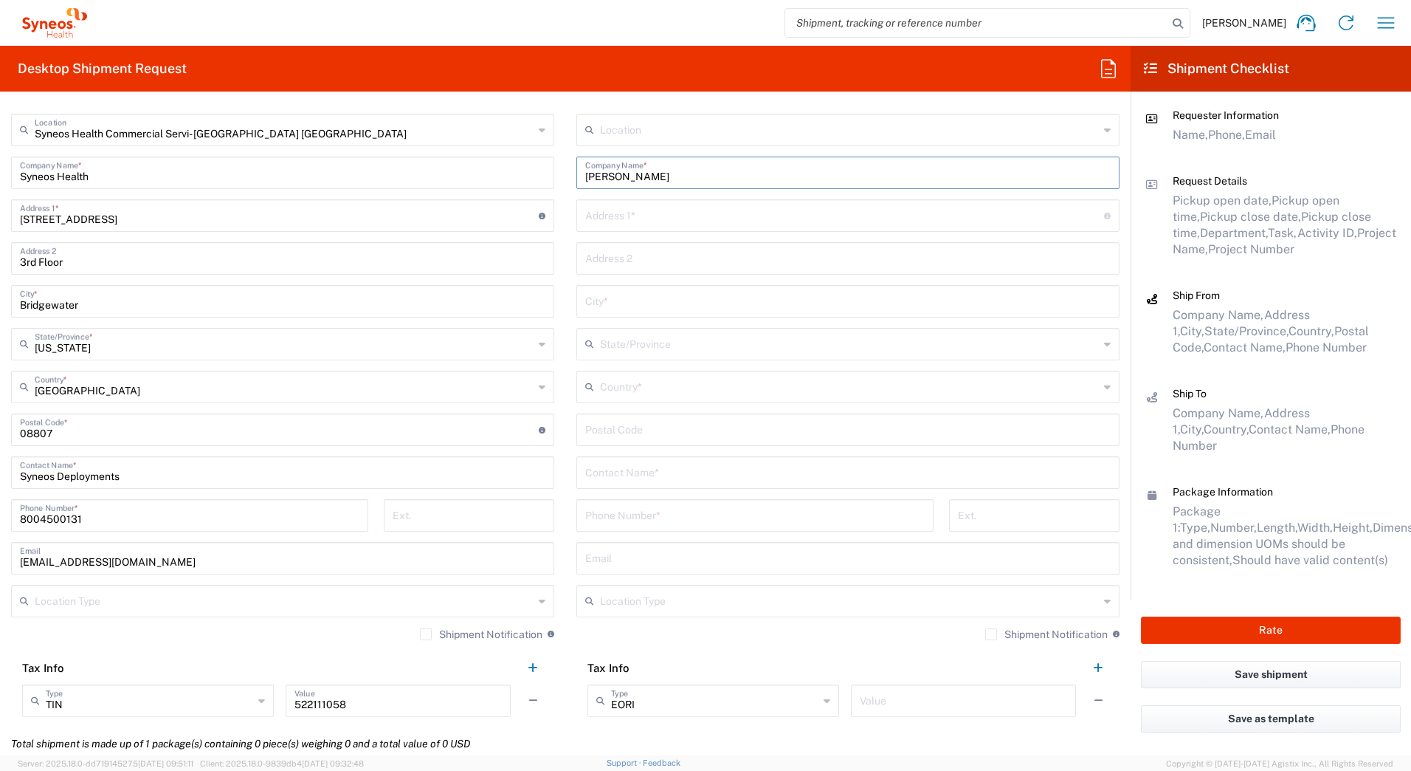
scroll to position [590, 0]
type input "[PERSON_NAME]"
click at [666, 468] on input "text" at bounding box center [848, 470] width 526 height 26
paste input "[PERSON_NAME]"
type input "[PERSON_NAME]"
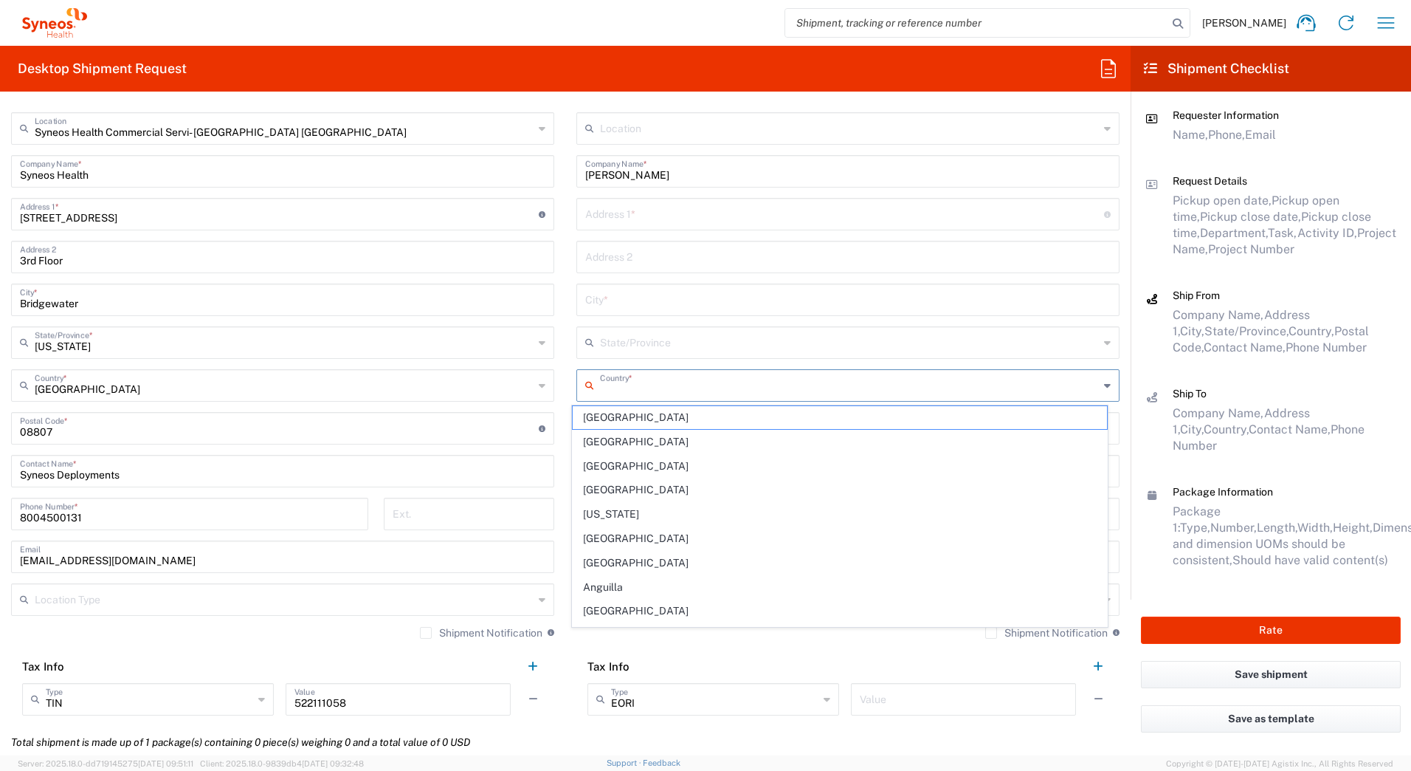
click at [636, 382] on input "text" at bounding box center [849, 384] width 499 height 26
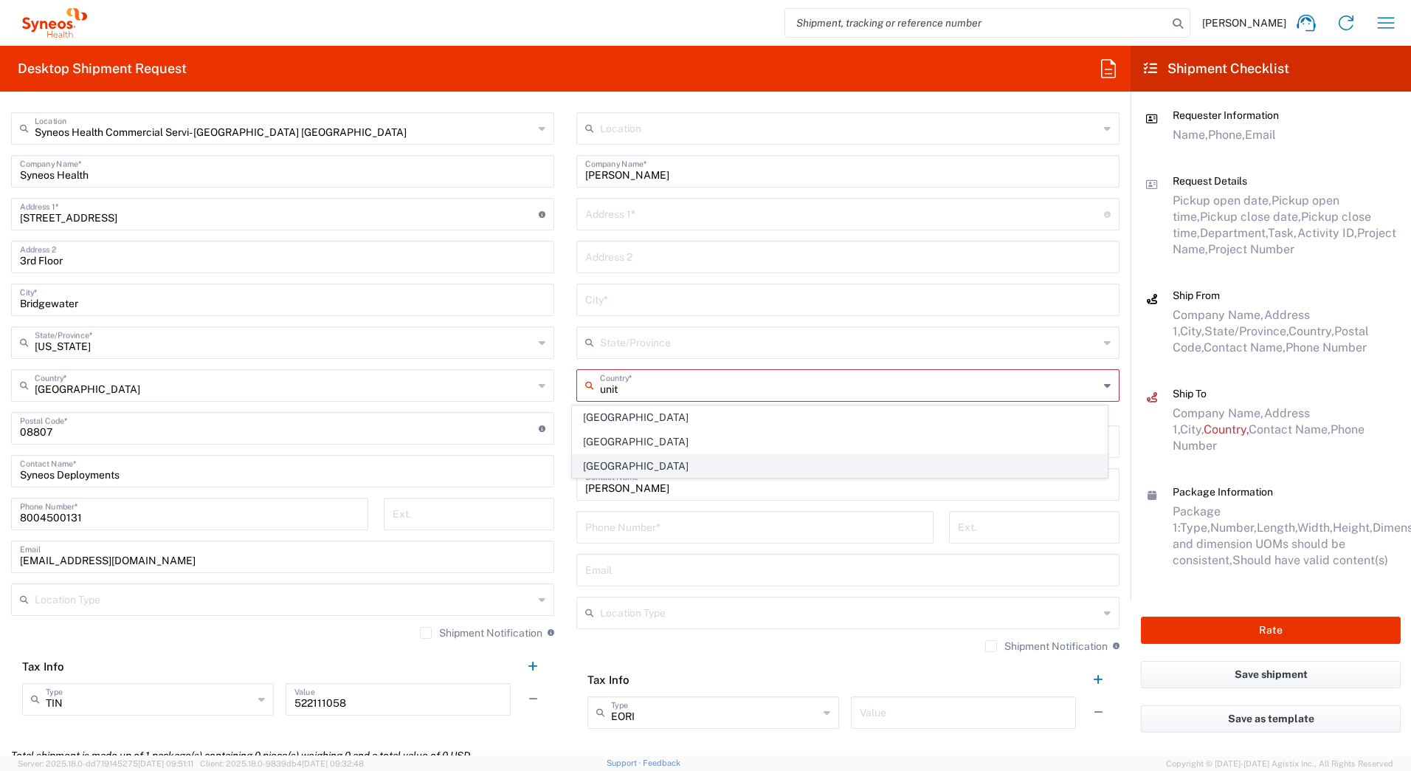
click at [608, 465] on span "[GEOGRAPHIC_DATA]" at bounding box center [840, 466] width 535 height 23
type input "[GEOGRAPHIC_DATA]"
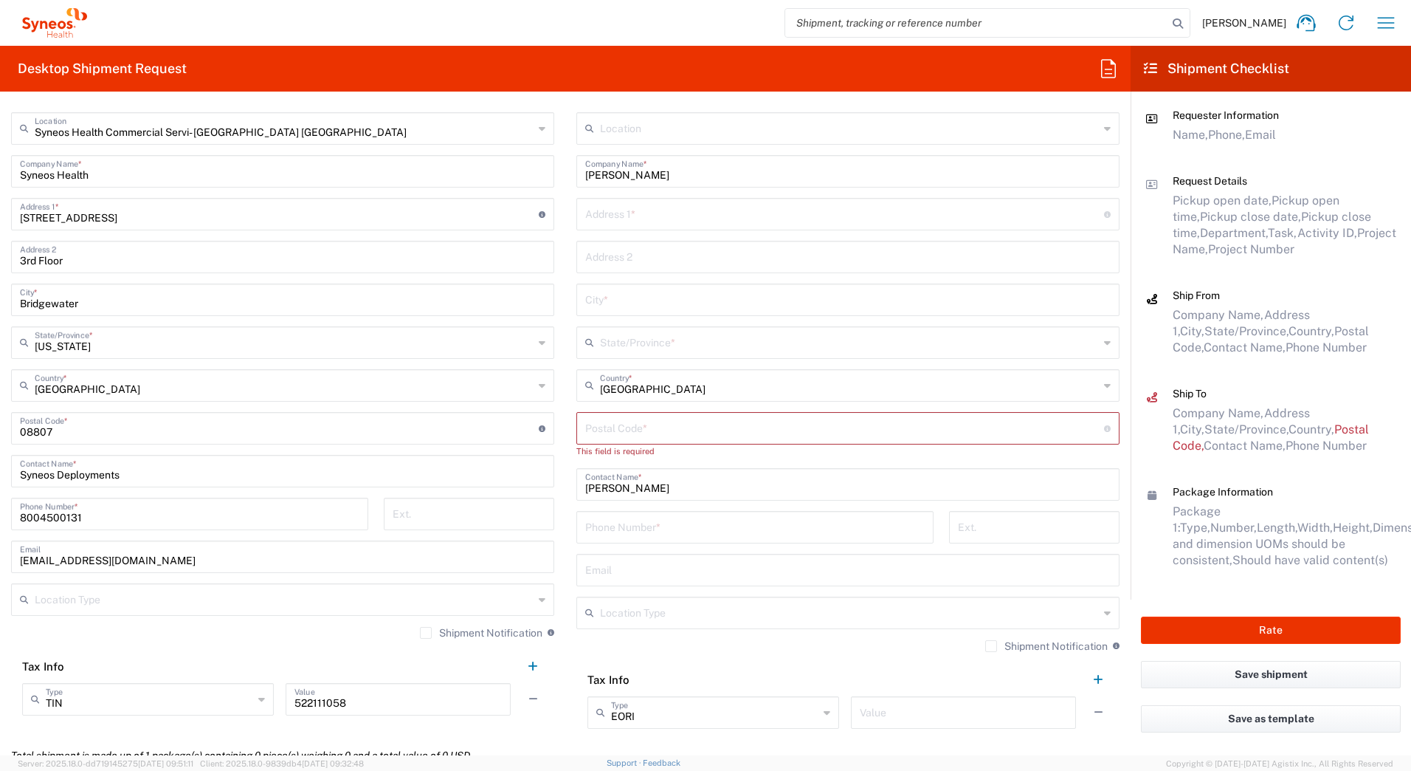
click at [615, 350] on input "text" at bounding box center [849, 341] width 499 height 26
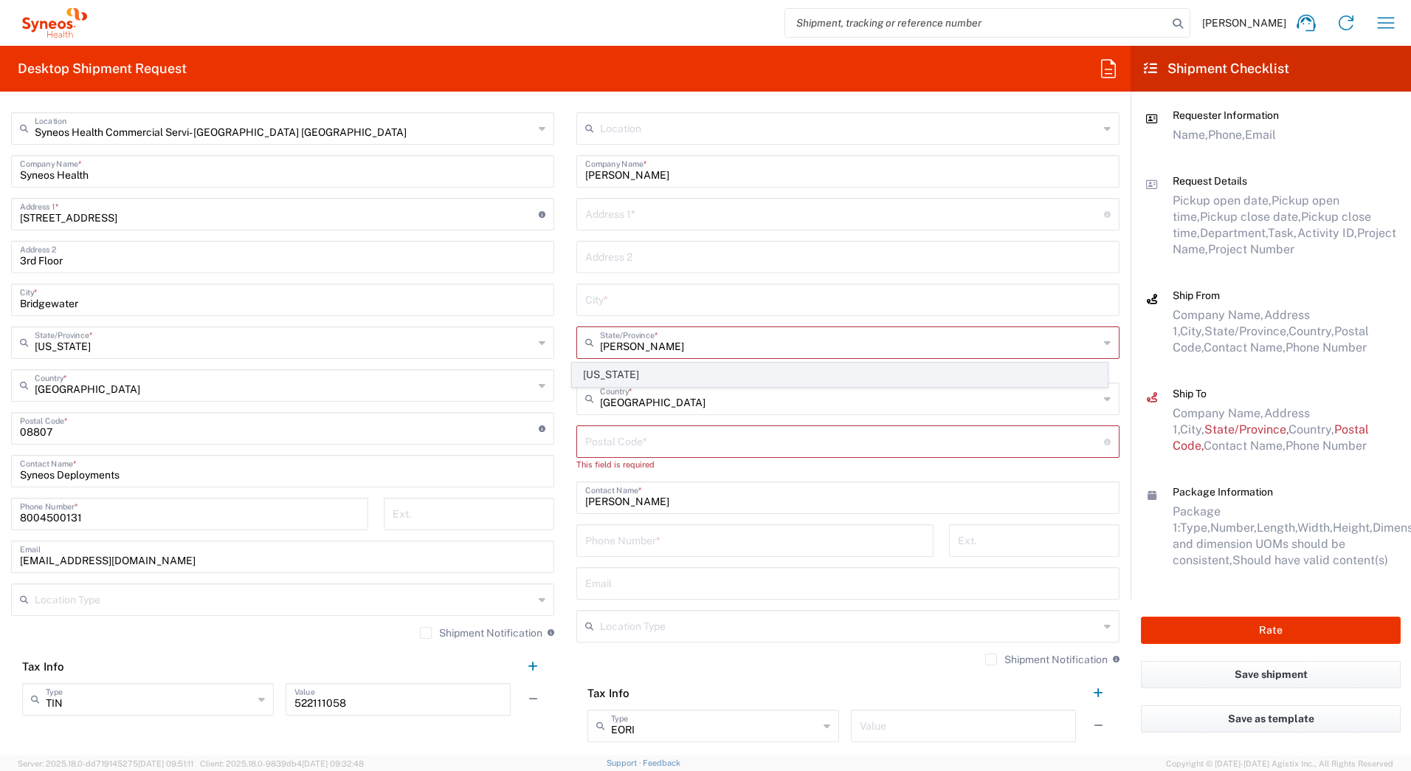
click at [607, 371] on span "[US_STATE]" at bounding box center [840, 374] width 535 height 23
type input "[US_STATE]"
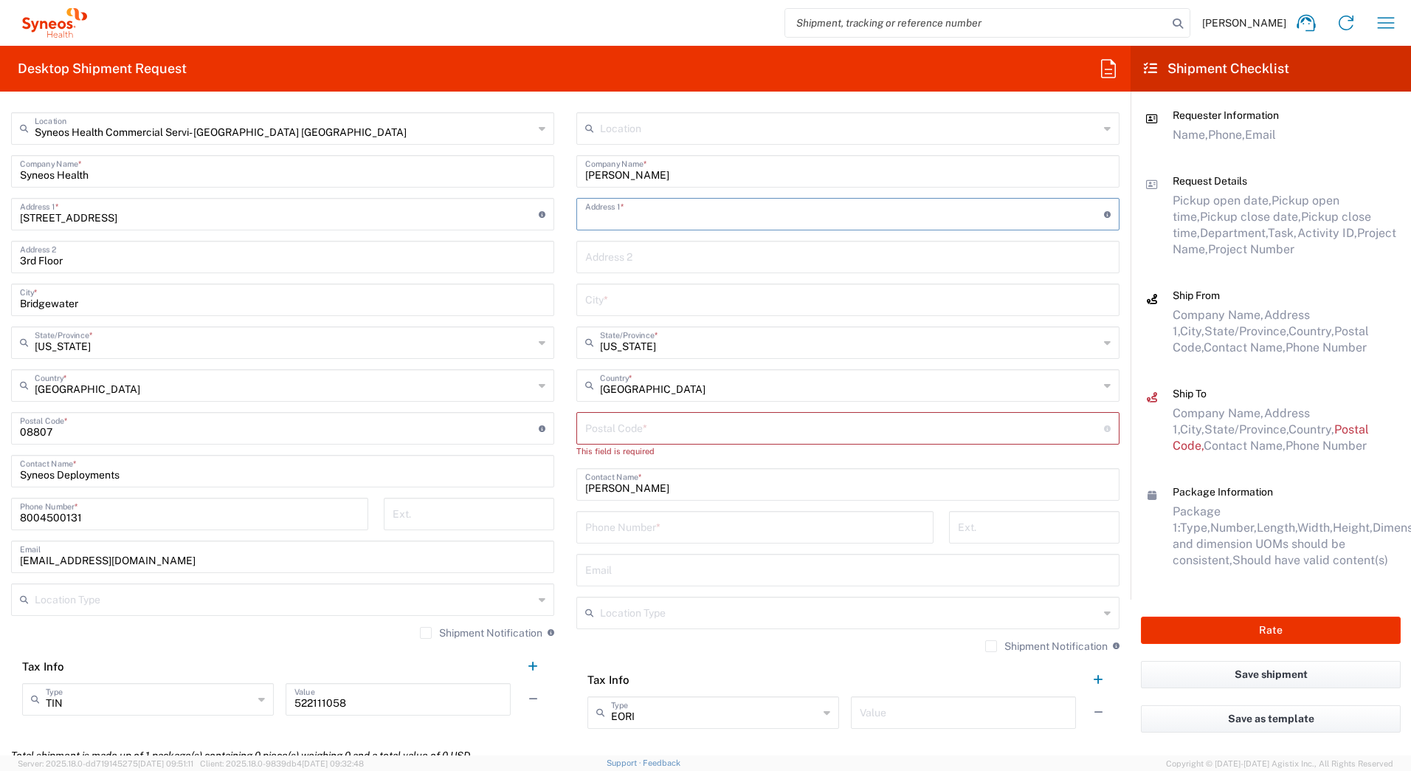
click at [599, 214] on input "text" at bounding box center [844, 213] width 519 height 26
paste input "1949 [PERSON_NAME] Terrace"
type input "1949 [PERSON_NAME] Terrace"
click at [647, 298] on input "text" at bounding box center [848, 299] width 526 height 26
paste input "Deltona"
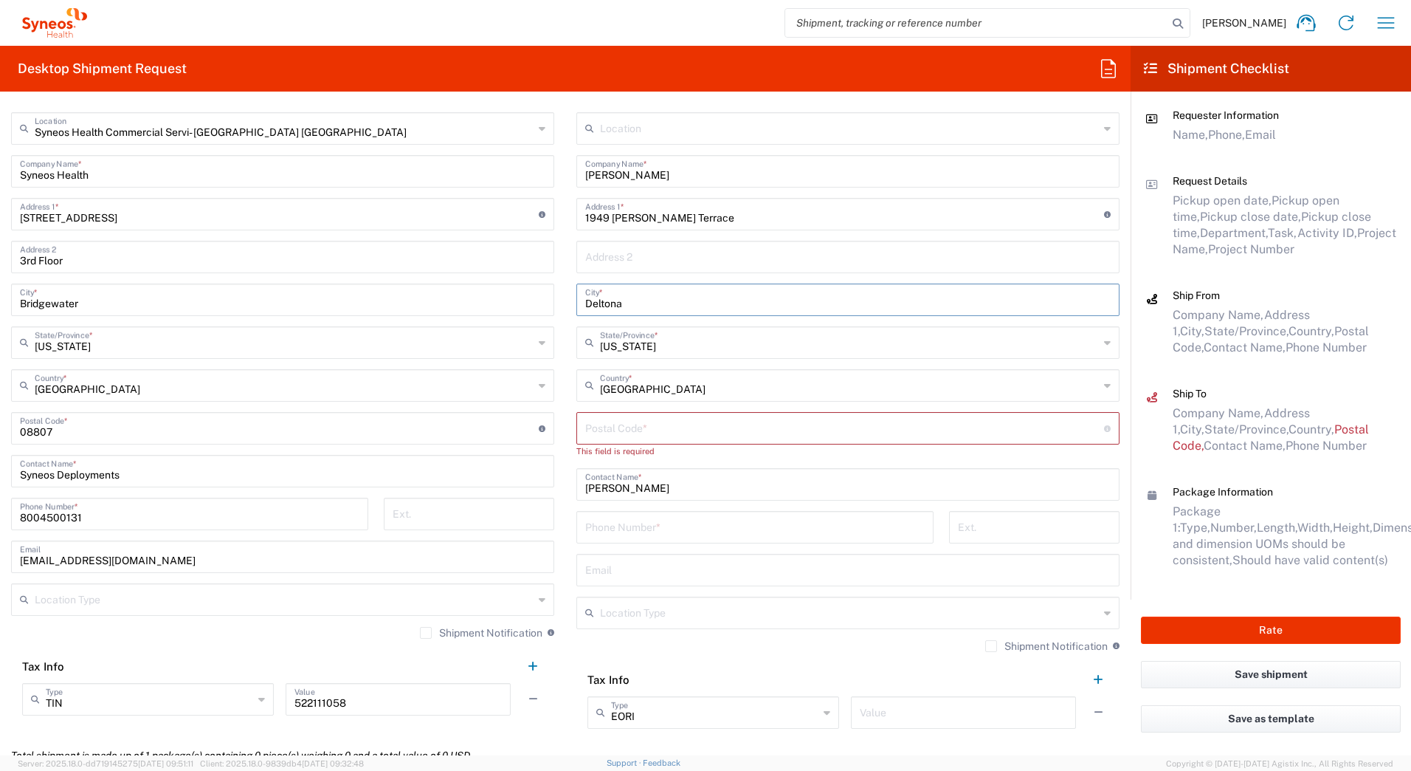
type input "Deltona"
click at [628, 417] on input "undefined" at bounding box center [844, 427] width 519 height 26
paste input "32725"
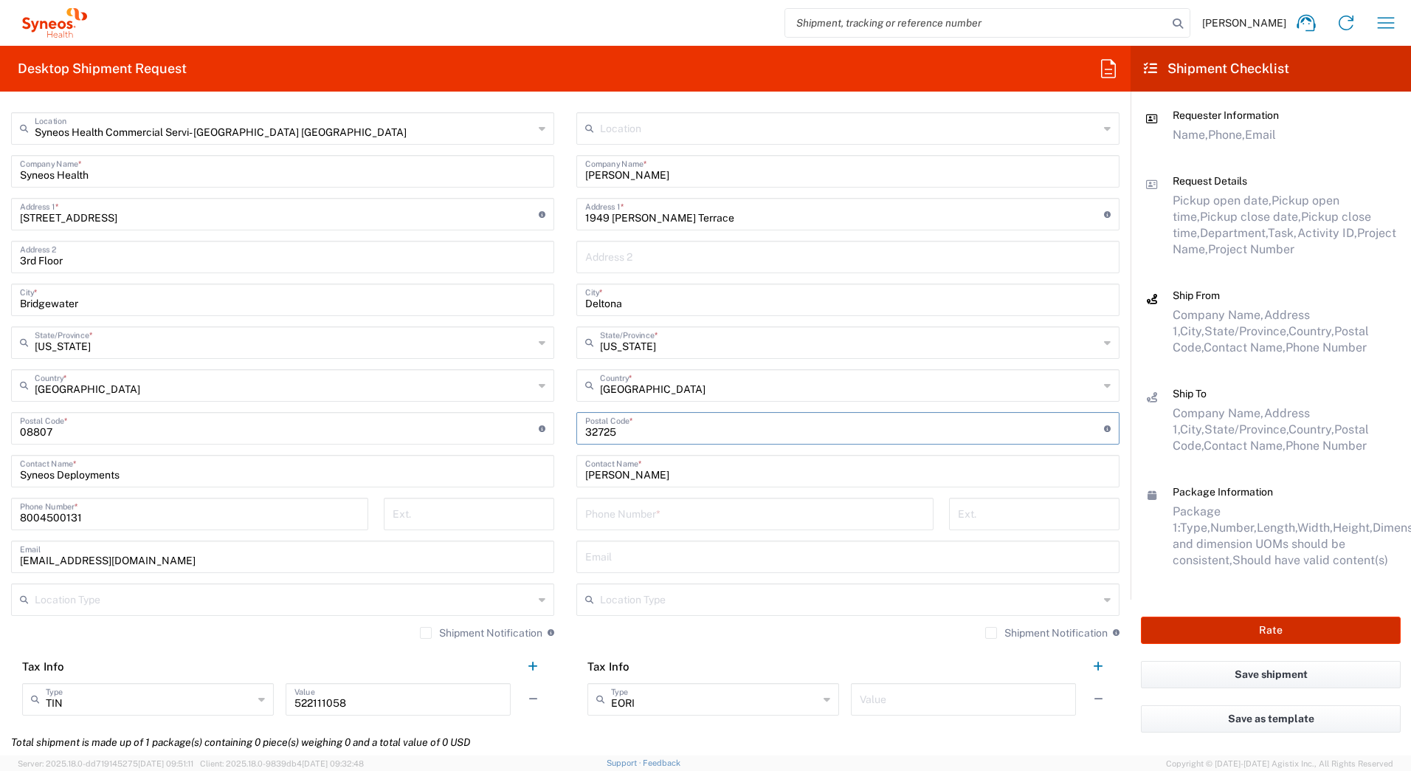
type input "32725"
click at [610, 520] on input "tel" at bounding box center [755, 513] width 340 height 26
paste input "[PHONE_NUMBER]"
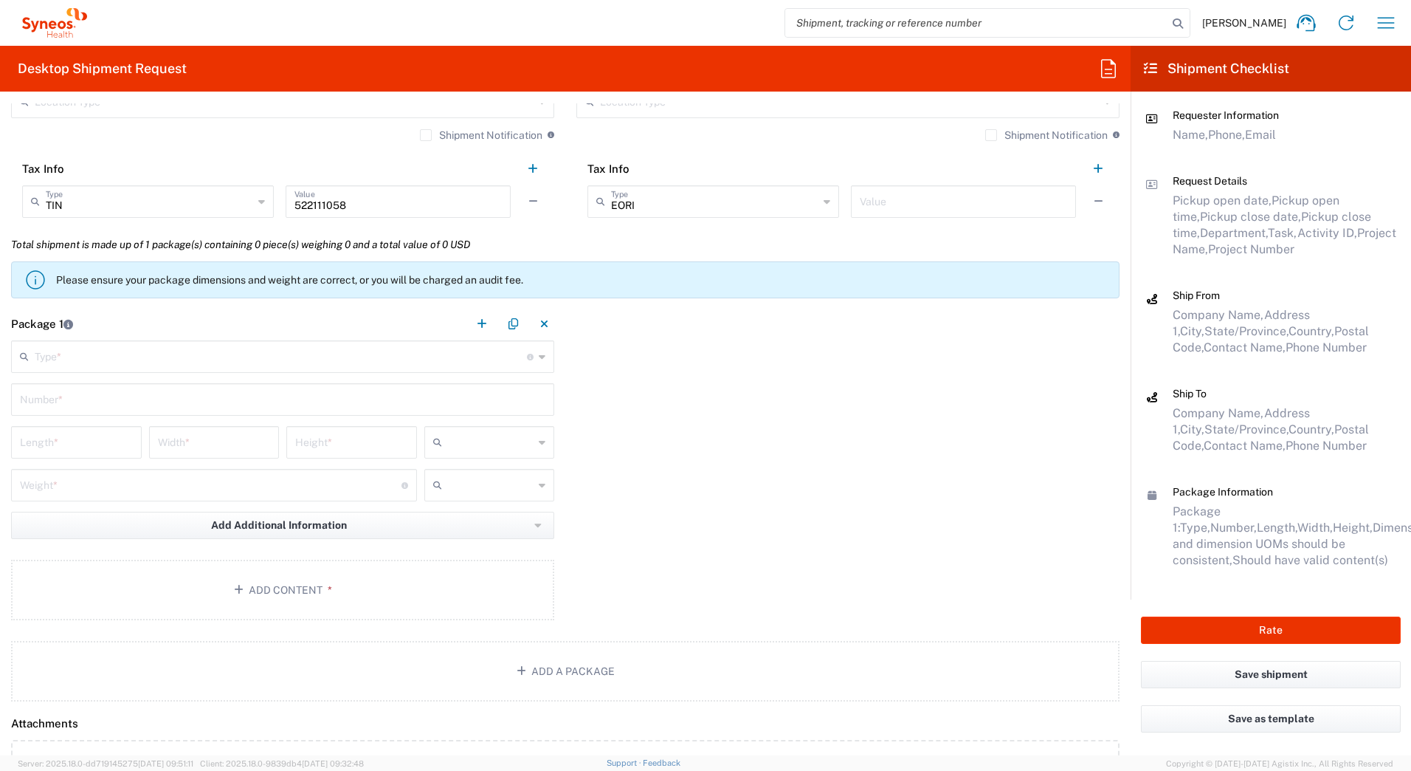
scroll to position [1107, 0]
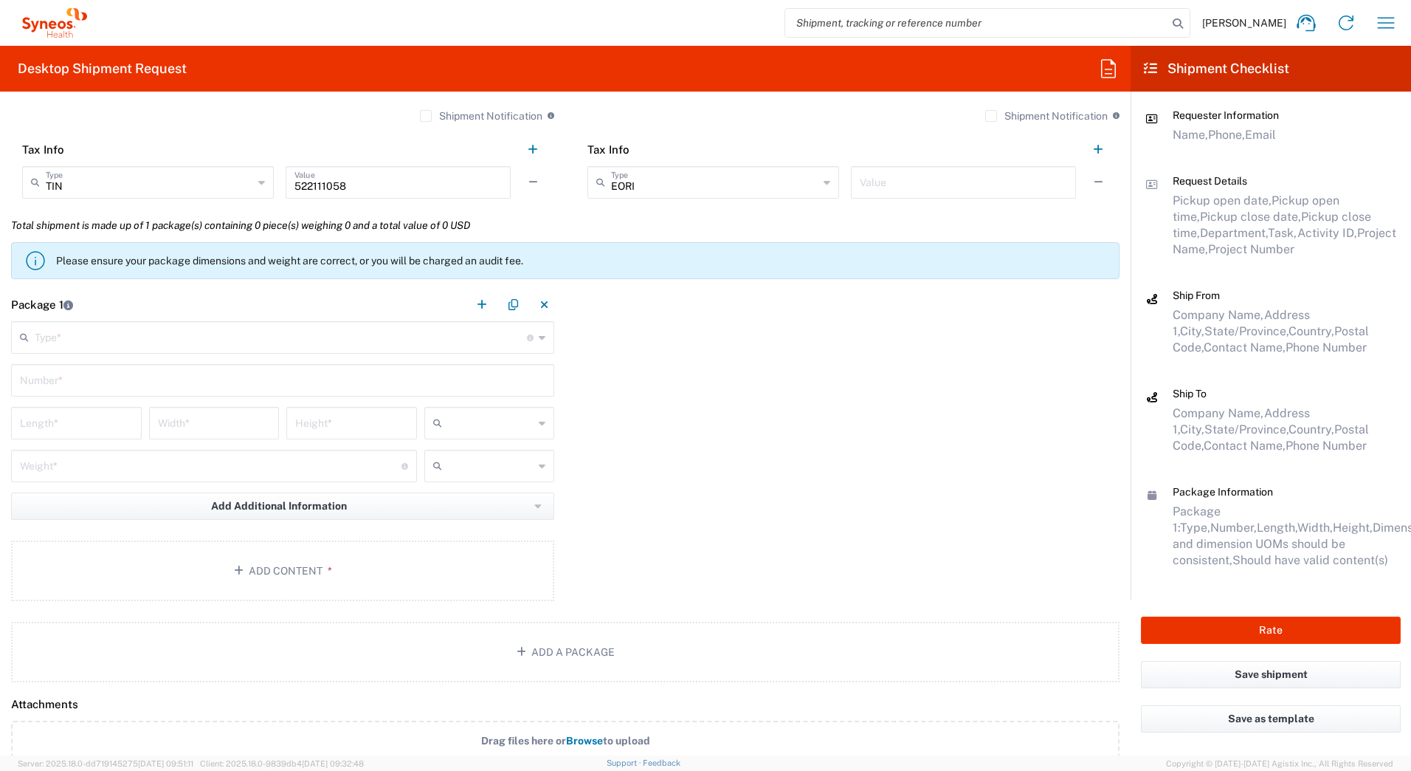
type input "[PHONE_NUMBER]"
click at [61, 342] on input "text" at bounding box center [281, 336] width 492 height 26
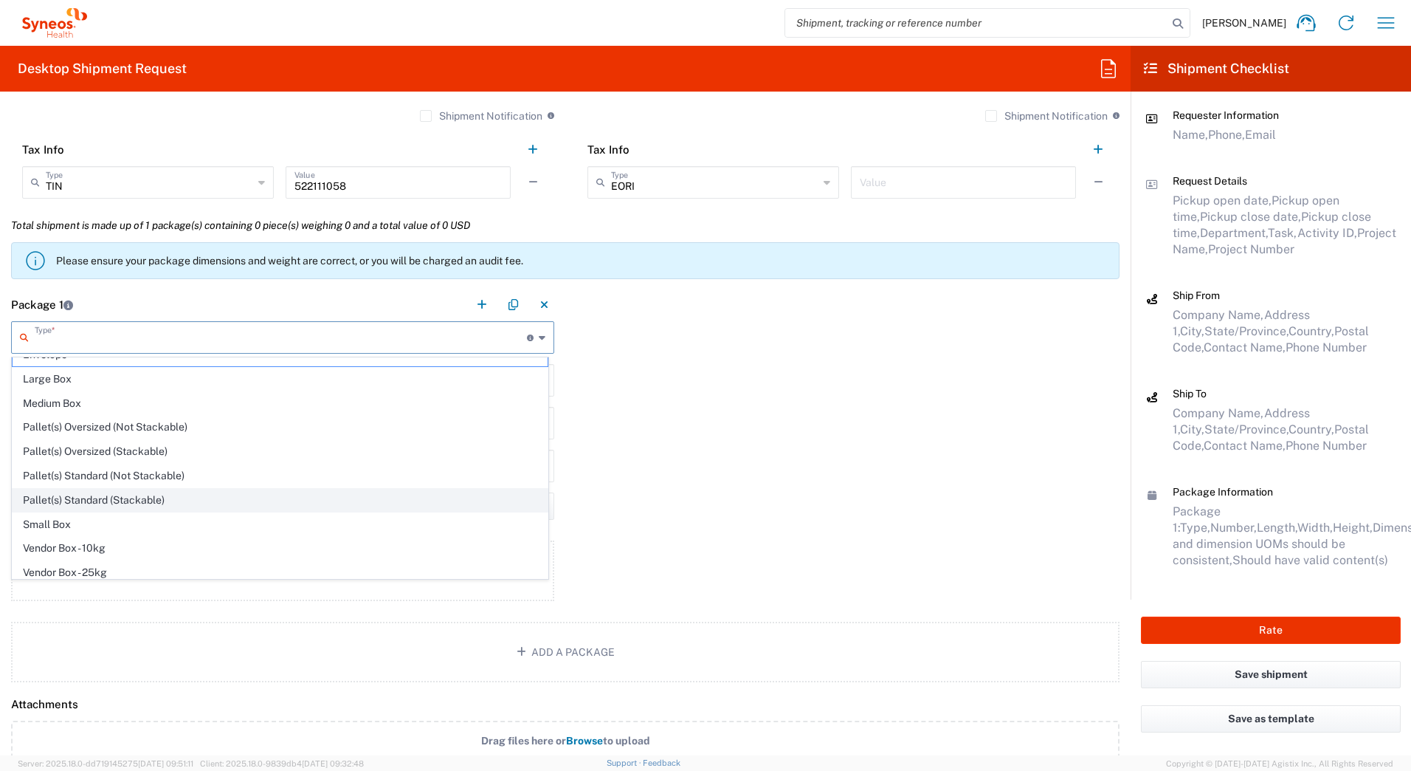
scroll to position [0, 0]
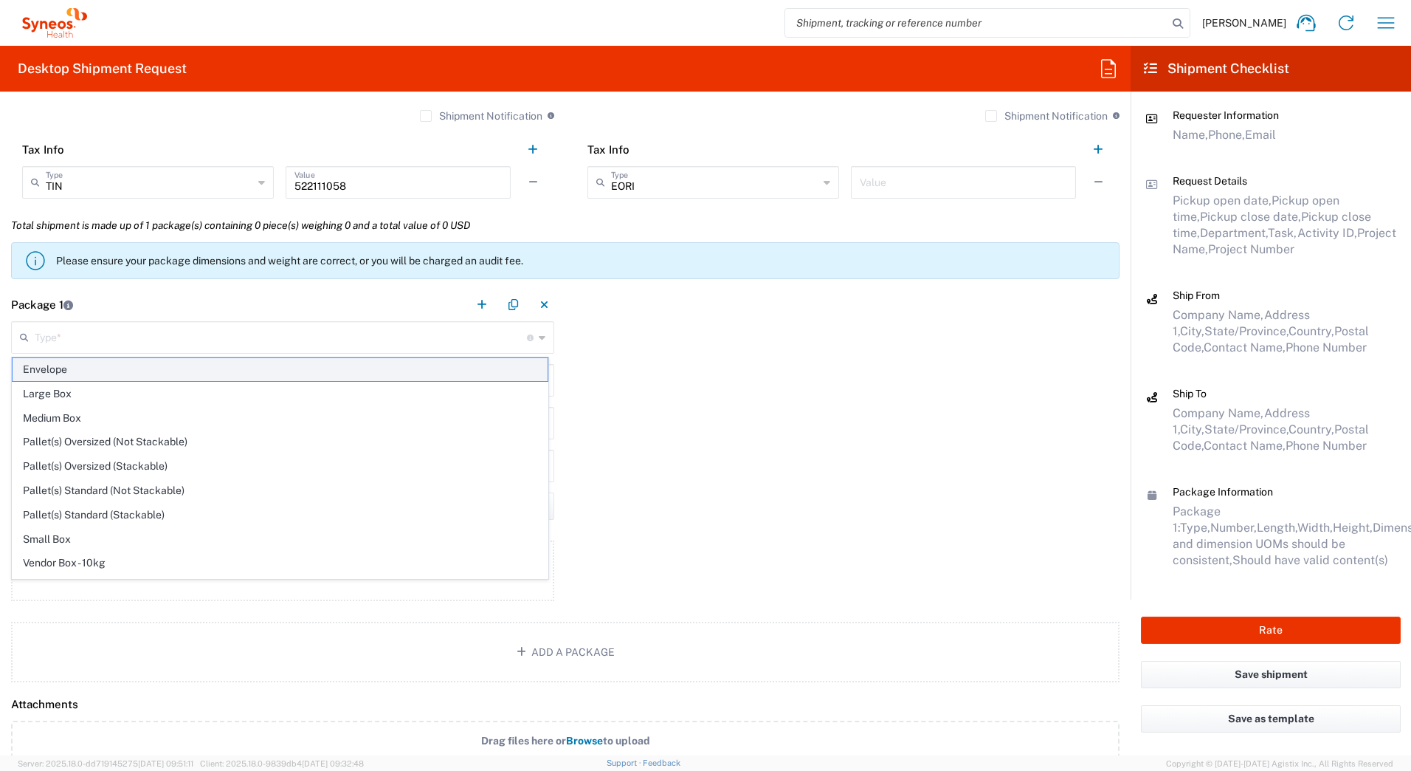
click at [80, 366] on span "Envelope" at bounding box center [280, 369] width 535 height 23
type input "Envelope"
type input "1"
type input "9.5"
type input "12.5"
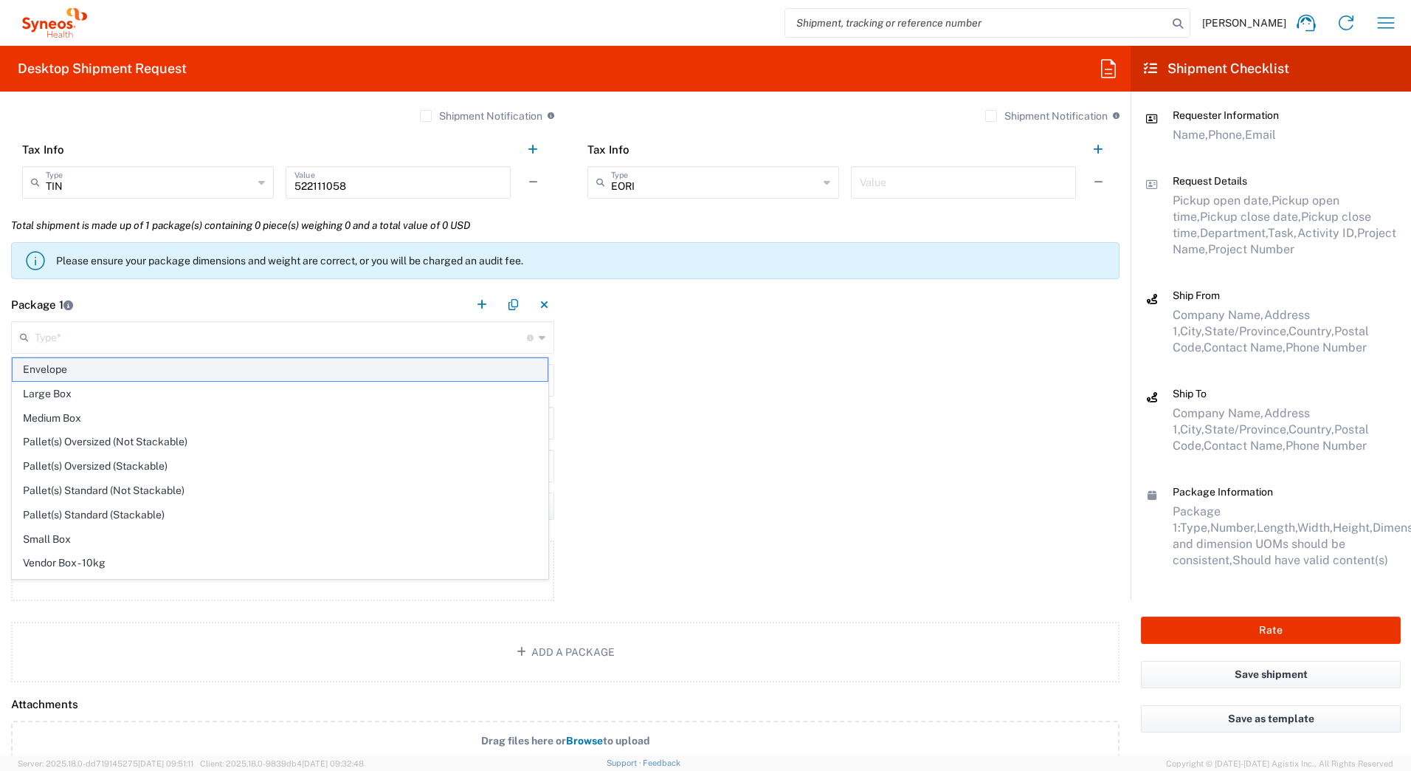
type input "0.25"
type input "in"
type input "0.45"
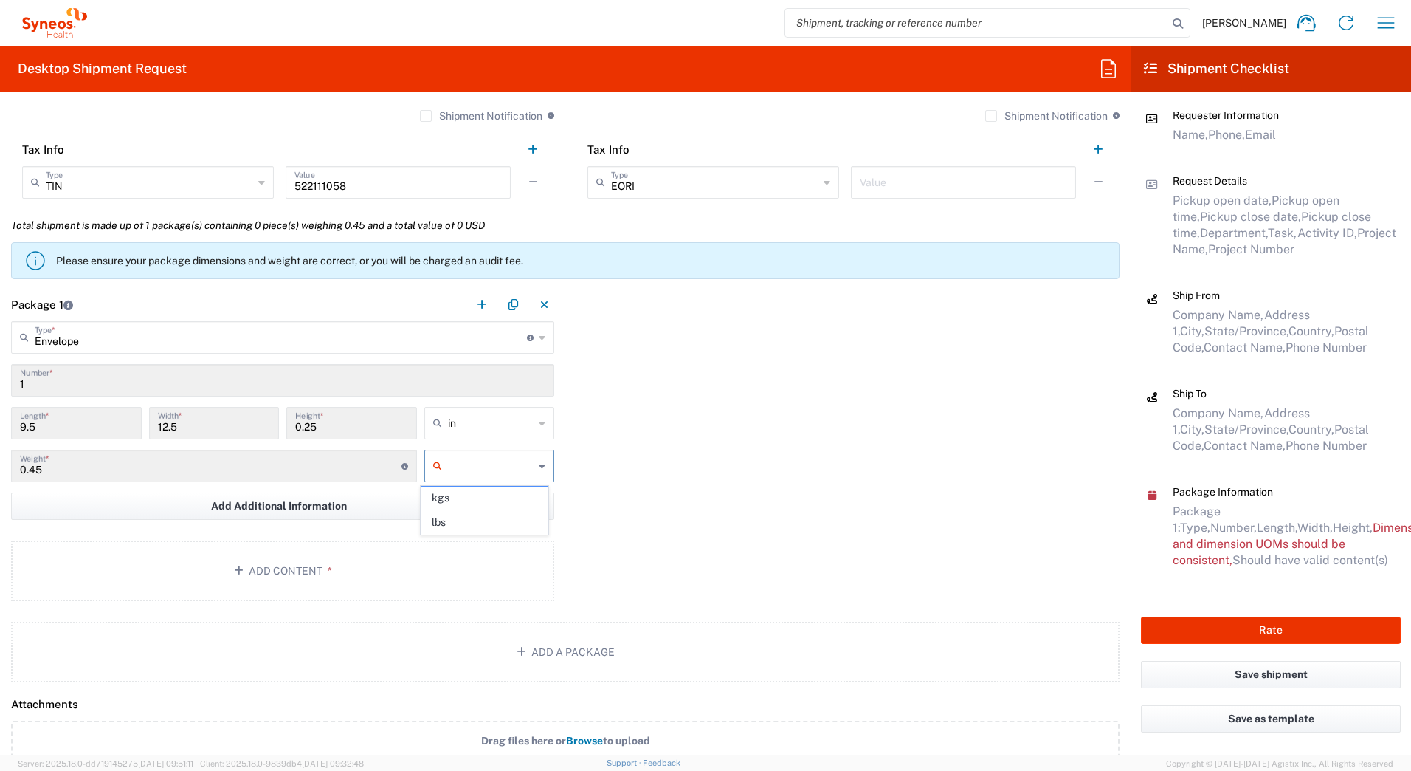
click at [493, 467] on input "text" at bounding box center [491, 466] width 86 height 24
click at [461, 520] on span "lbs" at bounding box center [484, 522] width 126 height 23
type input "lbs"
click at [271, 571] on button "Add Content *" at bounding box center [282, 570] width 543 height 61
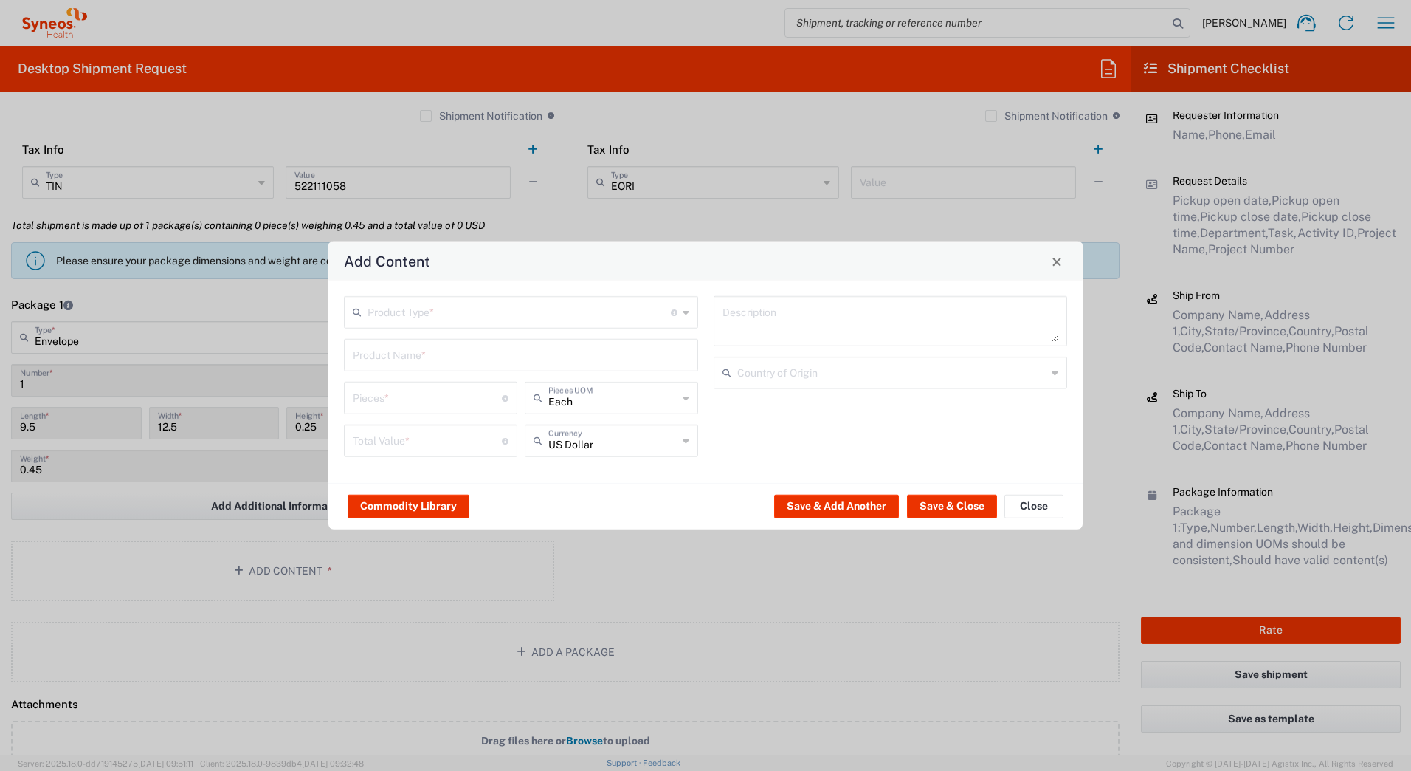
click at [387, 313] on input "text" at bounding box center [519, 311] width 303 height 26
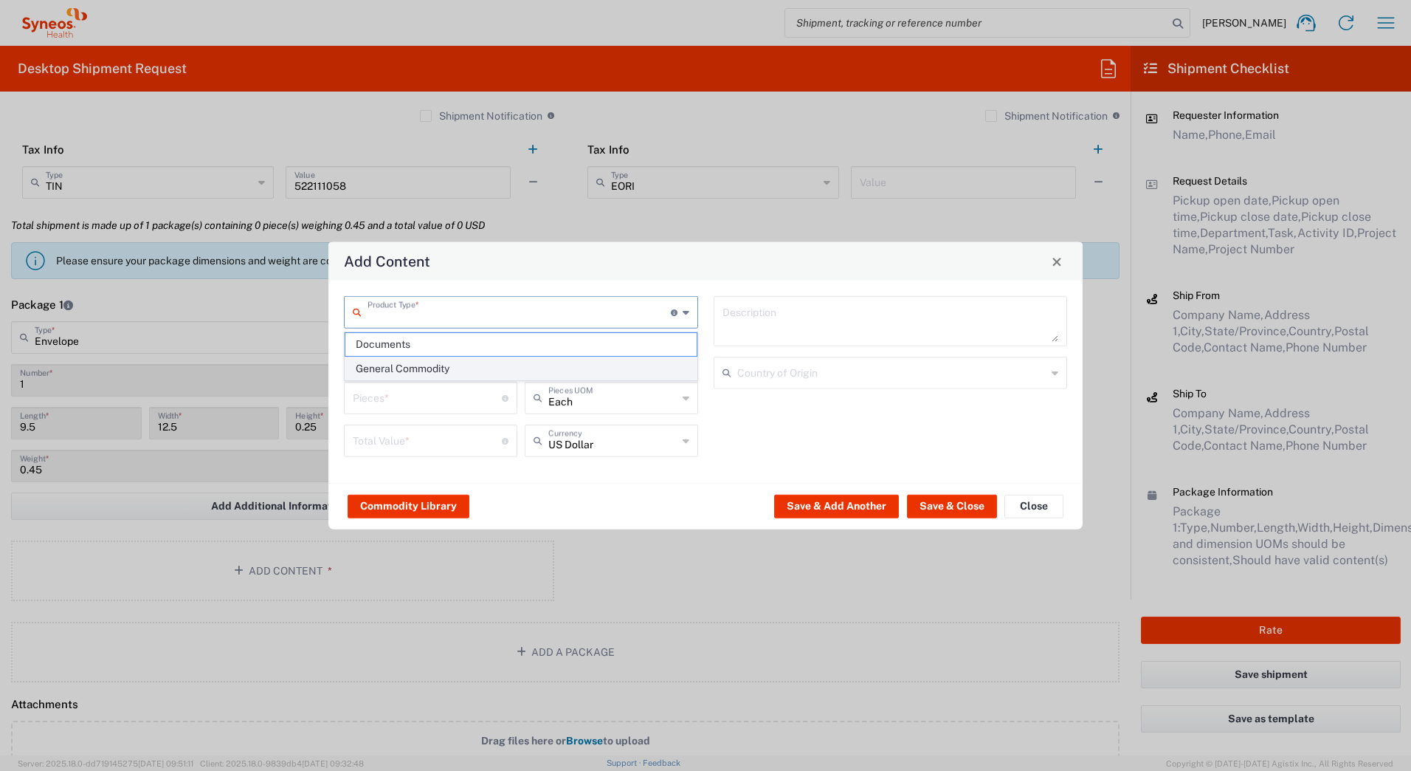
click at [365, 370] on span "General Commodity" at bounding box center [520, 368] width 351 height 23
type input "General Commodity"
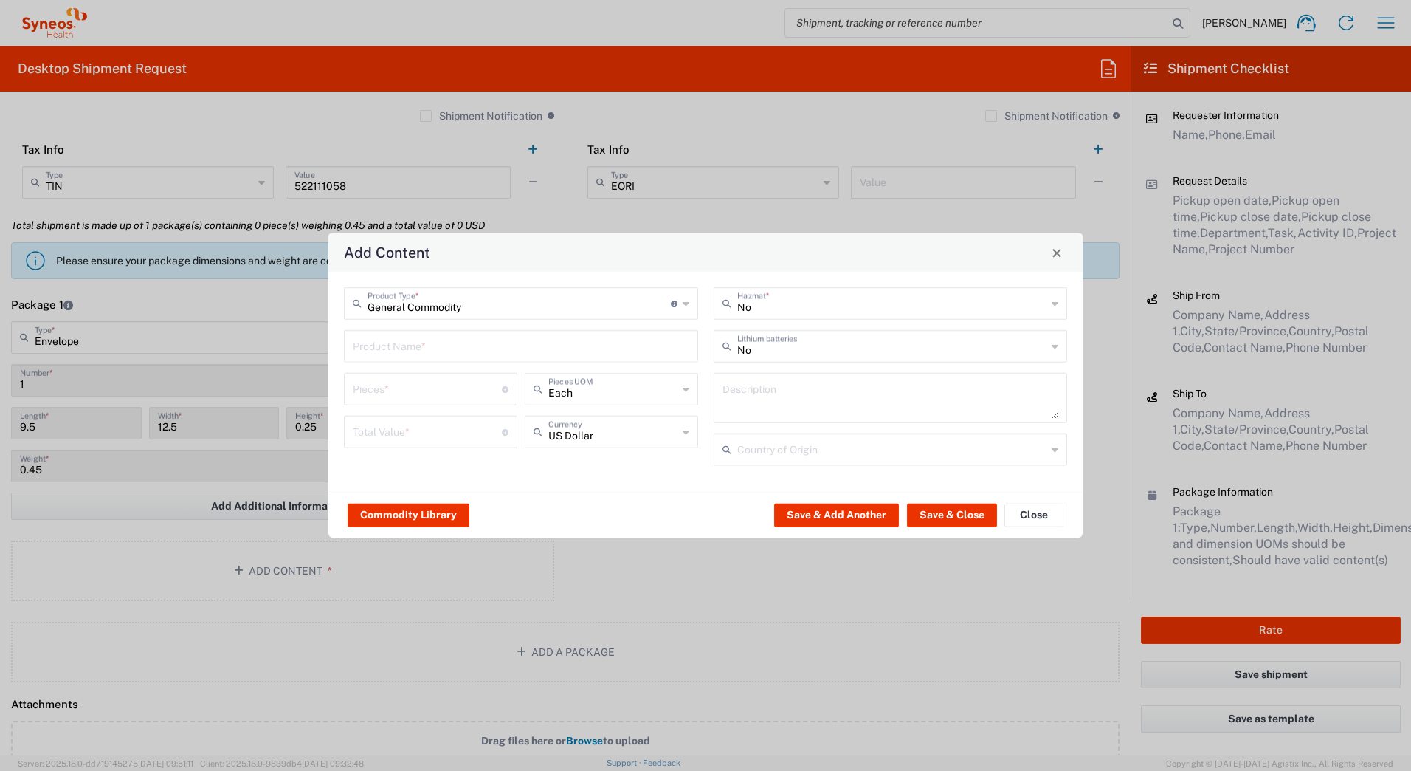
click at [368, 346] on input "text" at bounding box center [521, 345] width 337 height 26
click at [459, 352] on input "cable" at bounding box center [516, 345] width 326 height 26
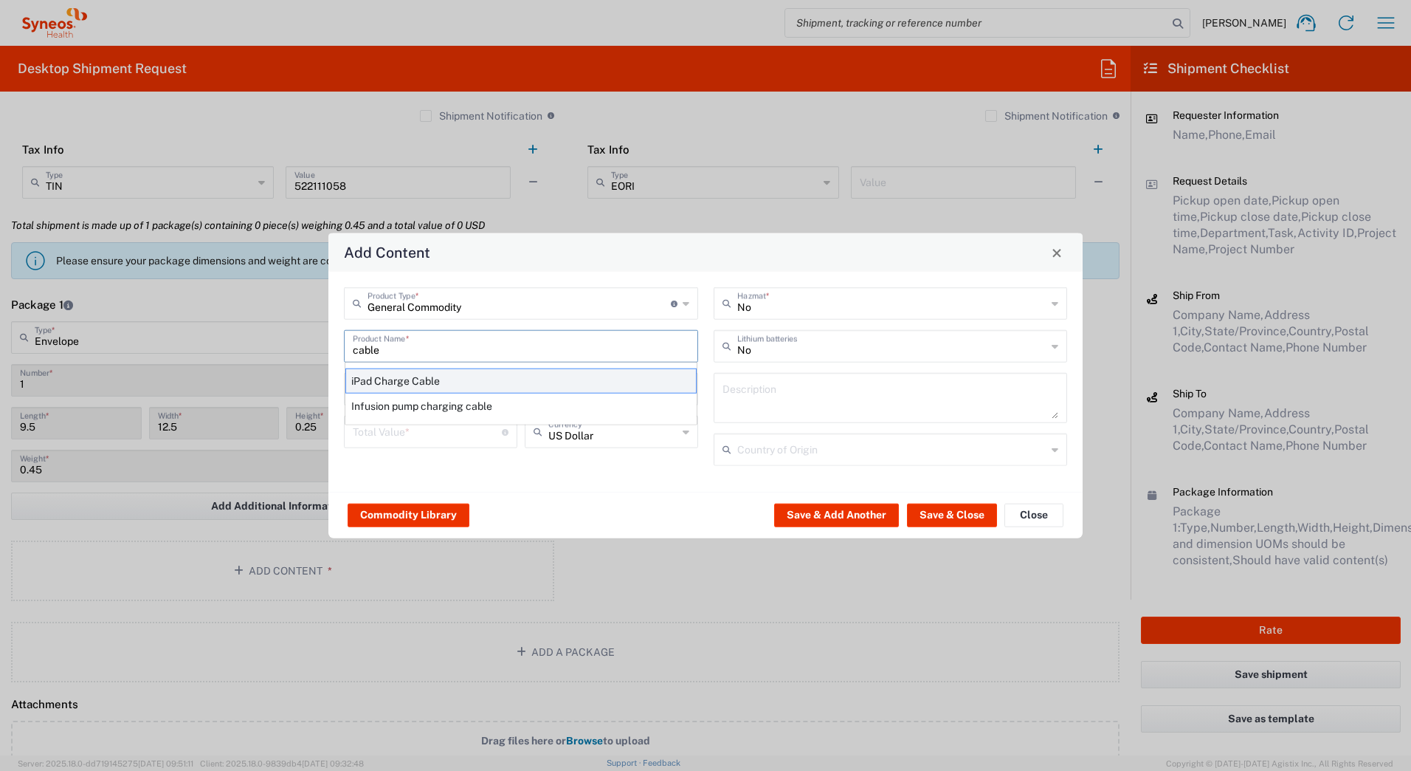
click at [437, 385] on div "iPad Charge Cable" at bounding box center [520, 380] width 351 height 25
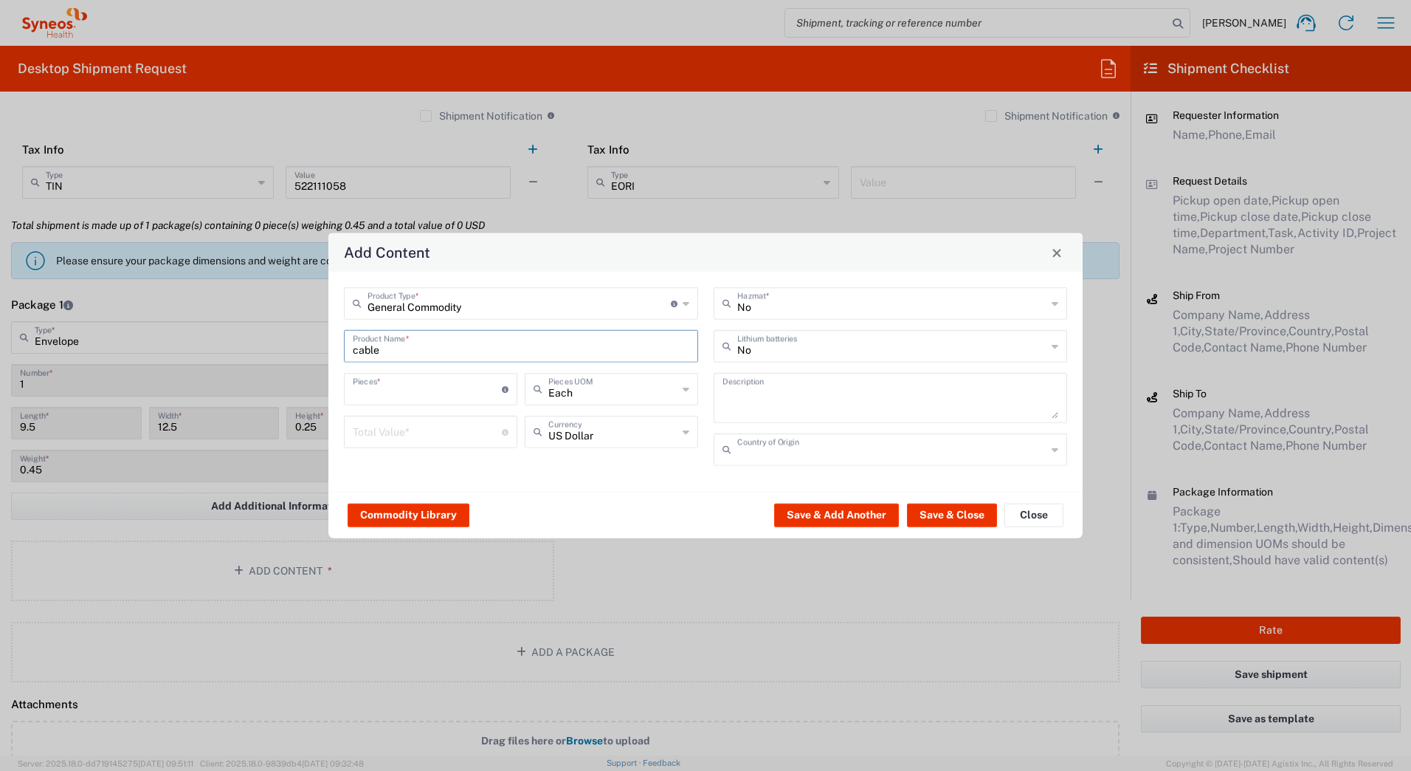
type input "iPad Charge Cable"
type input "1"
type textarea "iPad Charge Cable"
type input "[GEOGRAPHIC_DATA]"
click at [430, 438] on input "number" at bounding box center [427, 431] width 149 height 26
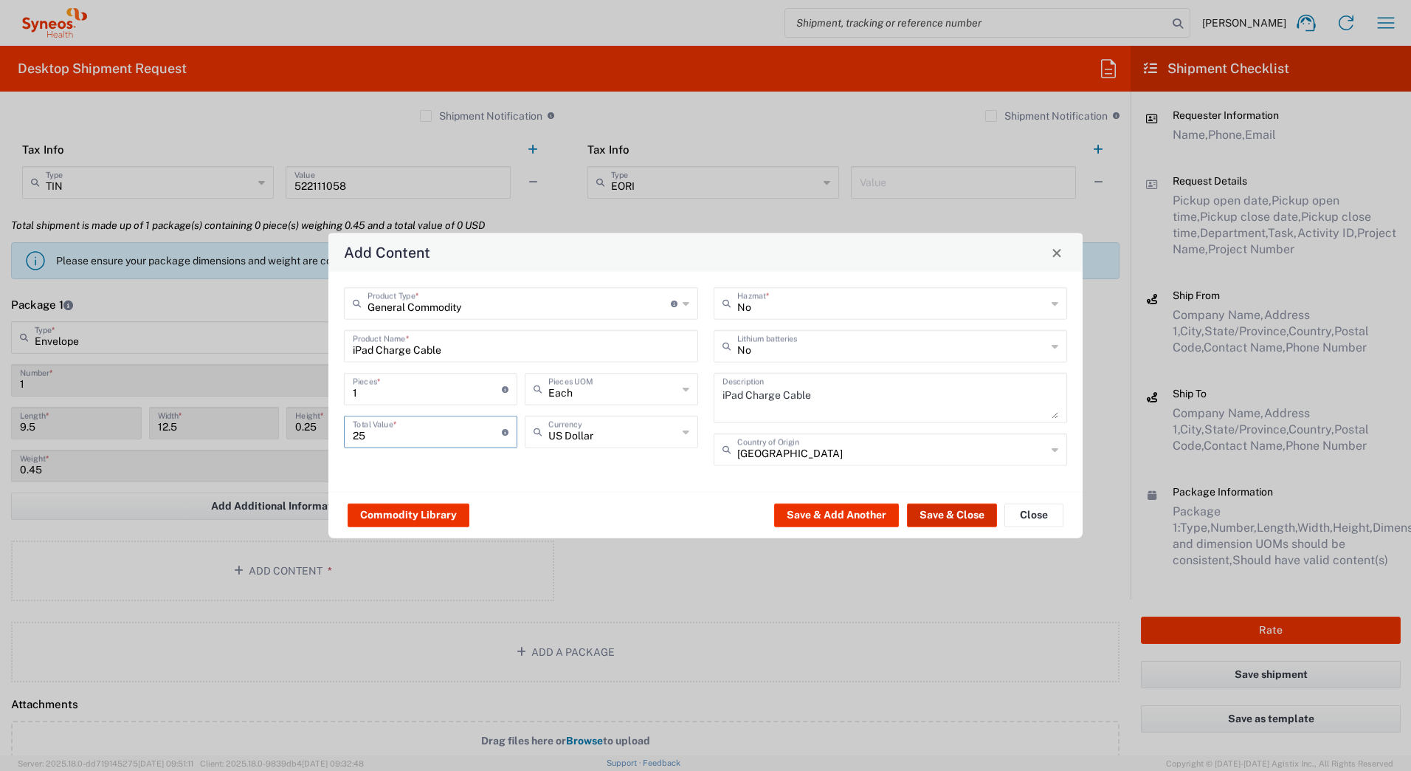
type input "25"
click at [954, 514] on button "Save & Close" at bounding box center [952, 515] width 90 height 24
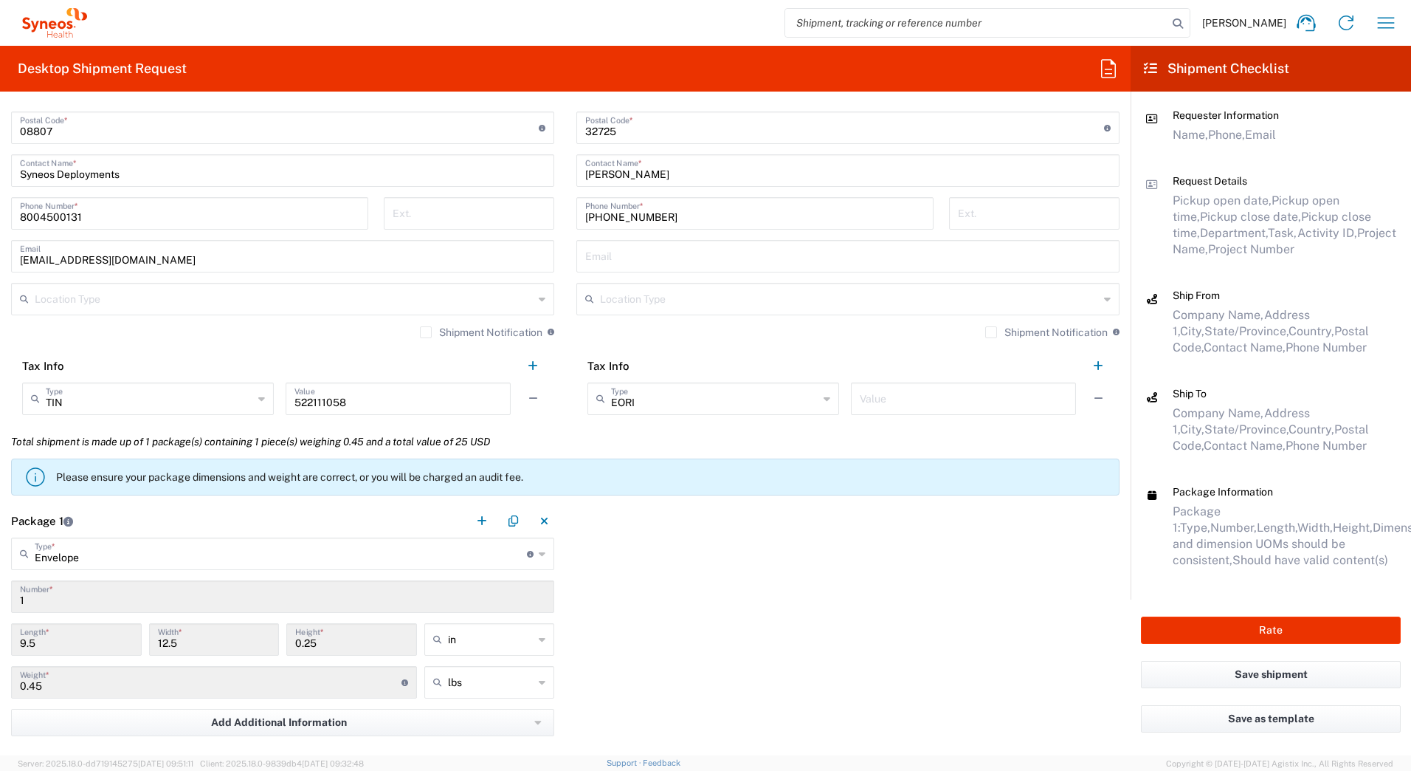
scroll to position [865, 0]
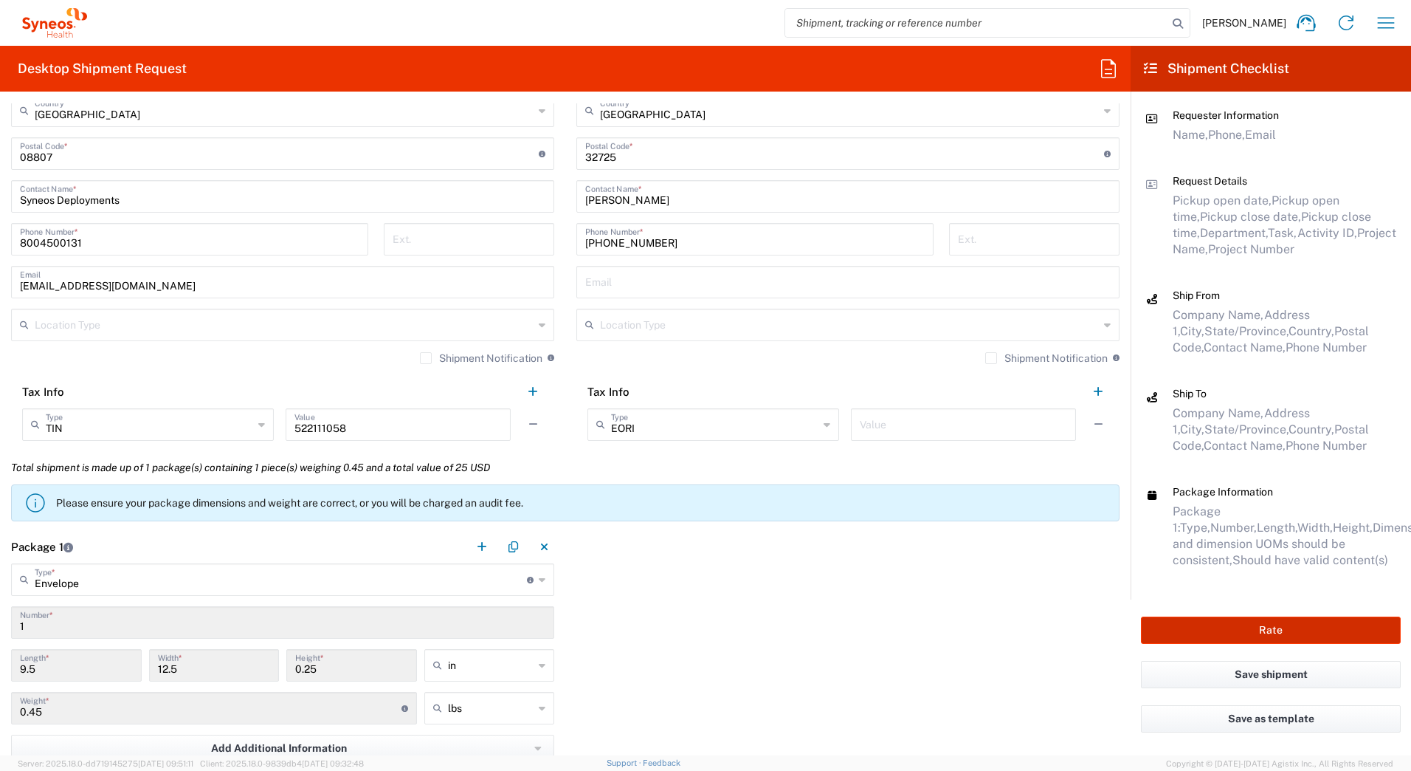
click at [1212, 635] on button "Rate" at bounding box center [1271, 629] width 260 height 27
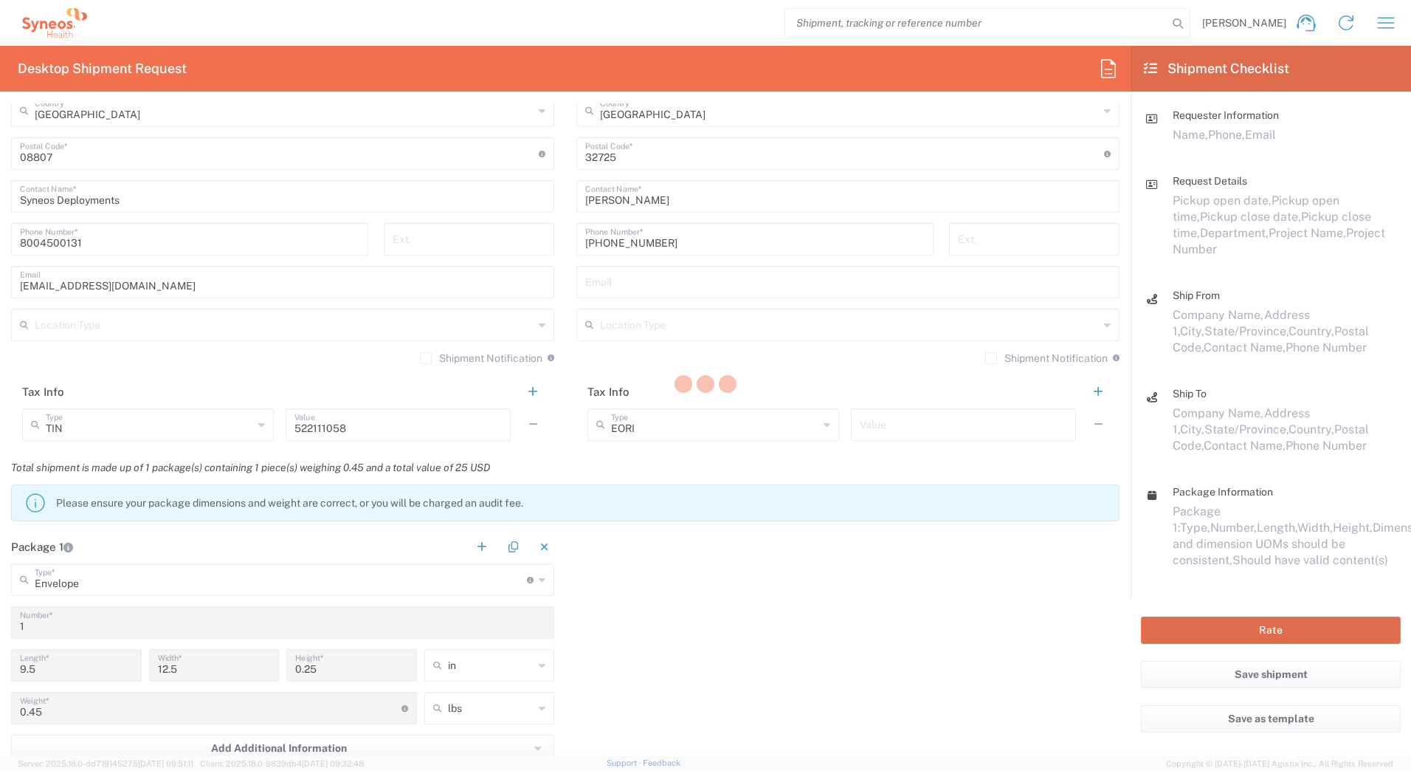
type input "7485"
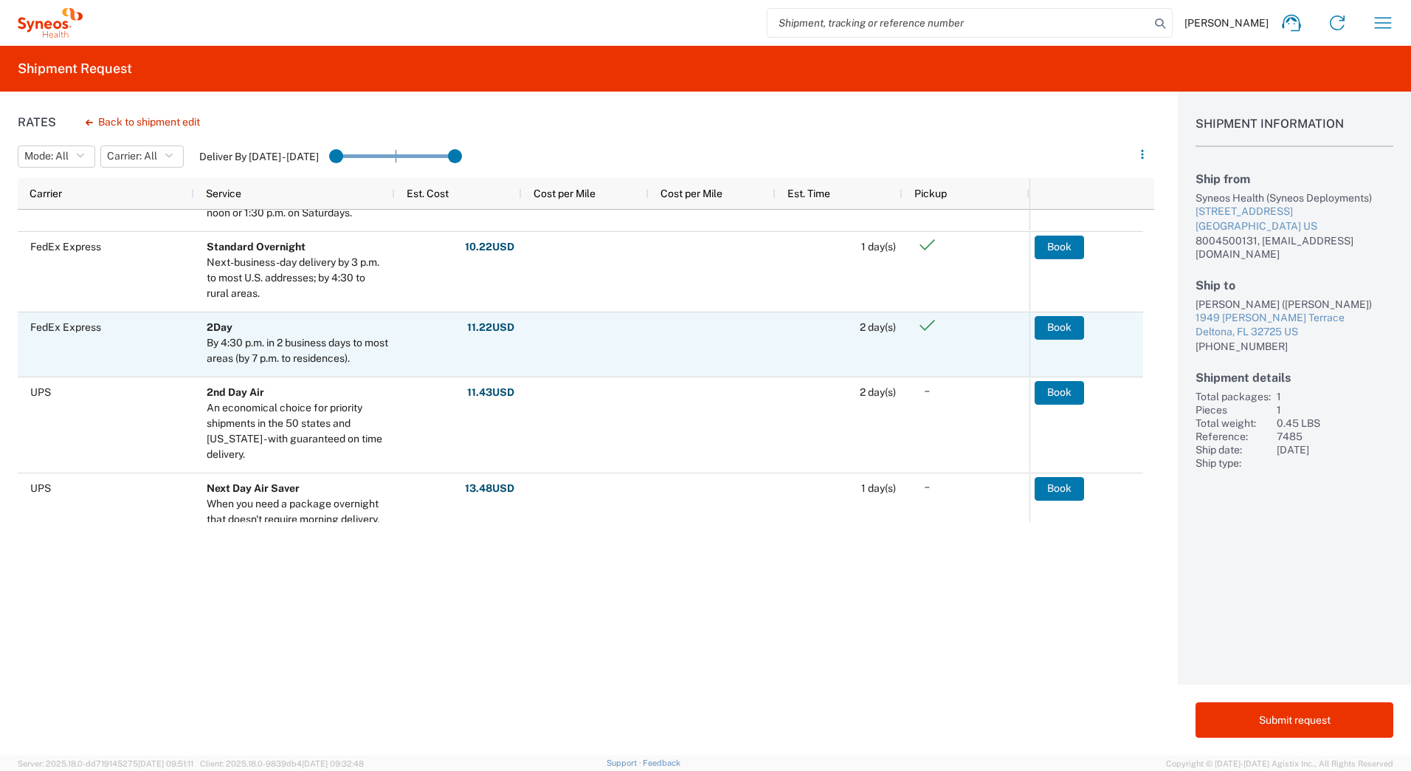
scroll to position [295, 0]
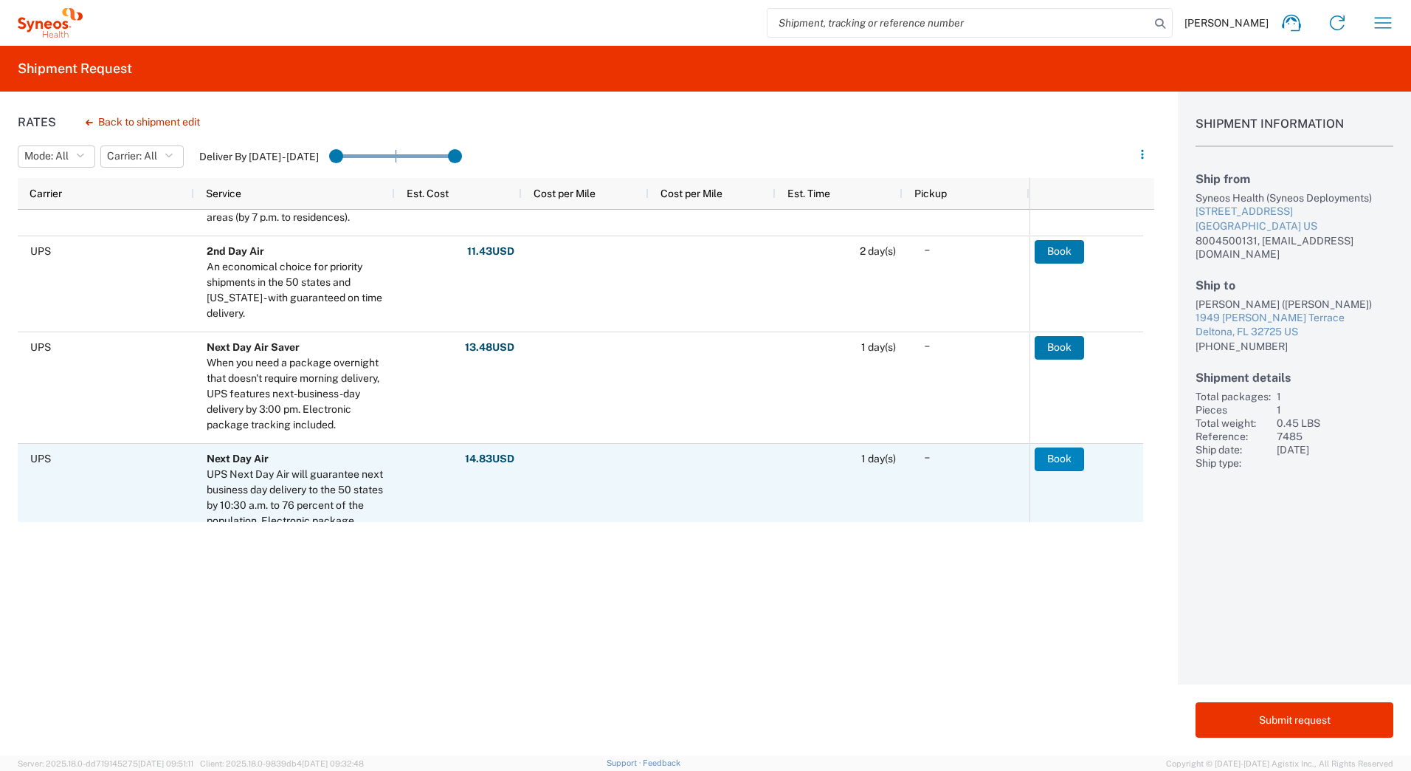
click at [1050, 458] on button "Book" at bounding box center [1059, 459] width 49 height 24
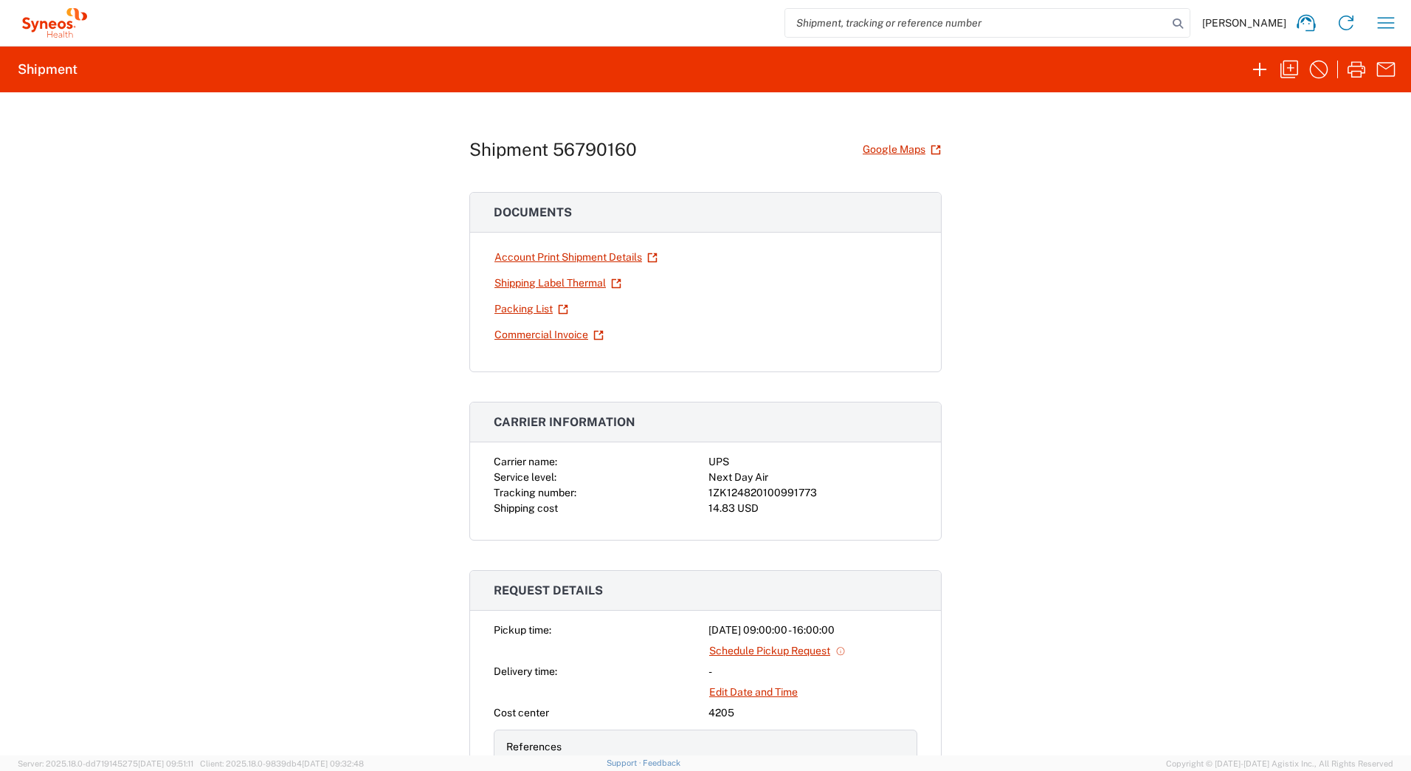
click at [779, 496] on div "1ZK124820100991773" at bounding box center [813, 492] width 209 height 15
copy div "1ZK124820100991773"
click at [535, 285] on link "Shipping Label Thermal" at bounding box center [558, 283] width 128 height 26
click at [292, 325] on div "Shipment 56790160 Google Maps Documents Account Print Shipment Details Shipping…" at bounding box center [705, 423] width 1411 height 663
